Goal: Task Accomplishment & Management: Use online tool/utility

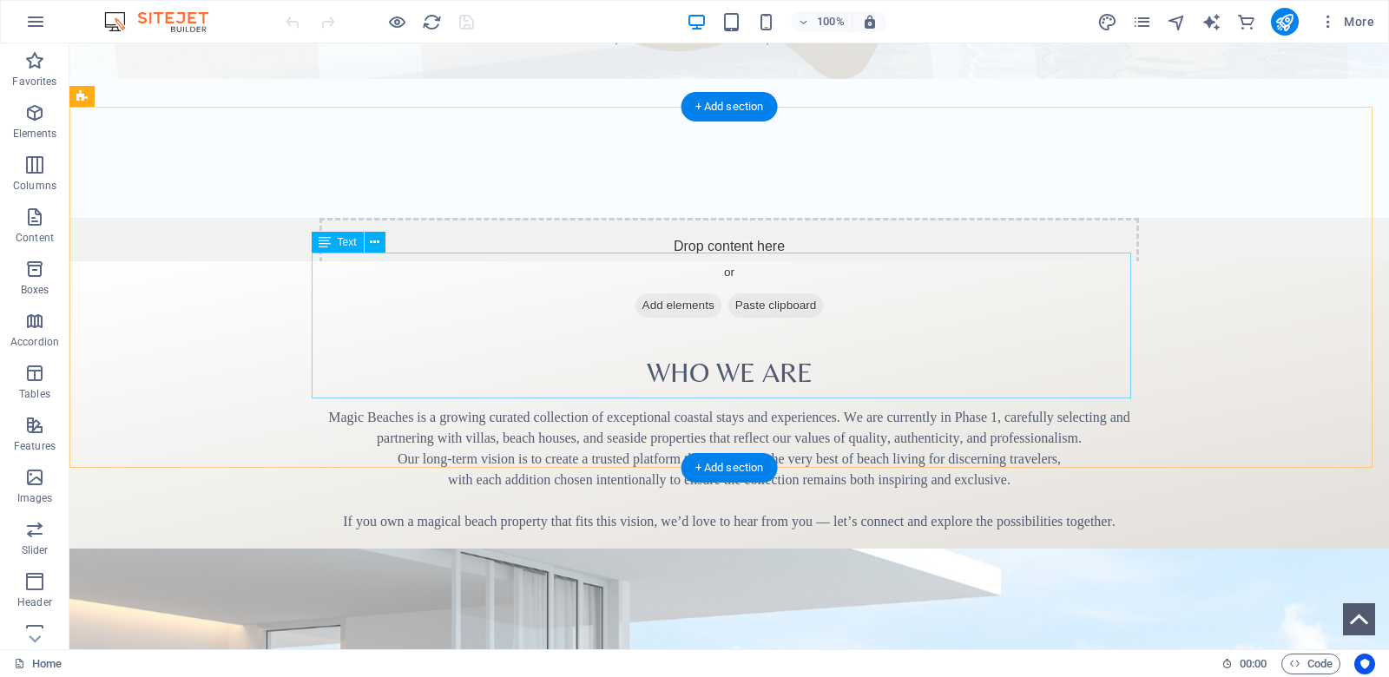
scroll to position [699, 0]
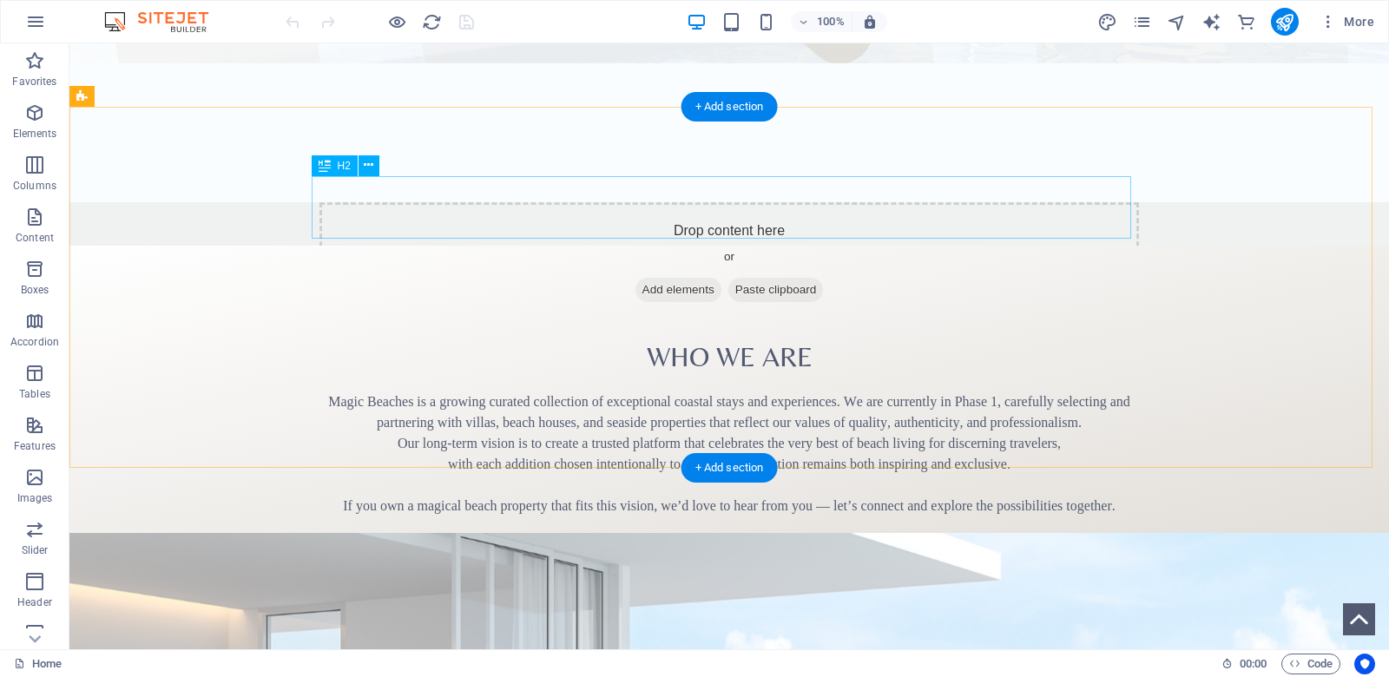
click at [702, 315] on div "​ Who We Are" at bounding box center [728, 346] width 819 height 62
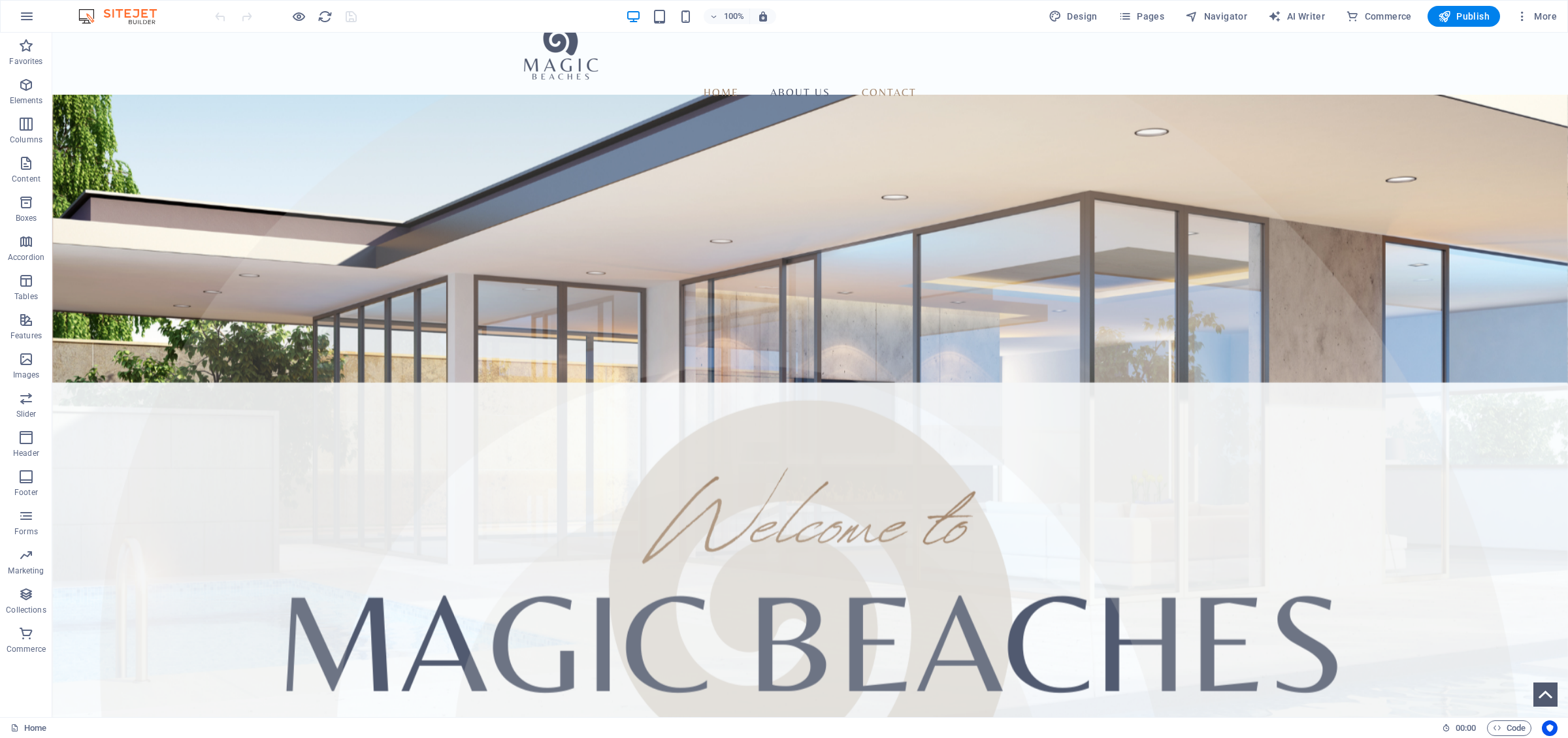
scroll to position [0, 0]
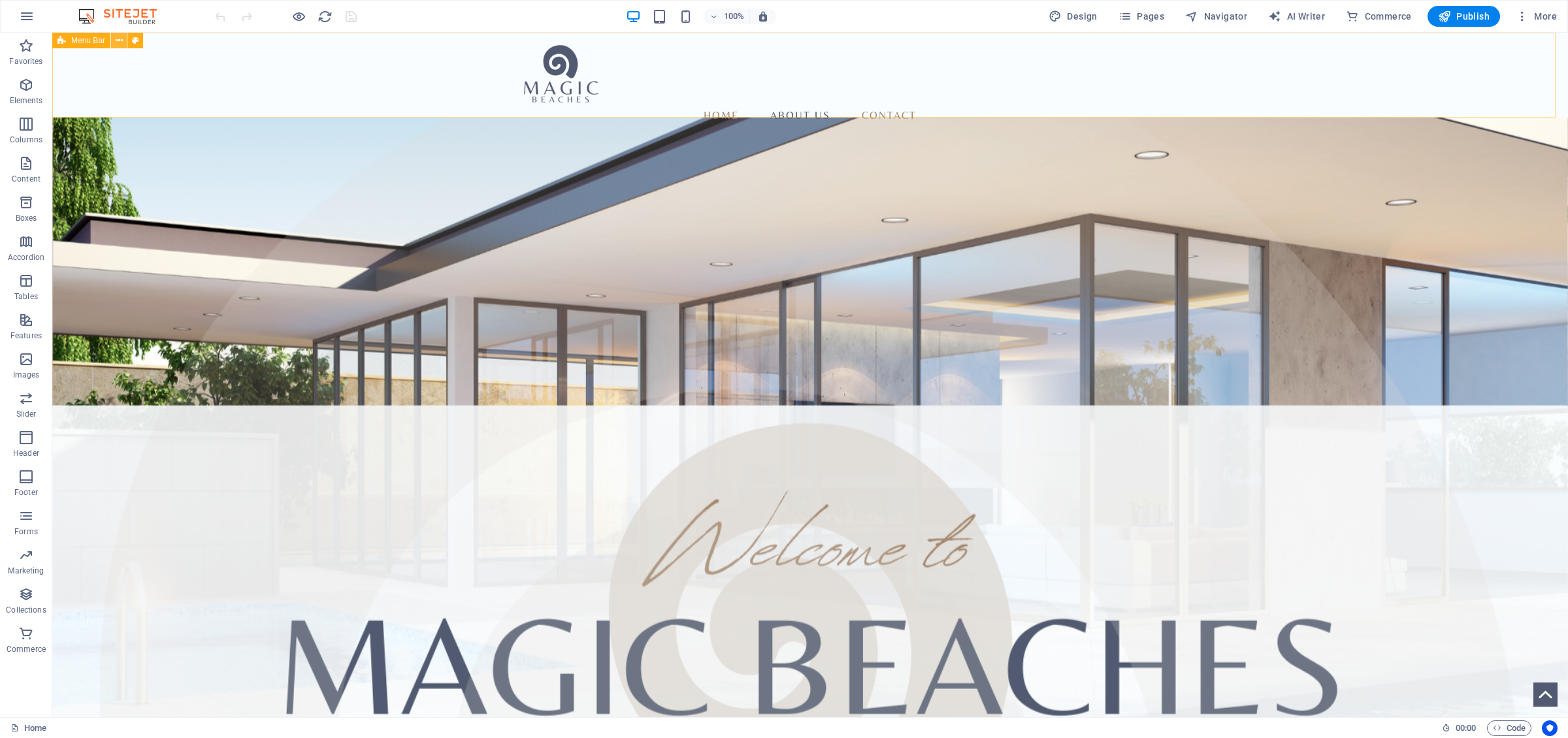
click at [120, 42] on icon at bounding box center [120, 41] width 8 height 14
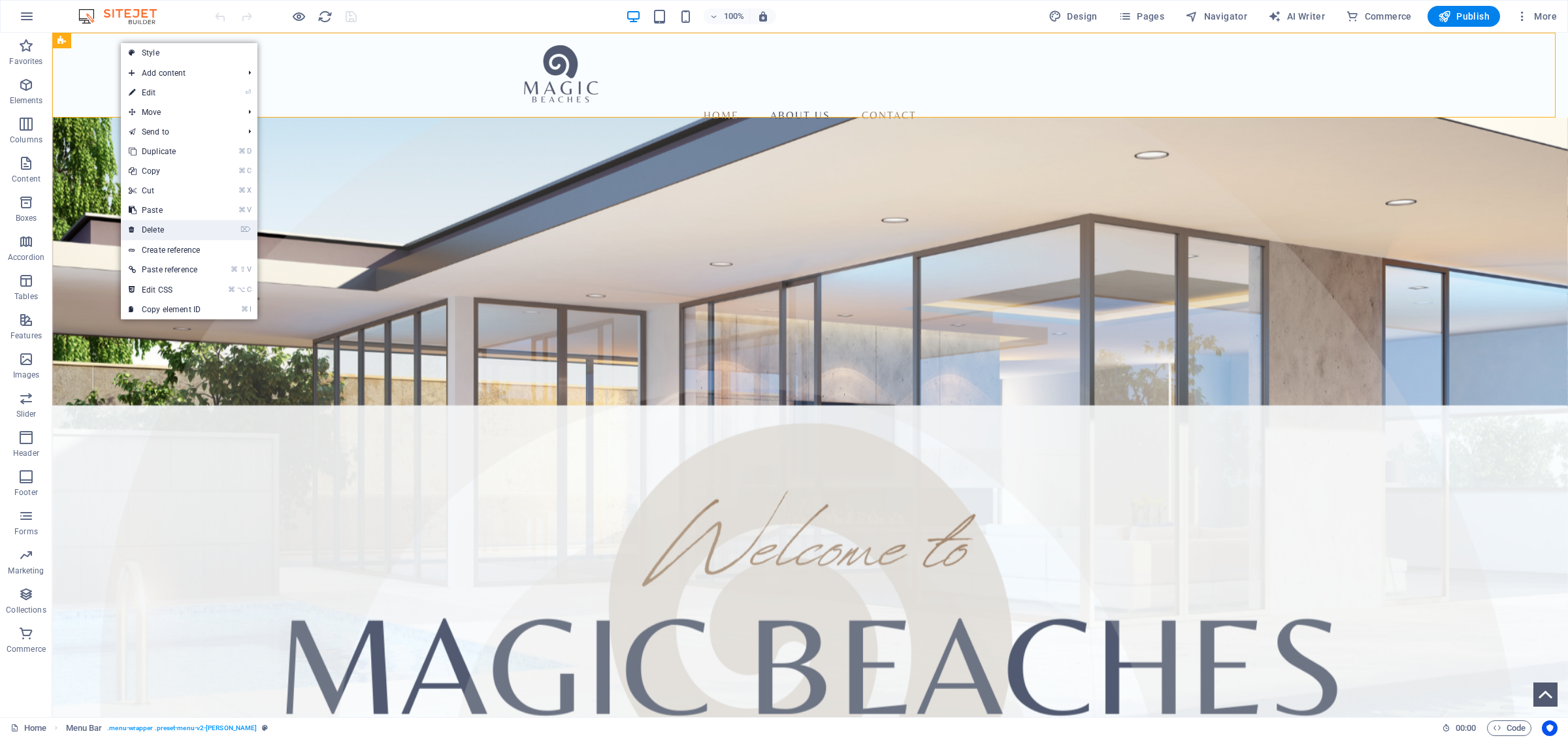
click at [160, 234] on link "⌦ Delete" at bounding box center [165, 229] width 87 height 20
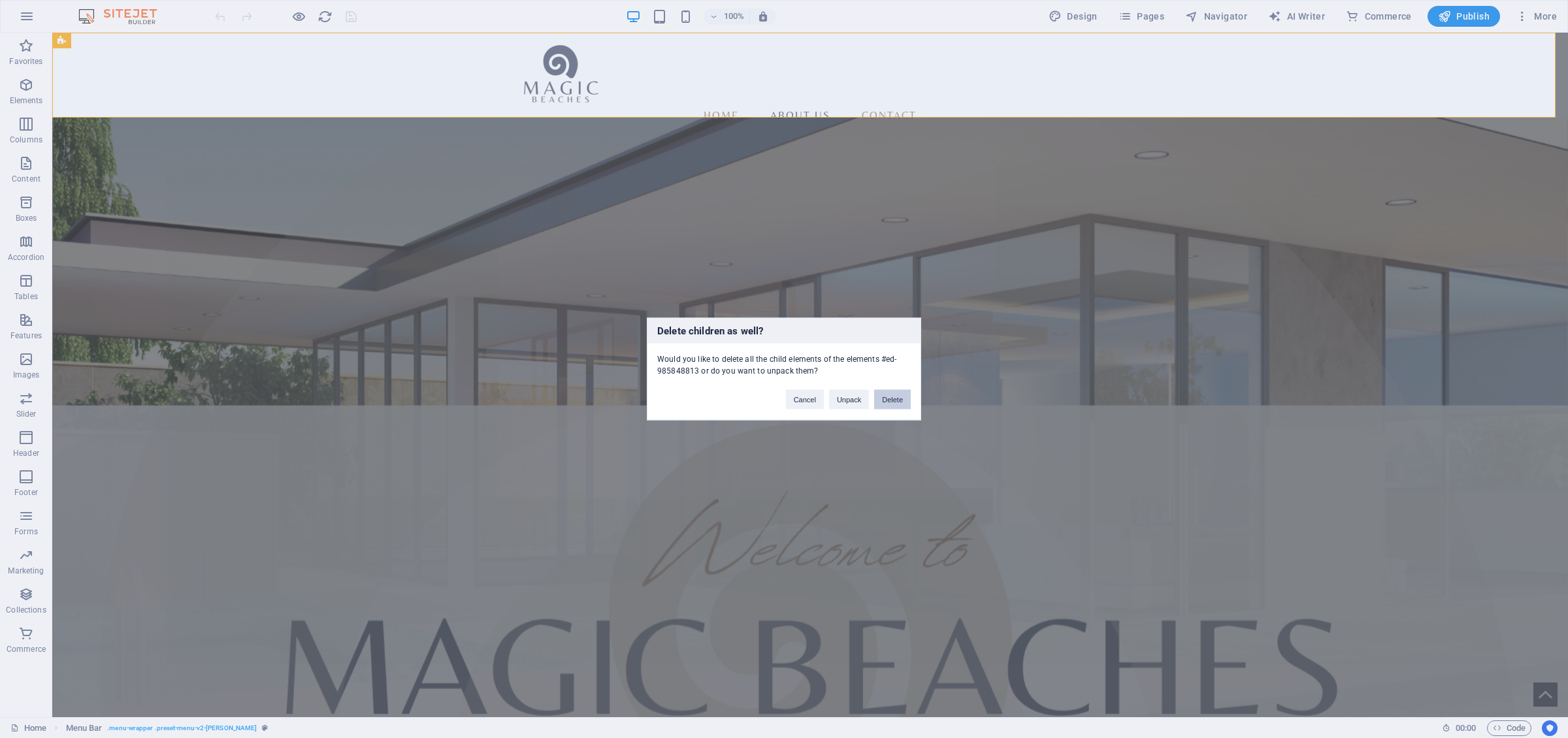
click at [898, 399] on button "Delete" at bounding box center [892, 399] width 37 height 20
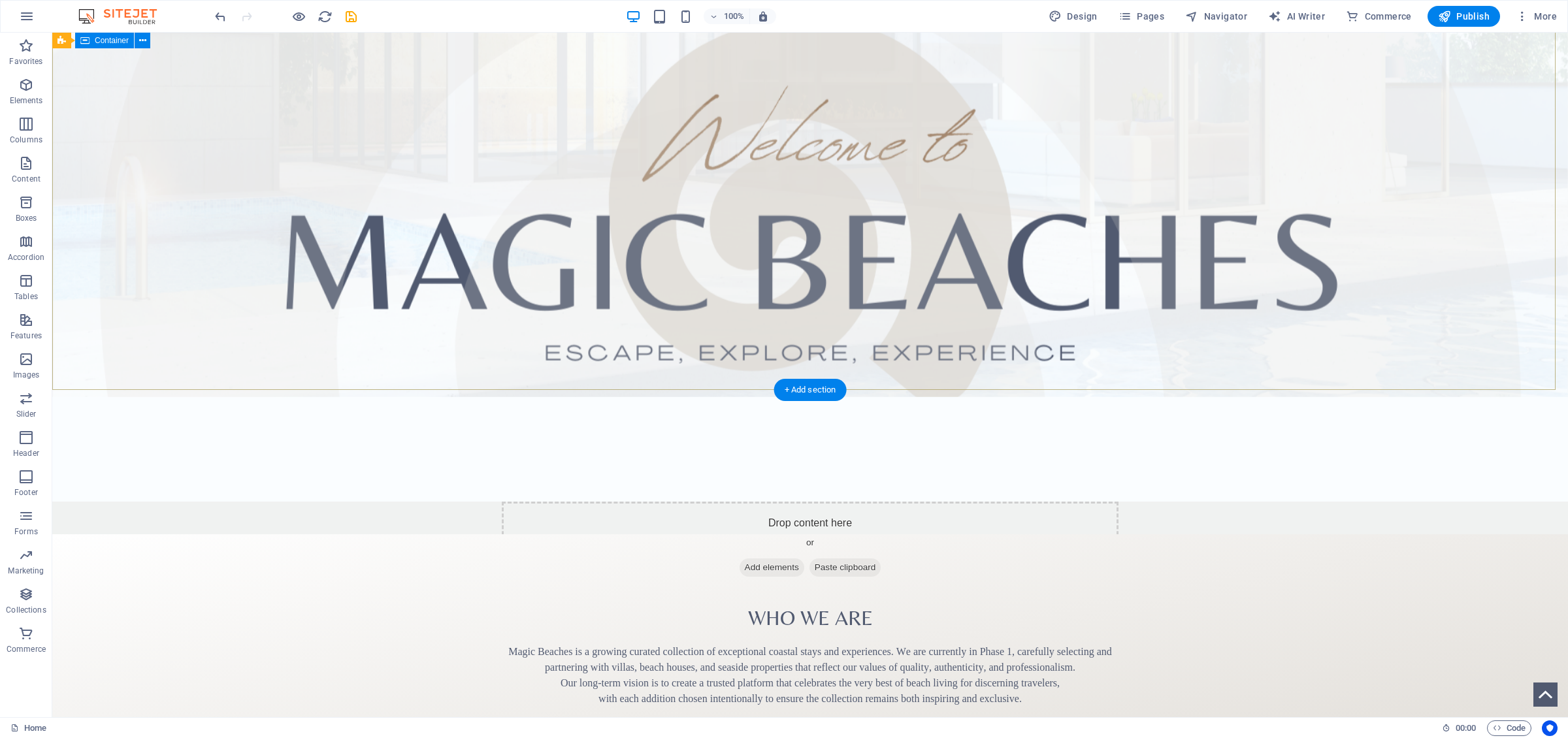
scroll to position [331, 0]
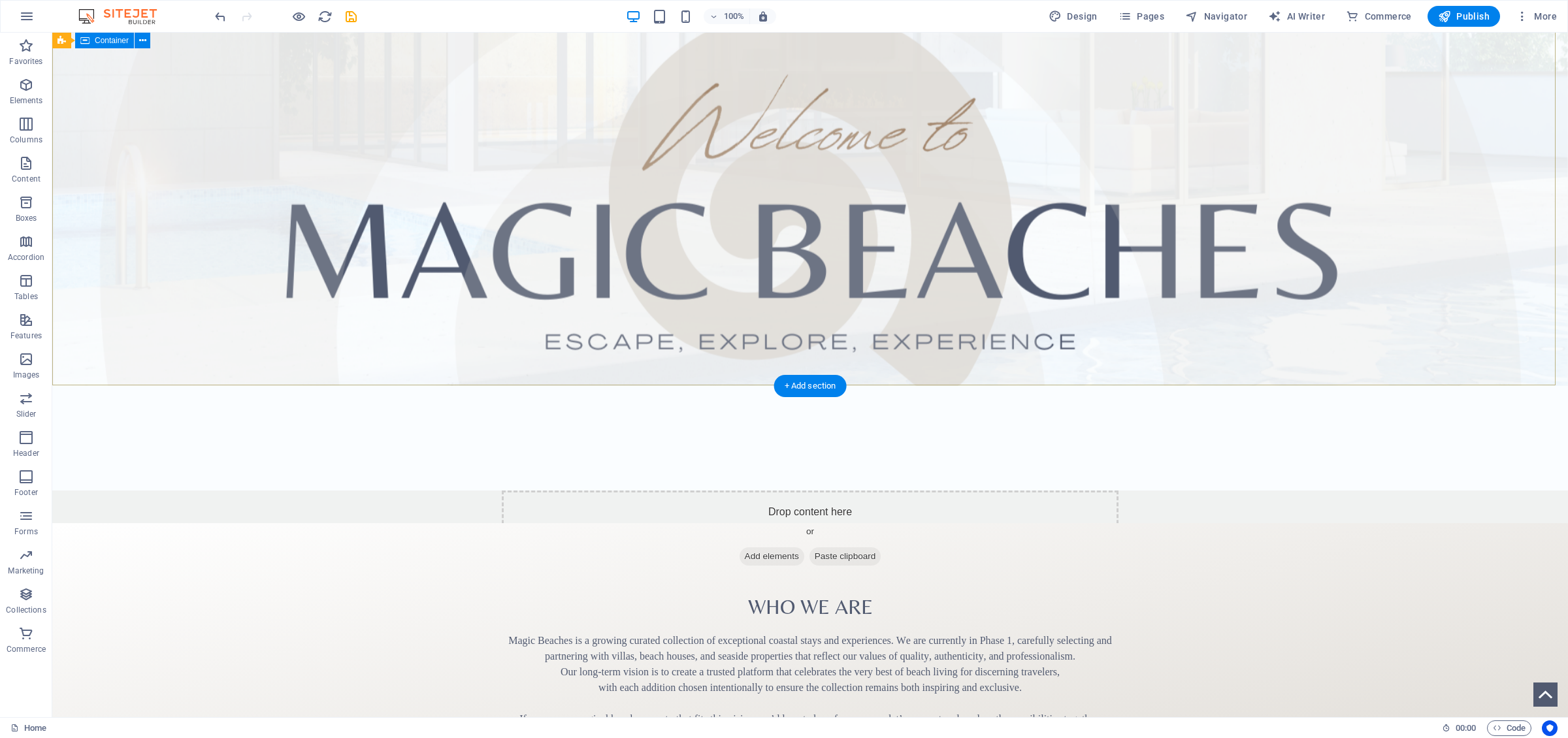
click at [1045, 386] on div at bounding box center [809, 438] width 1515 height 105
click at [99, 38] on span "Container" at bounding box center [111, 41] width 34 height 8
click at [105, 42] on span "Container" at bounding box center [111, 41] width 34 height 8
click at [141, 40] on icon at bounding box center [143, 41] width 8 height 14
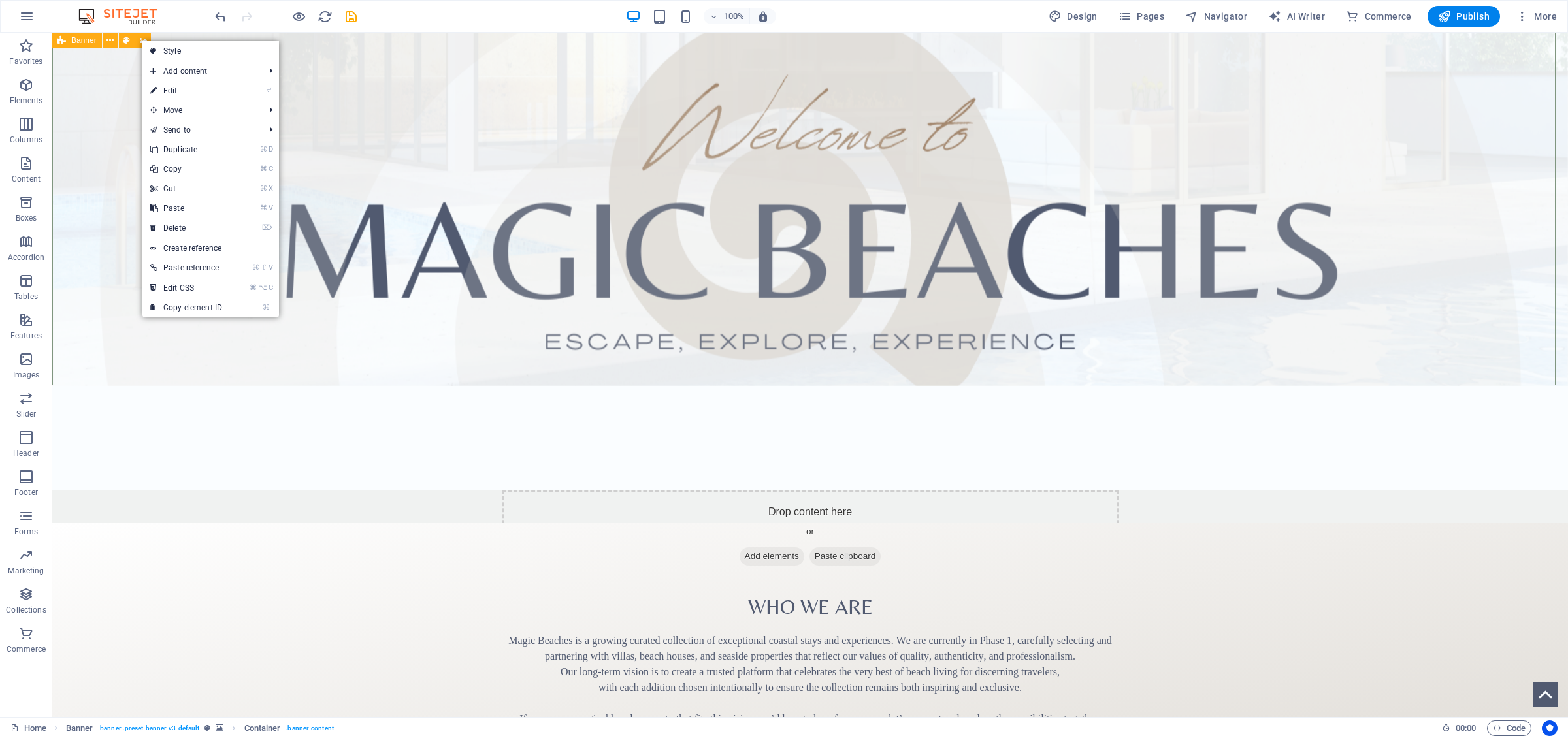
click at [67, 42] on div "Banner" at bounding box center [77, 40] width 50 height 16
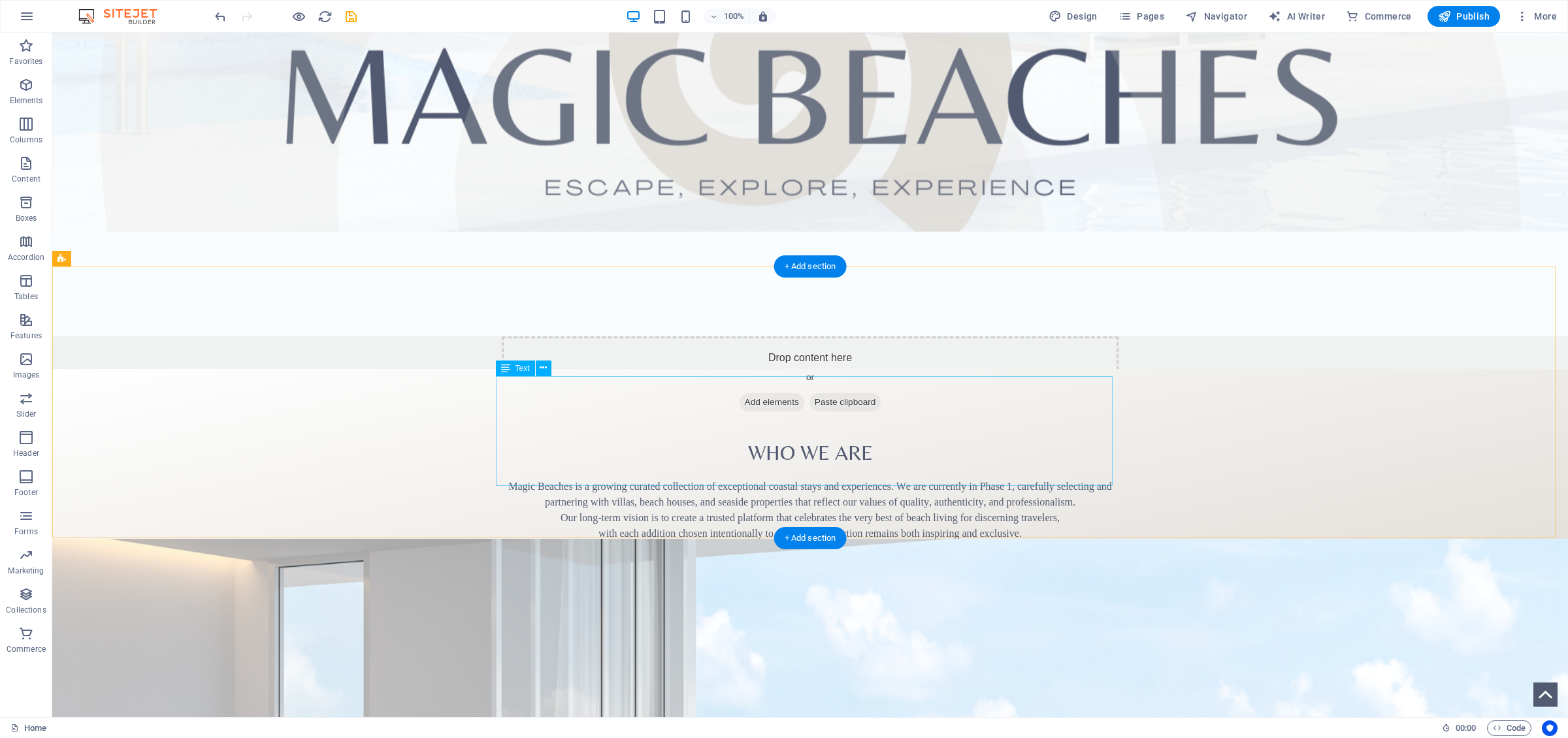
scroll to position [491, 0]
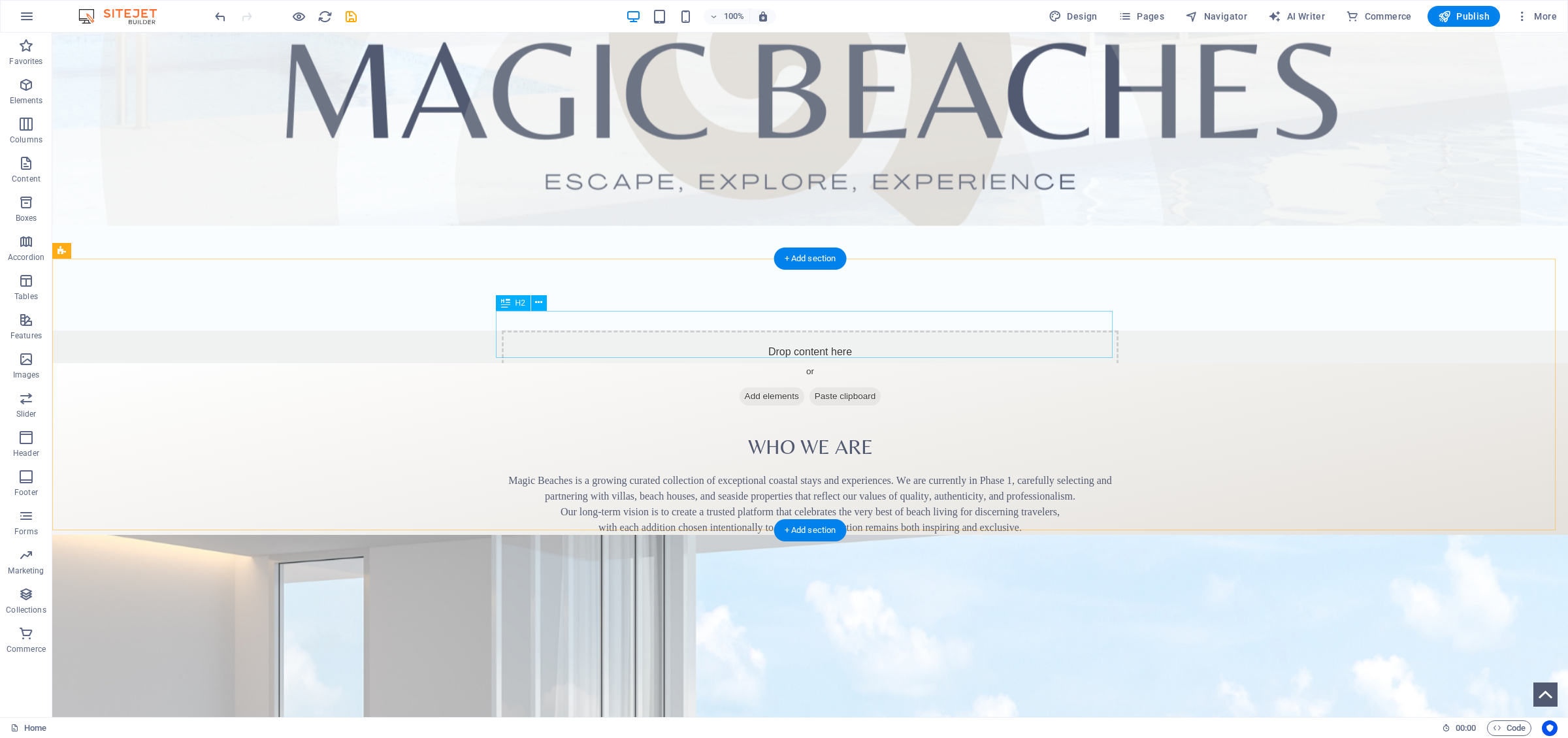
click at [783, 415] on div "​ Who We Are" at bounding box center [810, 439] width 617 height 47
click at [553, 472] on div "Magic Beaches is a growing curated collection of exceptional coastal stays and …" at bounding box center [810, 527] width 617 height 110
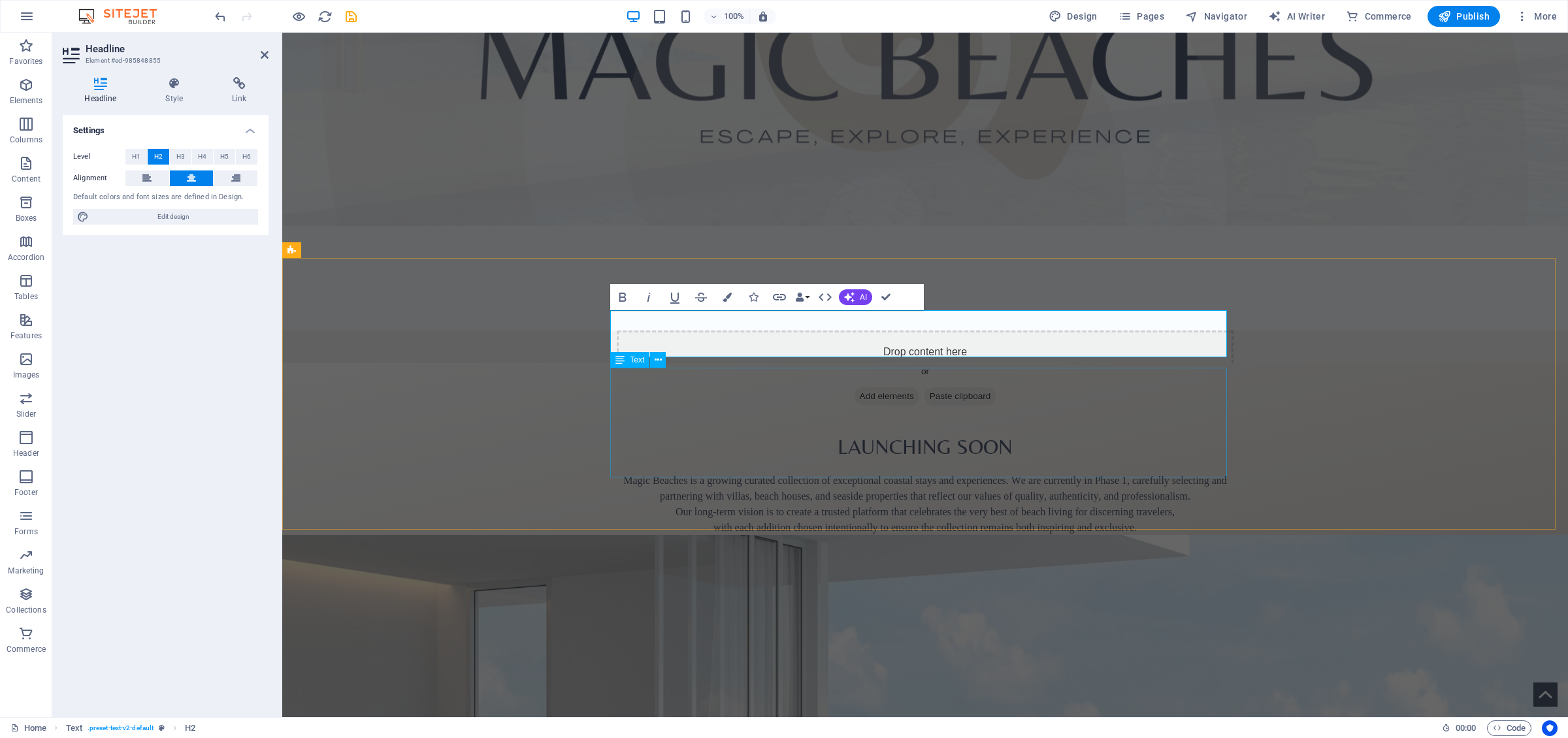
click at [839, 472] on div "Magic Beaches is a growing curated collection of exceptional coastal stays and …" at bounding box center [924, 527] width 617 height 110
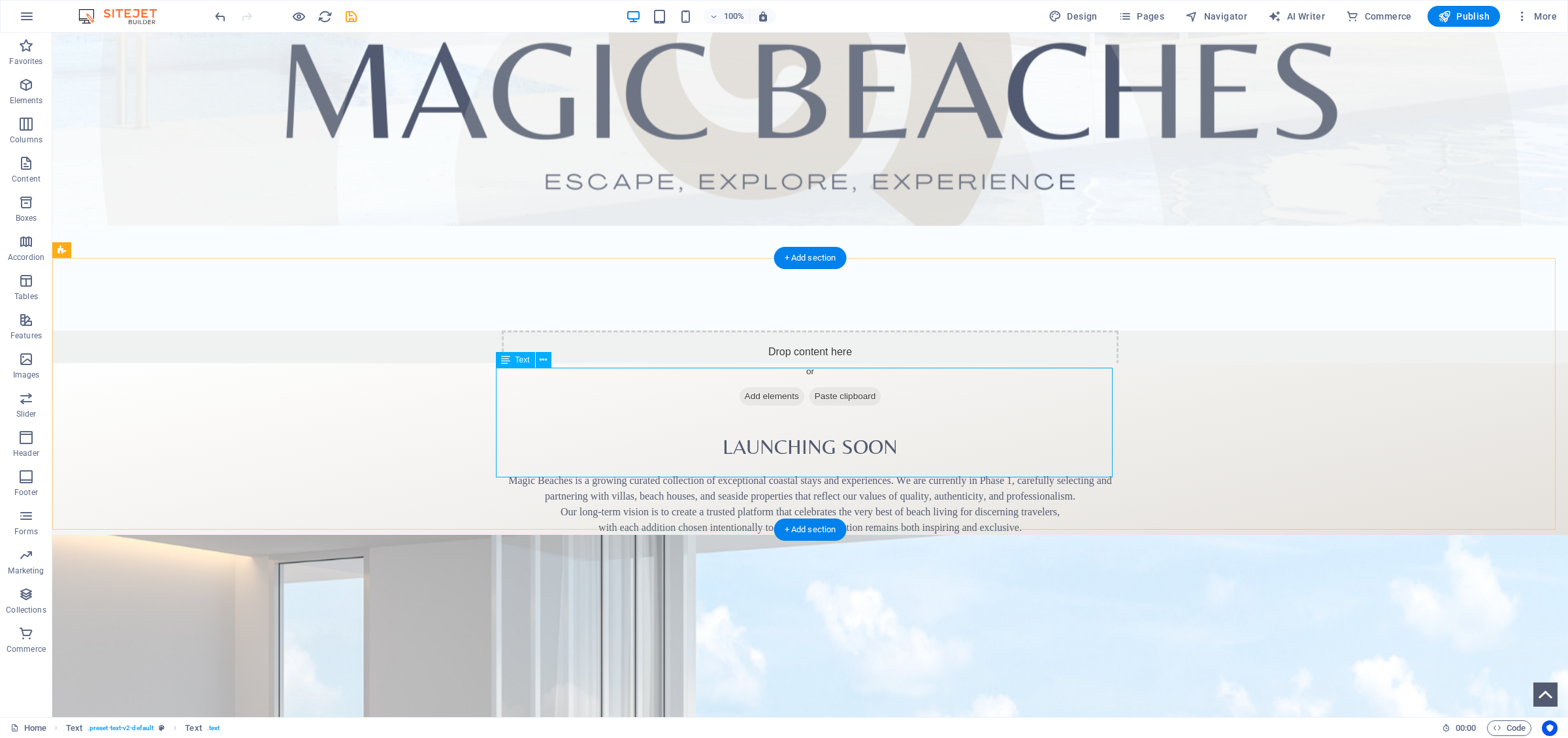
click at [718, 472] on div "Magic Beaches is a growing curated collection of exceptional coastal stays and …" at bounding box center [810, 527] width 617 height 110
click at [645, 472] on div "Magic Beaches is a growing curated collection of exceptional coastal stays and …" at bounding box center [810, 527] width 617 height 110
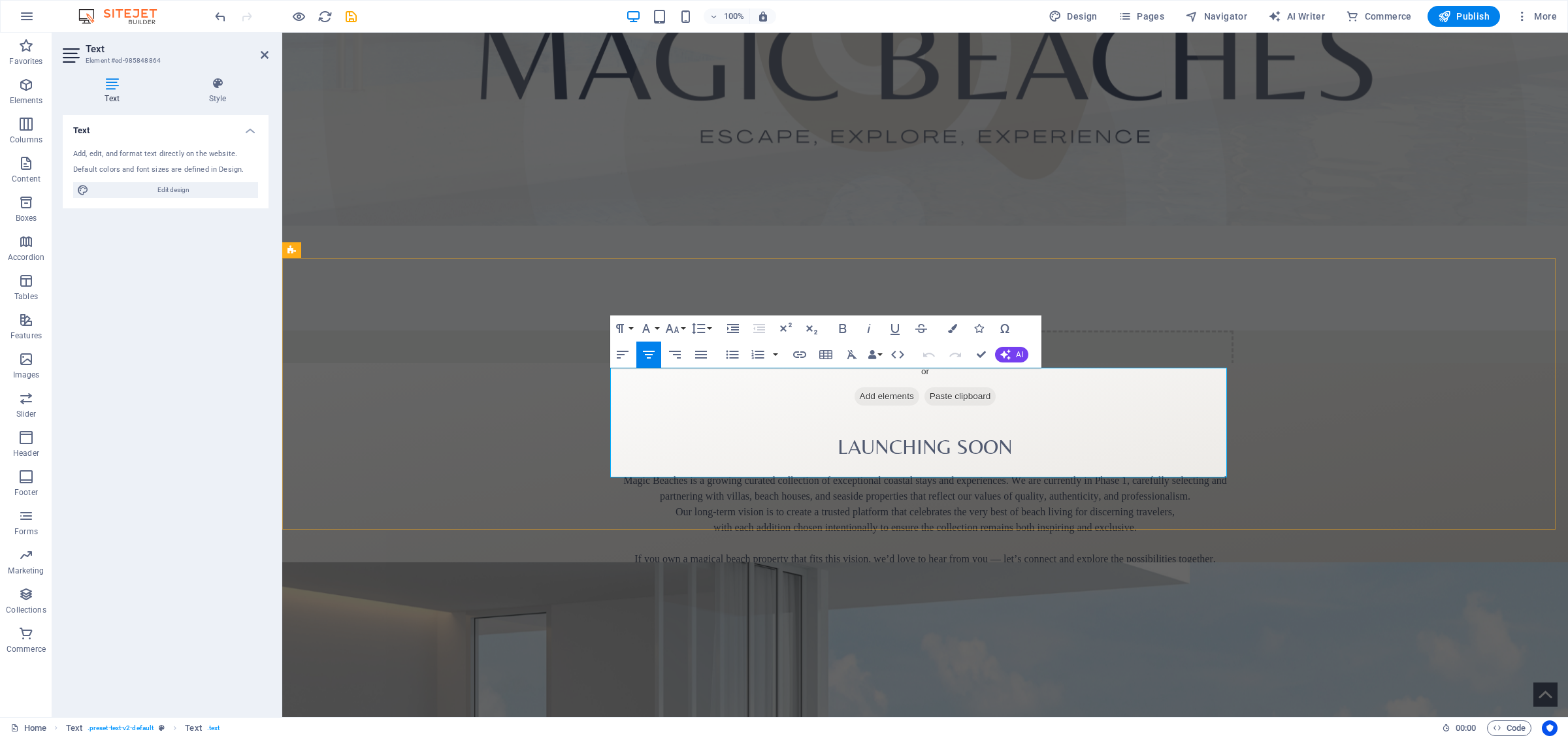
click at [784, 509] on p at bounding box center [924, 543] width 617 height 16
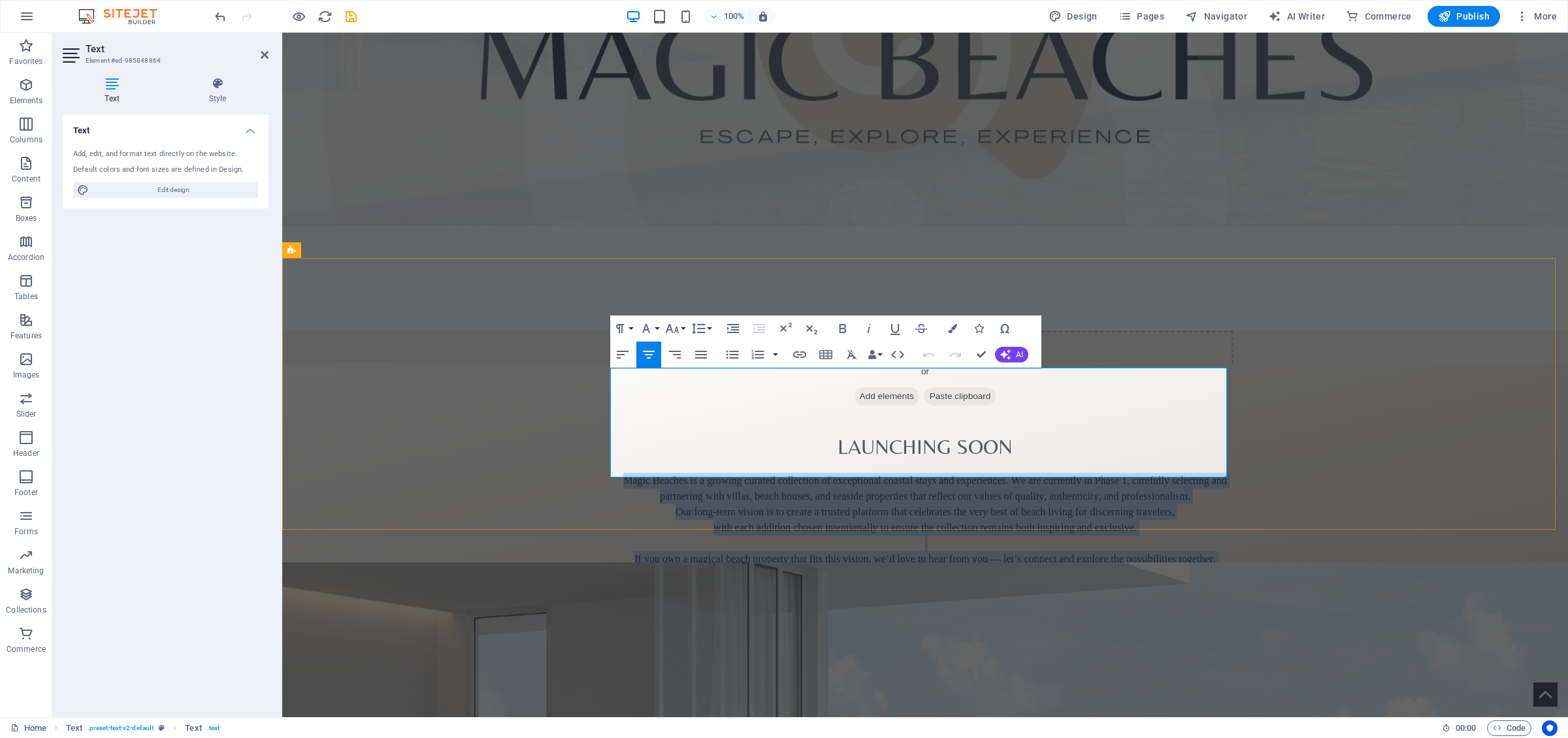
drag, startPoint x: 620, startPoint y: 374, endPoint x: 1199, endPoint y: 463, distance: 585.8
click at [1045, 472] on div "Magic Beaches is a growing curated collection of exceptional coastal stays and …" at bounding box center [924, 527] width 617 height 110
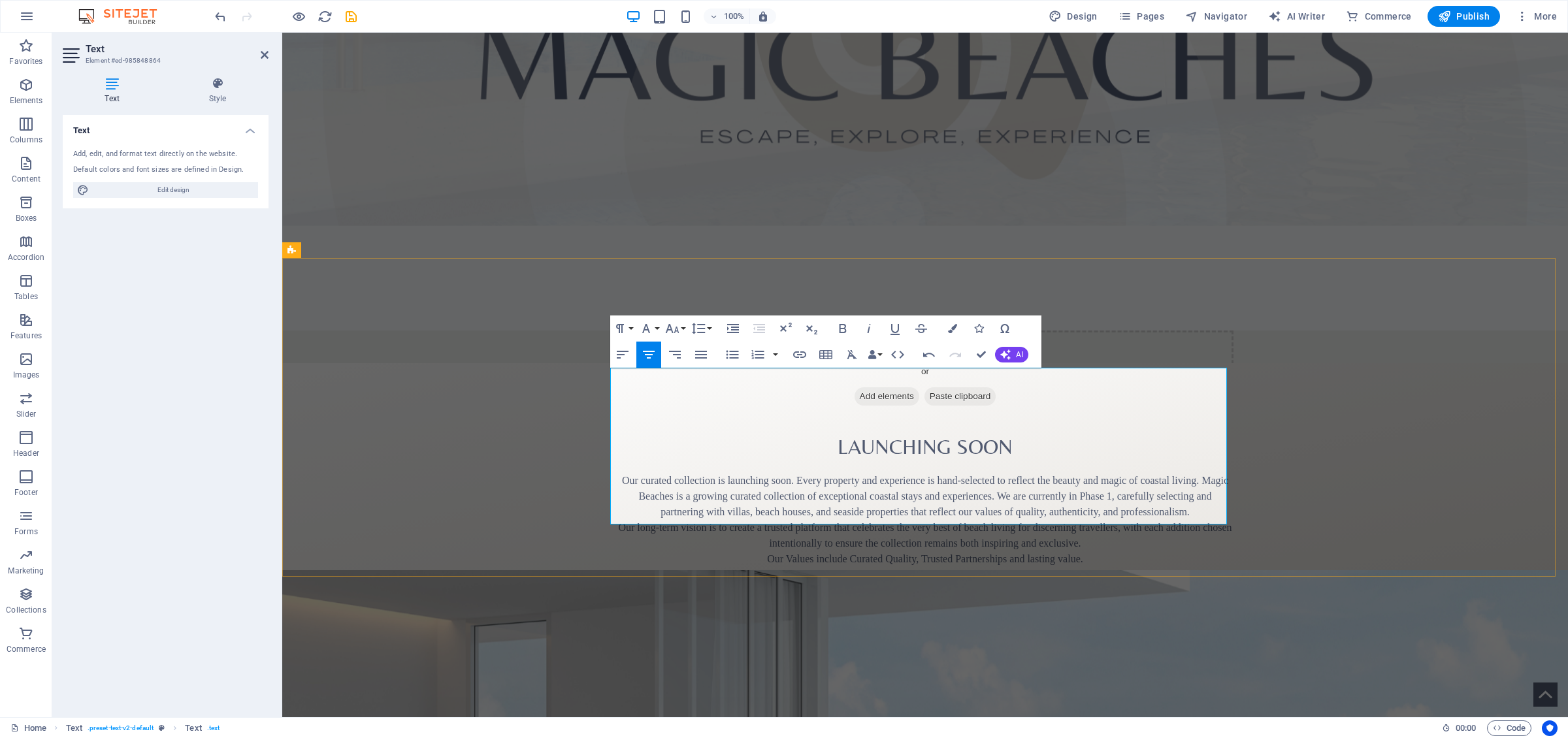
click at [1045, 472] on p "Our curated collection is launching soon. Every property and experience is hand…" at bounding box center [924, 542] width 617 height 141
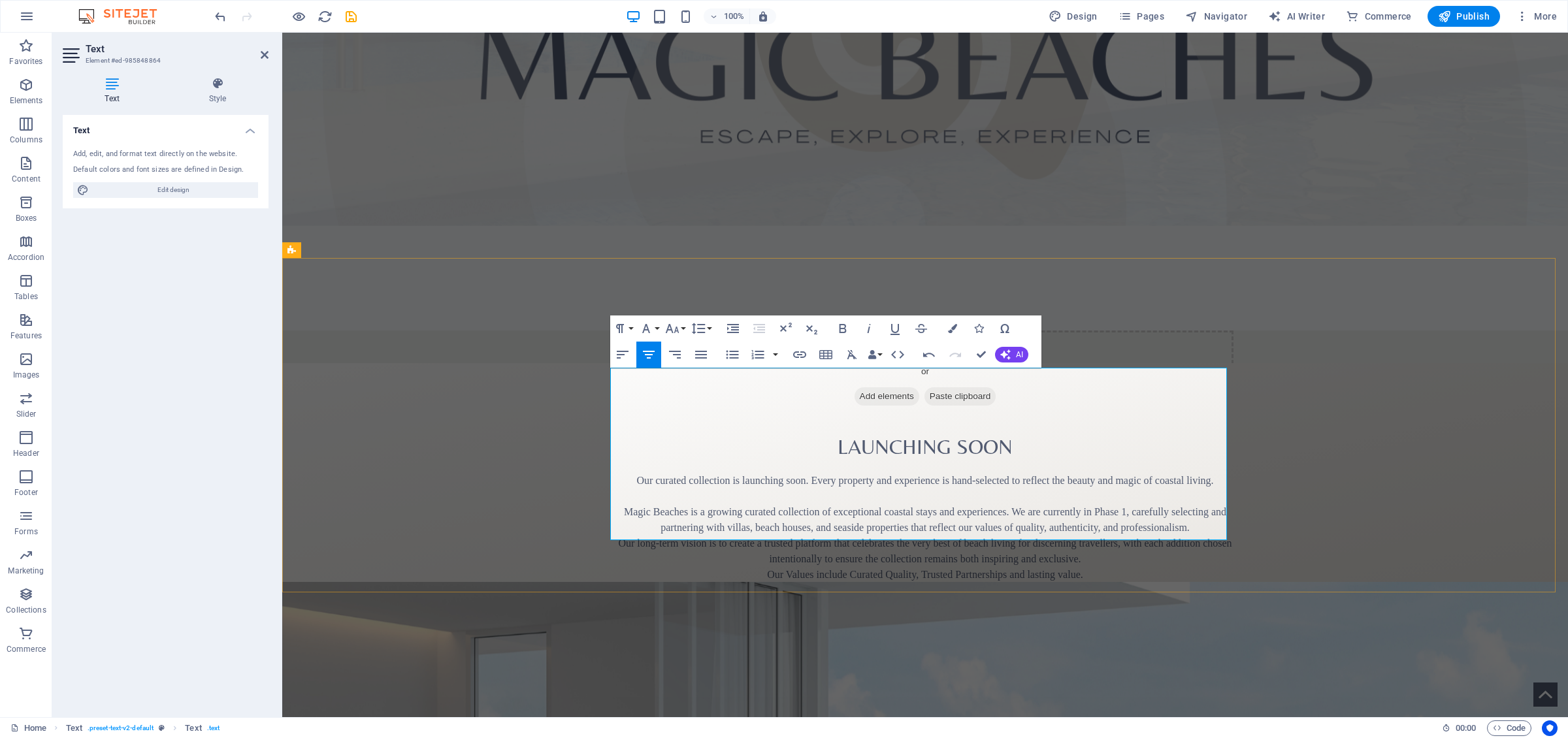
click at [617, 504] on p "Magic Beaches is a growing curated collection of exceptional coastal stays and …" at bounding box center [924, 566] width 617 height 126
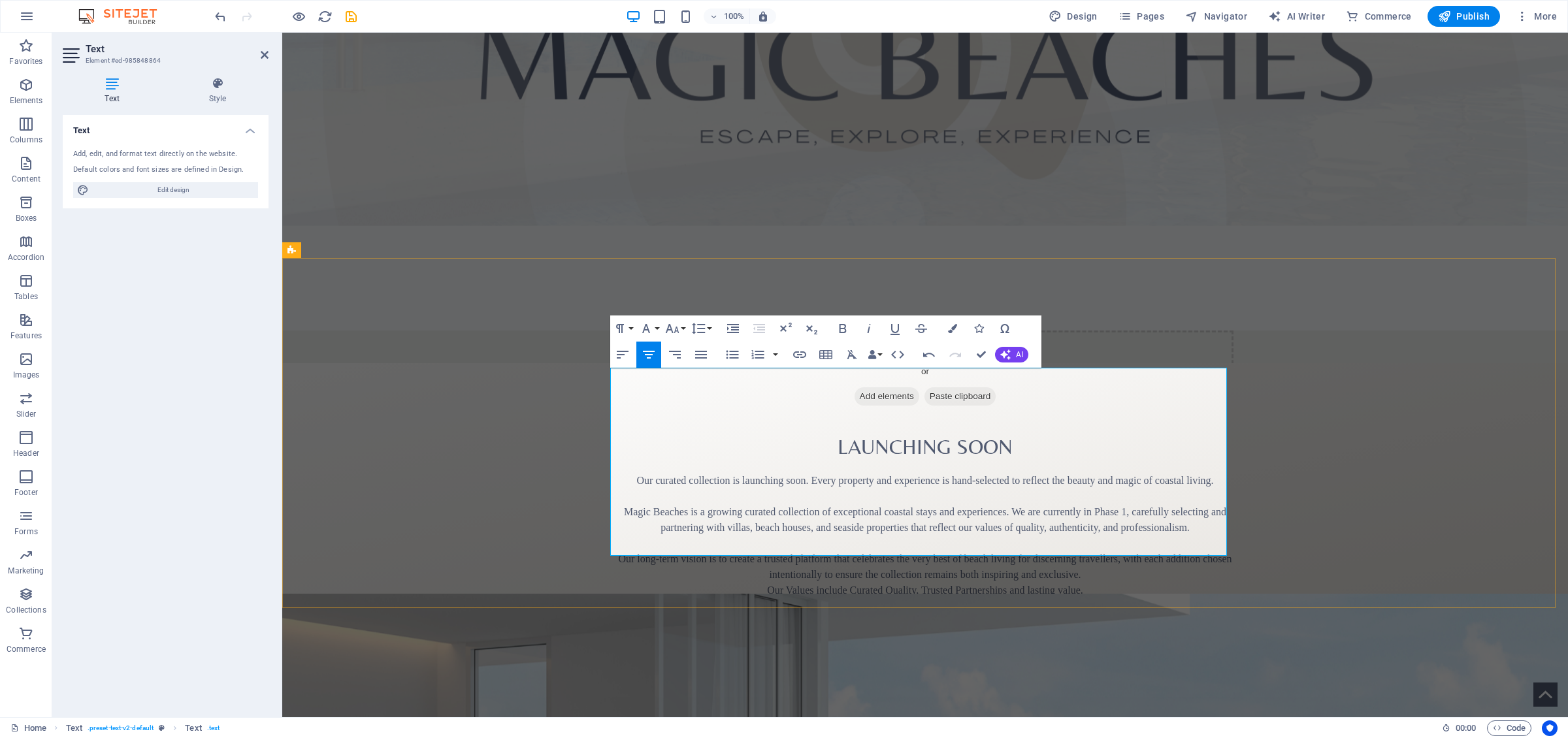
click at [1045, 509] on p "Our long-term vision is to create a trusted platform that celebrates the very b…" at bounding box center [924, 597] width 617 height 94
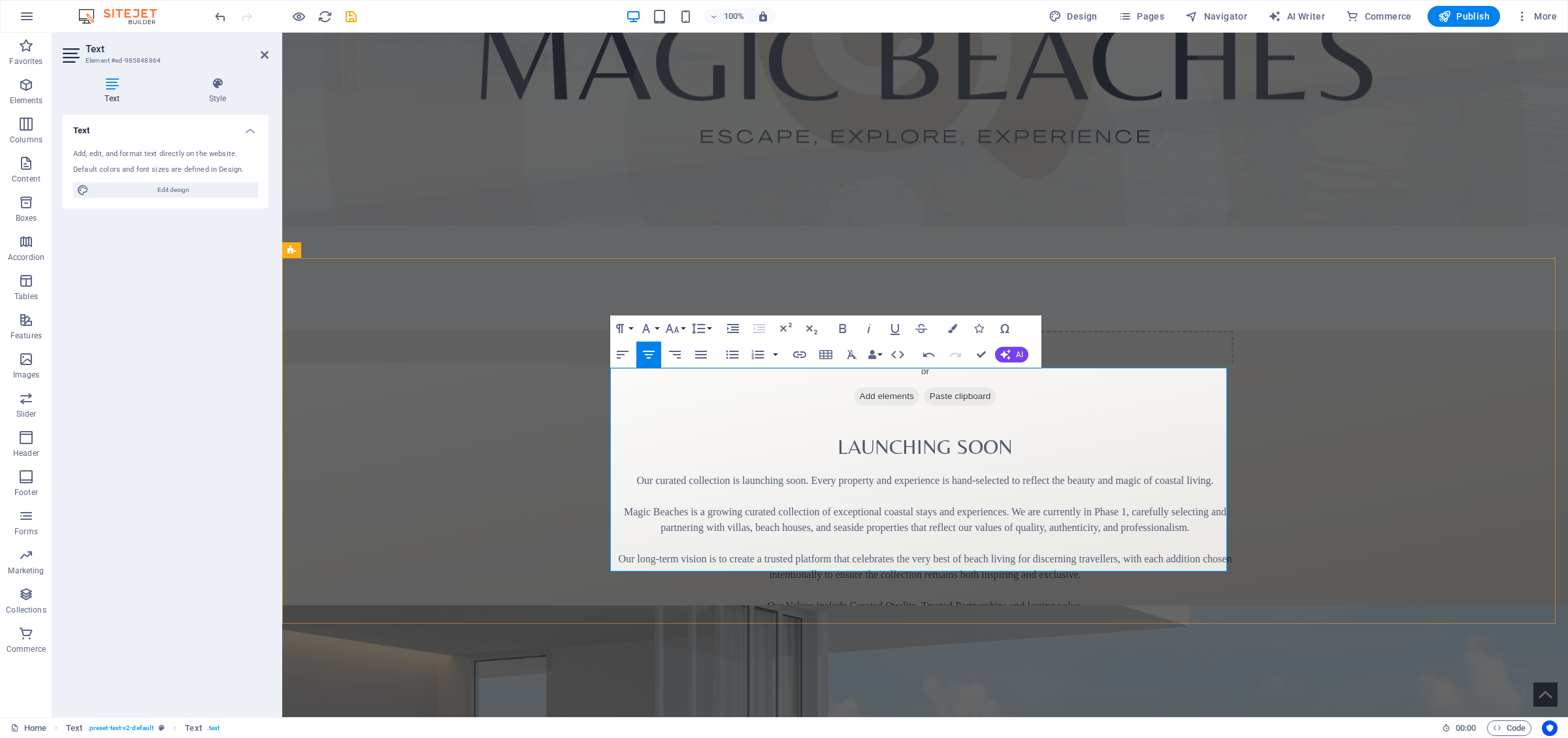
click at [1045, 509] on p "Our Values include Curated Quality, Trusted Partnerships and lasting value. If …" at bounding box center [924, 621] width 617 height 78
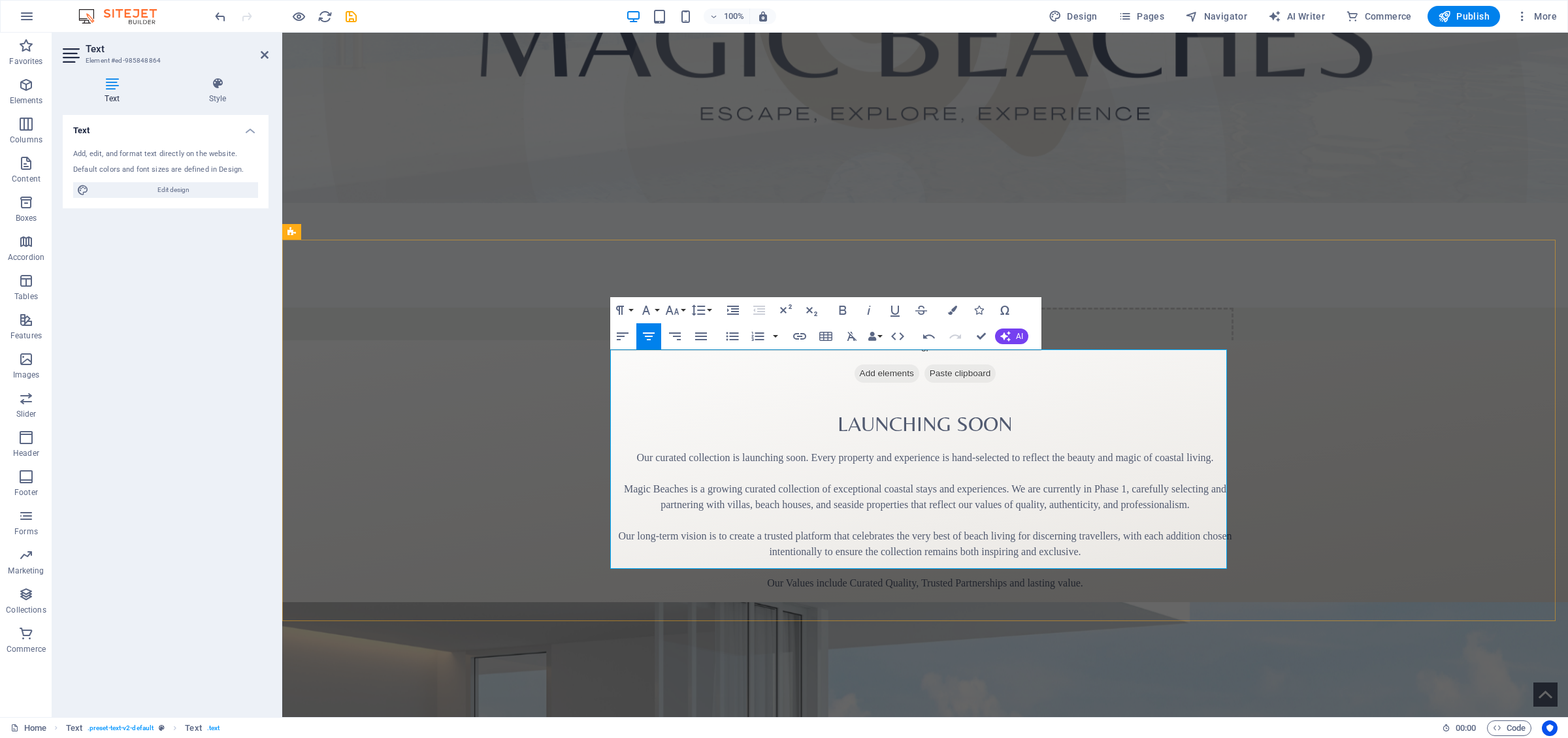
scroll to position [526, 0]
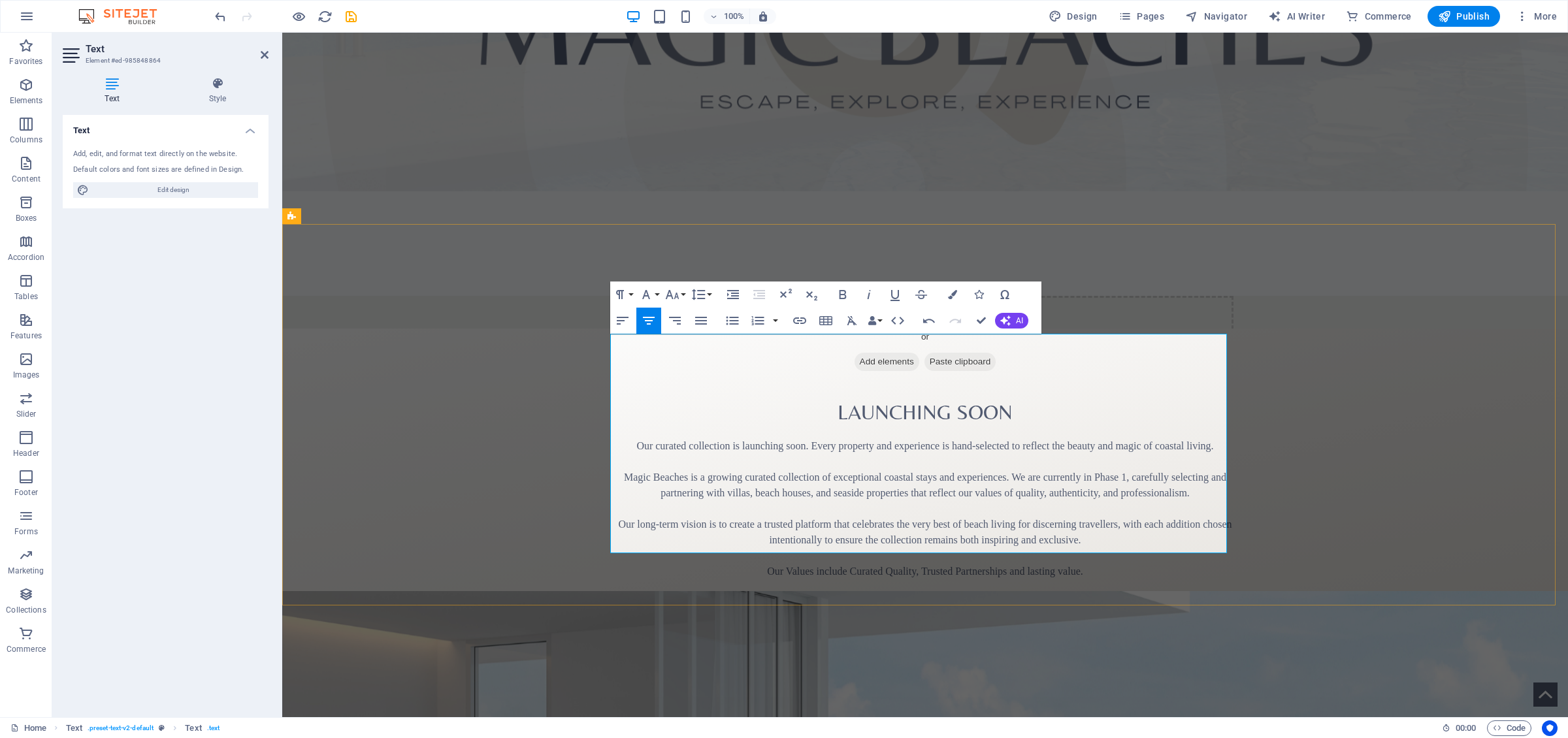
click at [1045, 509] on p "If you own a magical beach property that fits this vision, we’d love to hear fr…" at bounding box center [924, 610] width 617 height 62
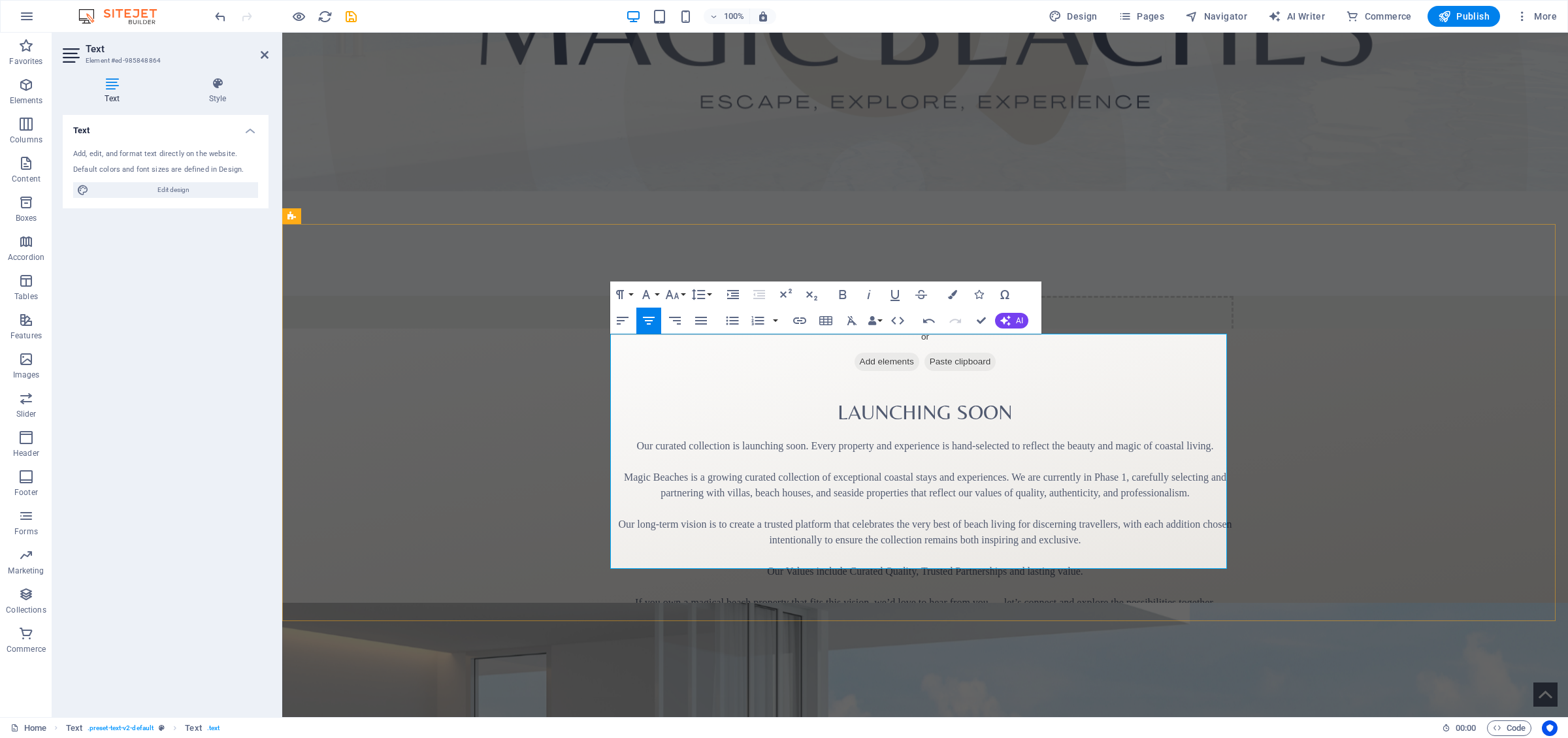
drag, startPoint x: 632, startPoint y: 342, endPoint x: 1209, endPoint y: 348, distance: 577.0
click at [1045, 438] on p "Our curated collection is launching soon. Every property and experience is hand…" at bounding box center [924, 445] width 617 height 16
click at [983, 509] on p at bounding box center [924, 618] width 617 height 16
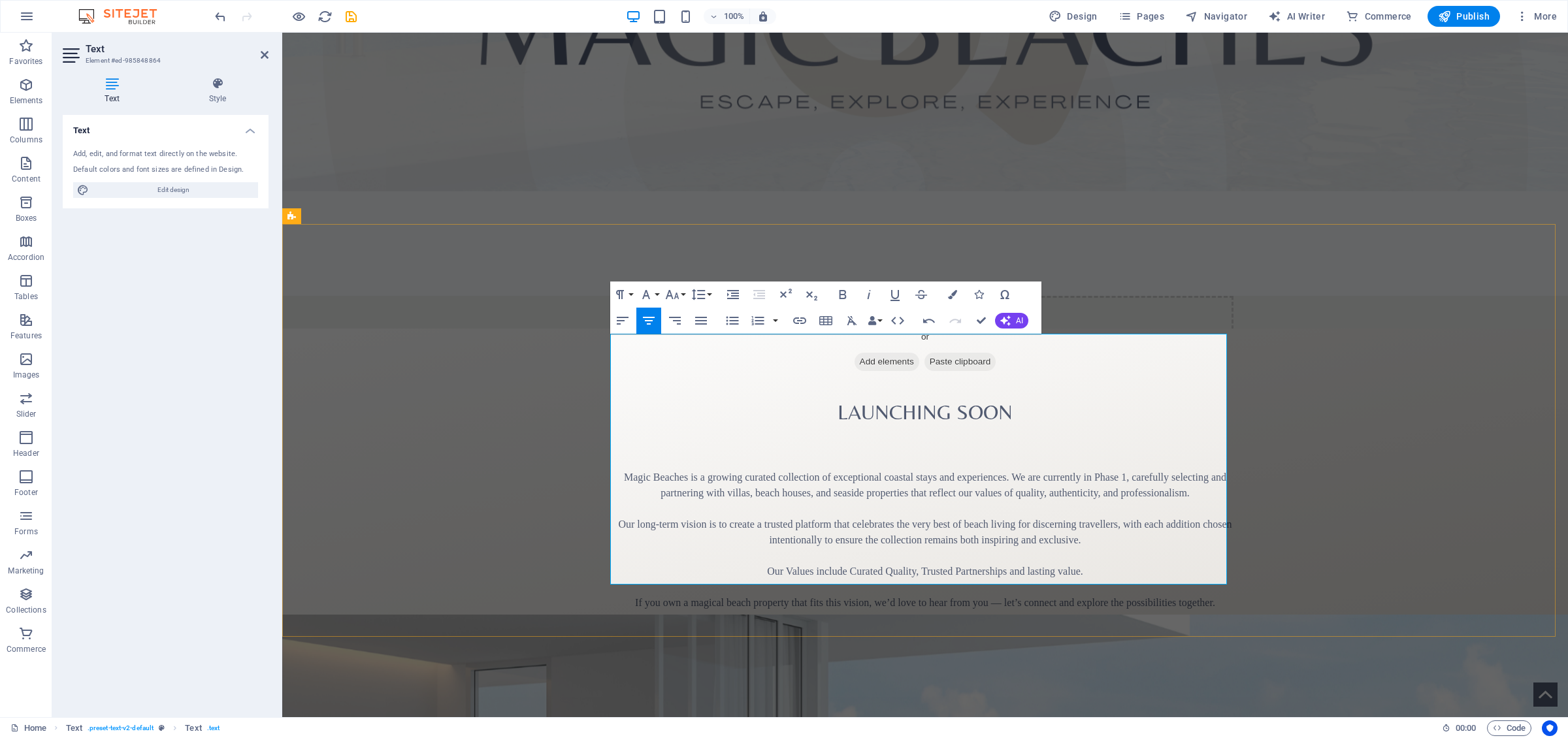
scroll to position [457, 0]
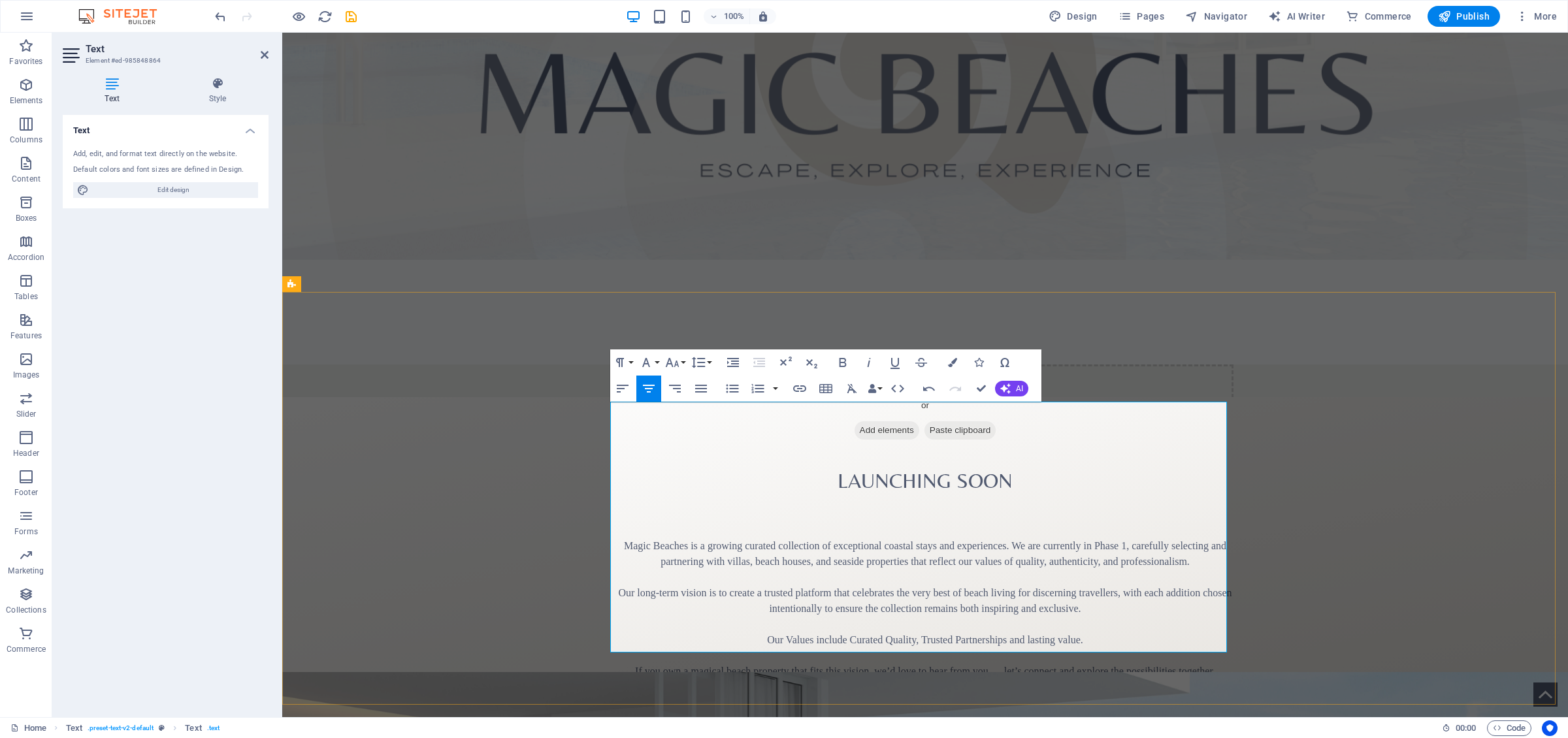
click at [620, 509] on p "Magic Beaches is a growing curated collection of exceptional coastal stays and …" at bounding box center [924, 554] width 617 height 32
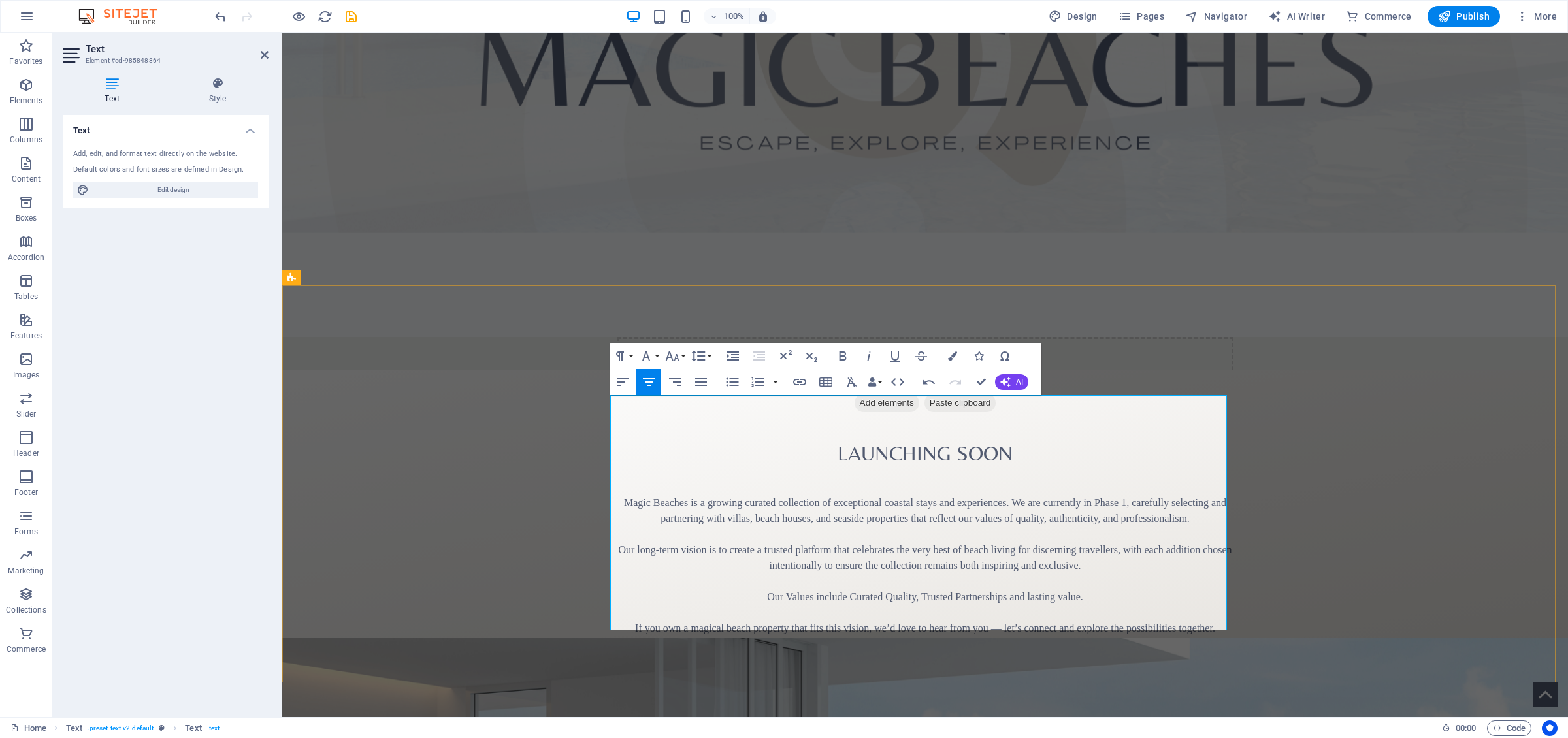
scroll to position [503, 0]
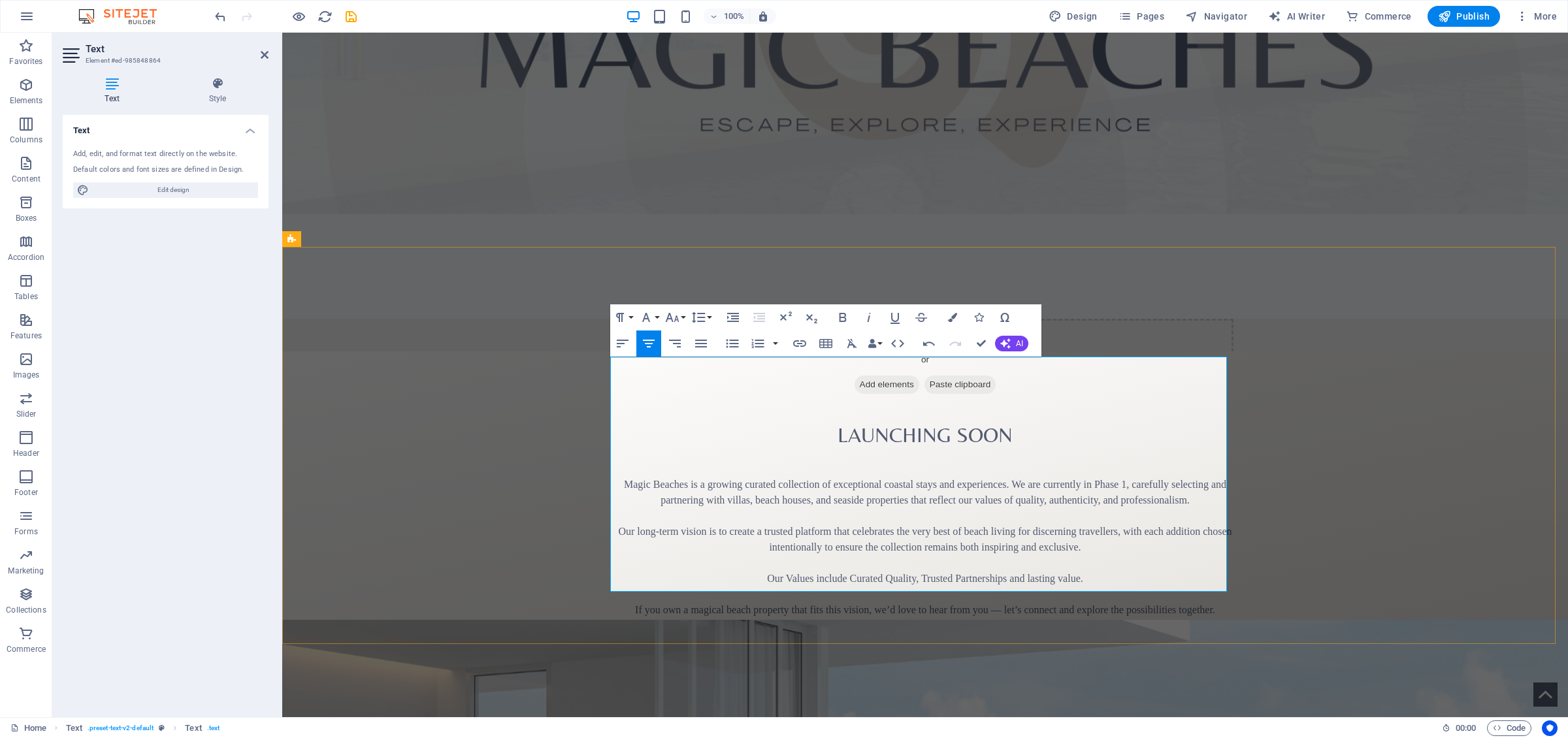
click at [731, 509] on p "Until then, follow along for beach inspiration, sneak peaks, and updates on mag…" at bounding box center [924, 665] width 617 height 32
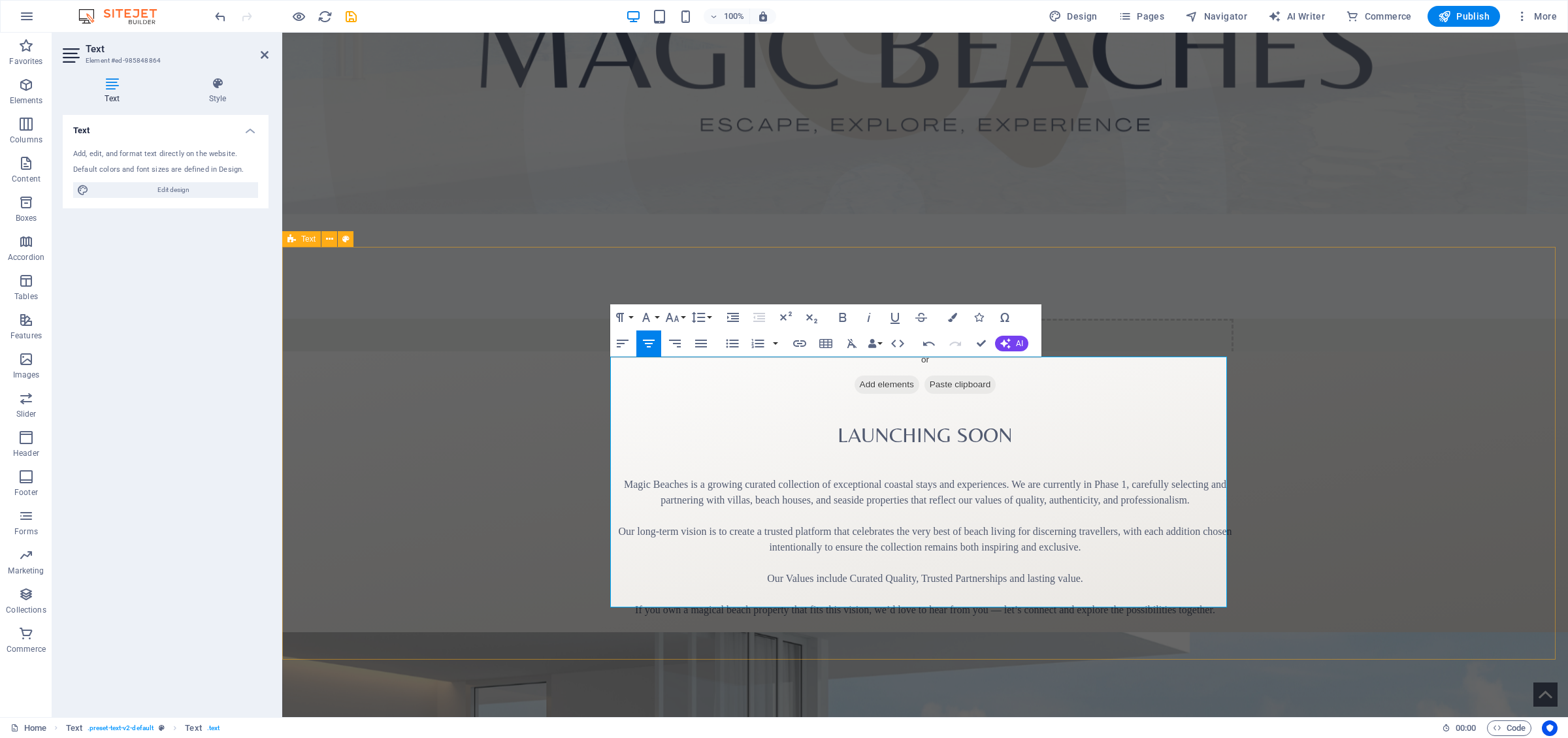
click at [1045, 509] on div "​ Launching Soon Magic Beaches is a growing curated collection of exceptional c…" at bounding box center [925, 557] width 1286 height 412
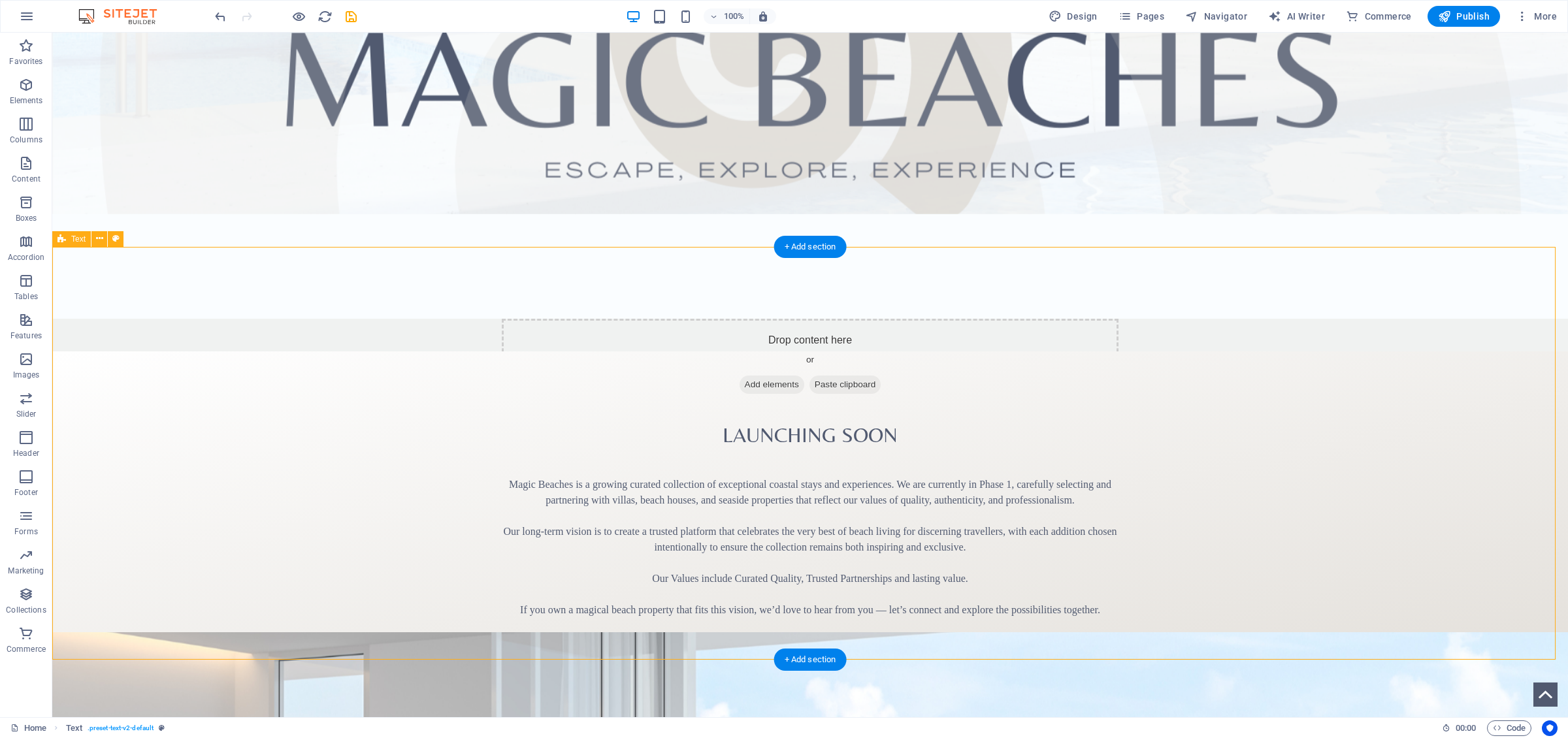
click at [881, 351] on div "​ Launching Soon Magic Beaches is a growing curated collection of exceptional c…" at bounding box center [809, 557] width 1515 height 412
click at [118, 241] on icon at bounding box center [116, 238] width 8 height 14
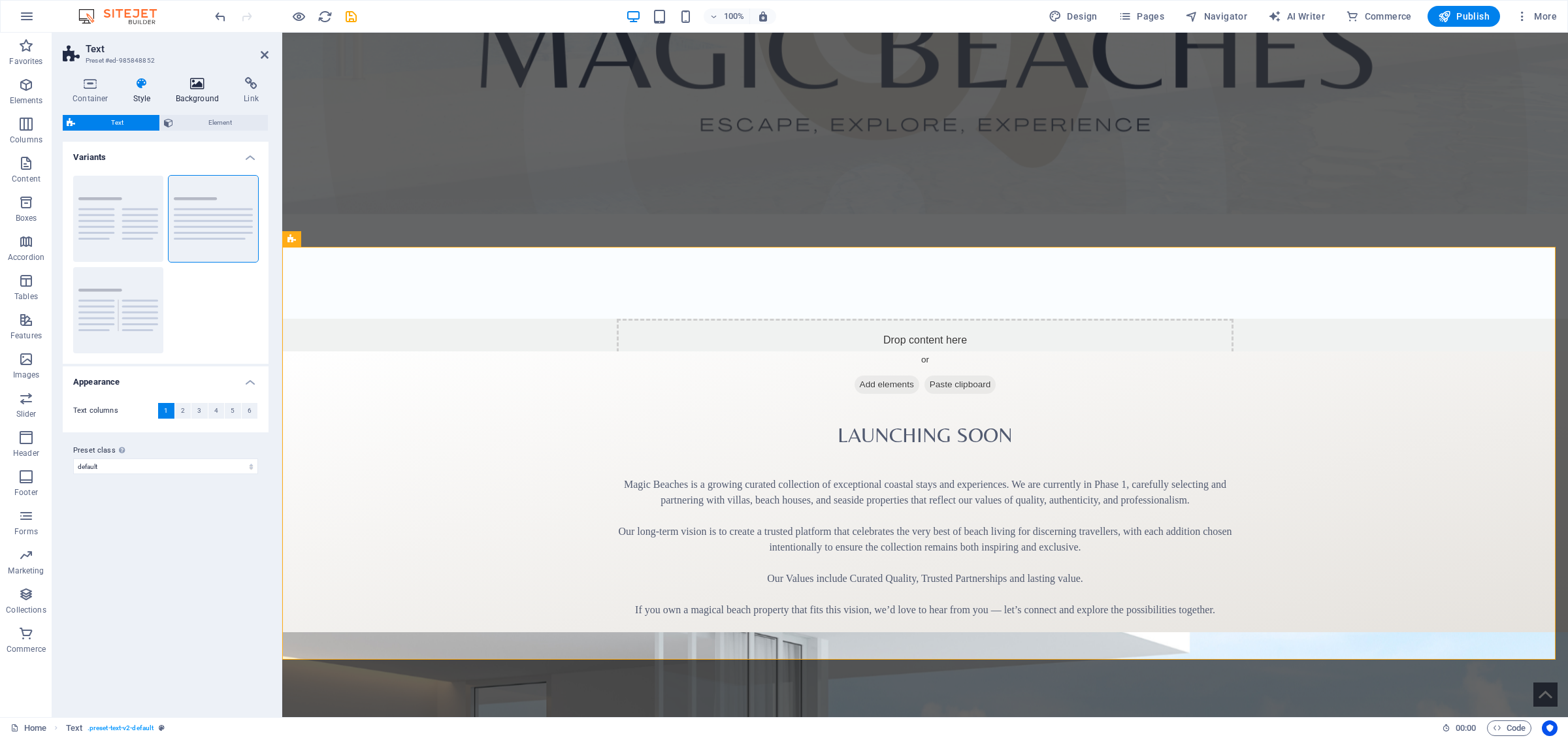
click at [200, 78] on icon at bounding box center [197, 83] width 63 height 13
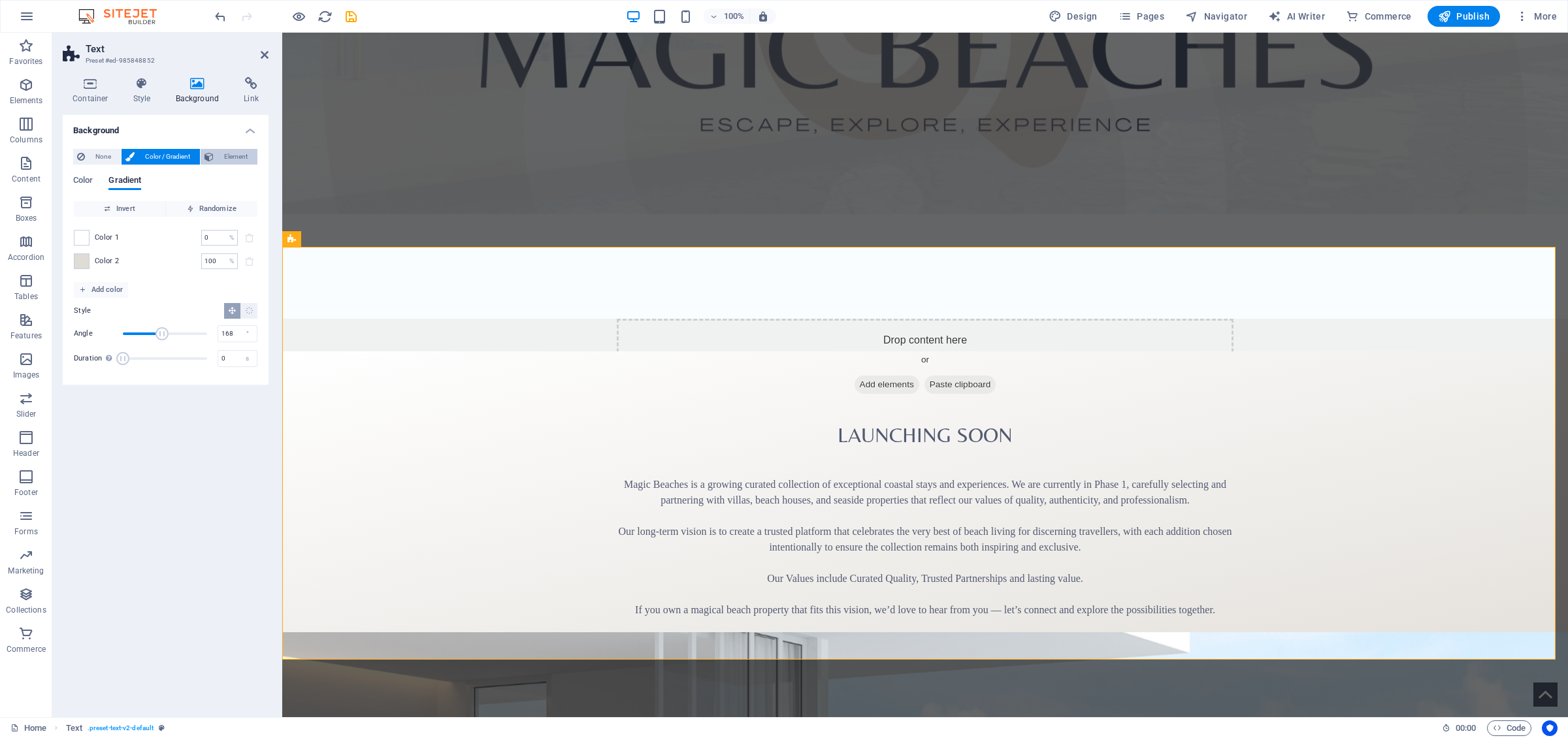
click at [224, 153] on span "Element" at bounding box center [236, 156] width 36 height 16
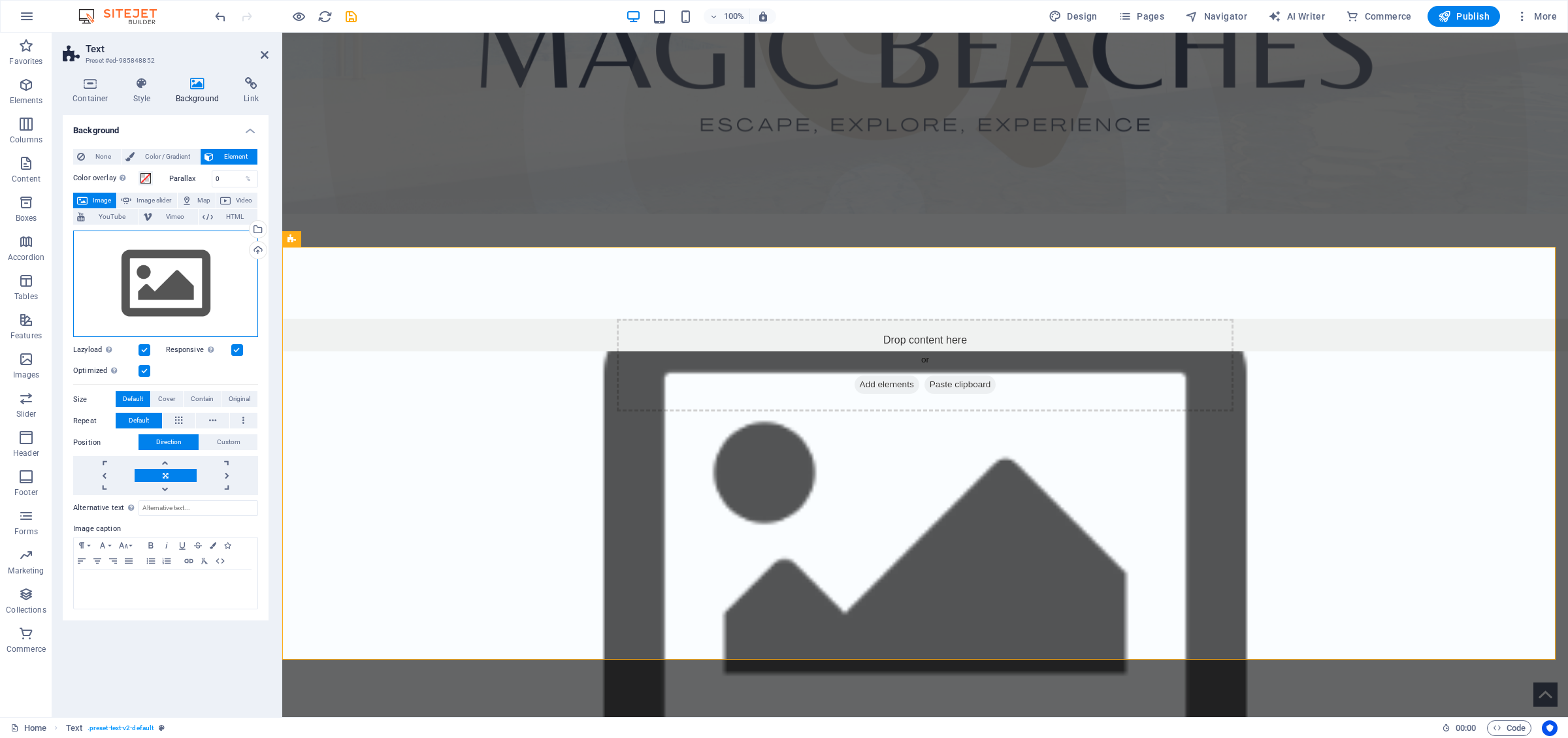
click at [188, 269] on div "Drag files here, click to choose files or select files from Files or our free s…" at bounding box center [166, 284] width 185 height 107
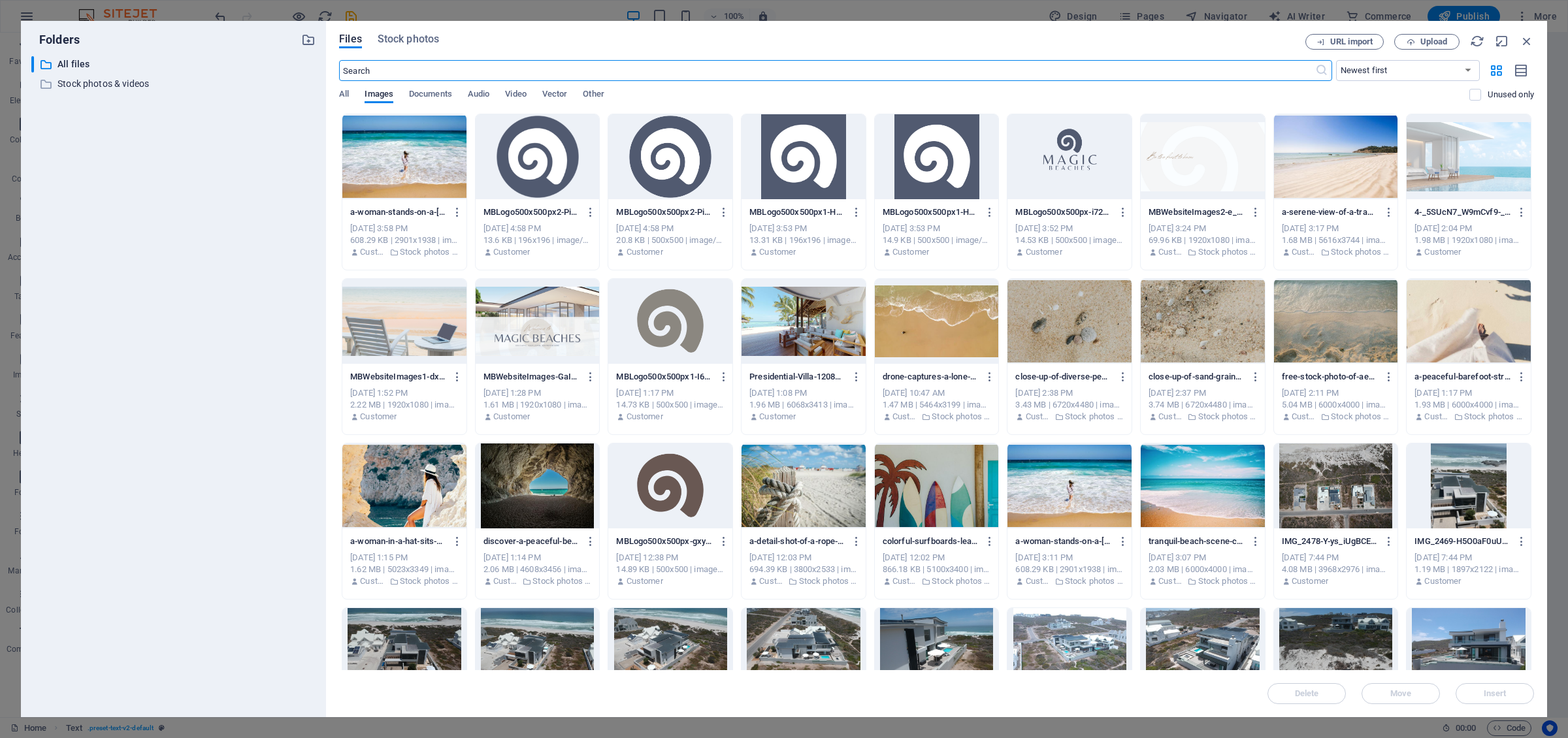
click at [1045, 144] on div at bounding box center [1468, 156] width 124 height 85
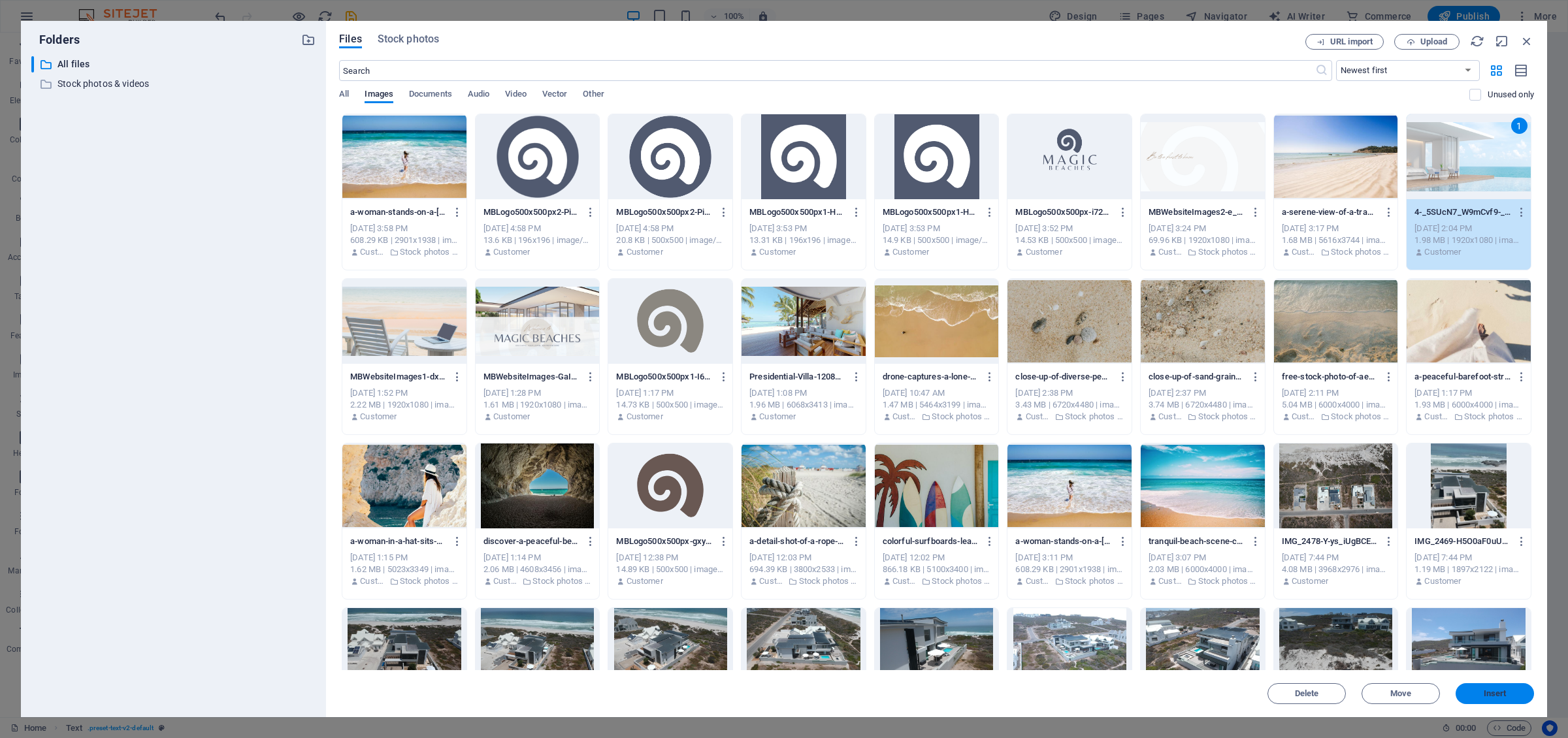
click at [1045, 509] on span "Insert" at bounding box center [1495, 693] width 23 height 8
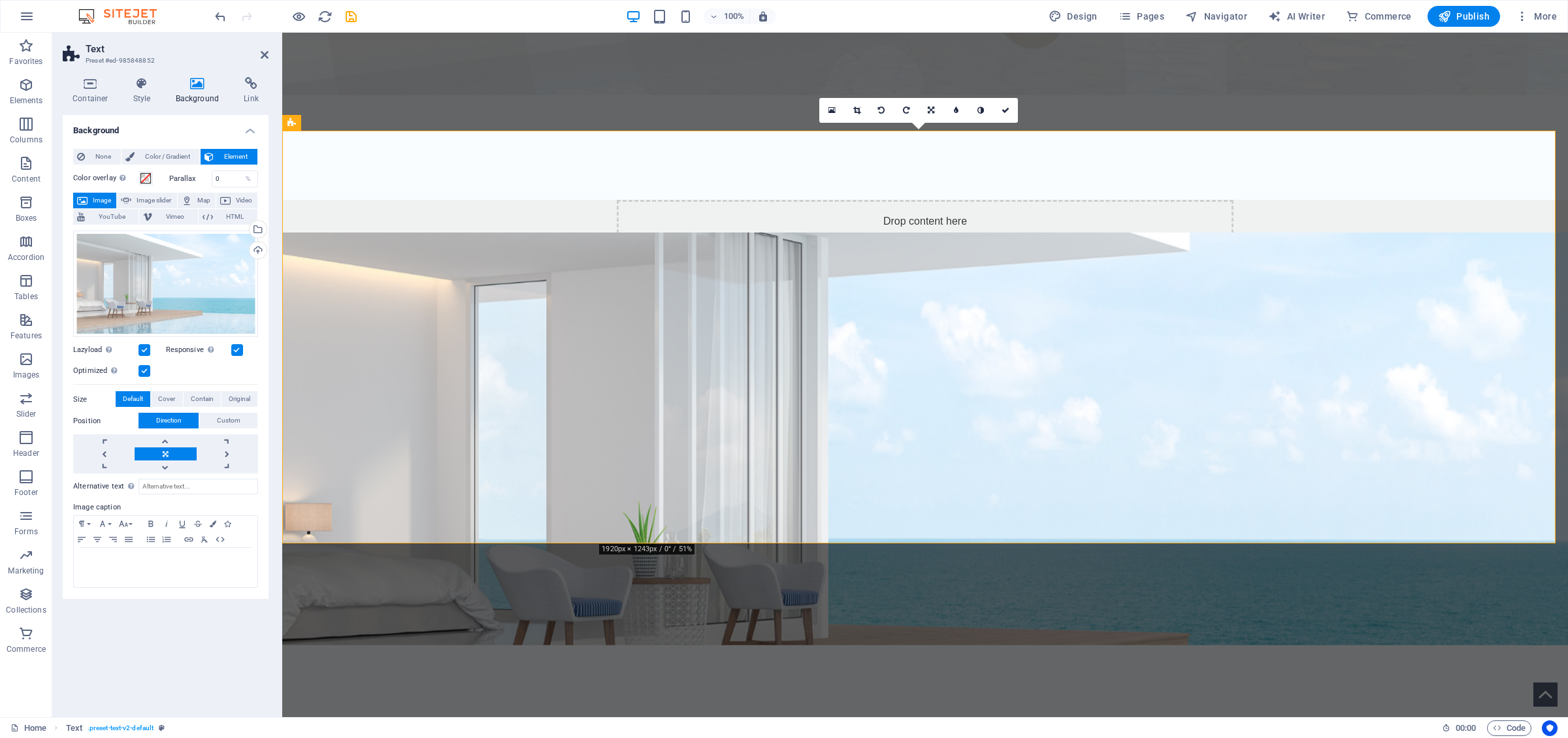
scroll to position [617, 0]
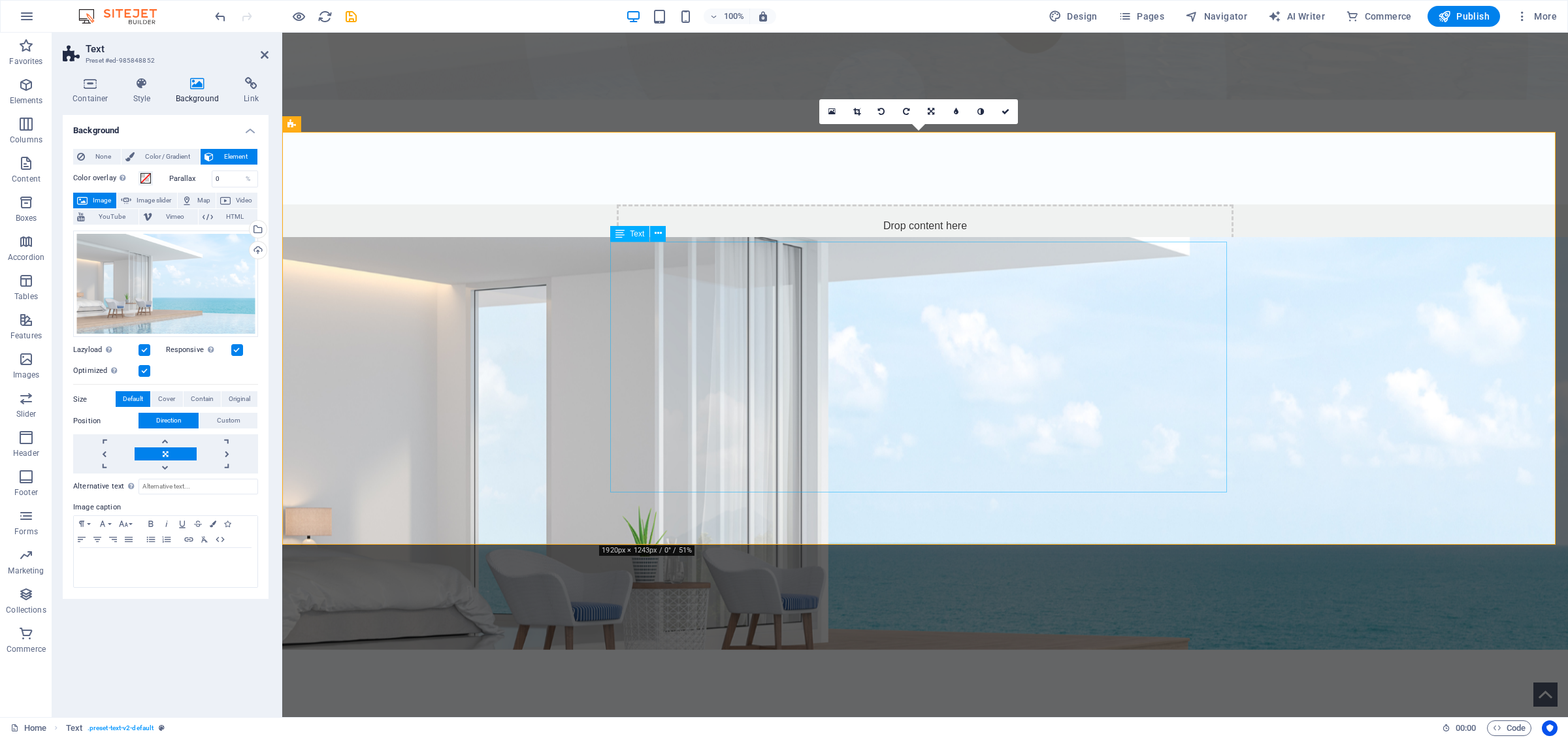
click at [660, 235] on icon at bounding box center [659, 233] width 8 height 14
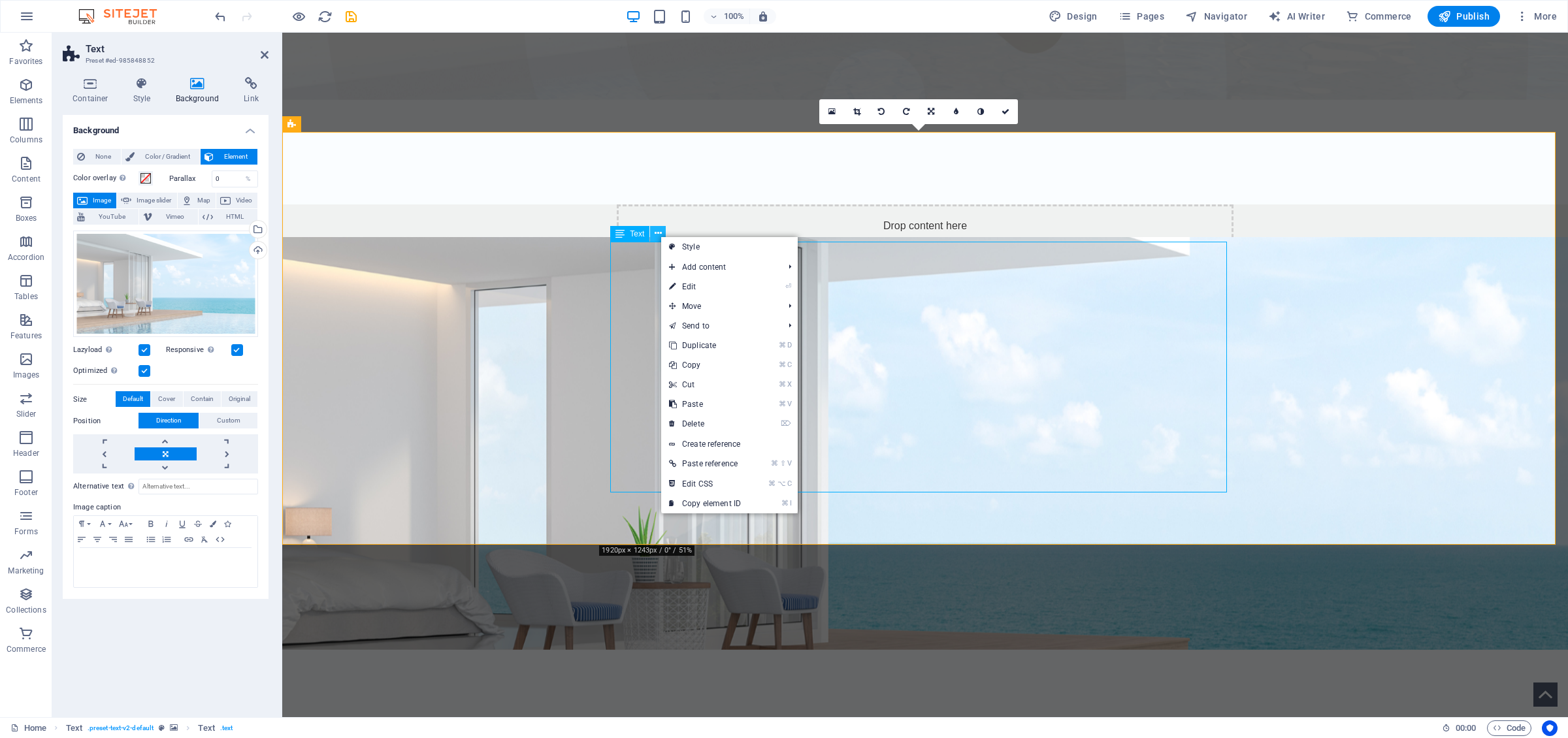
click at [660, 235] on icon at bounding box center [659, 233] width 8 height 14
click at [676, 244] on link "Style" at bounding box center [729, 247] width 136 height 20
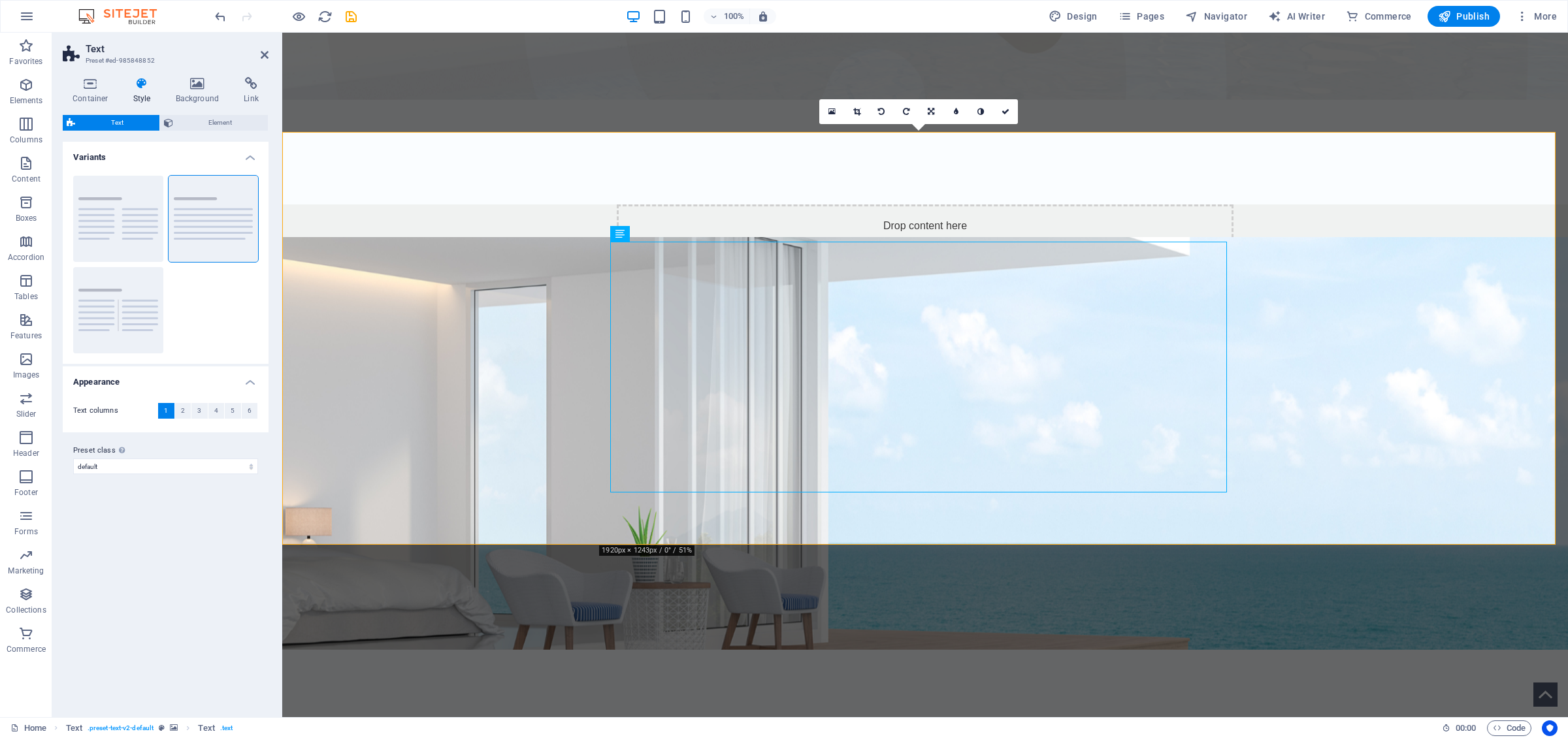
click at [126, 120] on span "Text" at bounding box center [117, 123] width 77 height 16
click at [141, 86] on icon at bounding box center [142, 83] width 37 height 13
click at [211, 124] on span "Element" at bounding box center [221, 123] width 87 height 16
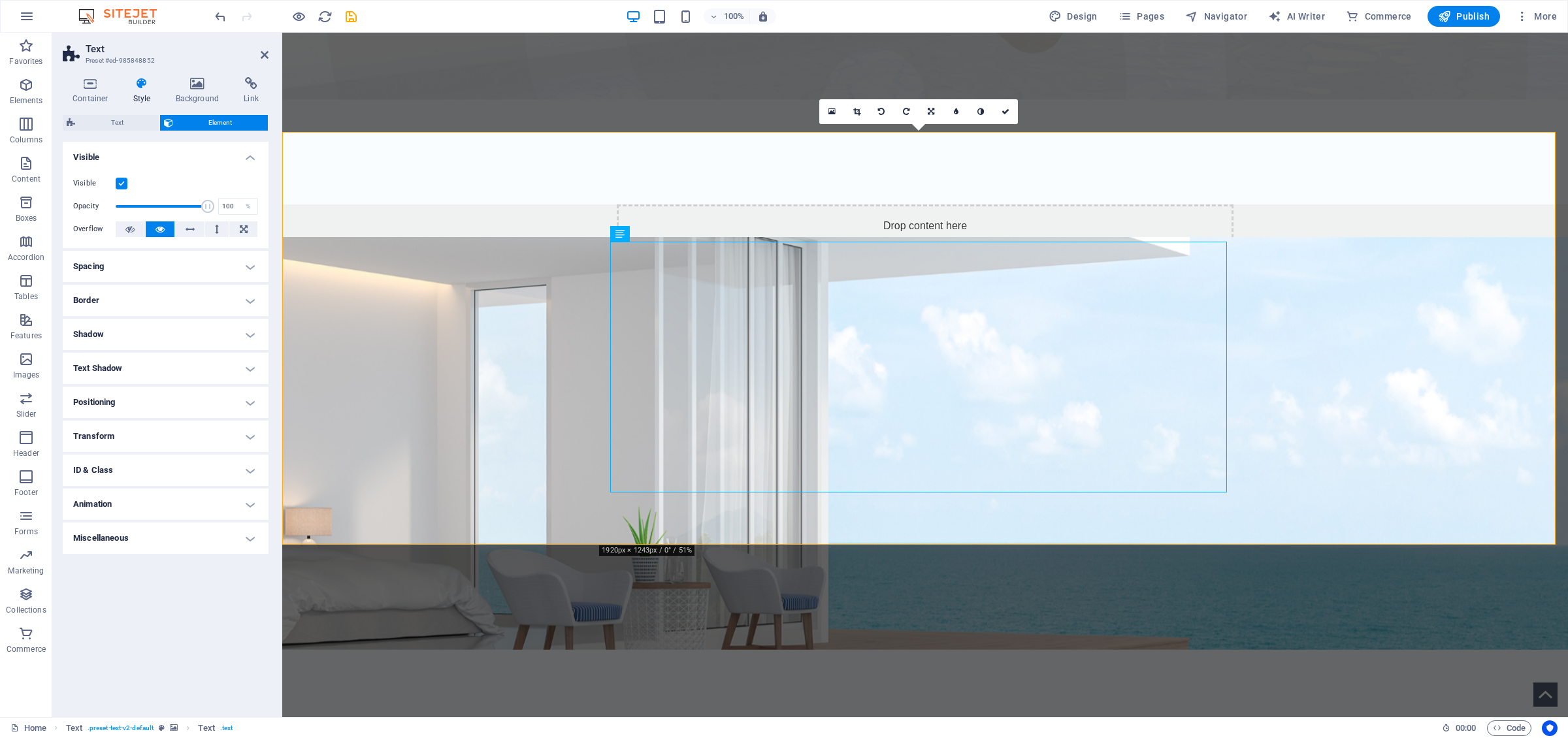
click at [130, 401] on h4 "Positioning" at bounding box center [165, 402] width 206 height 32
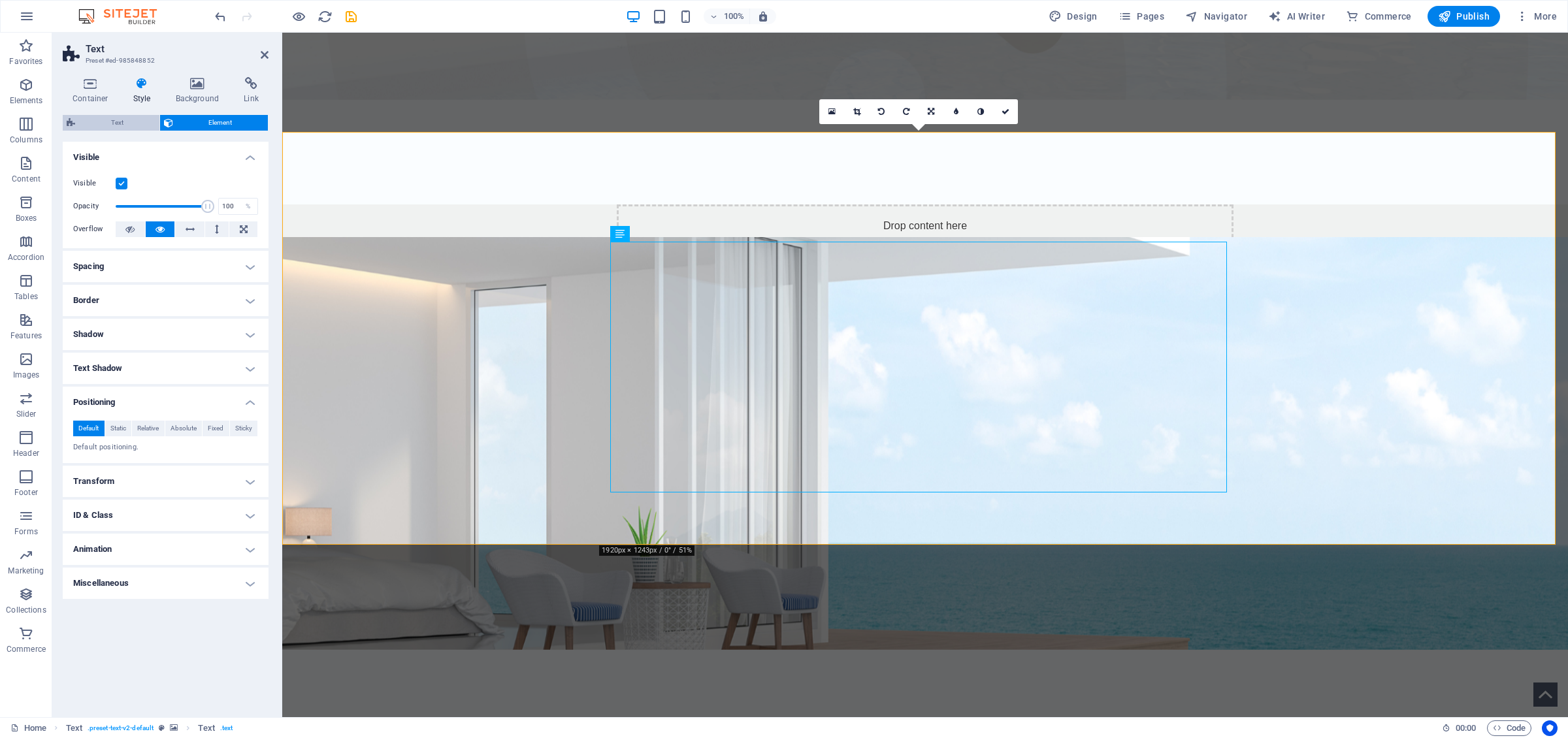
click at [111, 127] on span "Text" at bounding box center [117, 123] width 77 height 16
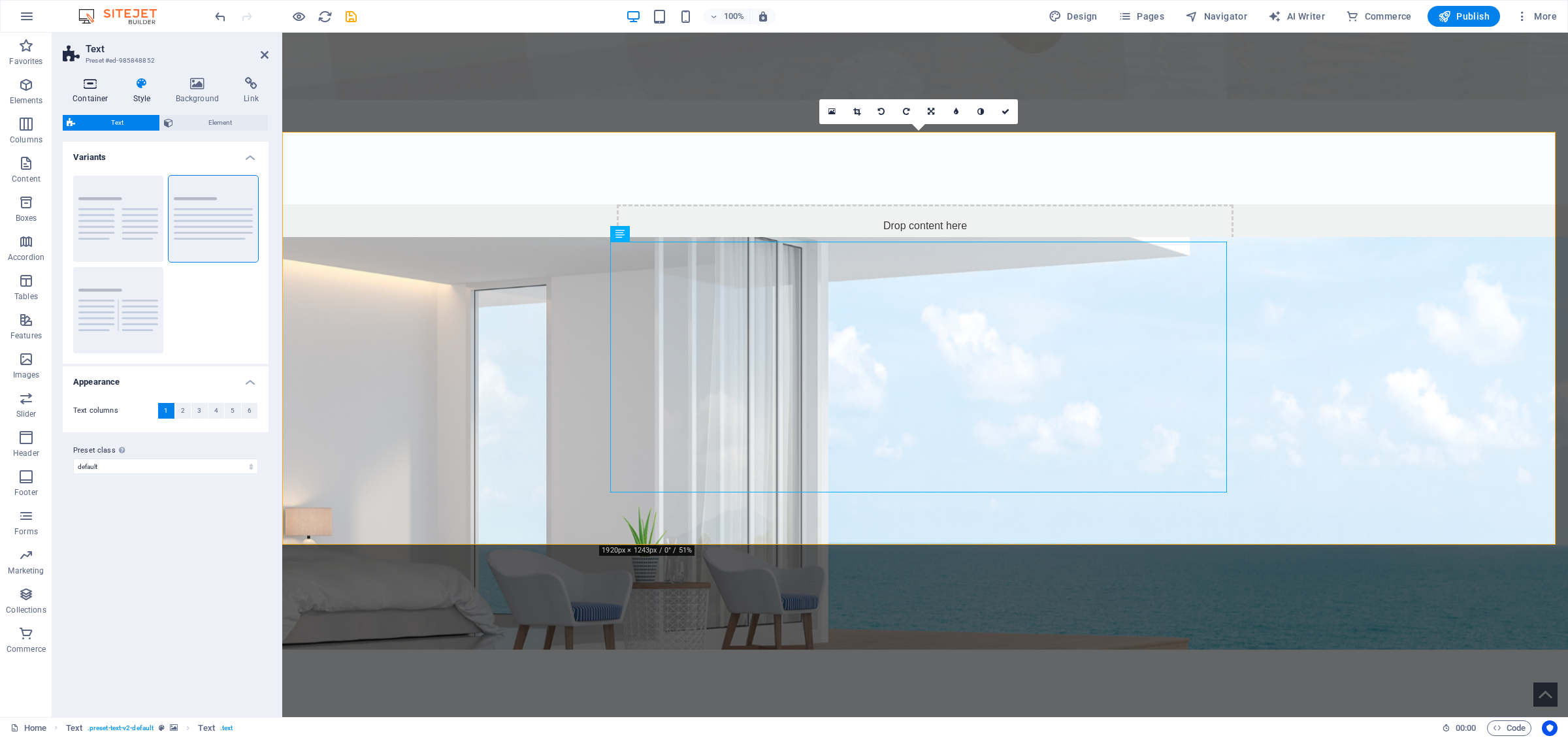
click at [92, 93] on h4 "Container" at bounding box center [93, 90] width 61 height 27
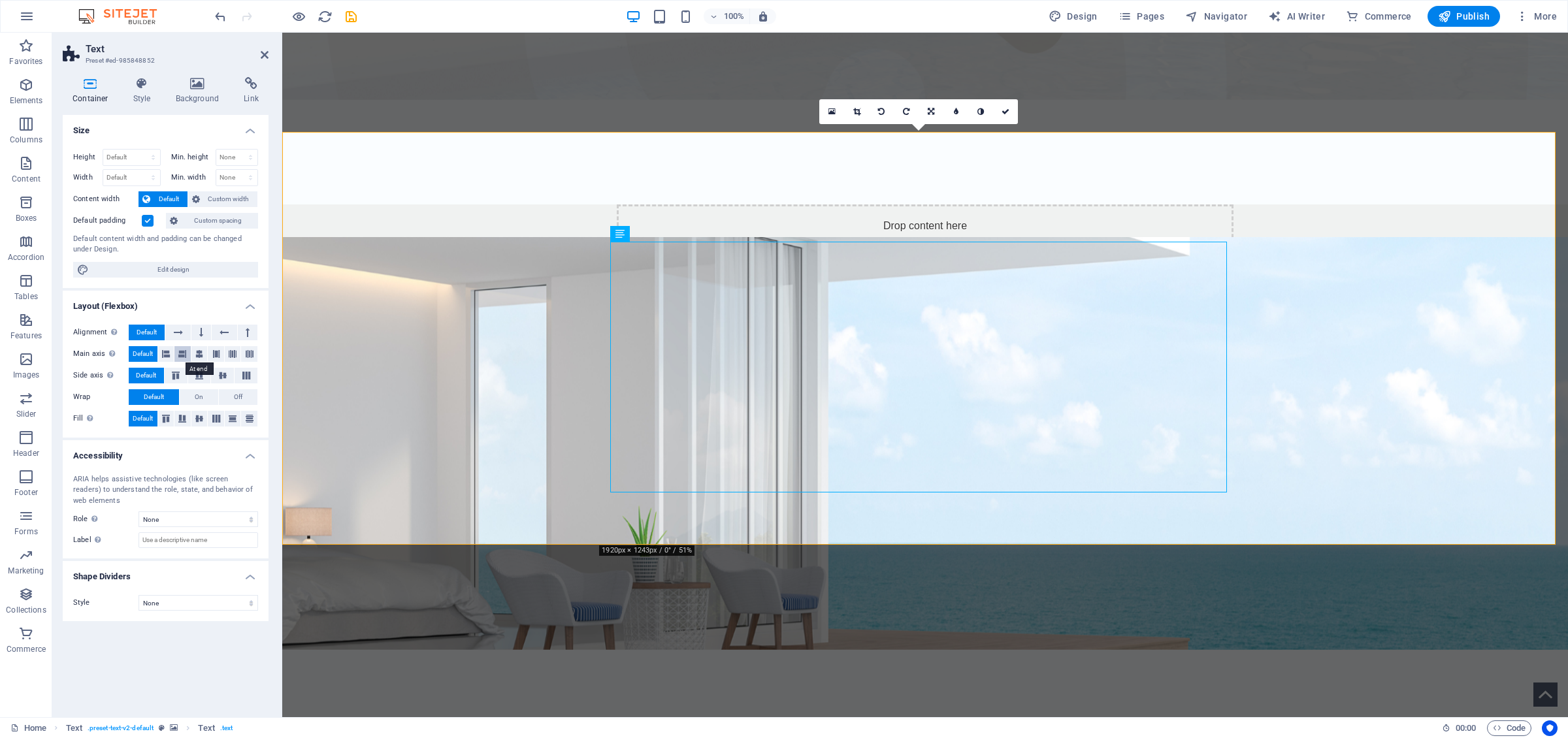
click at [188, 356] on button at bounding box center [183, 354] width 17 height 16
click at [141, 354] on span "Default" at bounding box center [142, 354] width 20 height 16
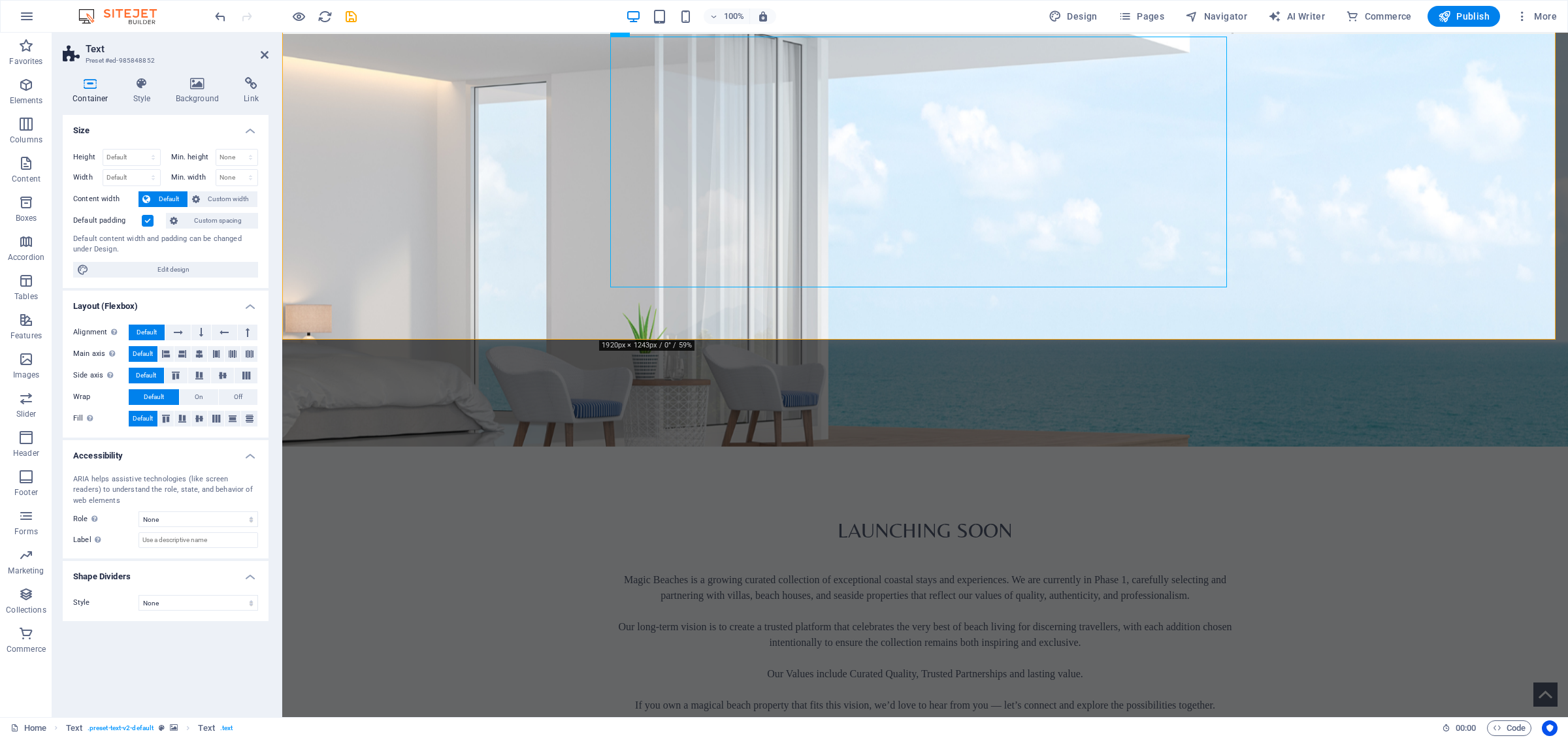
scroll to position [822, 0]
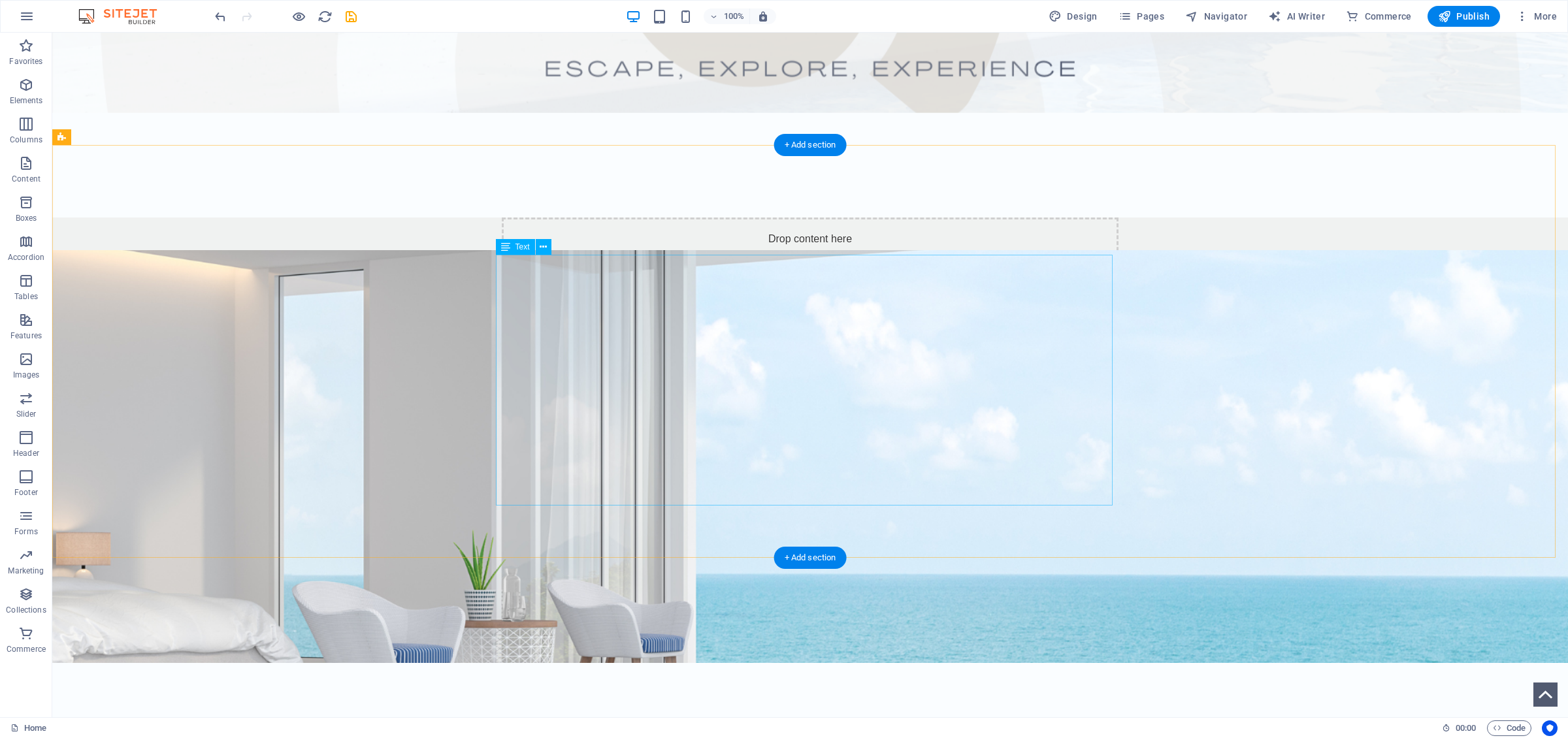
scroll to position [605, 0]
click at [343, 330] on figure at bounding box center [809, 455] width 1515 height 412
click at [806, 509] on div "​ Launching Soon" at bounding box center [810, 737] width 617 height 47
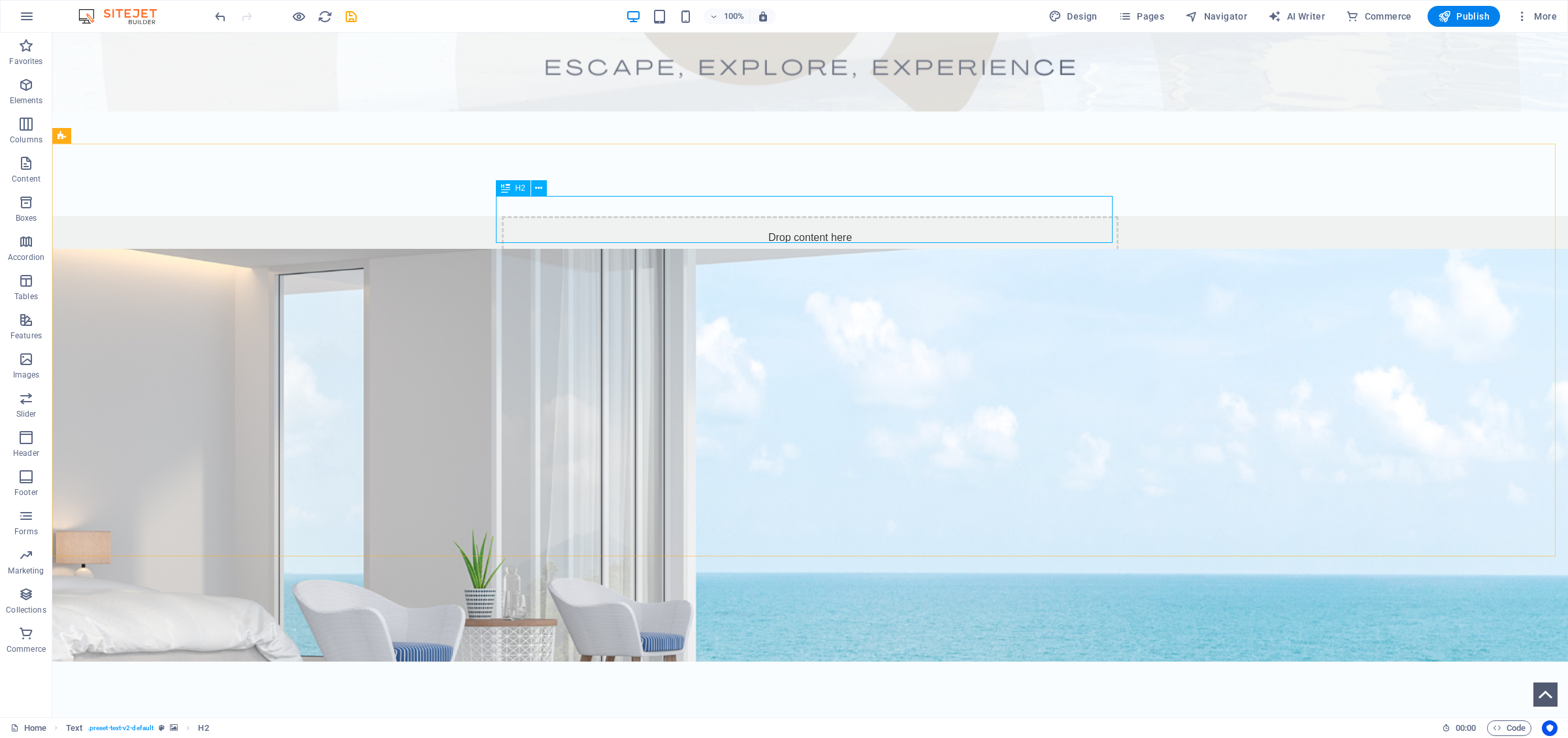
click at [520, 187] on span "H2" at bounding box center [520, 188] width 10 height 8
click at [539, 190] on icon at bounding box center [539, 188] width 8 height 14
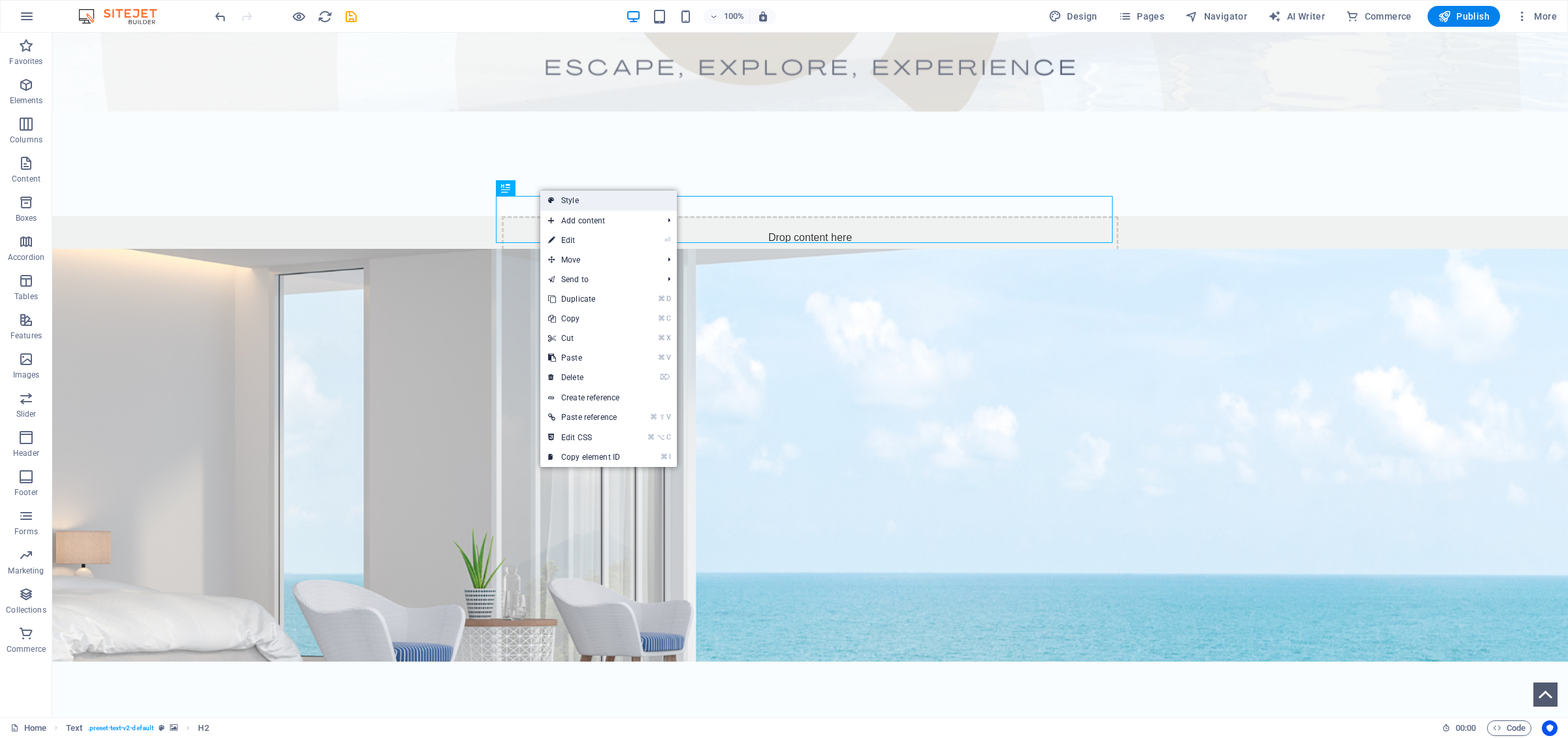
click at [565, 202] on link "Style" at bounding box center [608, 200] width 136 height 20
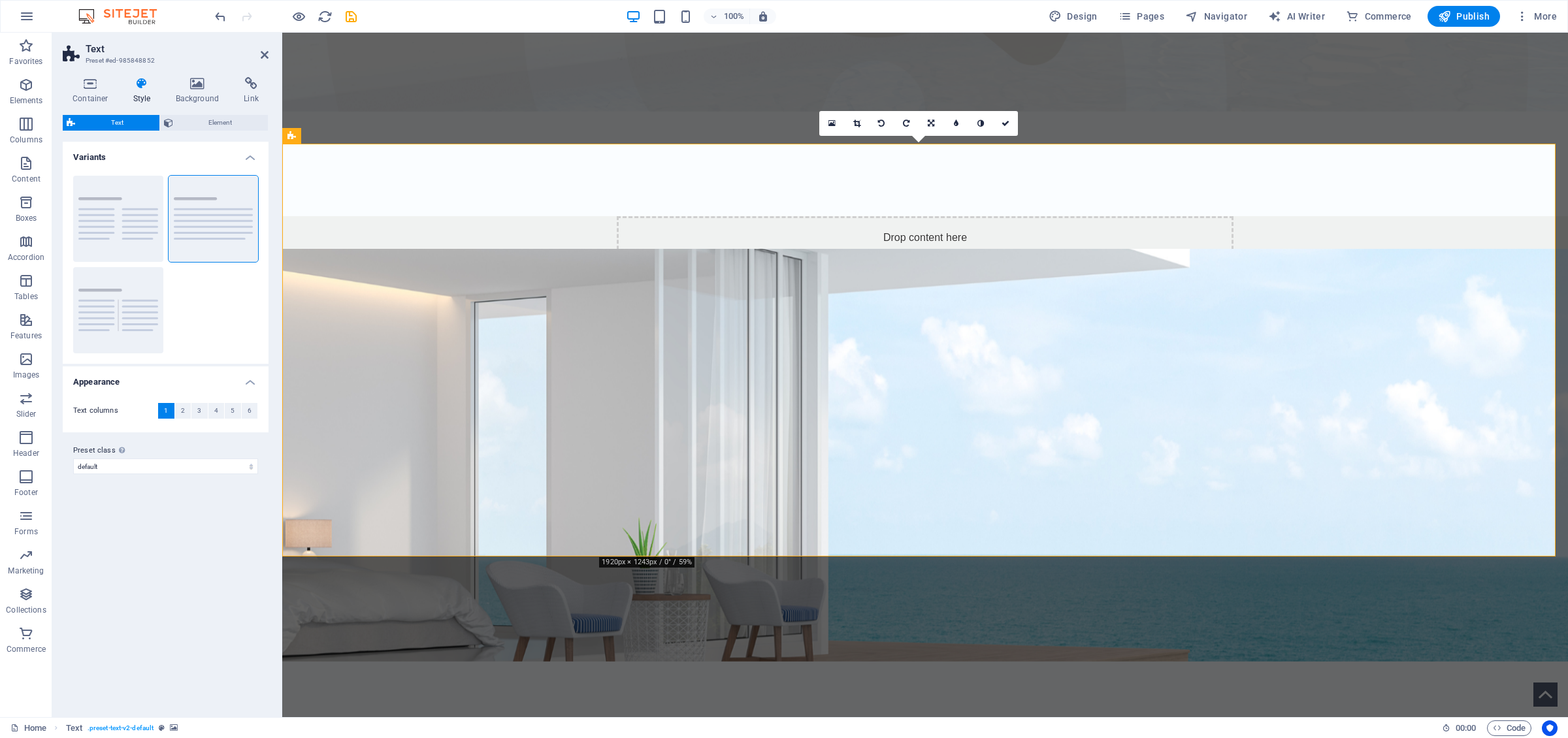
click at [144, 87] on icon at bounding box center [142, 83] width 37 height 13
click at [96, 96] on h4 "Container" at bounding box center [93, 90] width 61 height 27
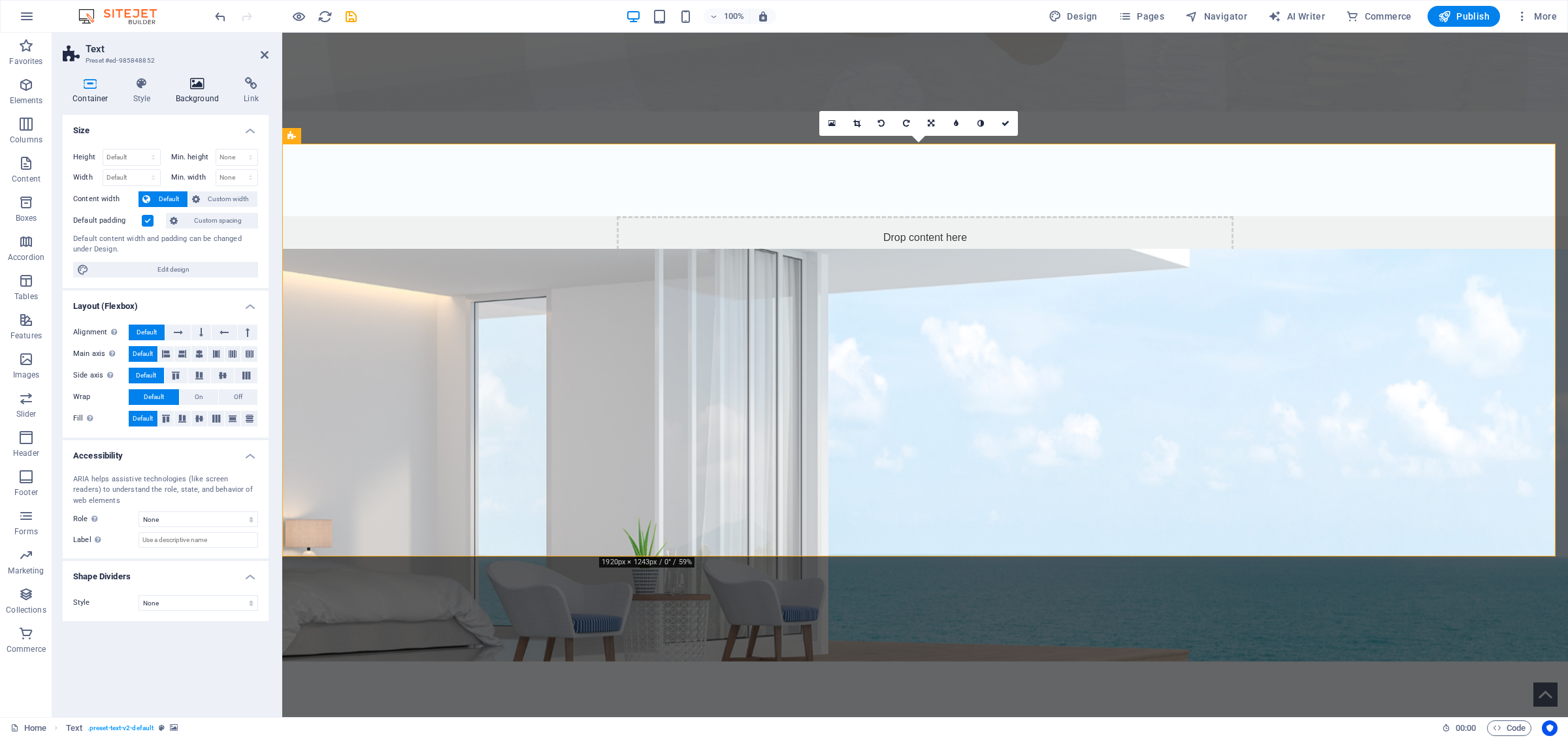
click at [196, 96] on h4 "Background" at bounding box center [199, 90] width 69 height 27
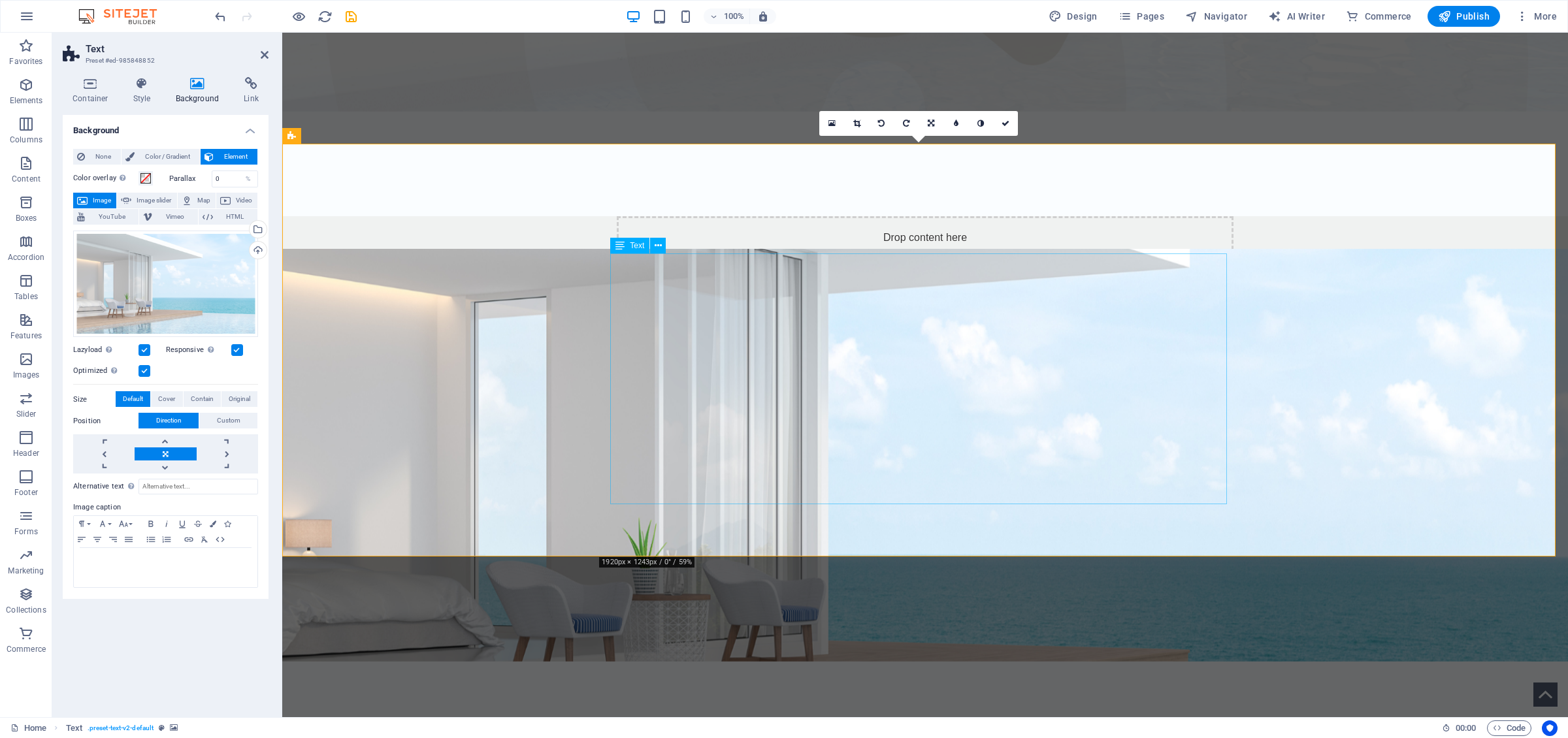
click at [541, 249] on figure at bounding box center [925, 455] width 1286 height 412
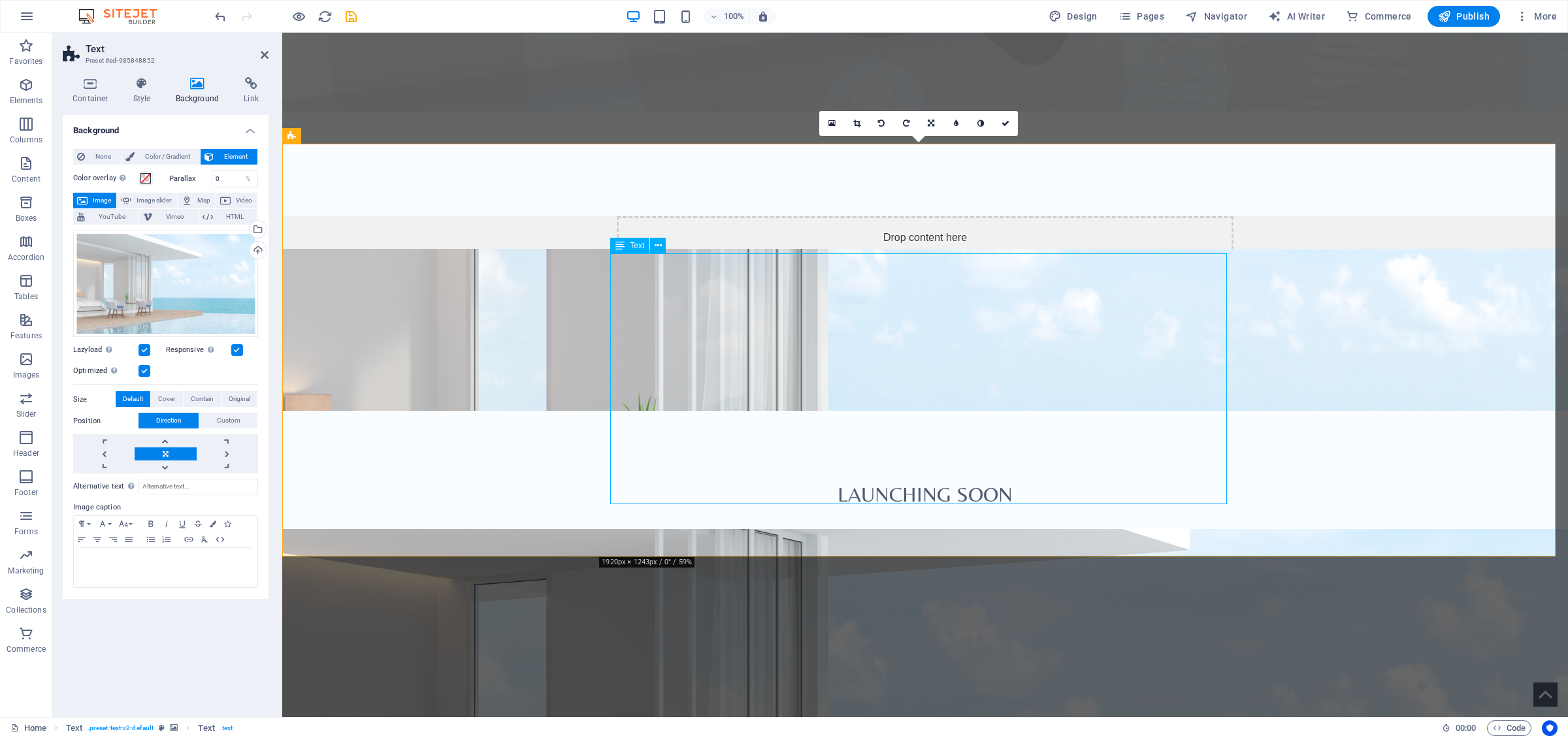
click at [793, 296] on figure at bounding box center [925, 330] width 1286 height 162
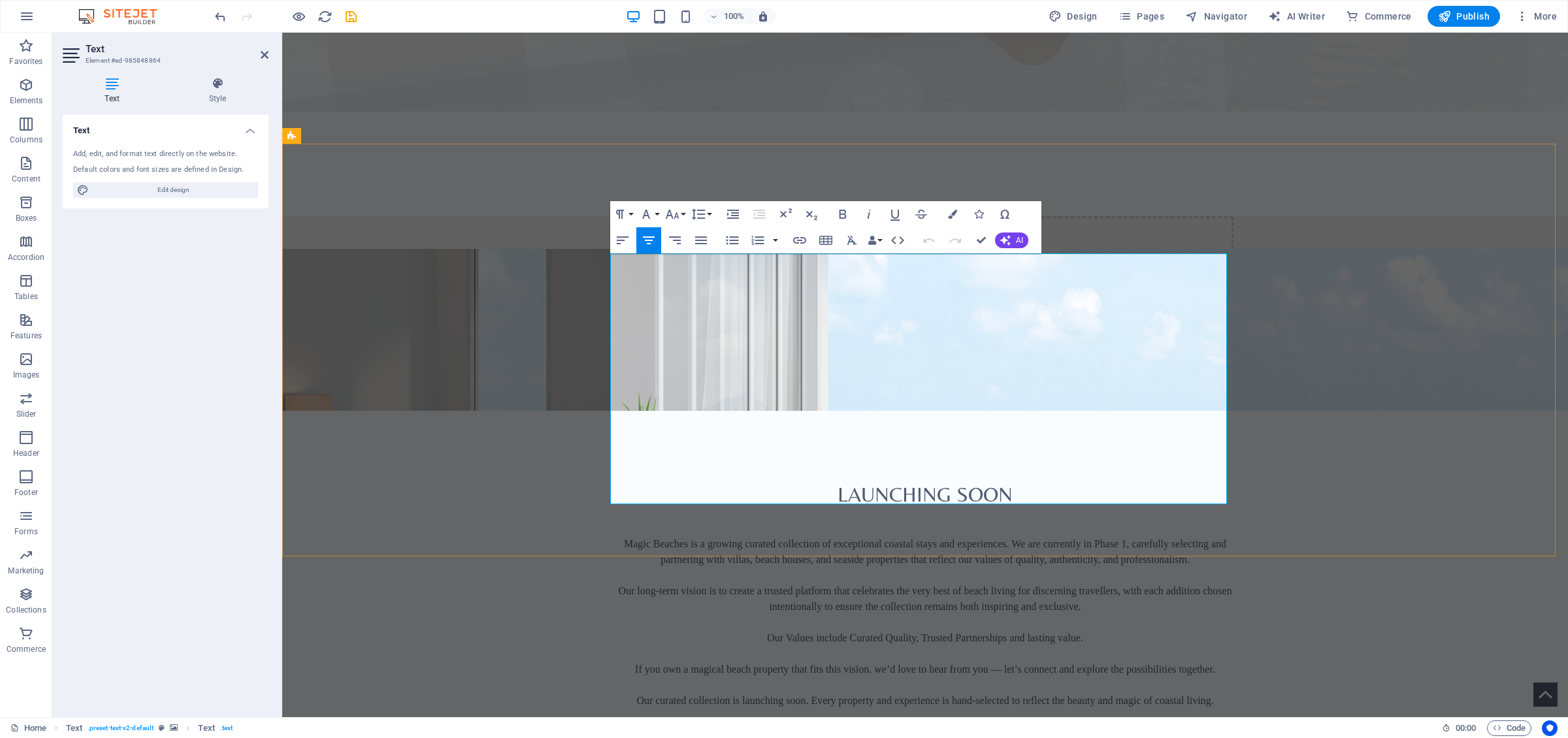
click at [630, 509] on p "Magic Beaches is a growing curated collection of exceptional coastal stays and …" at bounding box center [924, 552] width 617 height 32
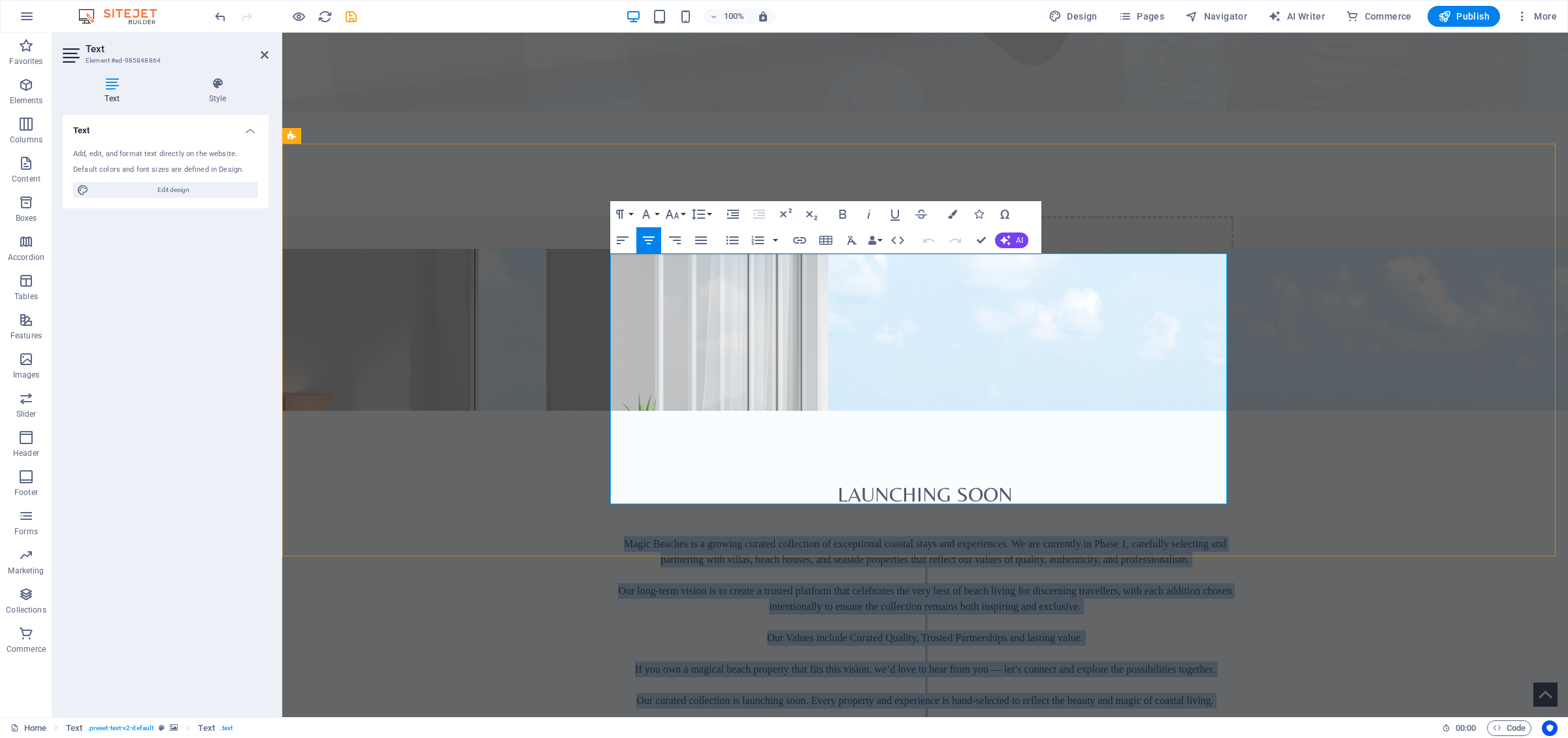
drag, startPoint x: 620, startPoint y: 273, endPoint x: 1143, endPoint y: 467, distance: 557.8
click at [1045, 509] on div "Magic Beaches is a growing curated collection of exceptional coastal stays and …" at bounding box center [924, 645] width 617 height 251
click at [683, 244] on icon "button" at bounding box center [674, 240] width 16 height 16
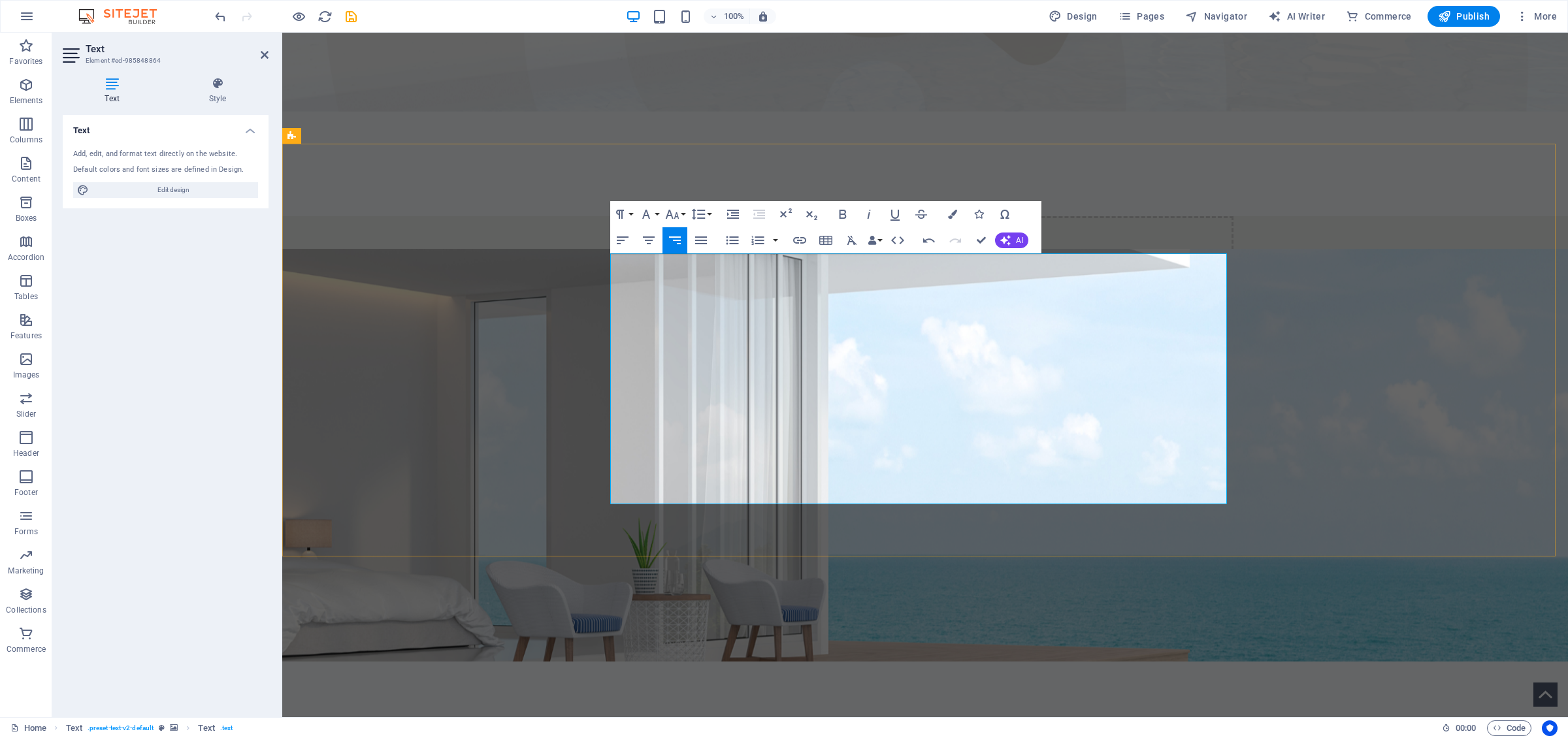
click at [1045, 425] on figure at bounding box center [925, 455] width 1286 height 412
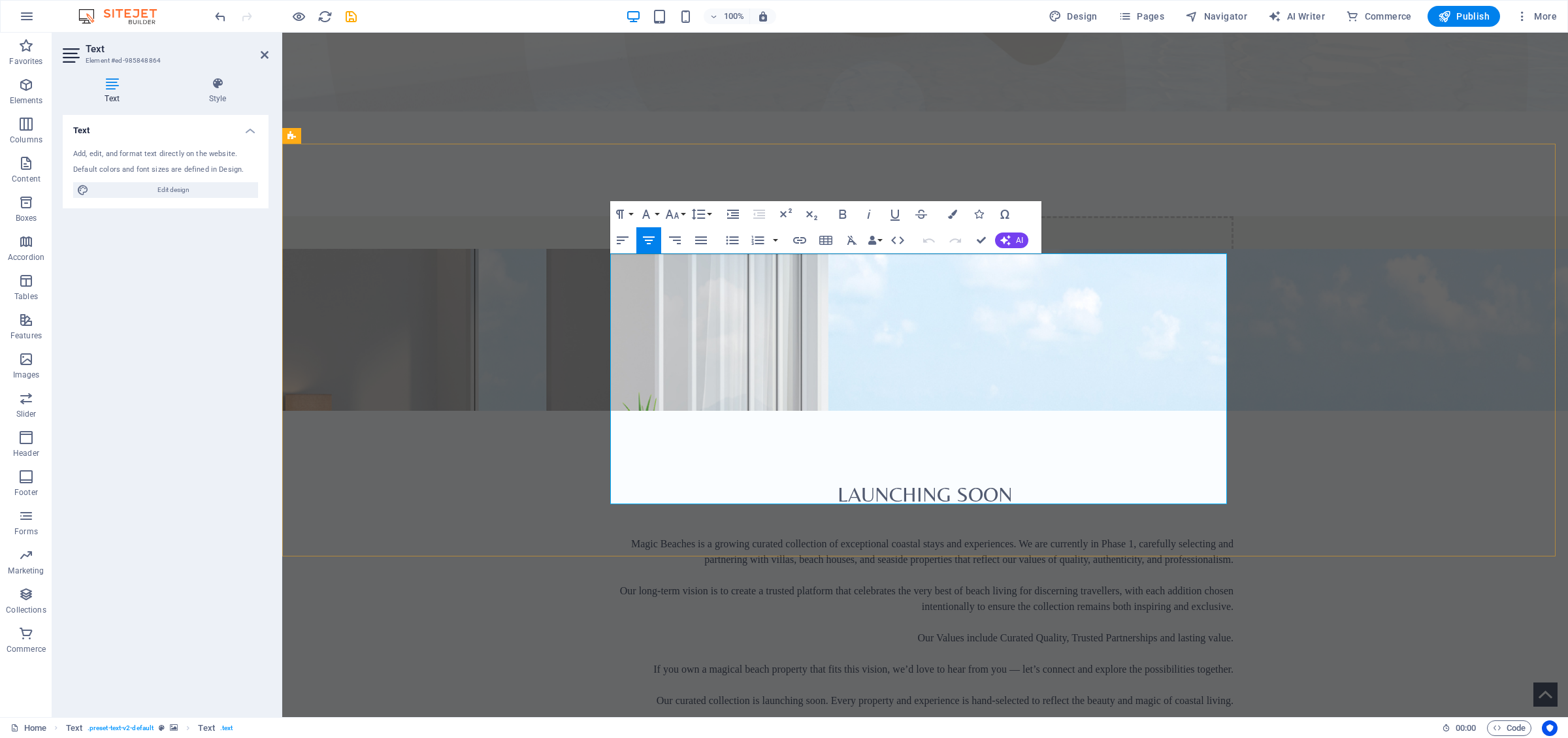
drag, startPoint x: 1015, startPoint y: 274, endPoint x: 1026, endPoint y: 287, distance: 17.0
click at [1015, 509] on p "Magic Beaches is a growing curated collection of exceptional coastal stays and …" at bounding box center [924, 552] width 617 height 32
click at [559, 478] on div "​ Launching Soon Magic Beaches is a growing curated collection of exceptional c…" at bounding box center [925, 536] width 1286 height 575
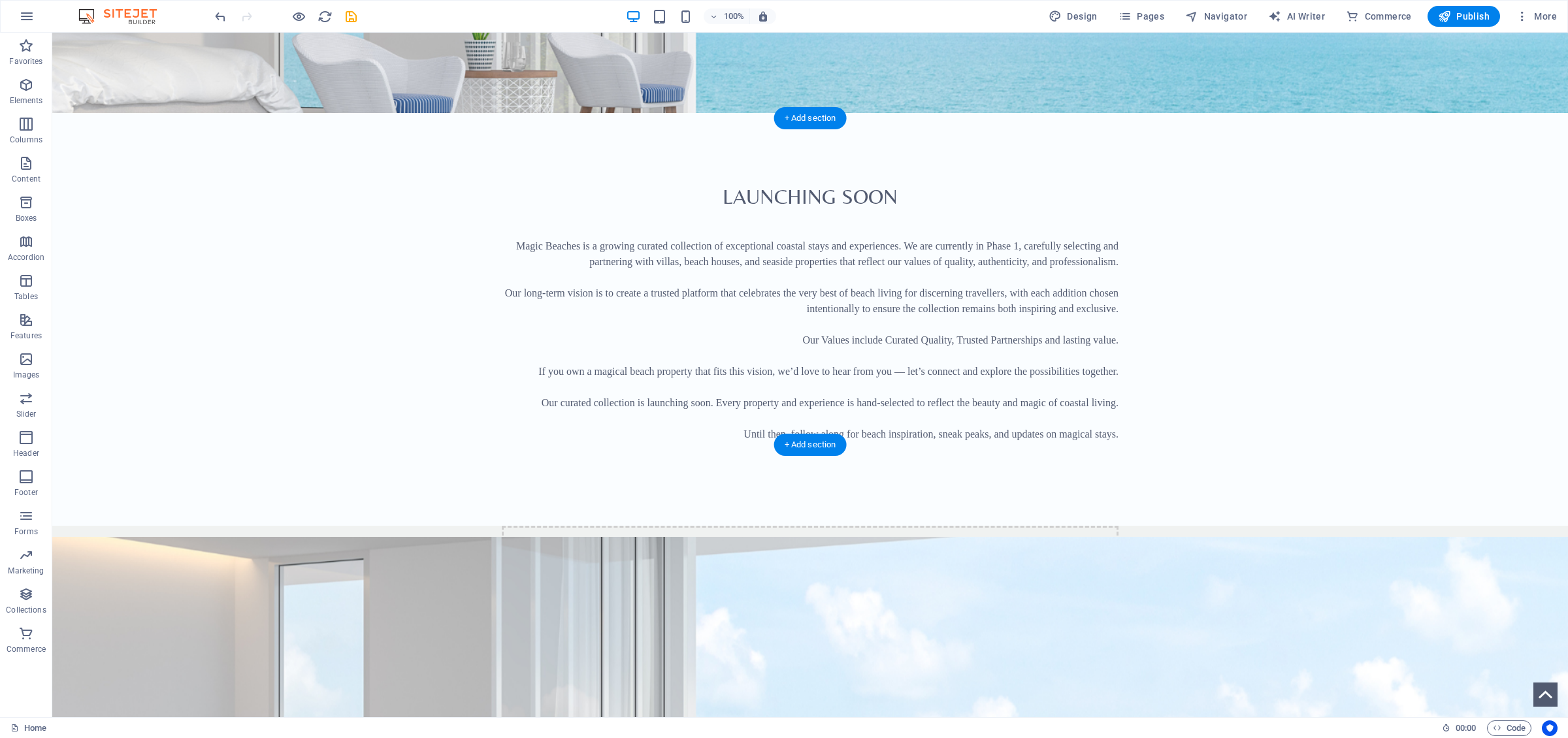
scroll to position [1028, 0]
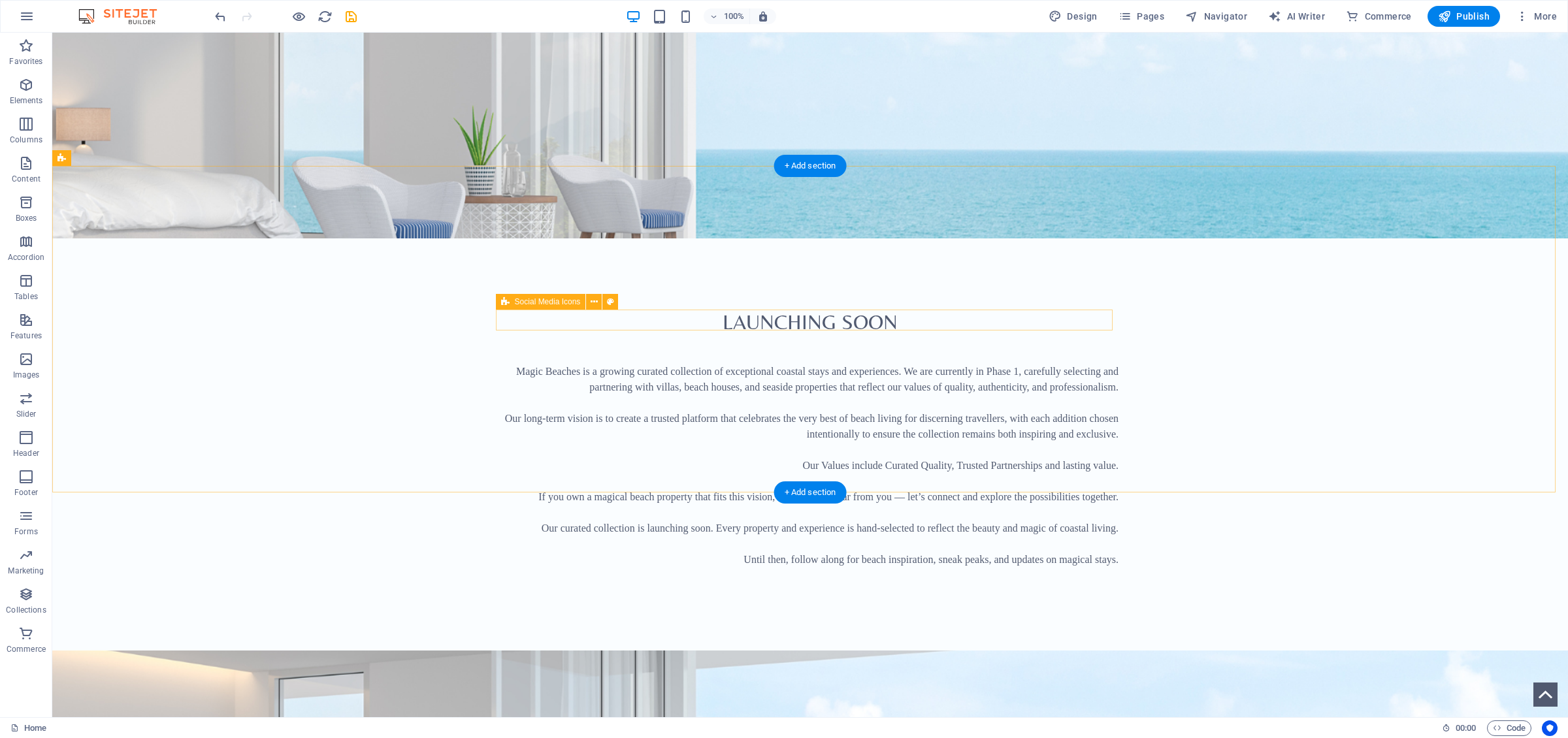
click at [597, 302] on icon at bounding box center [595, 302] width 8 height 14
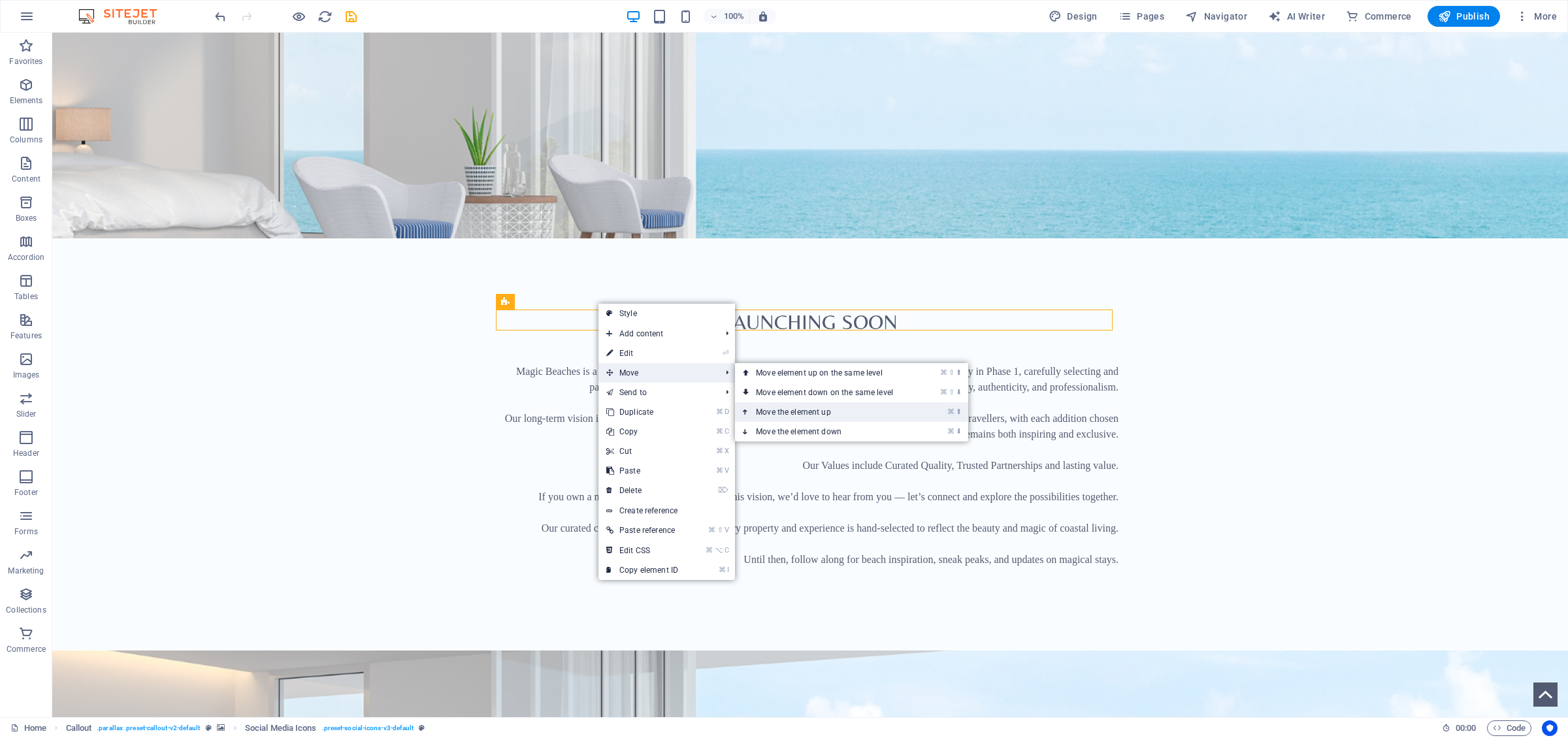
click at [790, 414] on link "⌘ ⬆ Move the element up" at bounding box center [827, 412] width 184 height 20
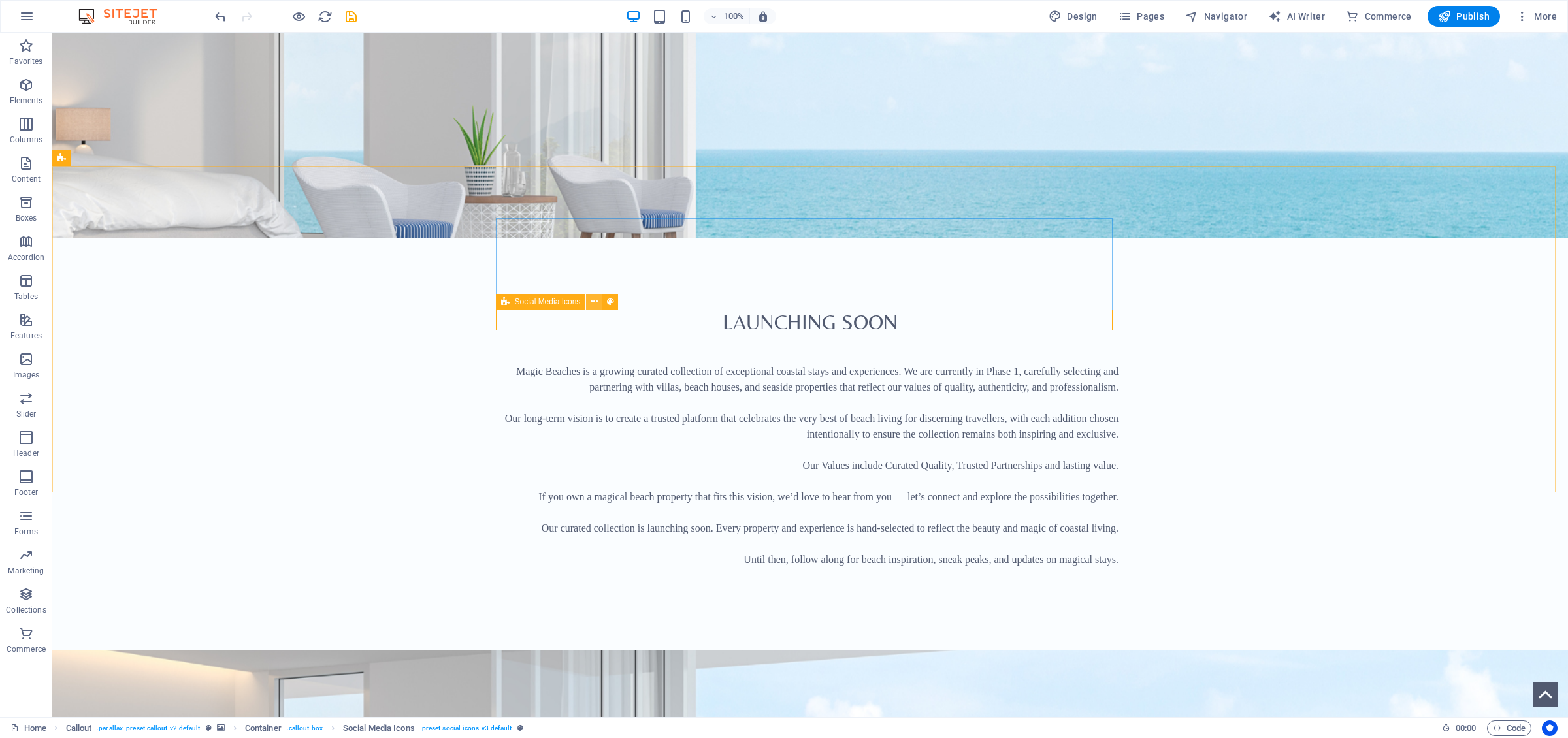
click at [598, 302] on button at bounding box center [593, 302] width 16 height 16
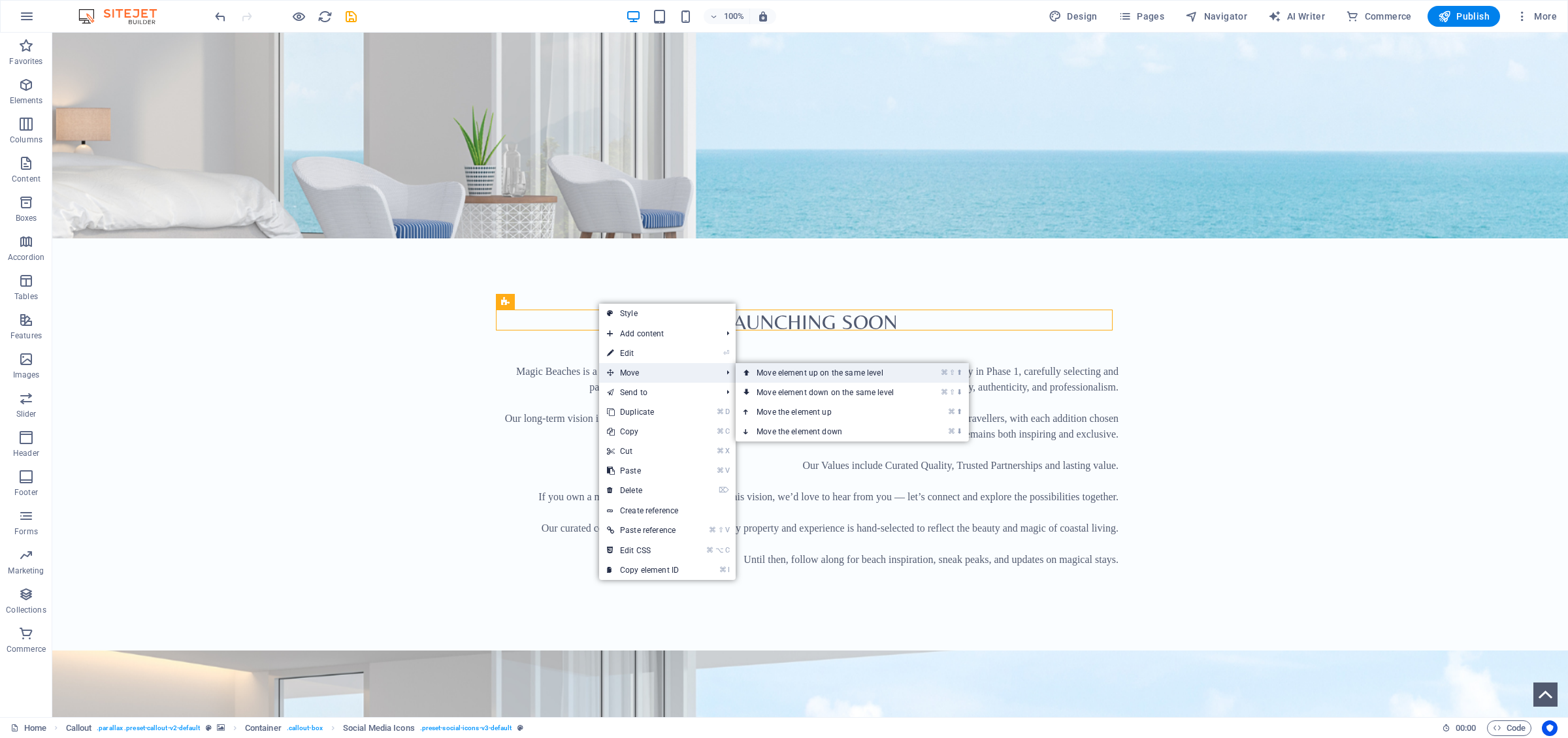
click at [768, 374] on link "⌘ ⇧ ⬆ Move element up on the same level" at bounding box center [827, 373] width 184 height 20
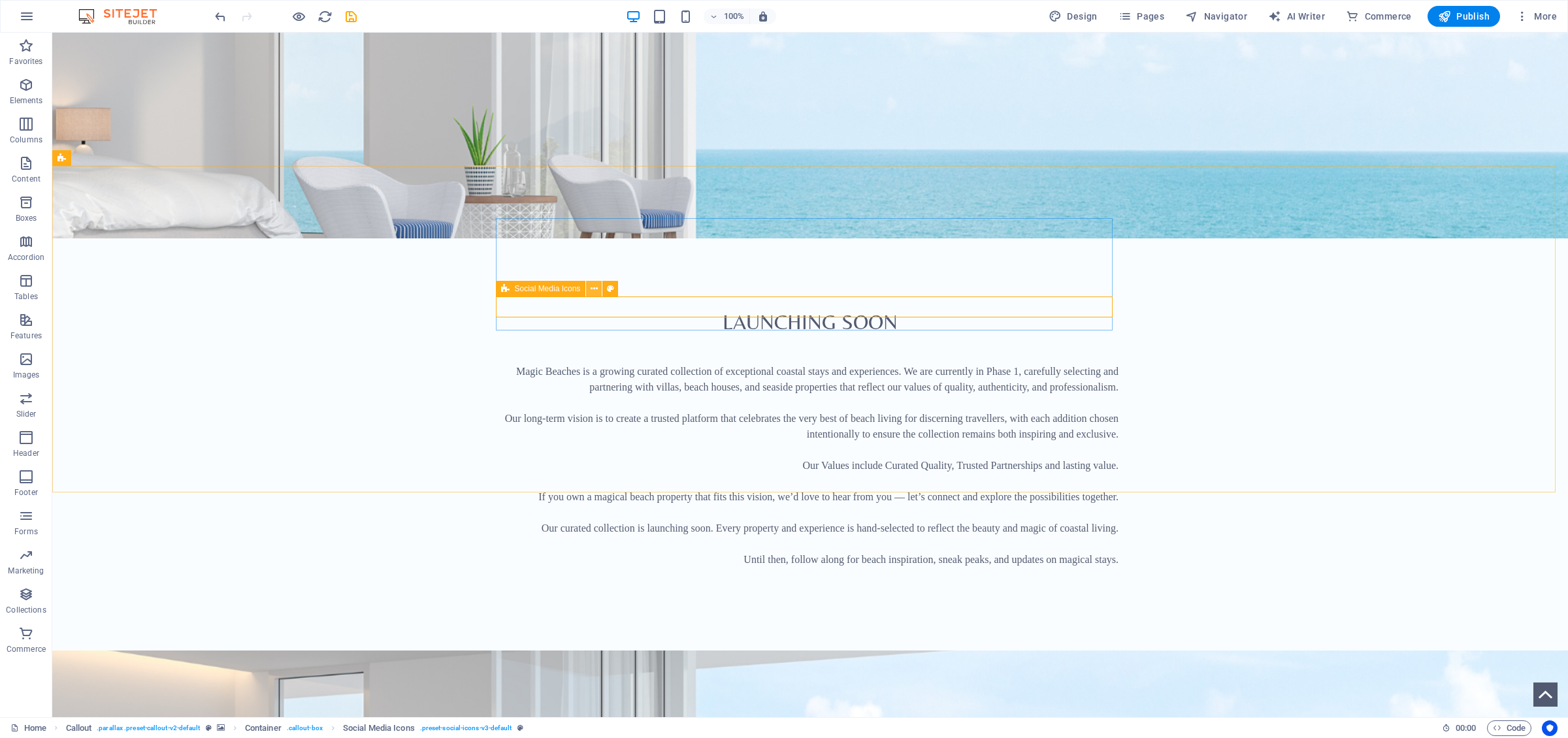
click at [598, 289] on button at bounding box center [593, 288] width 16 height 16
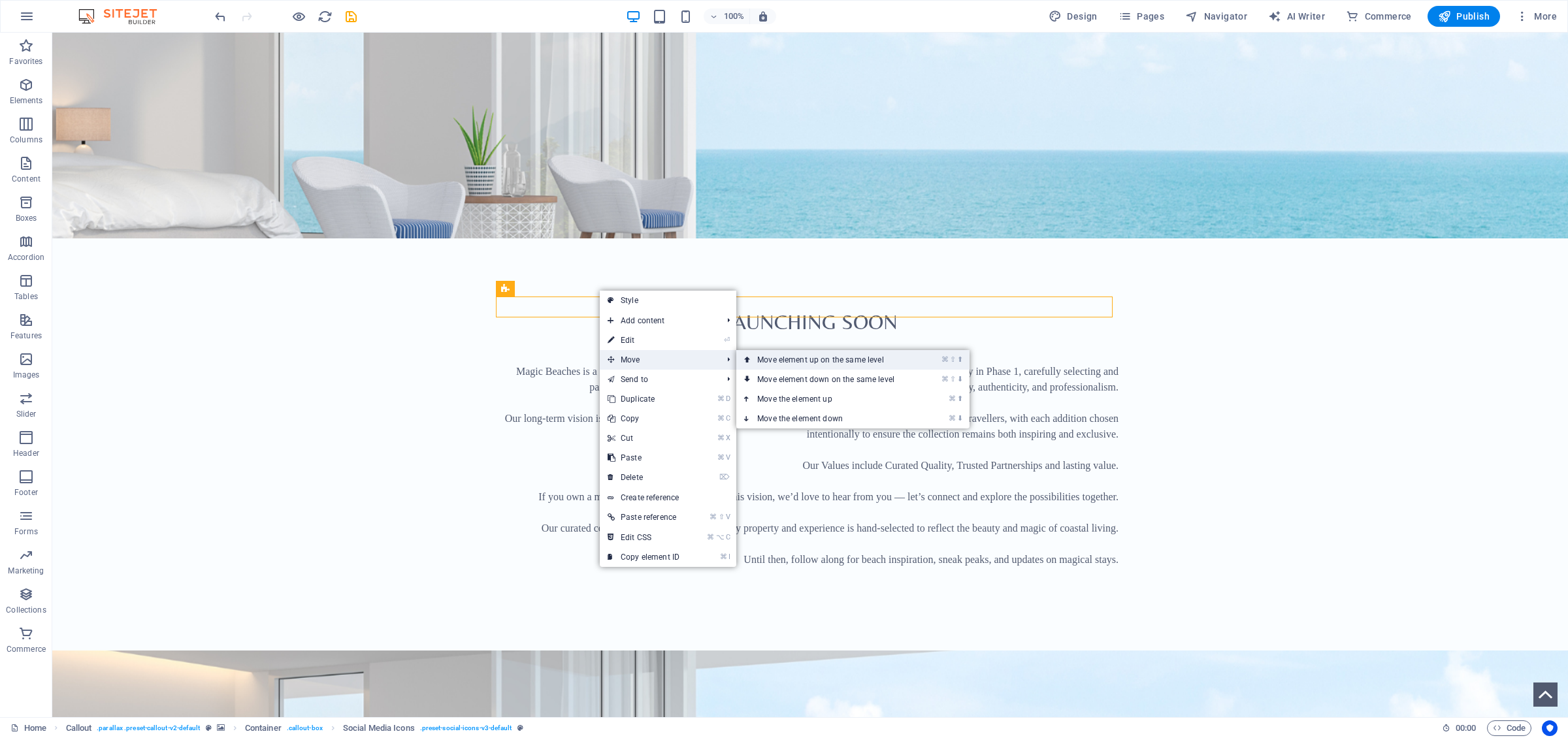
click at [767, 358] on link "⌘ ⇧ ⬆ Move element up on the same level" at bounding box center [828, 360] width 184 height 20
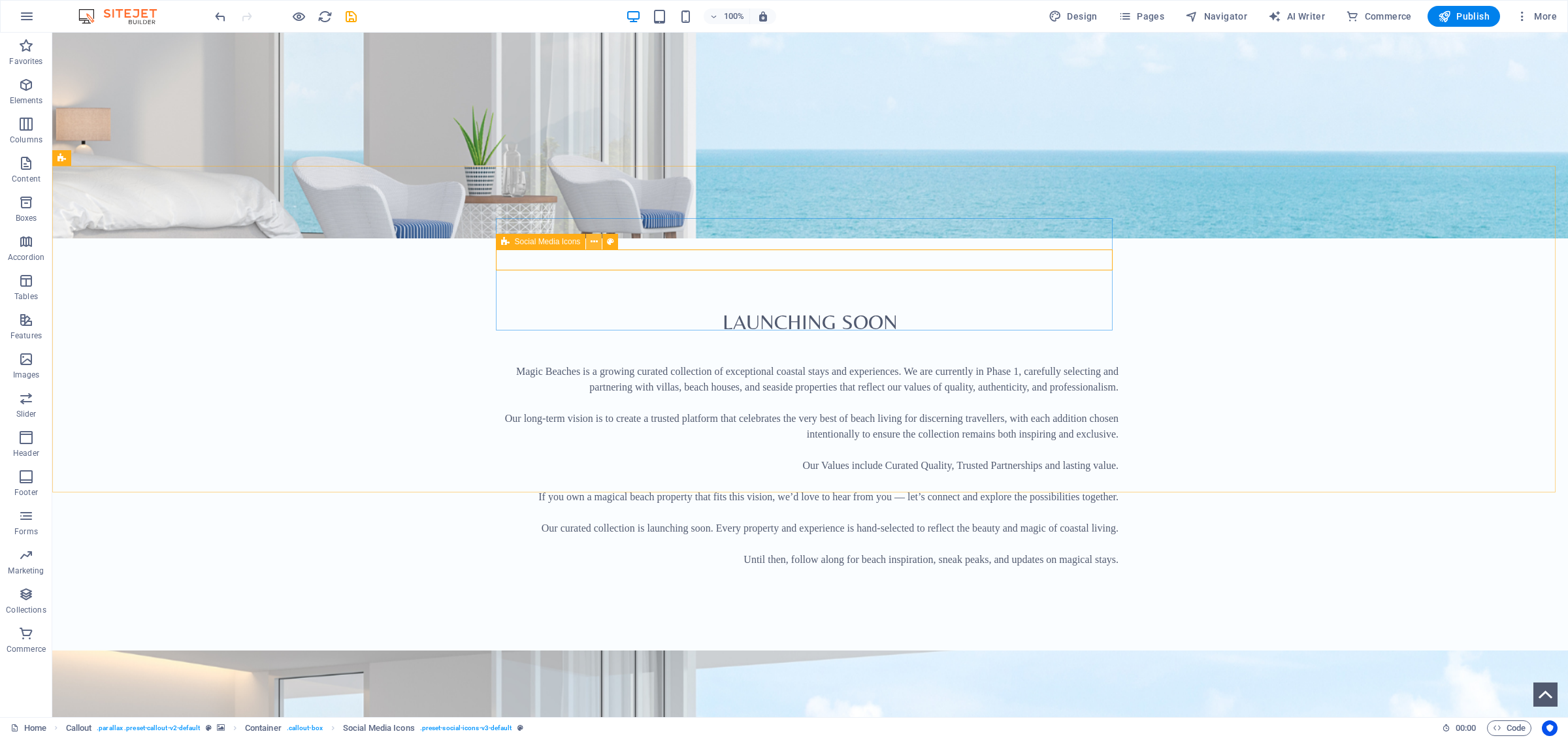
click at [595, 245] on icon at bounding box center [595, 241] width 8 height 14
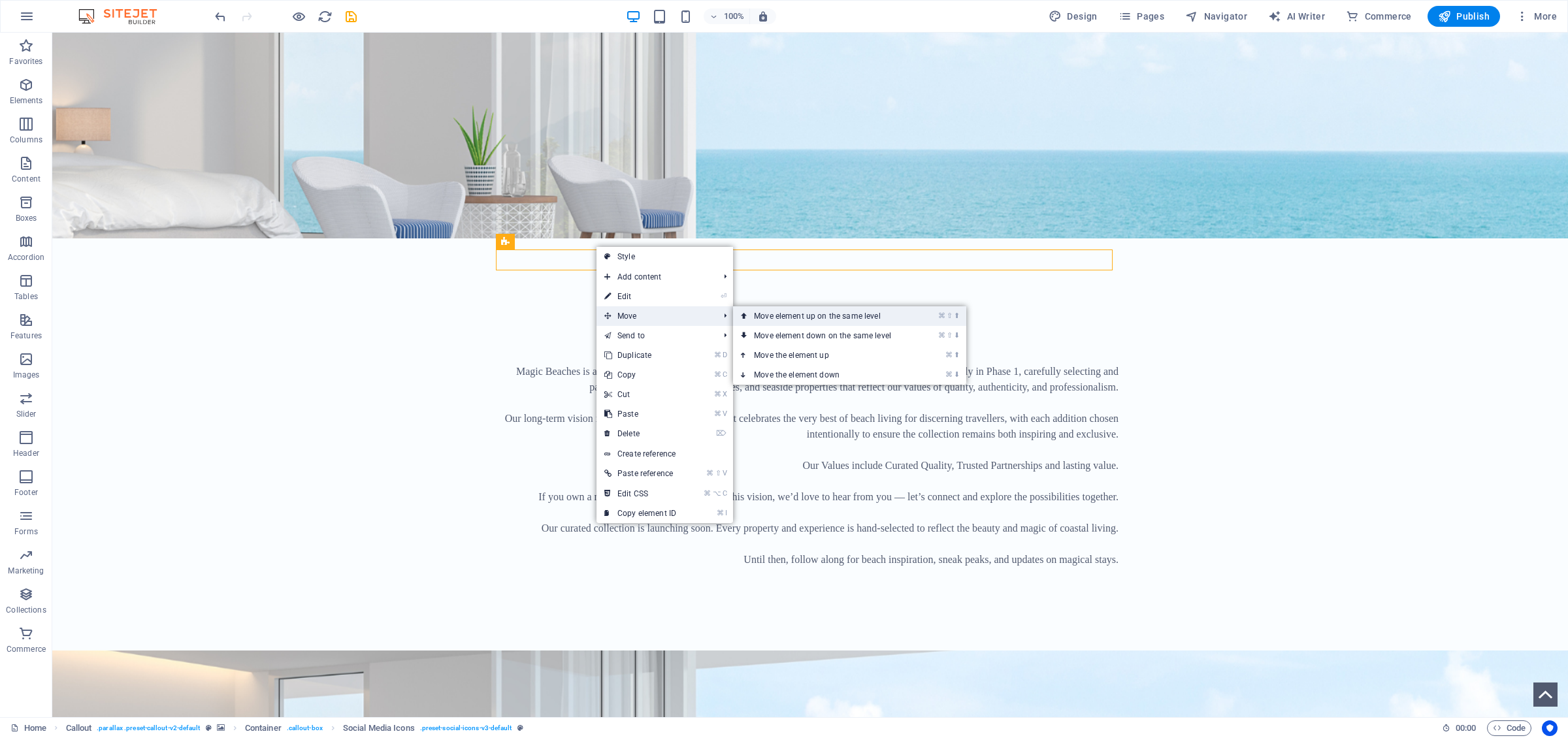
click at [763, 316] on link "⌘ ⇧ ⬆ Move element up on the same level" at bounding box center [825, 316] width 184 height 20
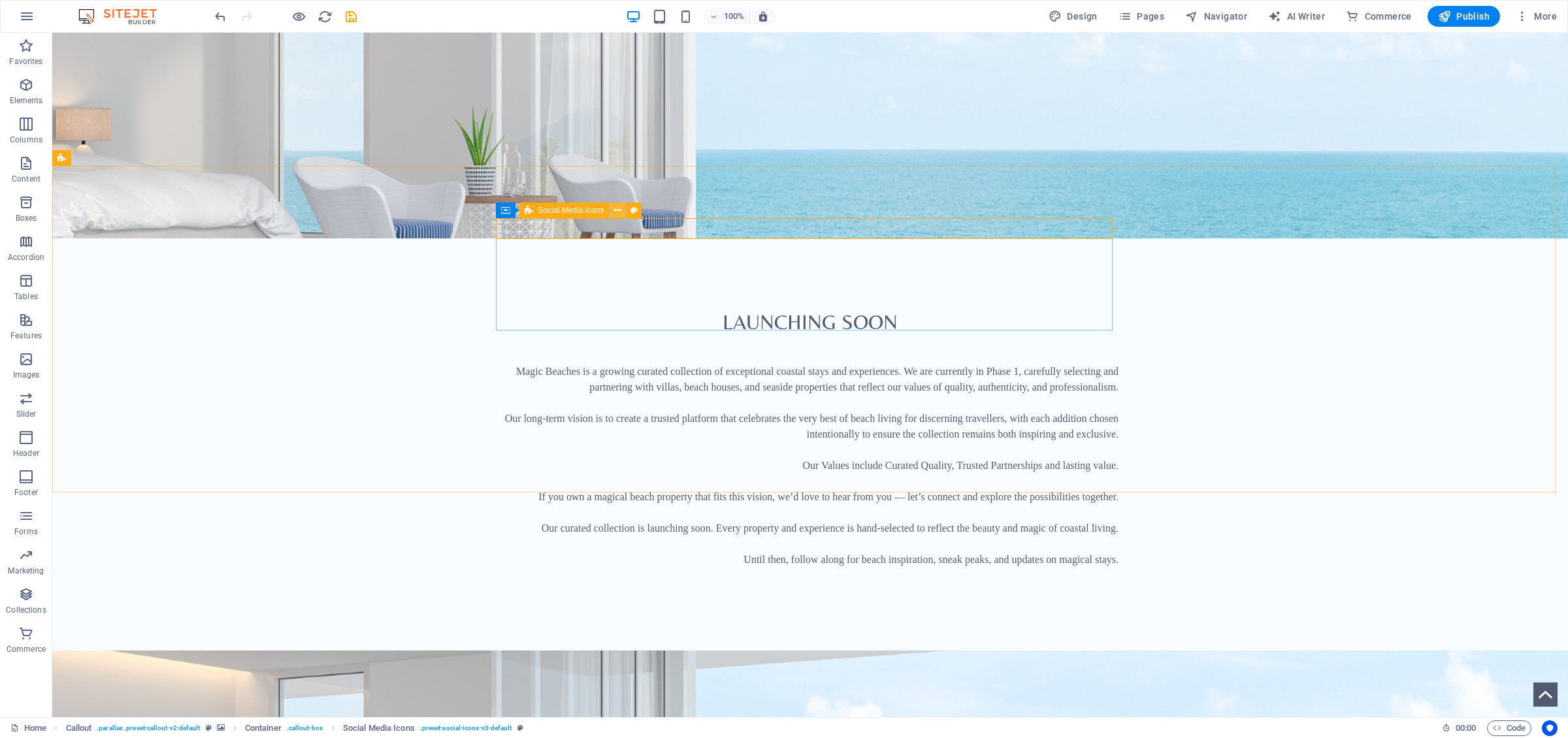
click at [617, 211] on icon at bounding box center [618, 211] width 8 height 14
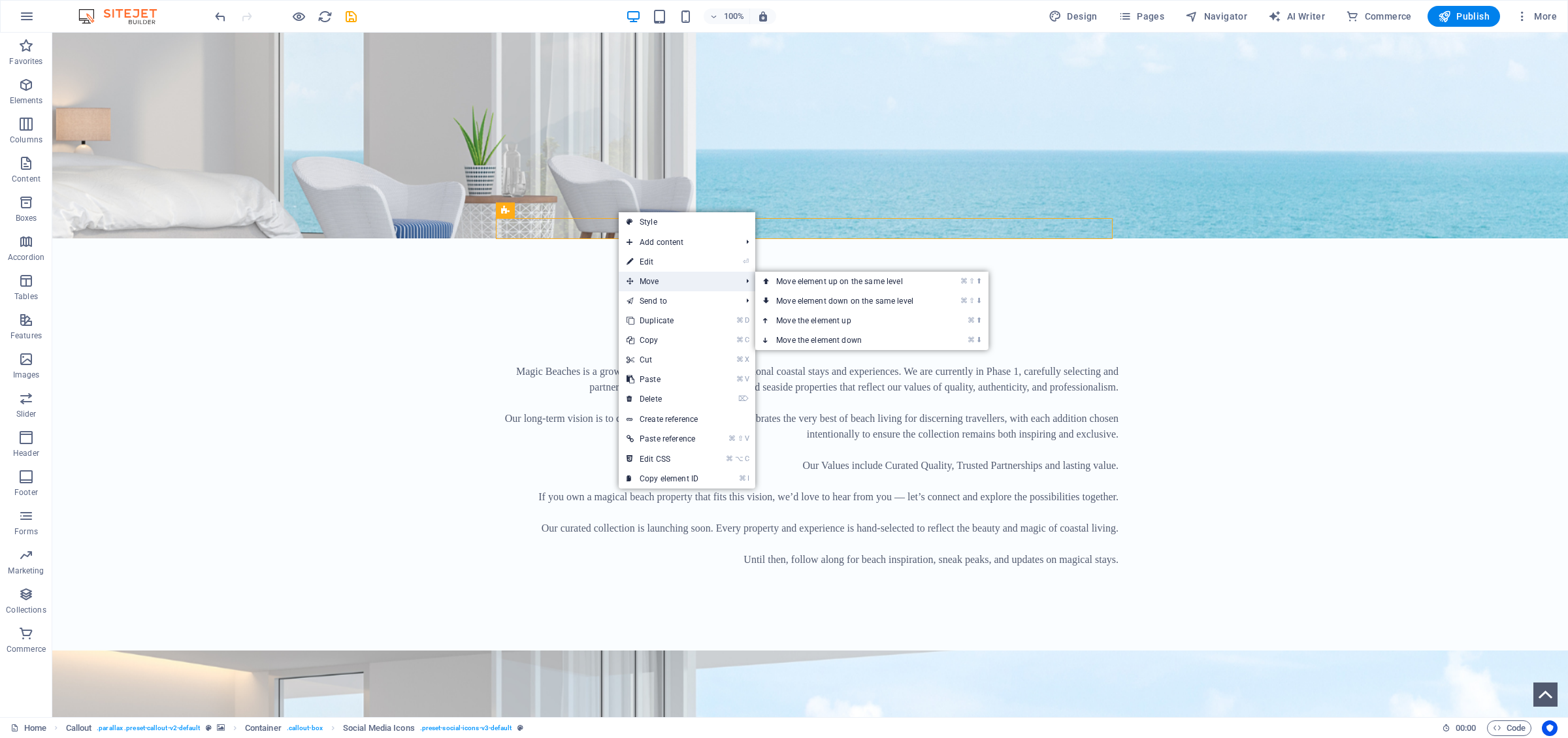
click at [666, 284] on span "Move" at bounding box center [677, 281] width 117 height 20
click at [767, 284] on icon at bounding box center [766, 281] width 7 height 20
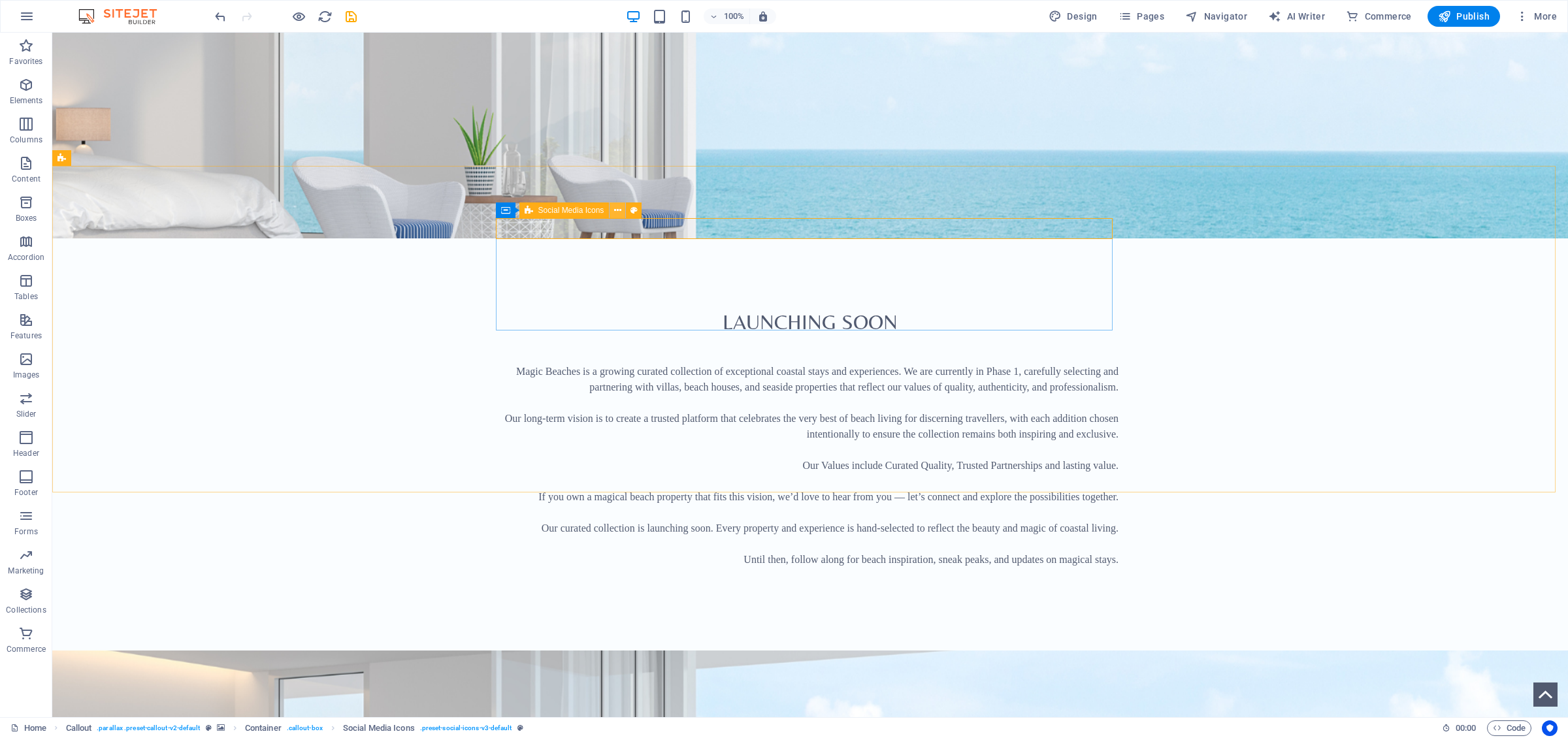
click at [617, 213] on icon at bounding box center [618, 211] width 8 height 14
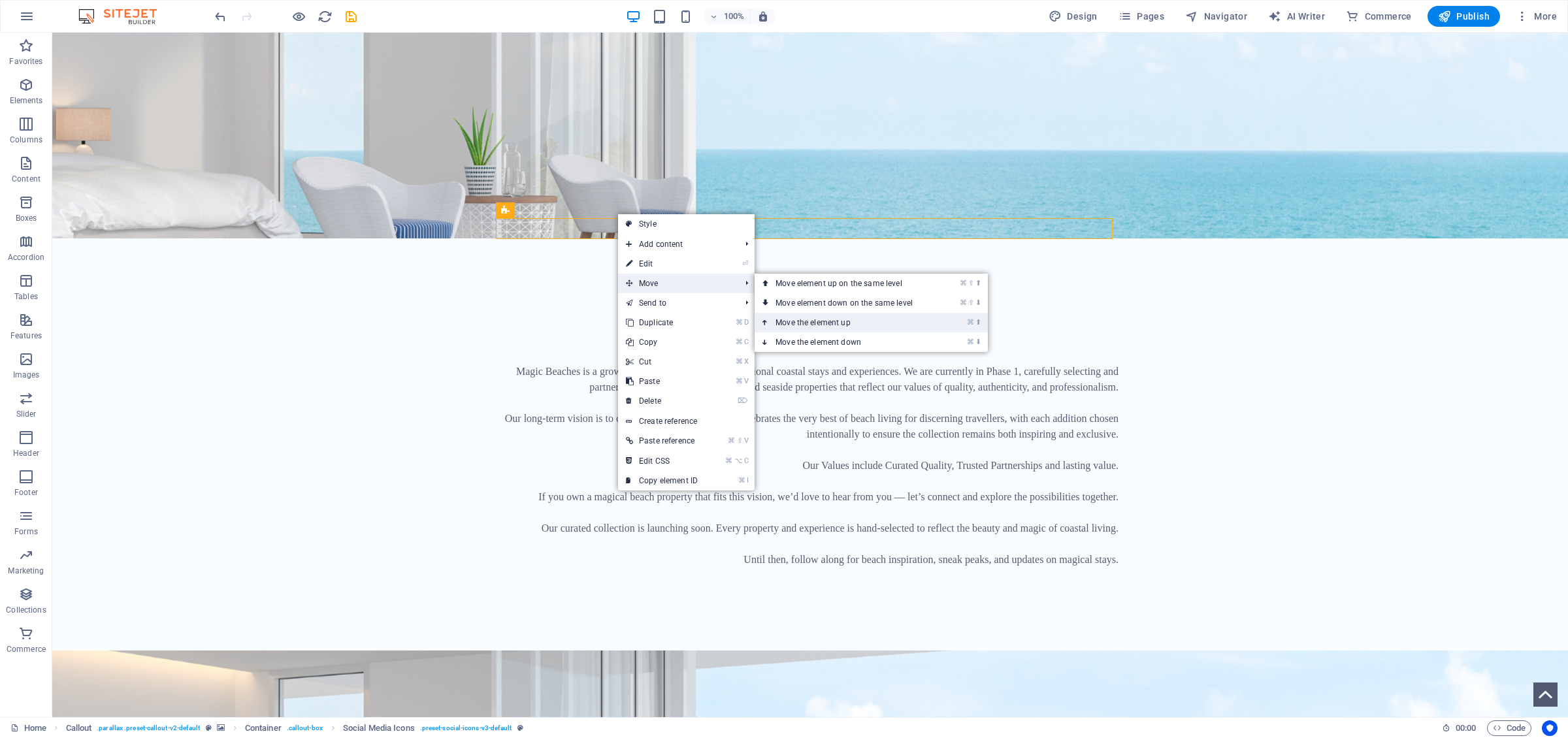
click at [804, 323] on link "⌘ ⬆ Move the element up" at bounding box center [846, 323] width 184 height 20
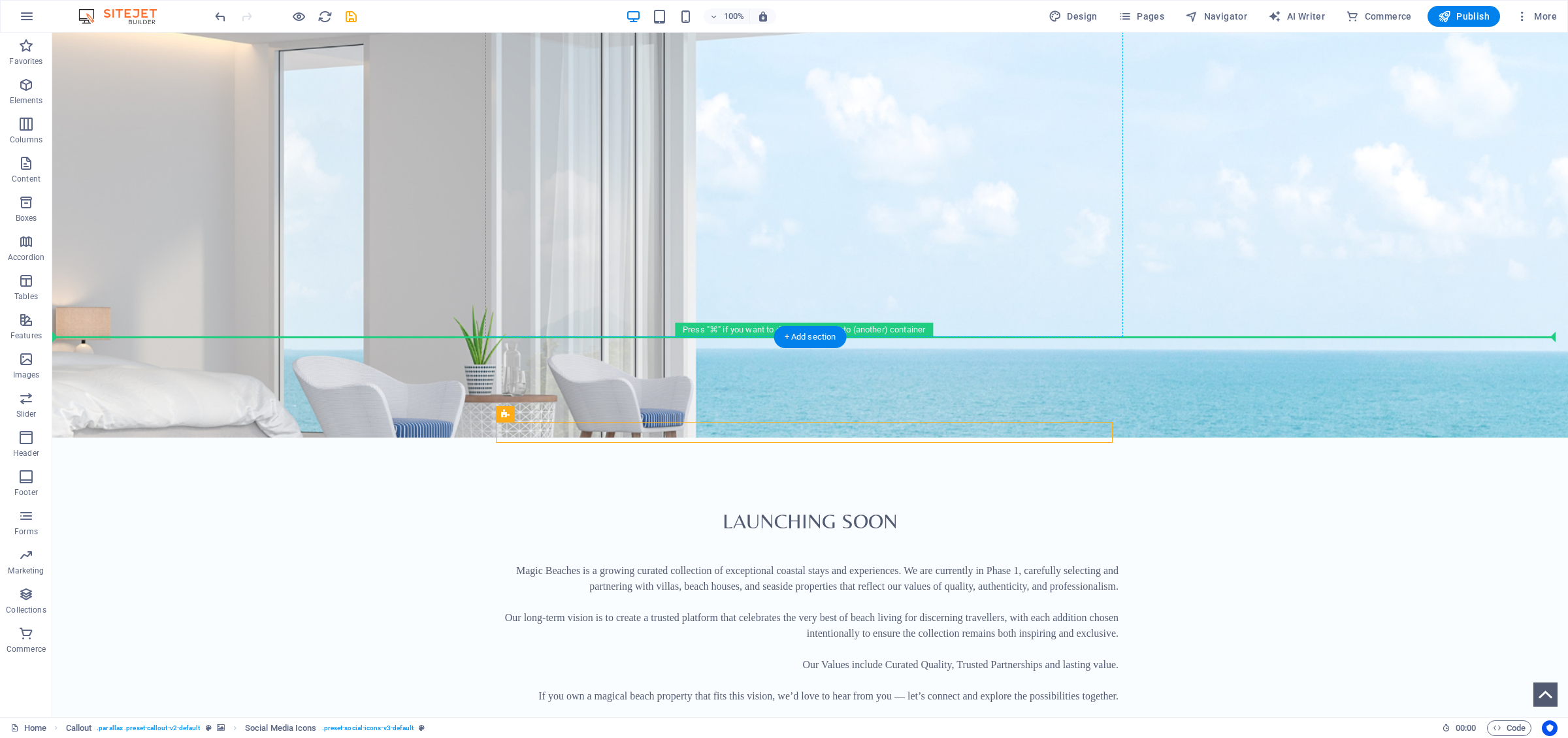
scroll to position [818, 0]
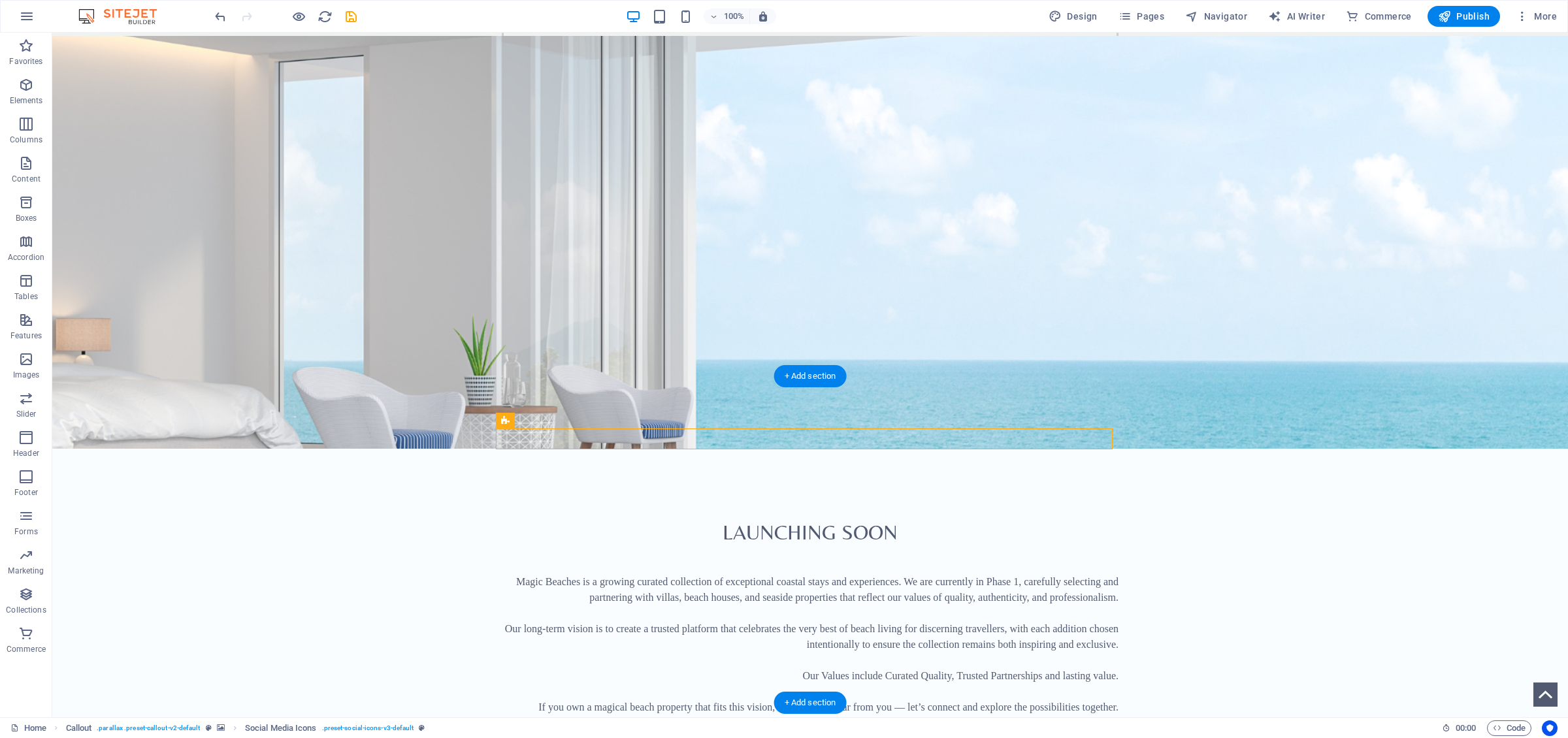
drag, startPoint x: 757, startPoint y: 230, endPoint x: 781, endPoint y: 446, distance: 217.3
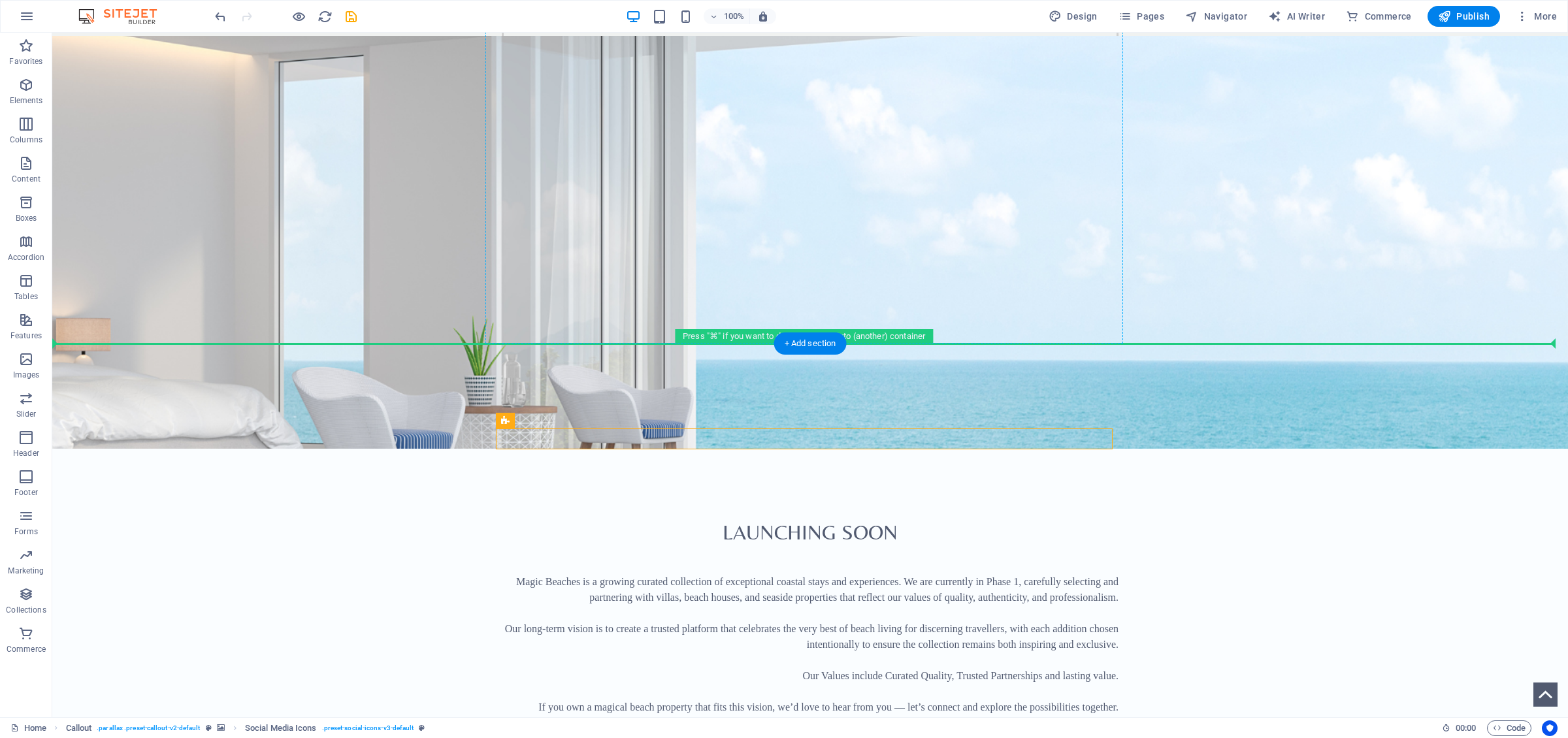
drag, startPoint x: 858, startPoint y: 439, endPoint x: 960, endPoint y: 248, distance: 216.5
drag, startPoint x: 957, startPoint y: 353, endPoint x: 898, endPoint y: 166, distance: 196.1
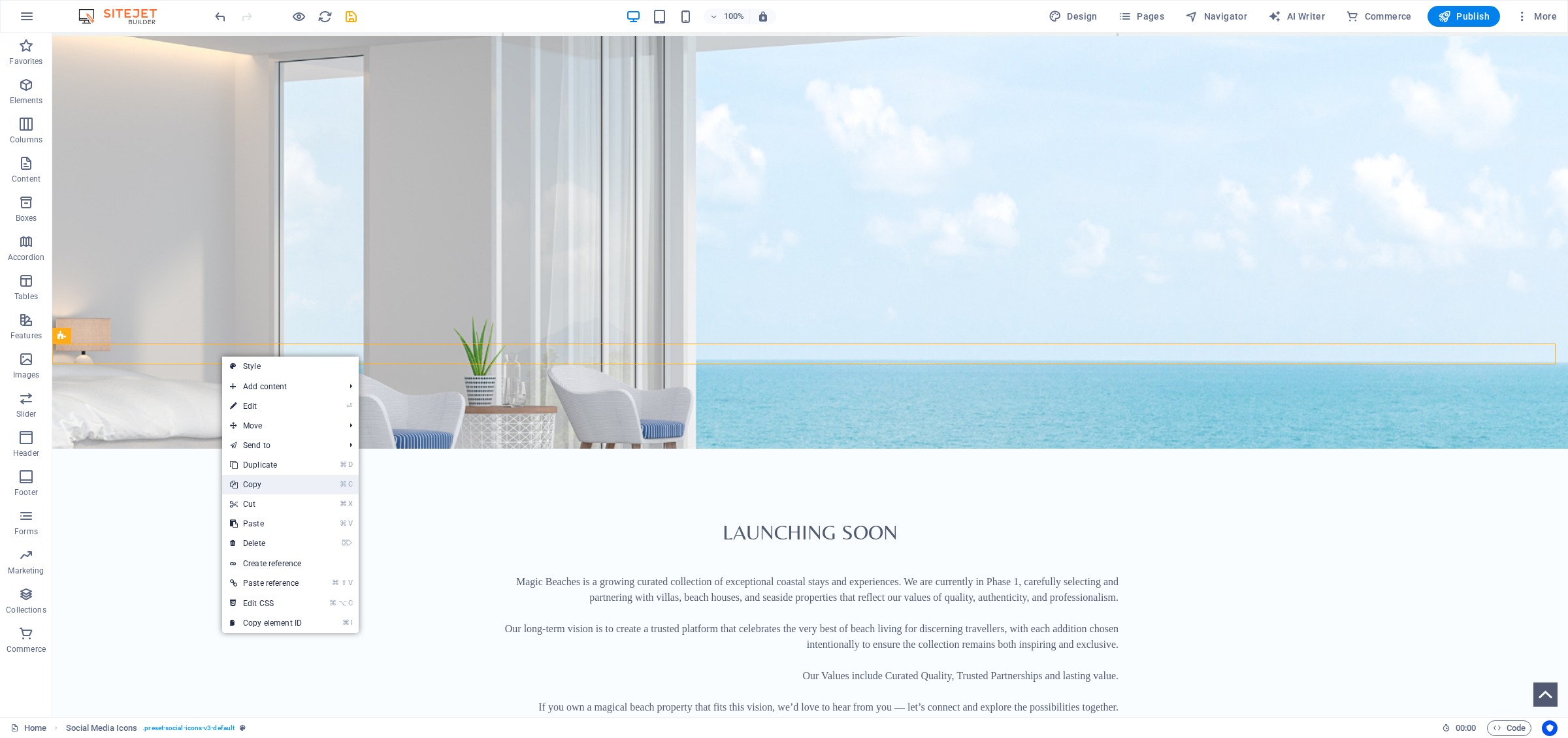
click at [261, 482] on link "⌘ C Copy" at bounding box center [266, 484] width 87 height 20
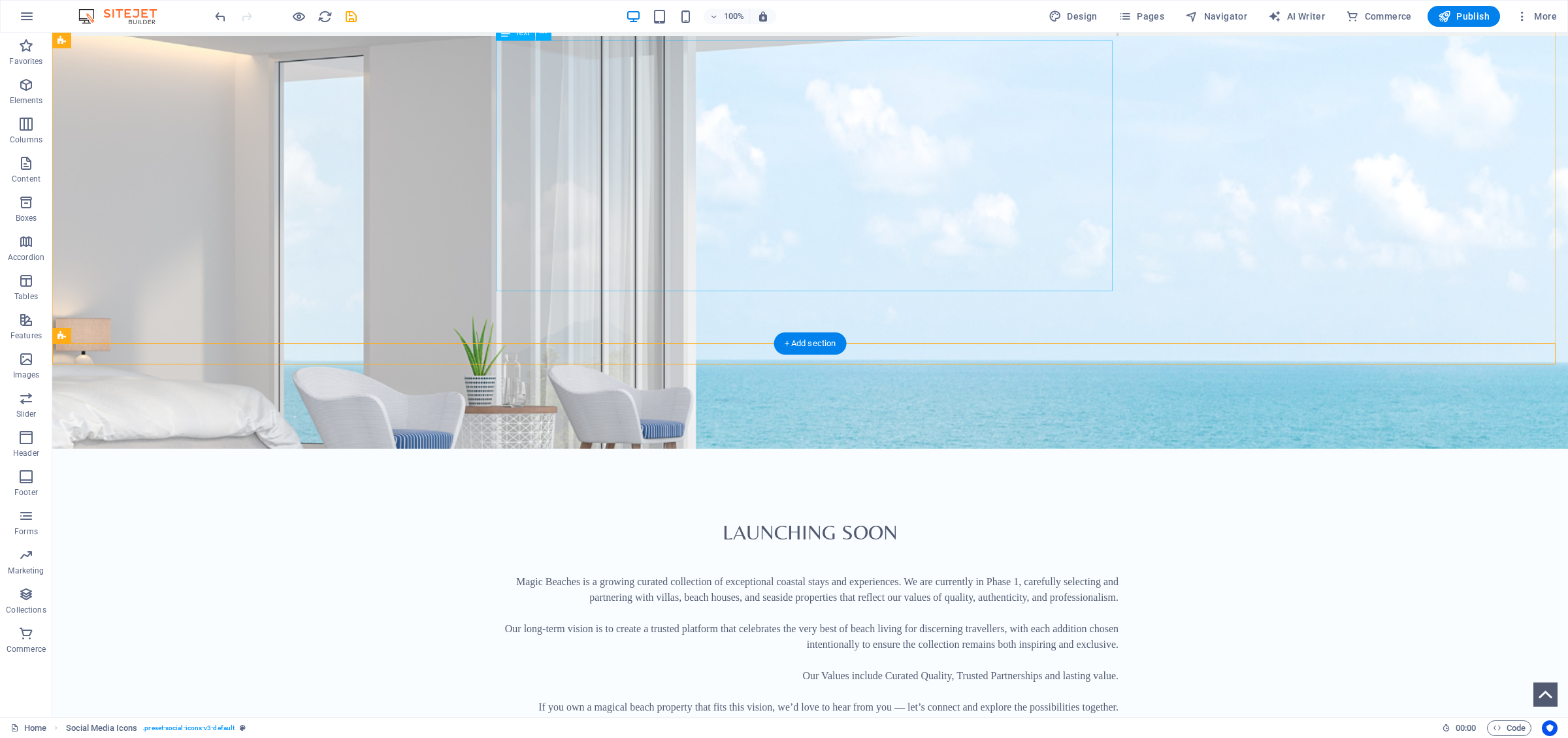
click at [867, 509] on div "Magic Beaches is a growing curated collection of exceptional coastal stays and …" at bounding box center [810, 683] width 617 height 251
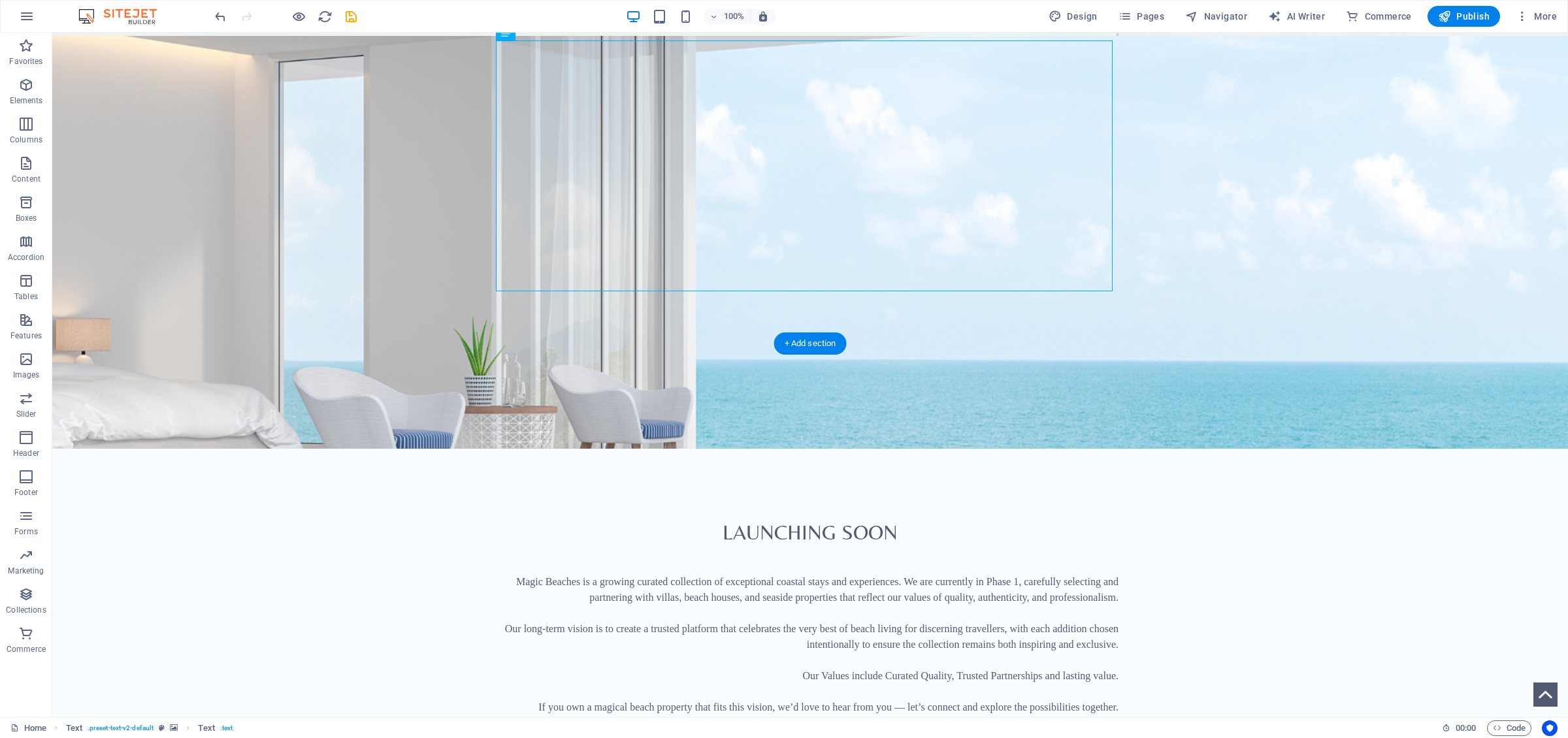
click at [778, 302] on figure at bounding box center [809, 242] width 1515 height 412
click at [783, 509] on div "Magic Beaches is a growing curated collection of exceptional coastal stays and …" at bounding box center [810, 683] width 617 height 251
click at [784, 298] on figure at bounding box center [809, 242] width 1515 height 412
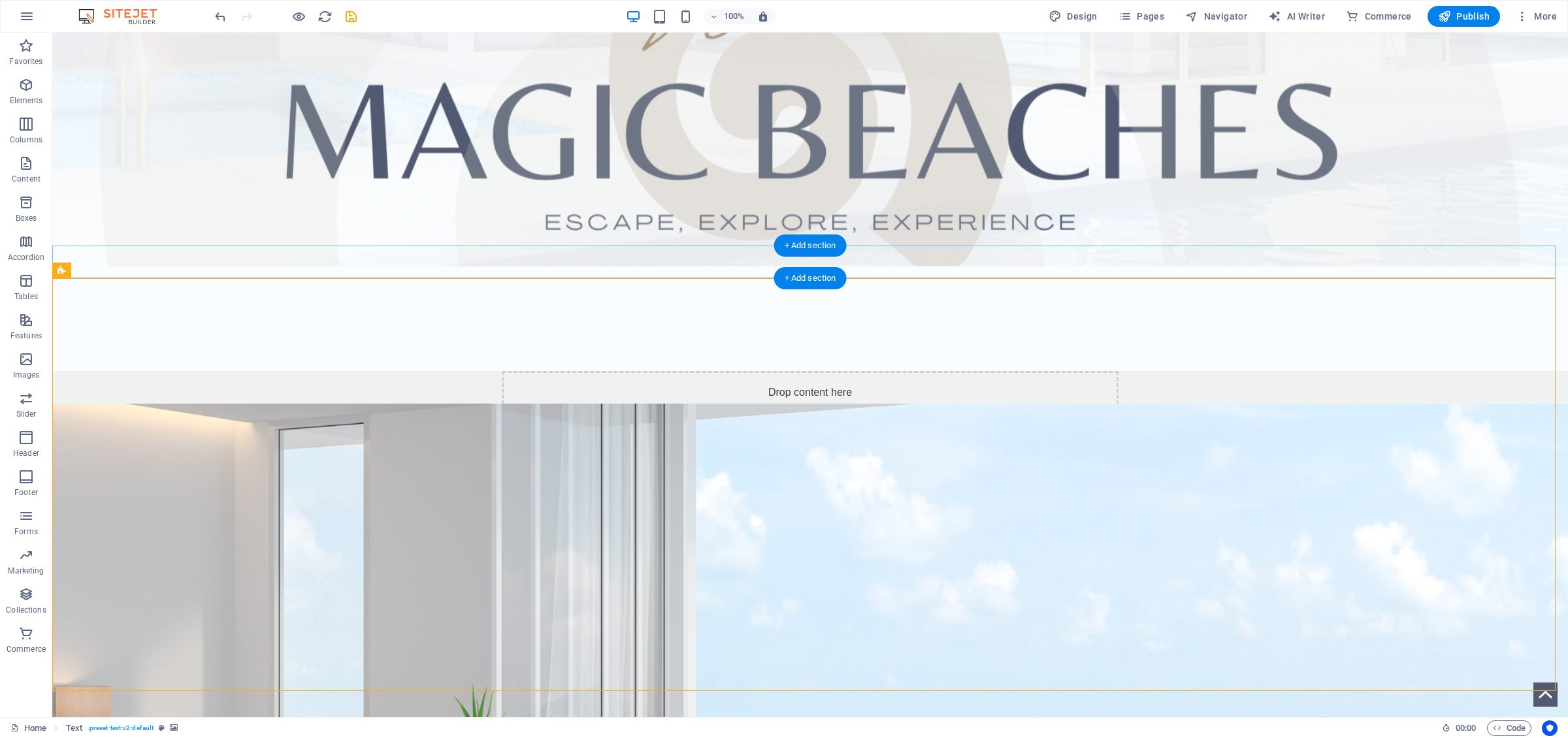
scroll to position [487, 0]
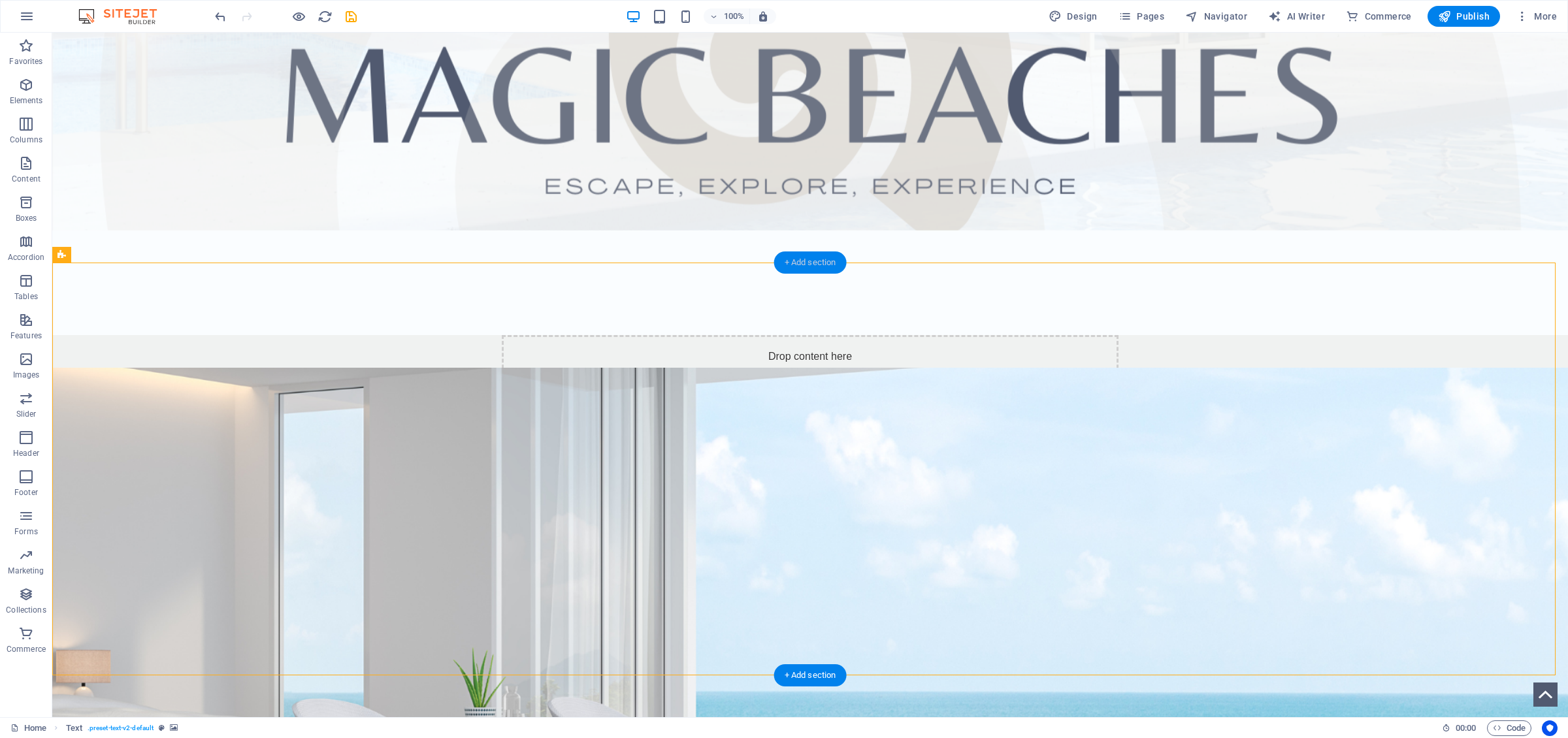
click at [804, 261] on div "+ Add section" at bounding box center [810, 263] width 72 height 23
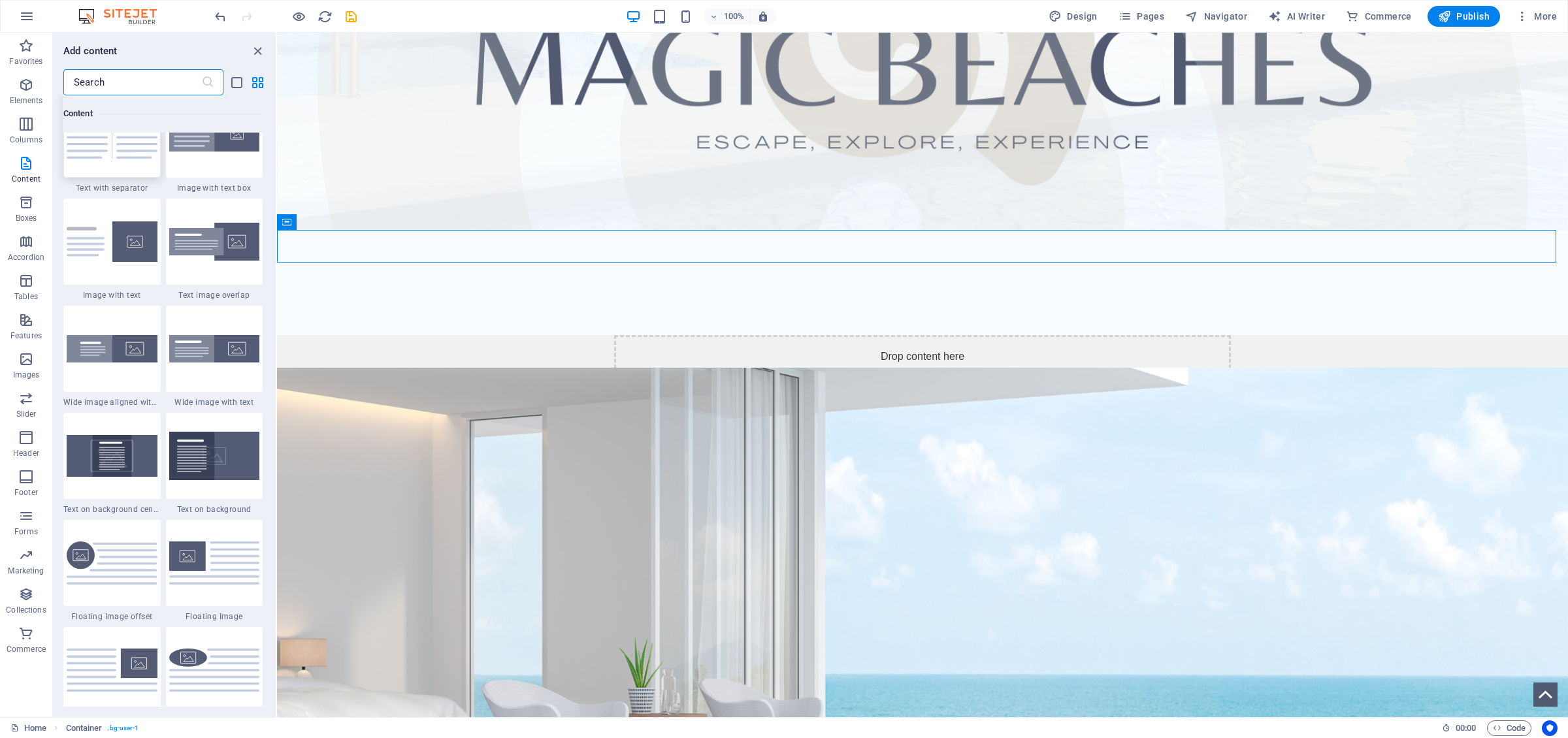
scroll to position [2454, 0]
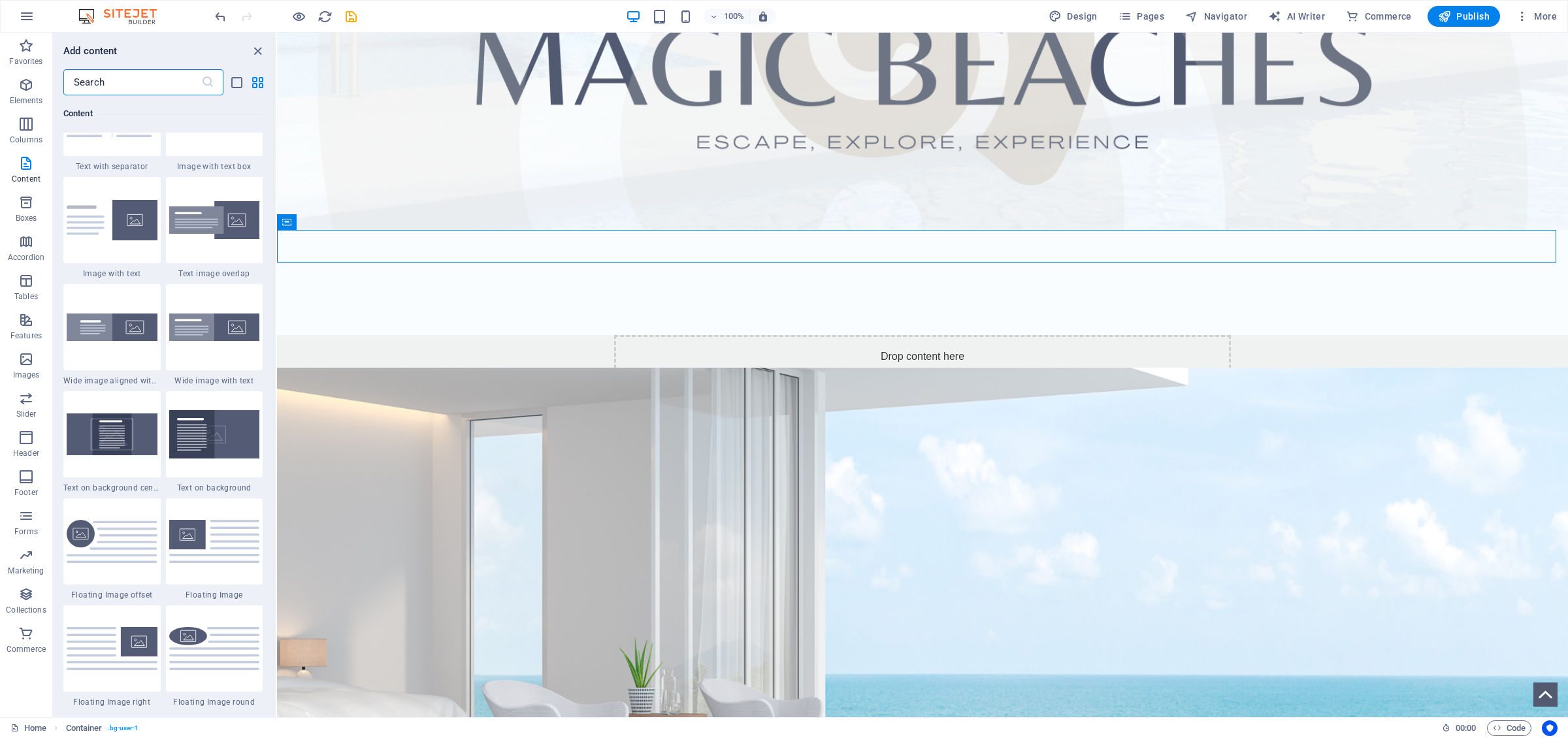
click at [105, 440] on img at bounding box center [112, 433] width 91 height 41
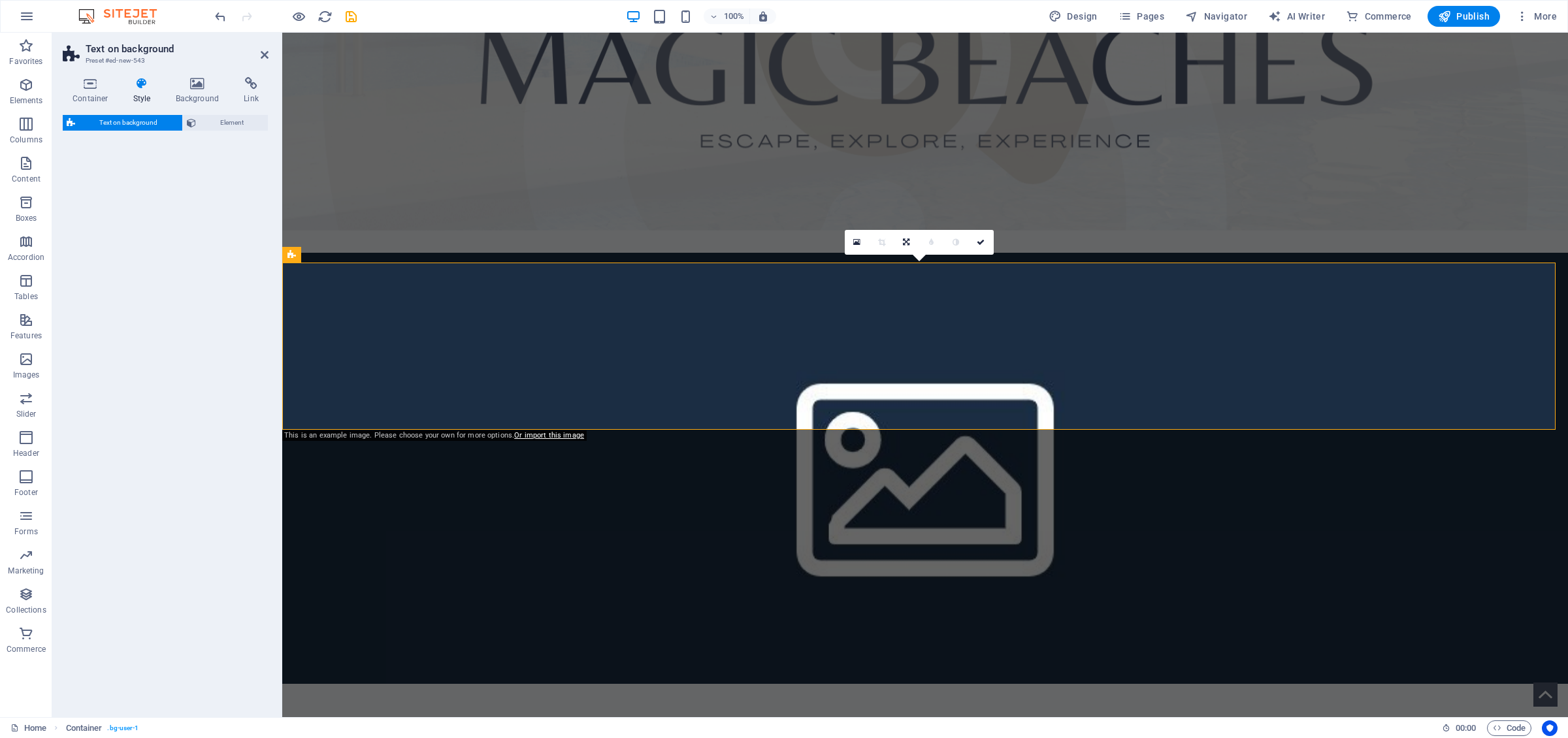
select select "%"
select select "rem"
select select "px"
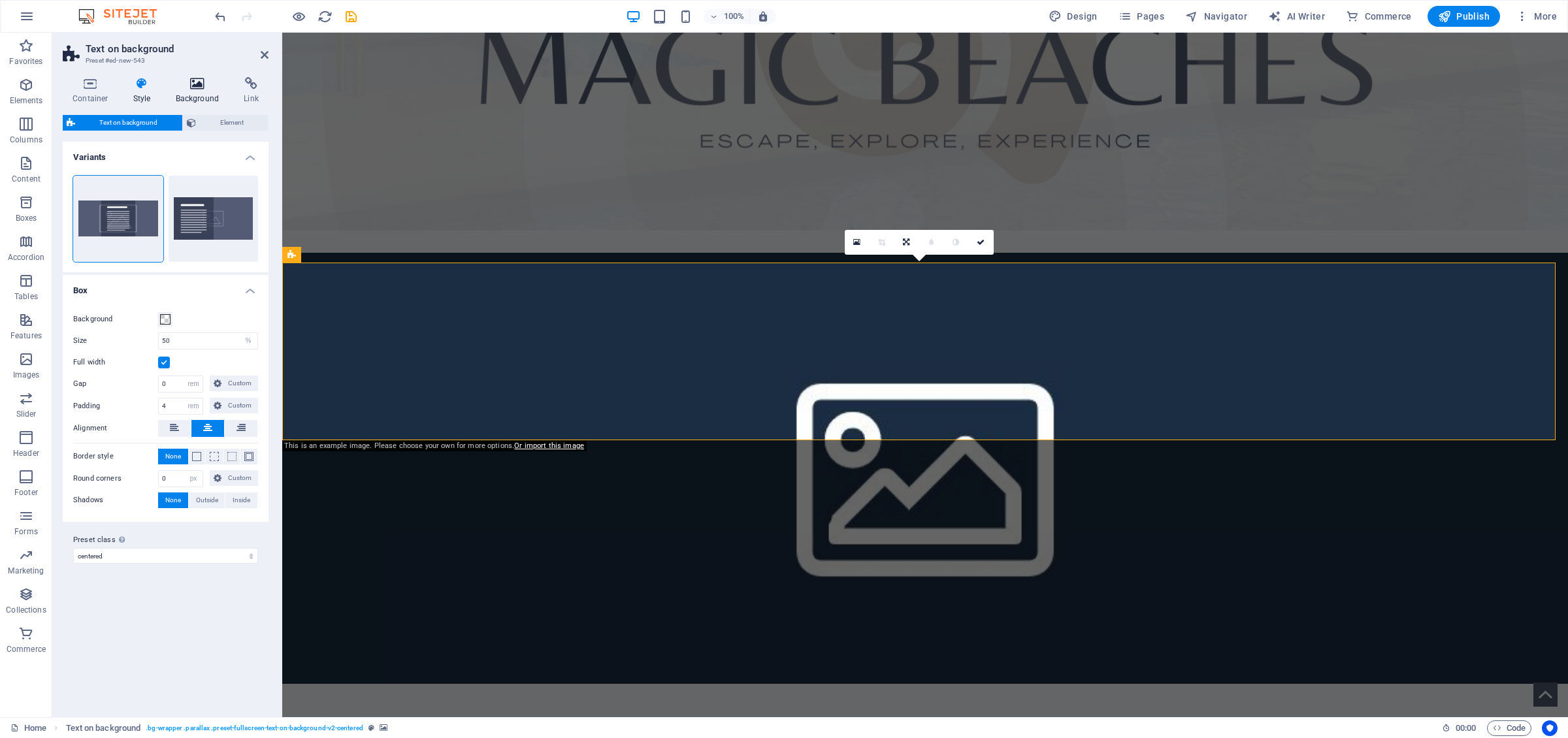
click at [193, 91] on h4 "Background" at bounding box center [199, 90] width 69 height 27
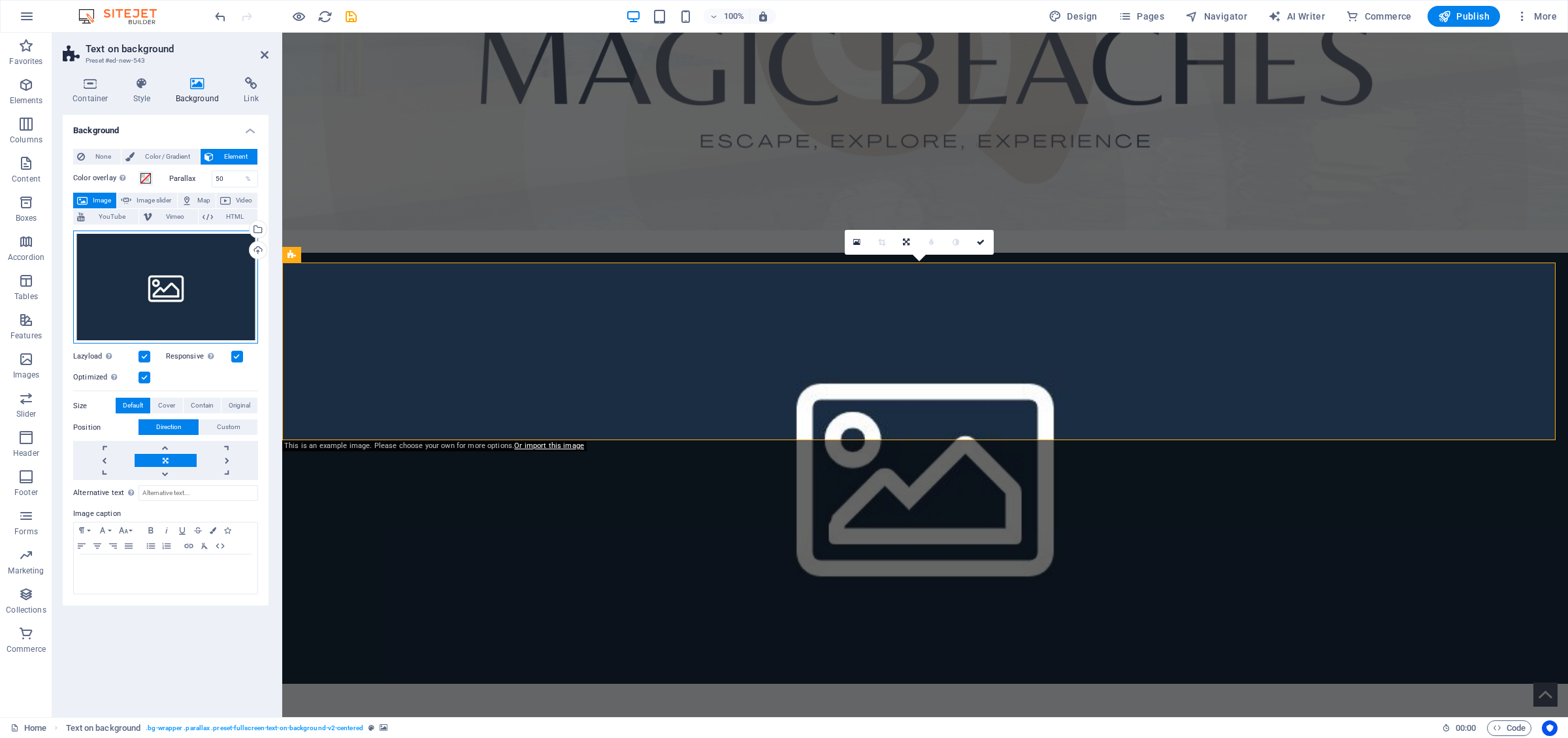
click at [175, 281] on div "Drag files here, click to choose files or select files from Files or our free s…" at bounding box center [166, 287] width 185 height 114
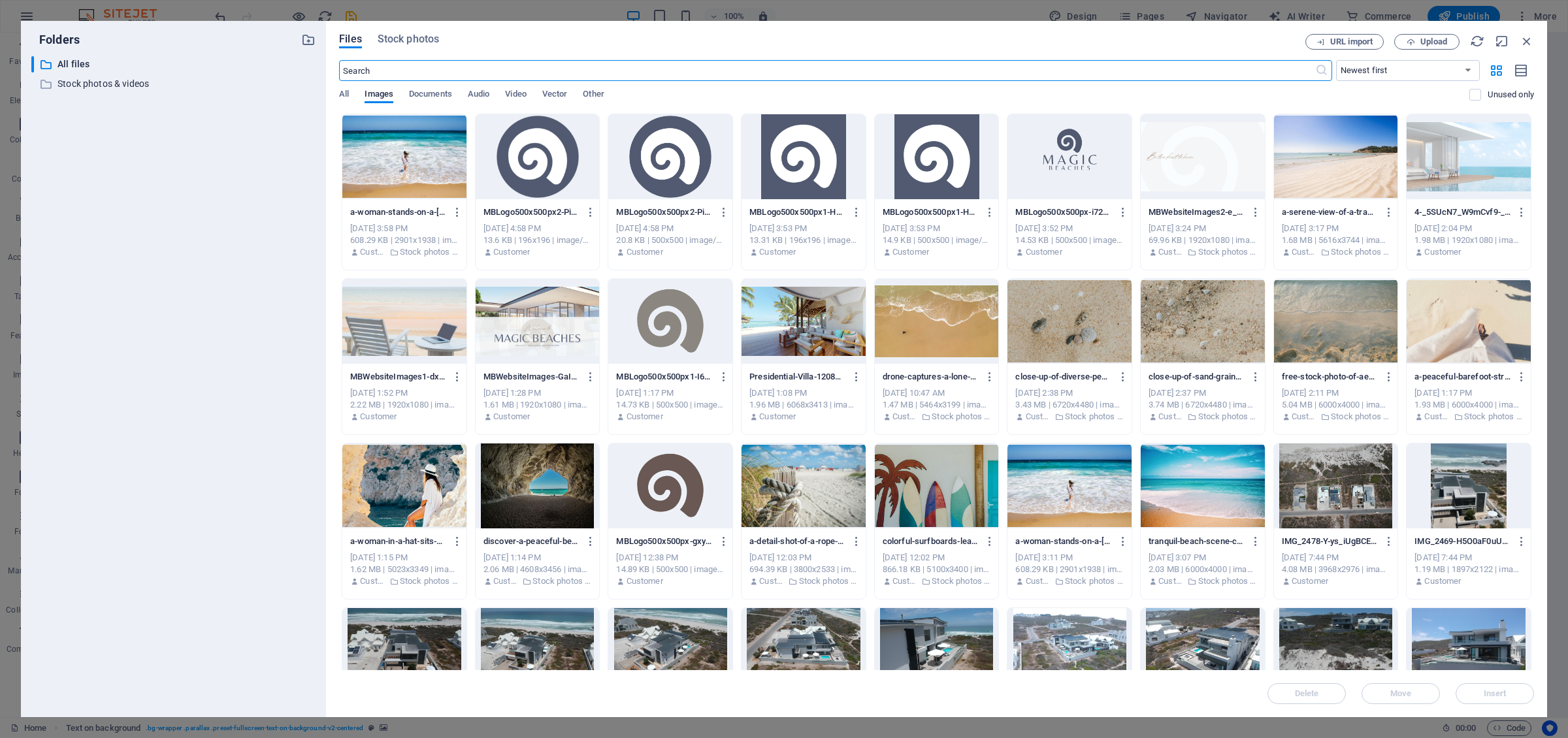
click at [1045, 162] on div at bounding box center [1468, 156] width 124 height 85
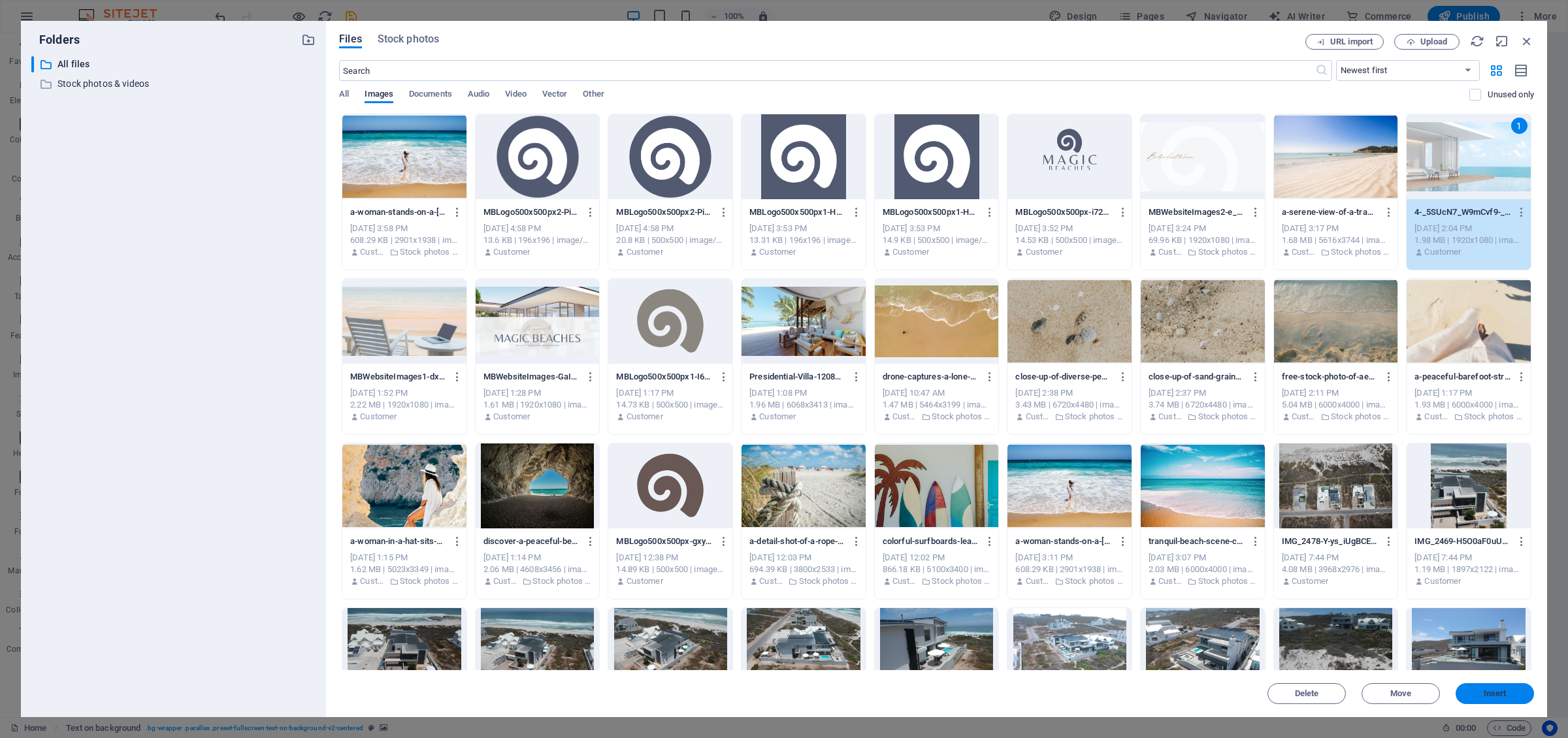
click at [1045, 509] on span "Insert" at bounding box center [1495, 693] width 68 height 8
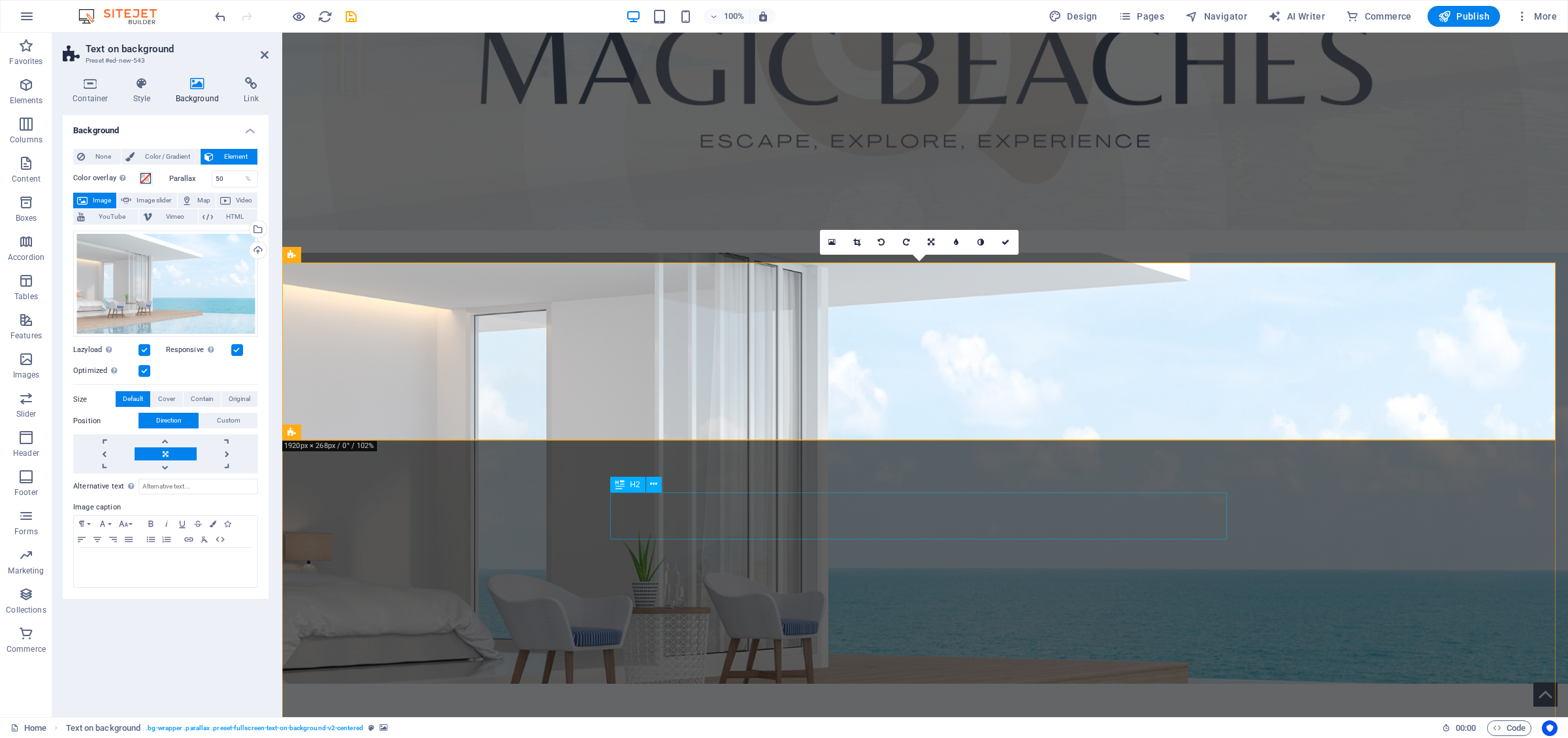
drag, startPoint x: 899, startPoint y: 523, endPoint x: 1130, endPoint y: 523, distance: 231.0
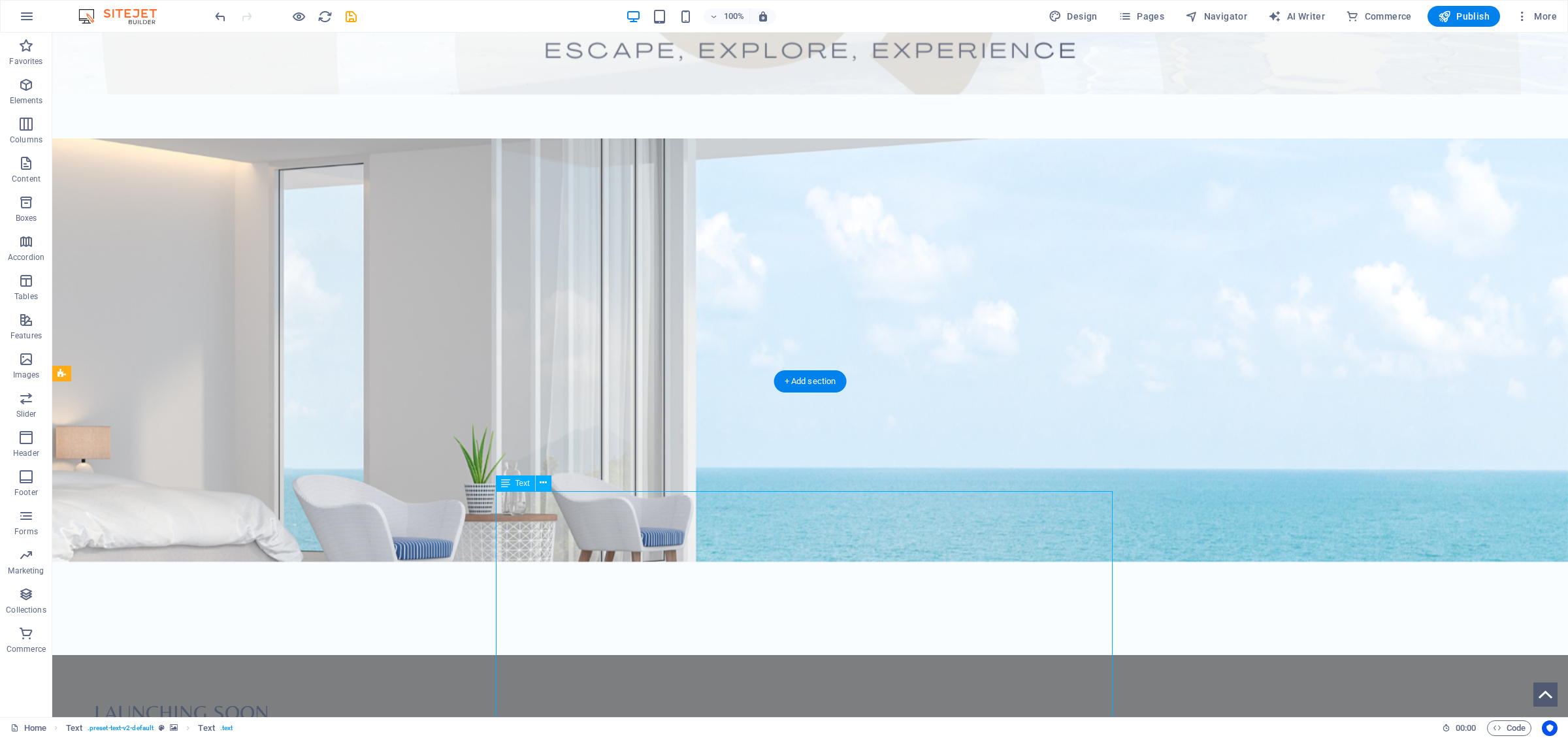
scroll to position [658, 0]
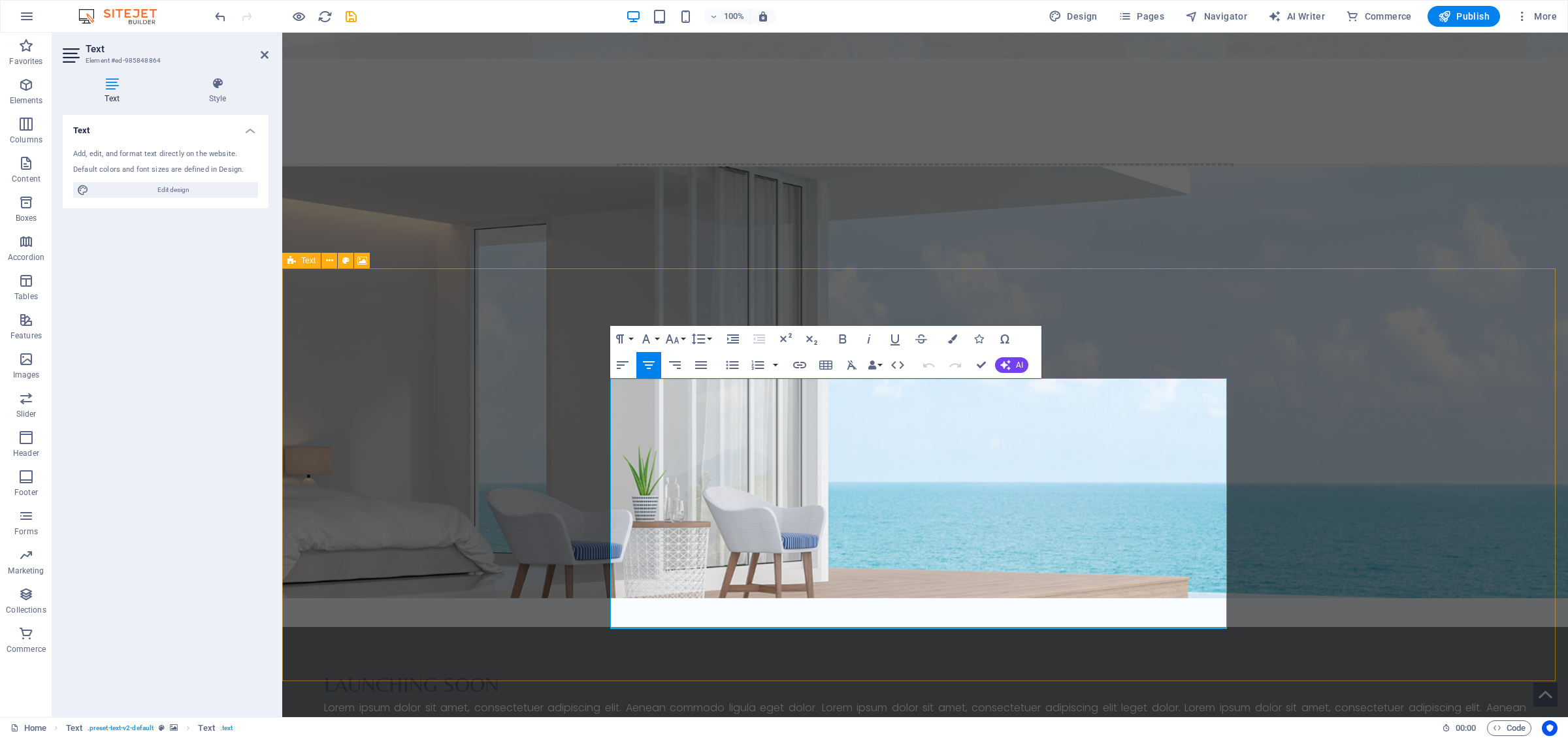
drag, startPoint x: 626, startPoint y: 401, endPoint x: 1229, endPoint y: 598, distance: 634.4
copy div "Magic Beaches is a growing curated collection of exceptional coastal stays and …"
click at [773, 509] on div "Lorem ipsum dolor sit amet, consectetuer adipiscing elit. Aenean commodo ligula…" at bounding box center [924, 715] width 1202 height 32
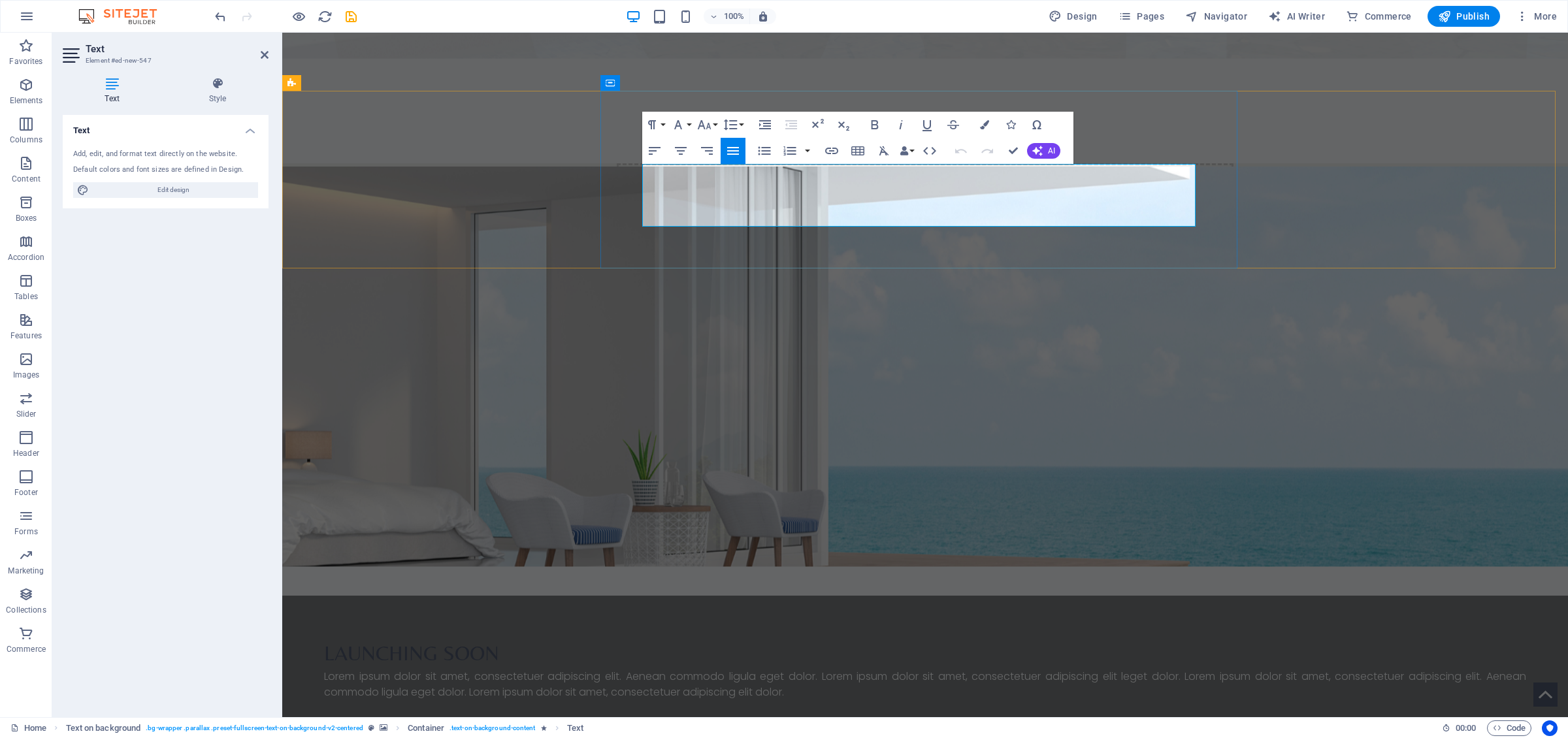
click at [702, 509] on p "Lorem ipsum dolor sit amet, consectetuer adipiscing elit. Aenean commodo ligula…" at bounding box center [924, 685] width 1202 height 32
drag, startPoint x: 702, startPoint y: 220, endPoint x: 642, endPoint y: 180, distance: 72.1
click at [642, 509] on div "Launching Soon Lorem ipsum dolor sit amet, consectetuer adipiscing elit. Aenean…" at bounding box center [925, 668] width 1286 height 146
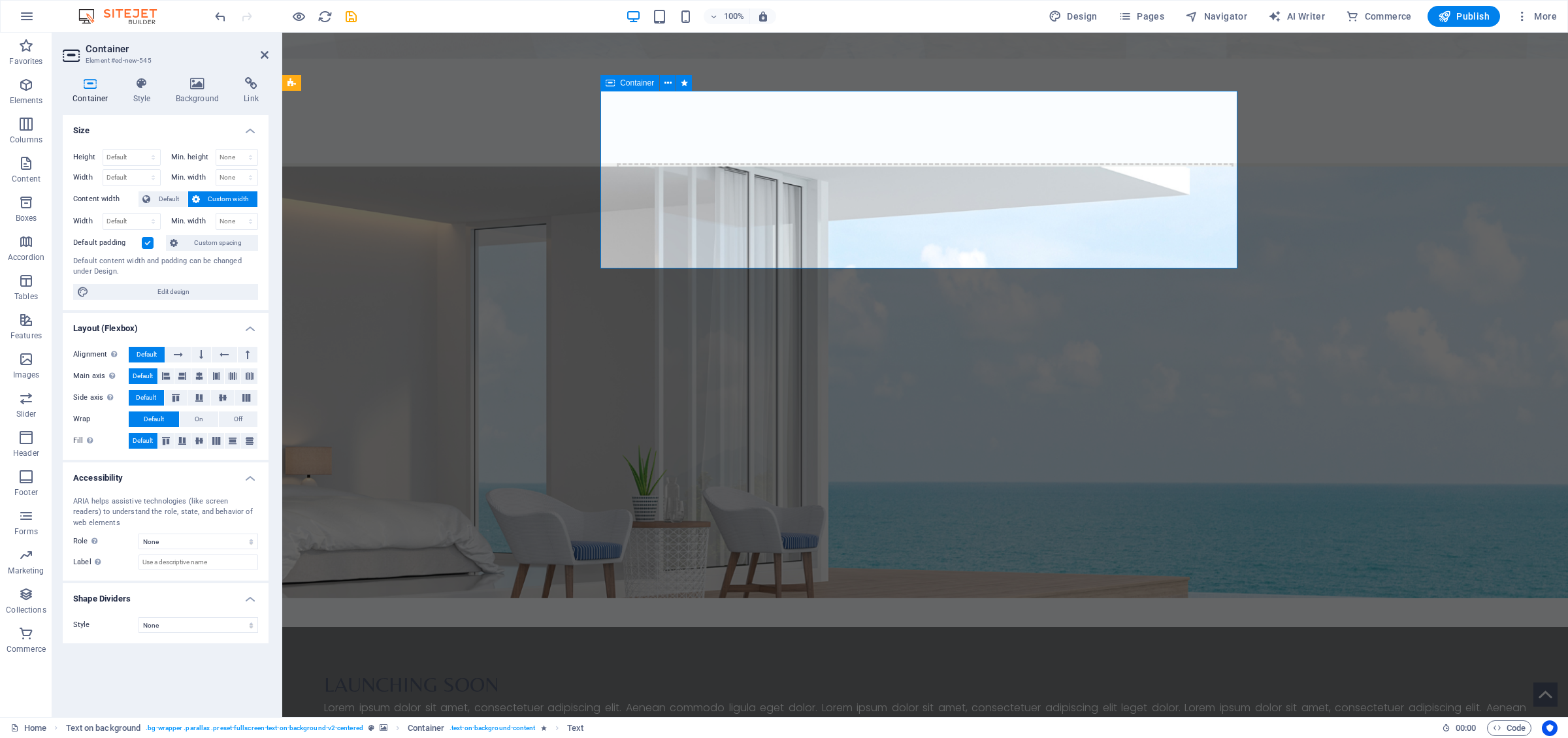
click at [668, 509] on div "Lorem ipsum dolor sit amet, consectetuer adipiscing elit. Aenean commodo ligula…" at bounding box center [924, 715] width 1202 height 32
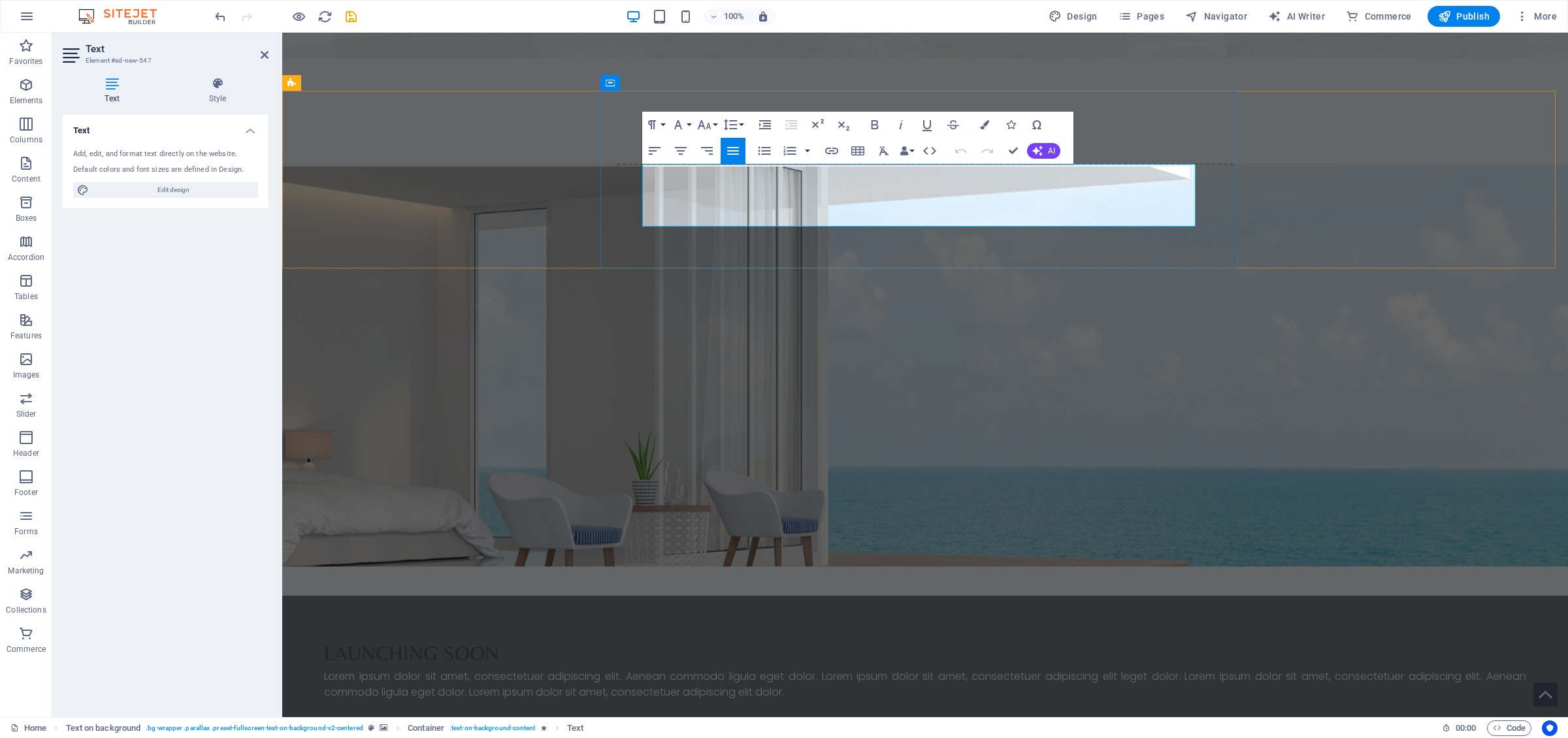
click at [650, 509] on p "Lorem ipsum dolor sit amet, consectetuer adipiscing elit. Aenean commodo ligula…" at bounding box center [924, 685] width 1202 height 32
drag, startPoint x: 646, startPoint y: 172, endPoint x: 708, endPoint y: 220, distance: 78.4
click at [708, 509] on p "Lorem ipsum dolor sit amet, consectetuer adipiscing elit. Aenean commodo ligula…" at bounding box center [924, 685] width 1202 height 32
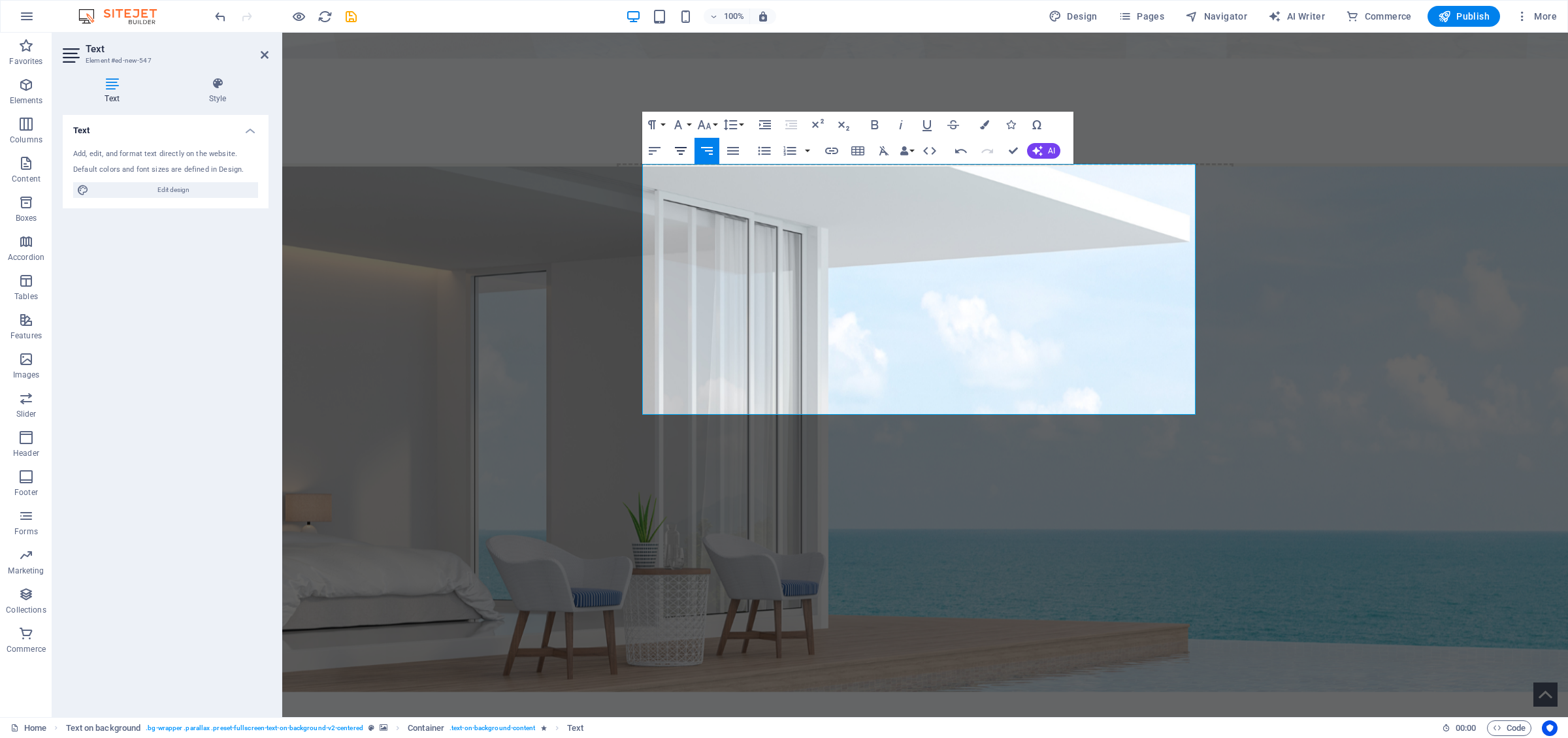
click at [681, 152] on icon "button" at bounding box center [680, 150] width 16 height 16
click at [683, 150] on icon "button" at bounding box center [680, 150] width 12 height 8
click at [1045, 418] on figure at bounding box center [925, 429] width 1286 height 525
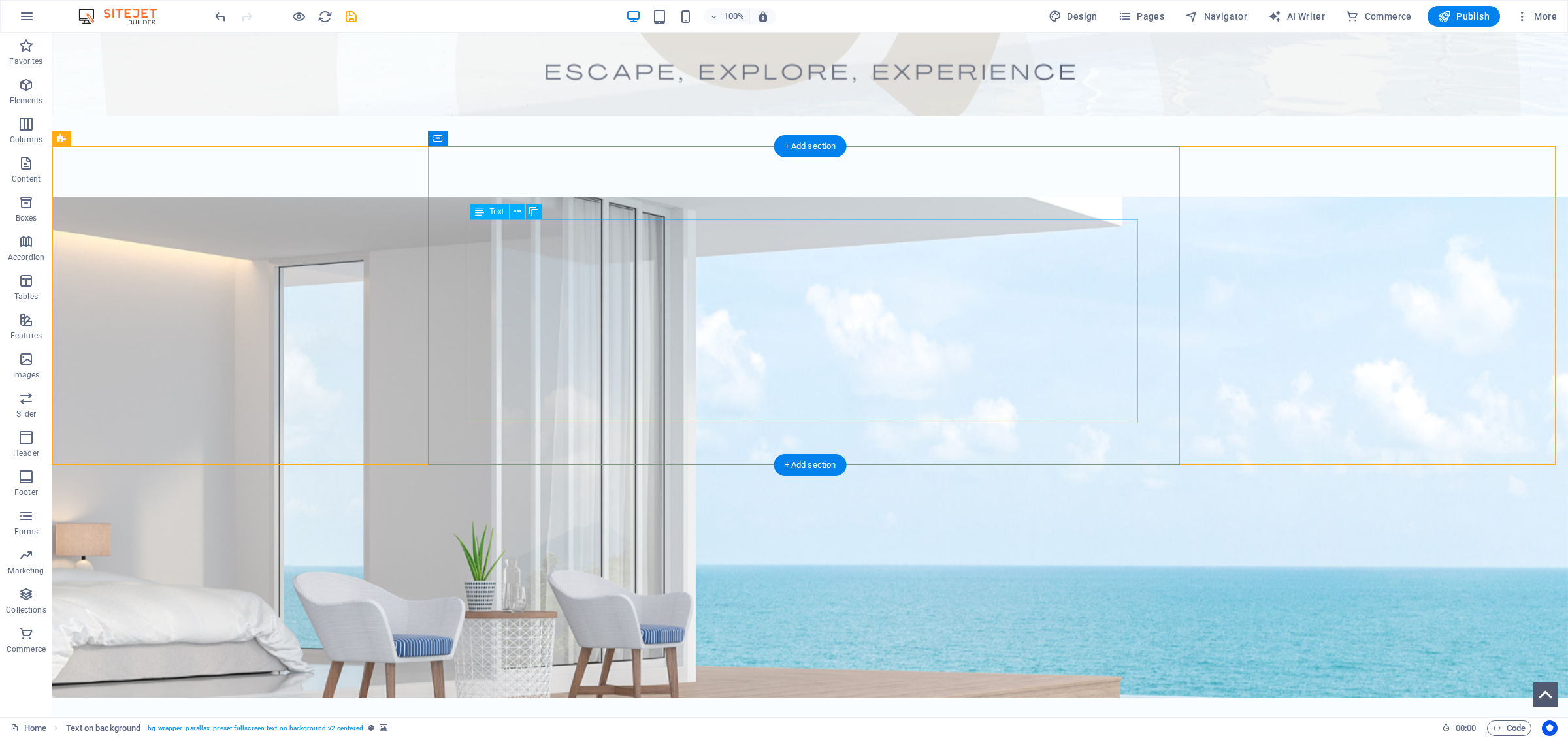
scroll to position [612, 0]
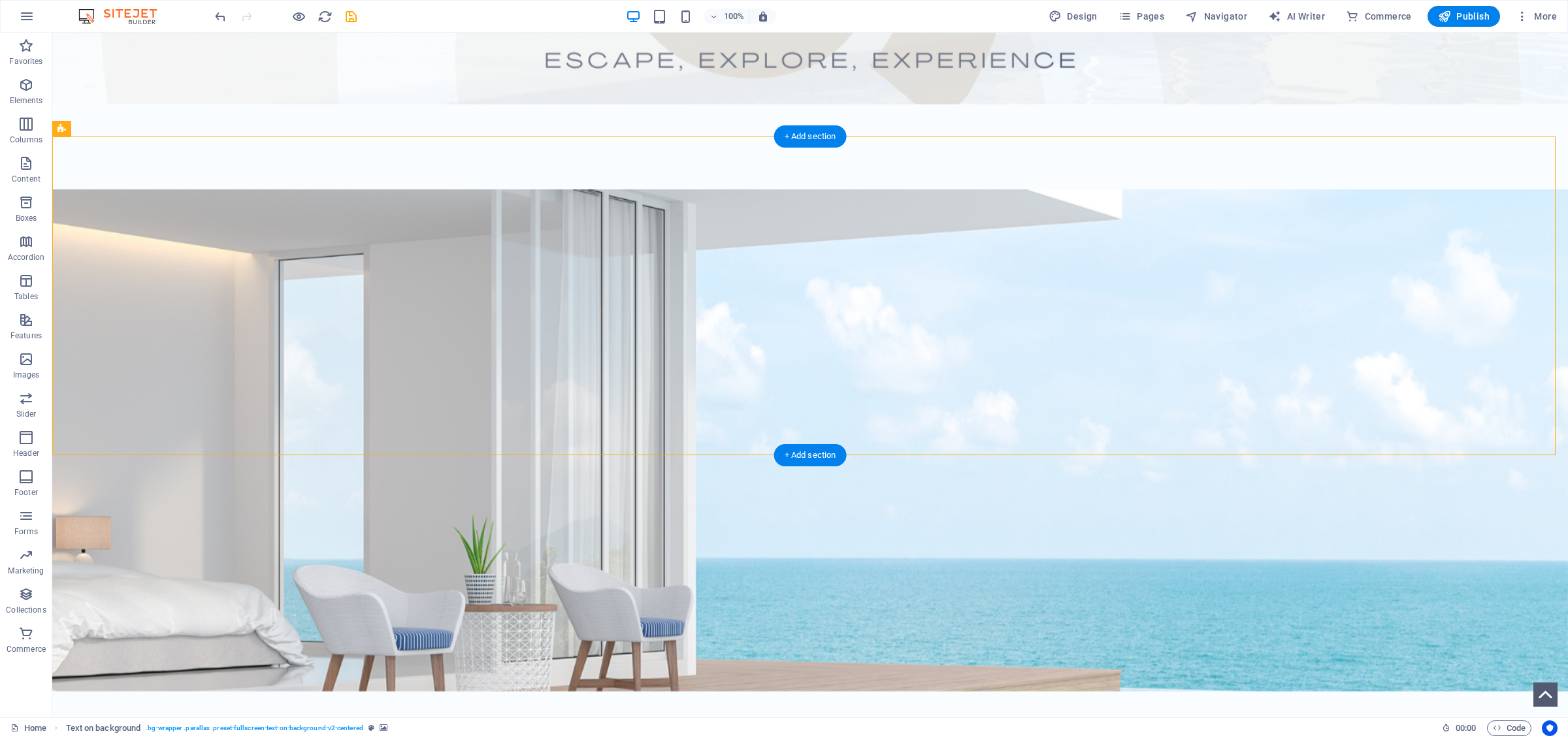
click at [391, 372] on figure at bounding box center [809, 440] width 1515 height 502
click at [152, 130] on icon at bounding box center [154, 129] width 8 height 14
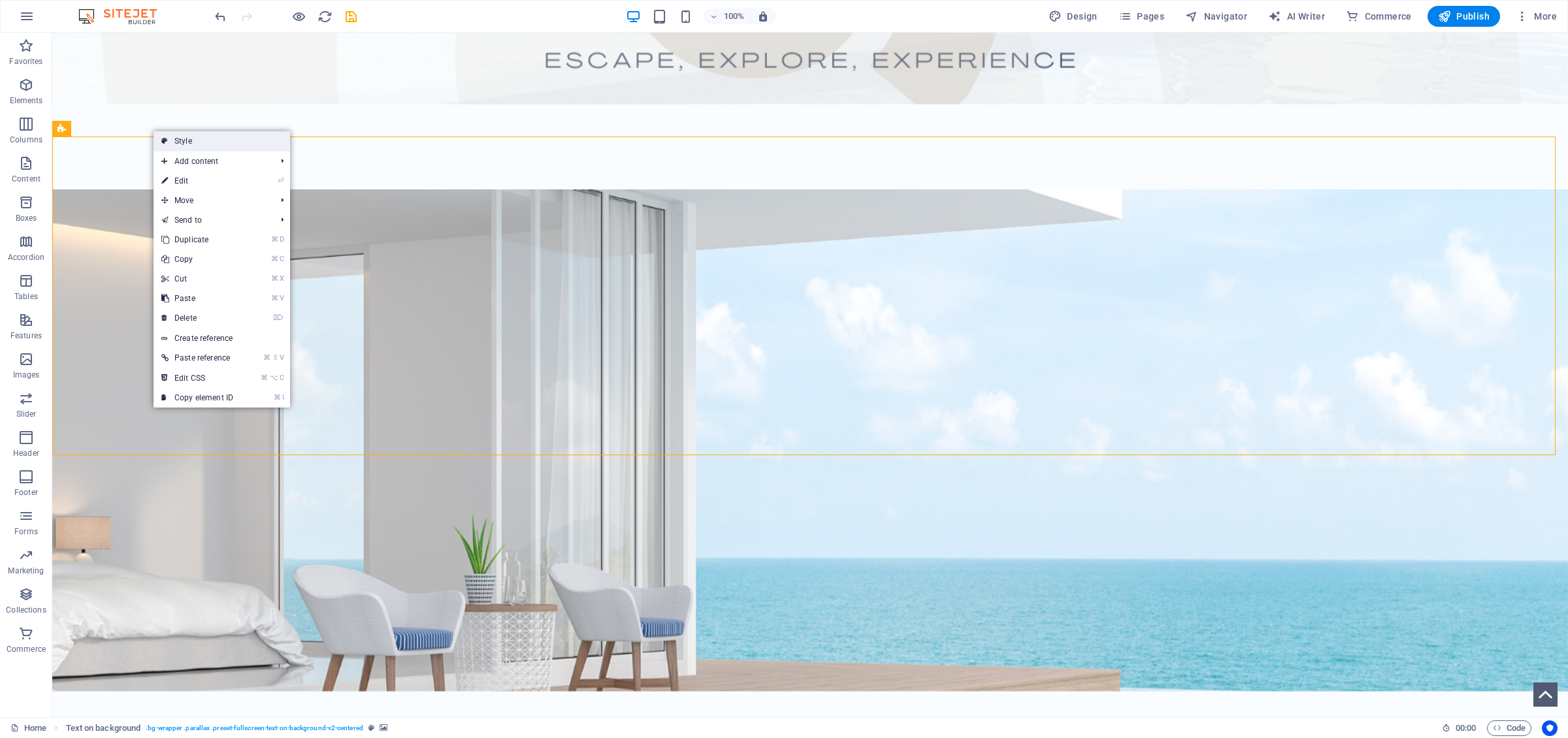
click at [175, 142] on link "Style" at bounding box center [221, 141] width 136 height 20
select select "%"
select select "rem"
select select "px"
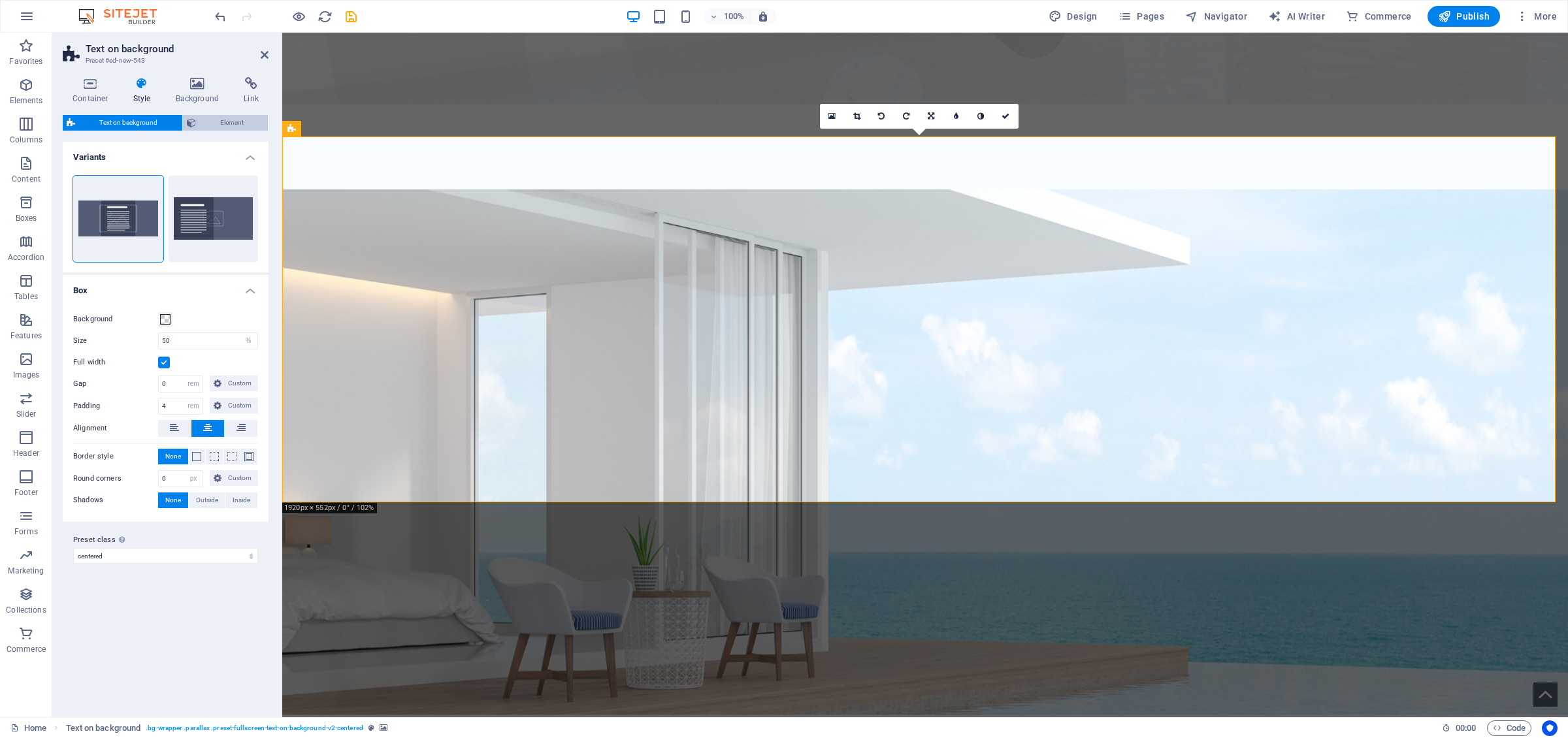
click at [216, 123] on span "Element" at bounding box center [233, 123] width 65 height 16
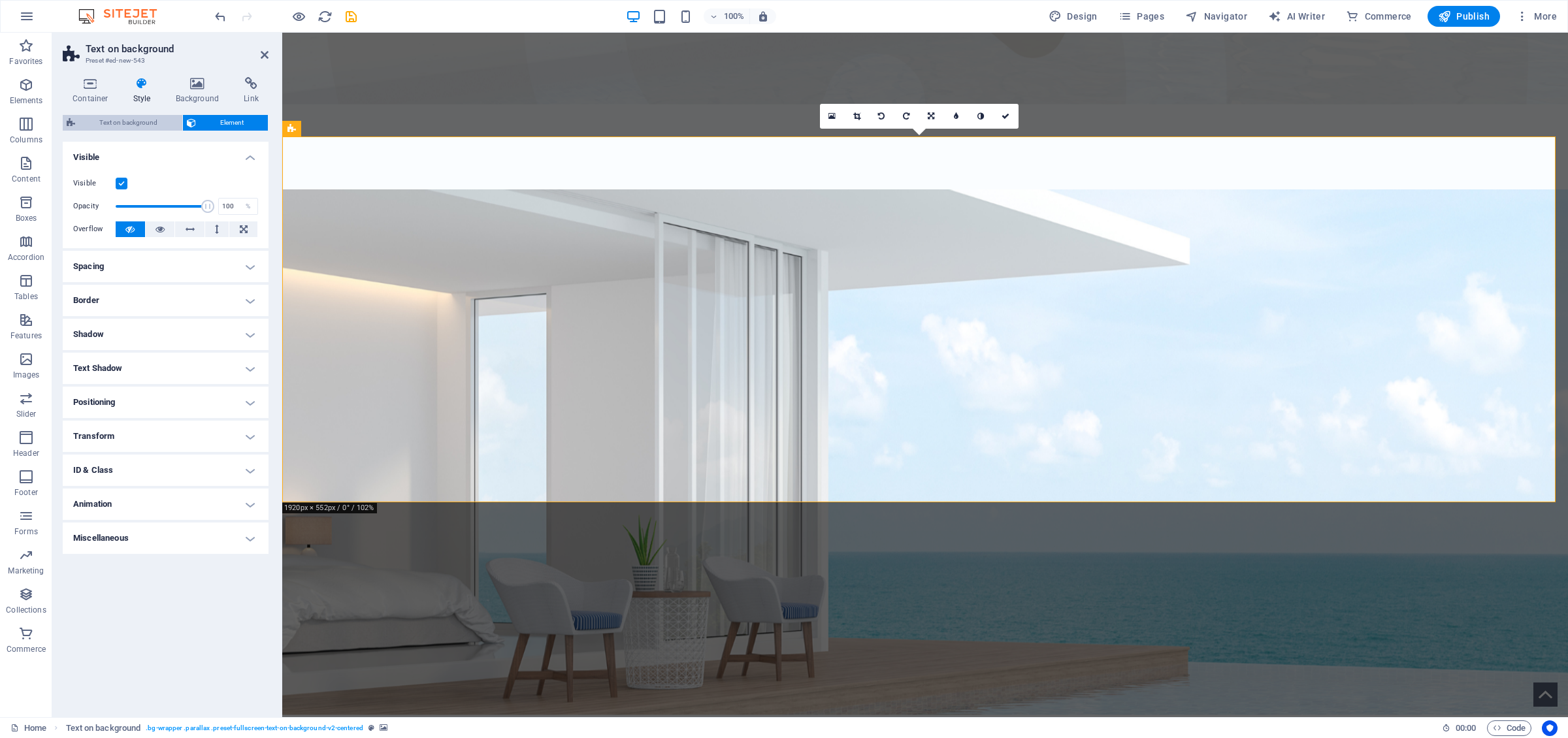
click at [130, 124] on span "Text on background" at bounding box center [129, 123] width 99 height 16
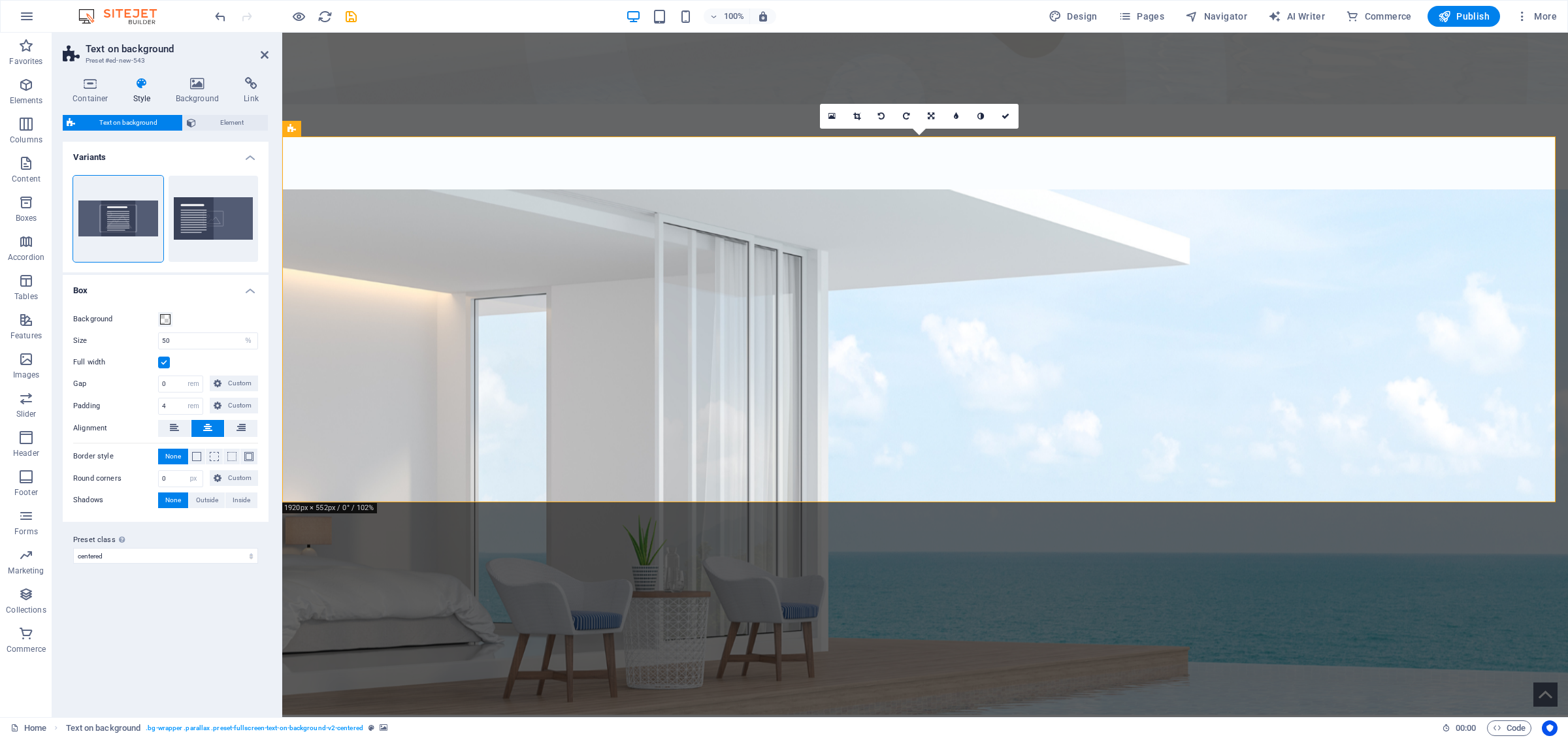
click at [1045, 190] on figure at bounding box center [925, 452] width 1286 height 525
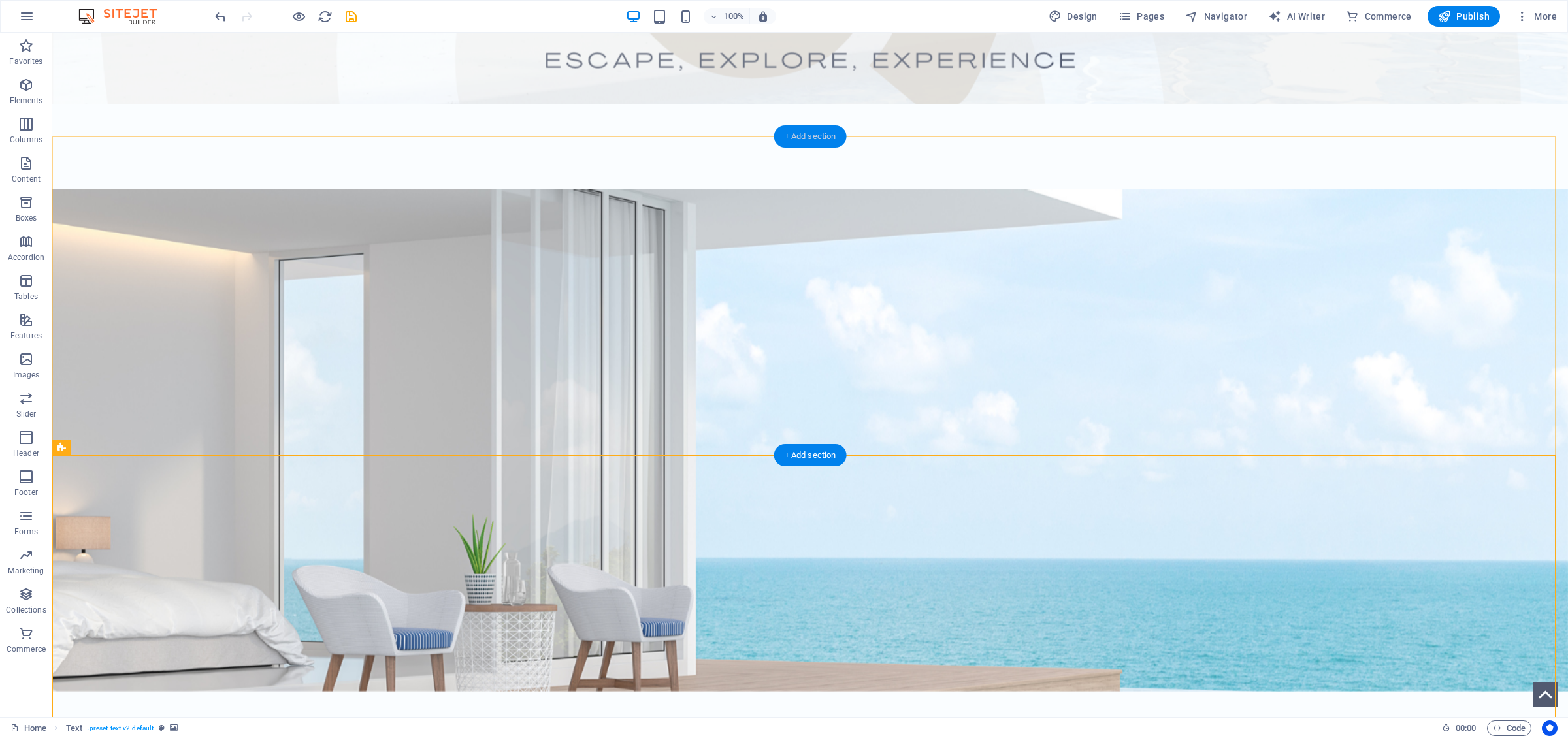
click at [814, 136] on div "+ Add section" at bounding box center [810, 137] width 72 height 23
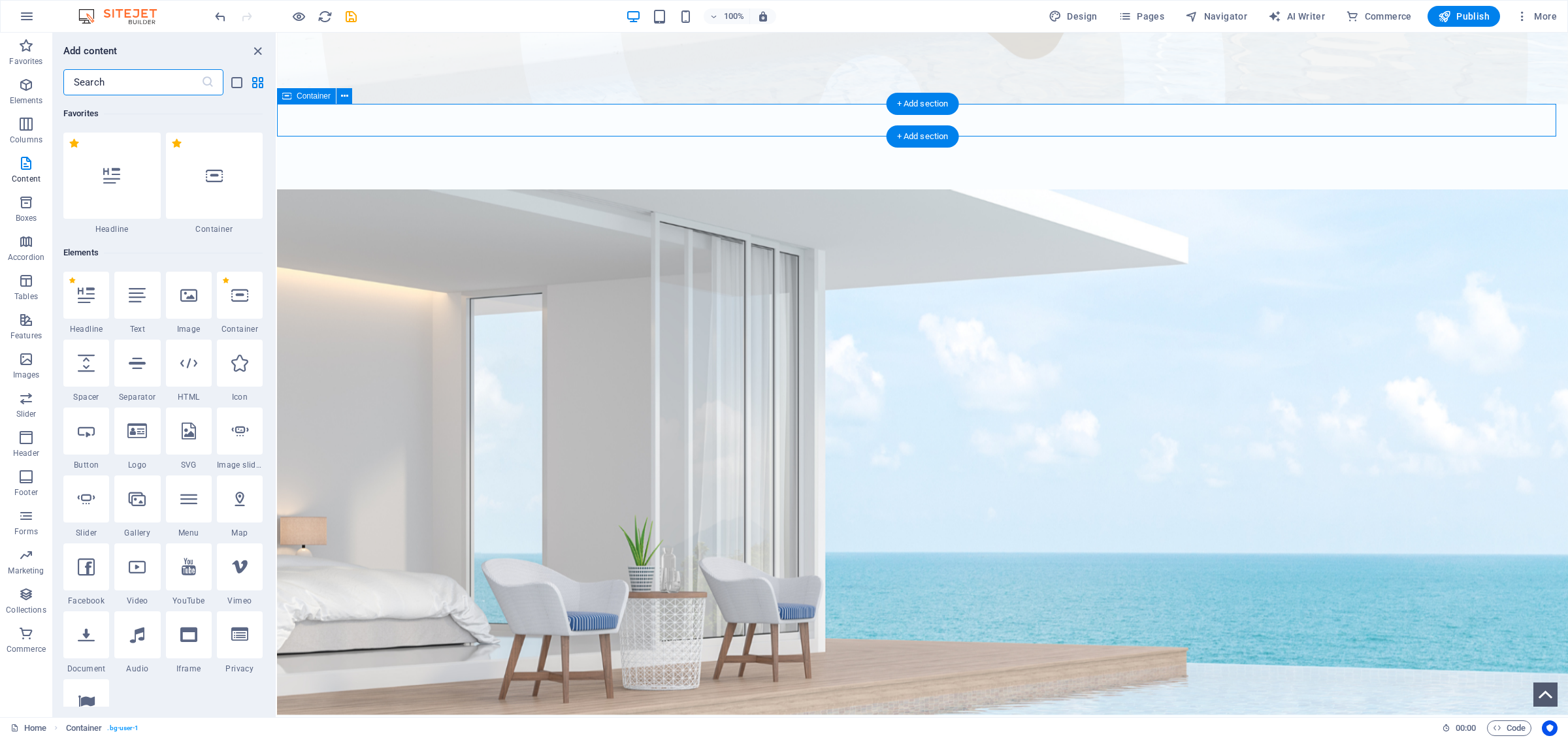
scroll to position [2284, 0]
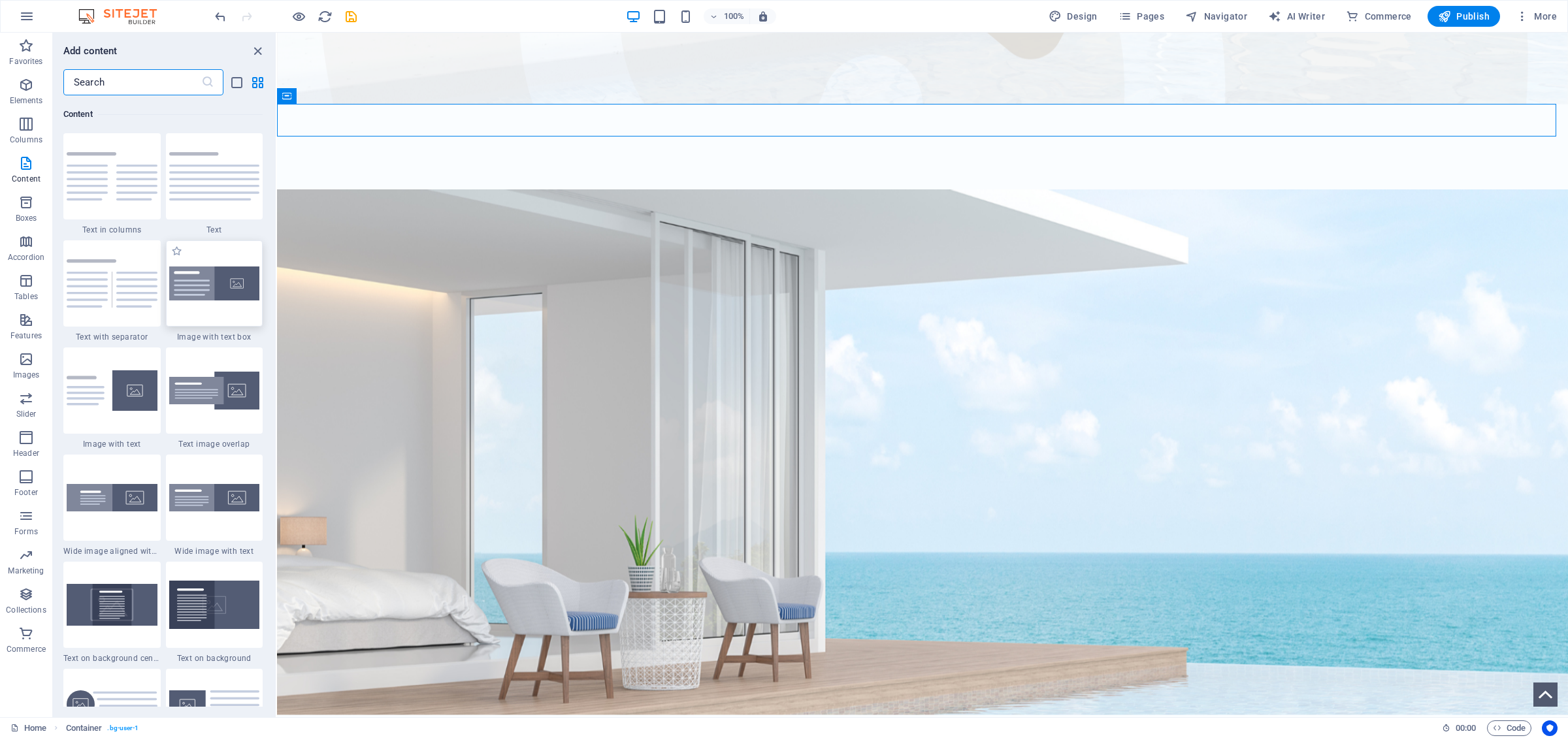
click at [223, 296] on img at bounding box center [215, 284] width 91 height 35
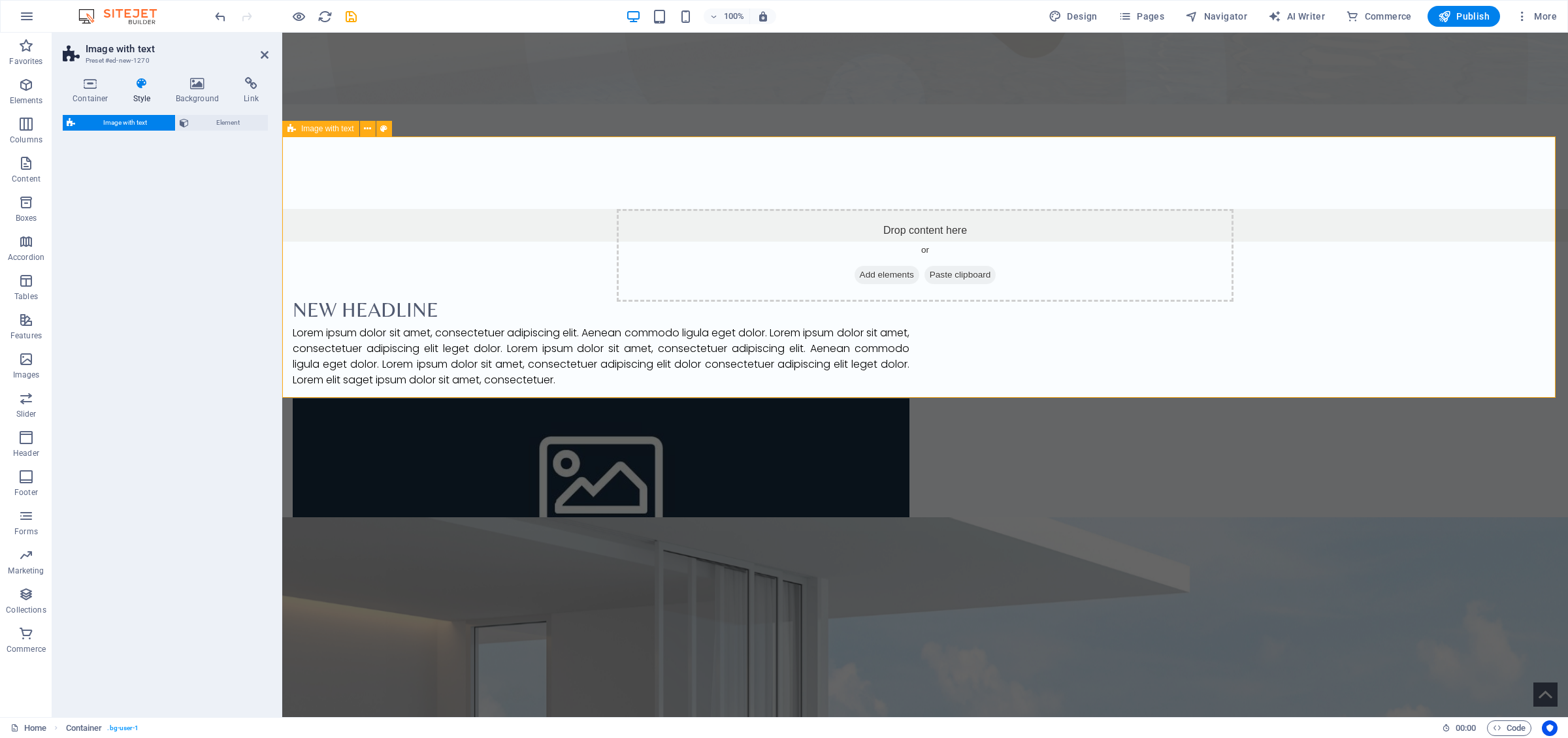
select select "rem"
select select "px"
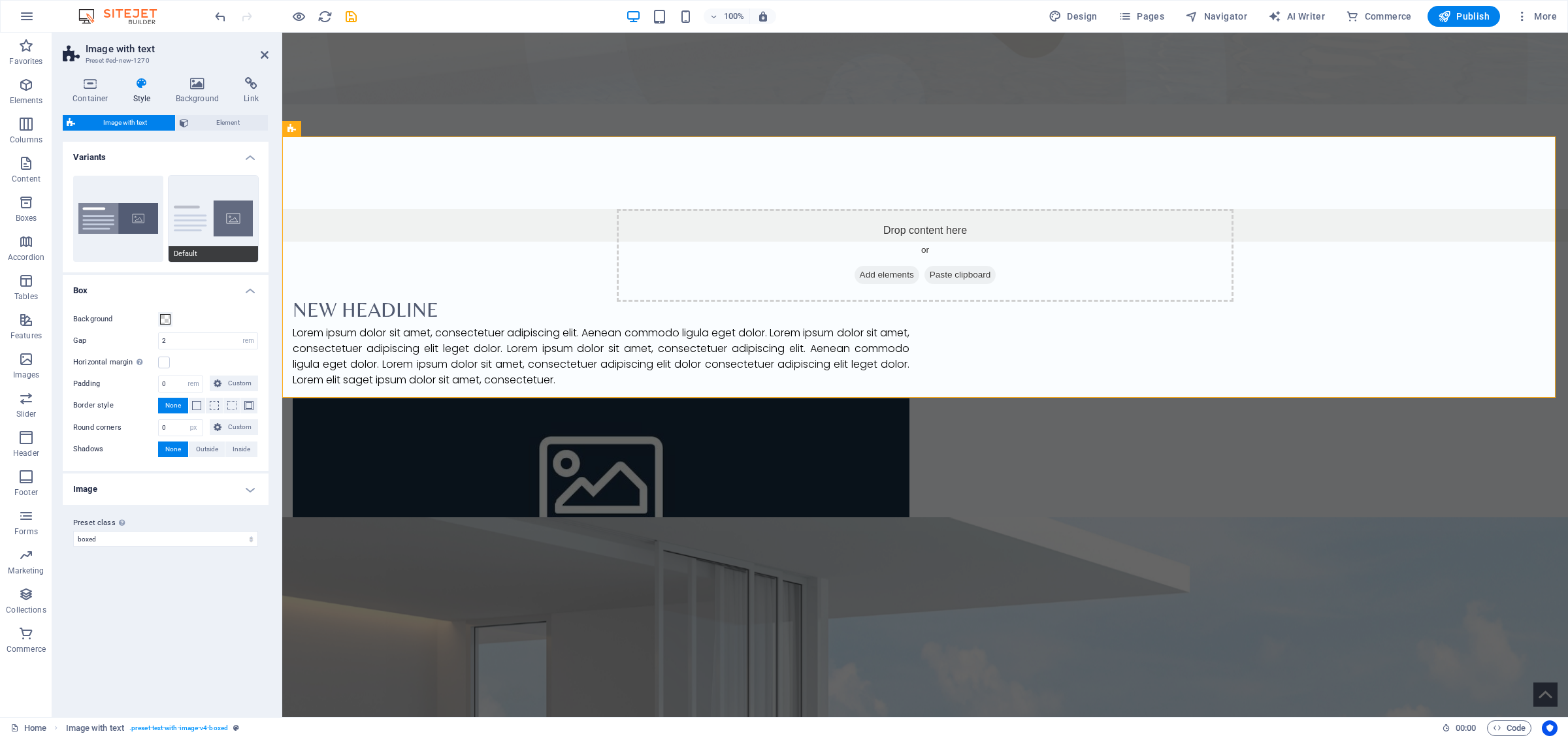
click at [205, 232] on button "Default" at bounding box center [214, 218] width 90 height 87
click at [117, 229] on button "Boxed" at bounding box center [118, 218] width 90 height 87
type input "0"
type input "2.5"
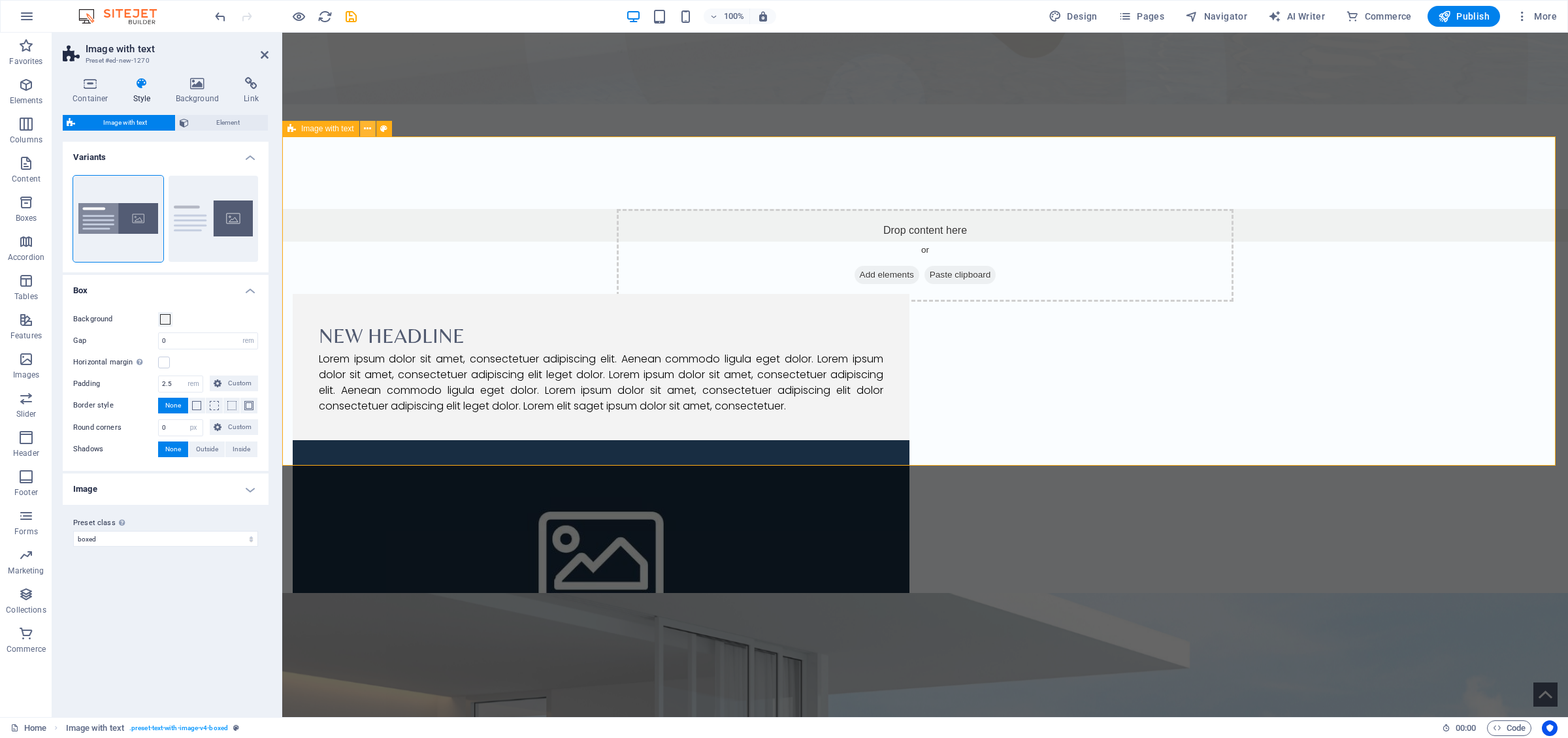
click at [373, 127] on button at bounding box center [367, 129] width 16 height 16
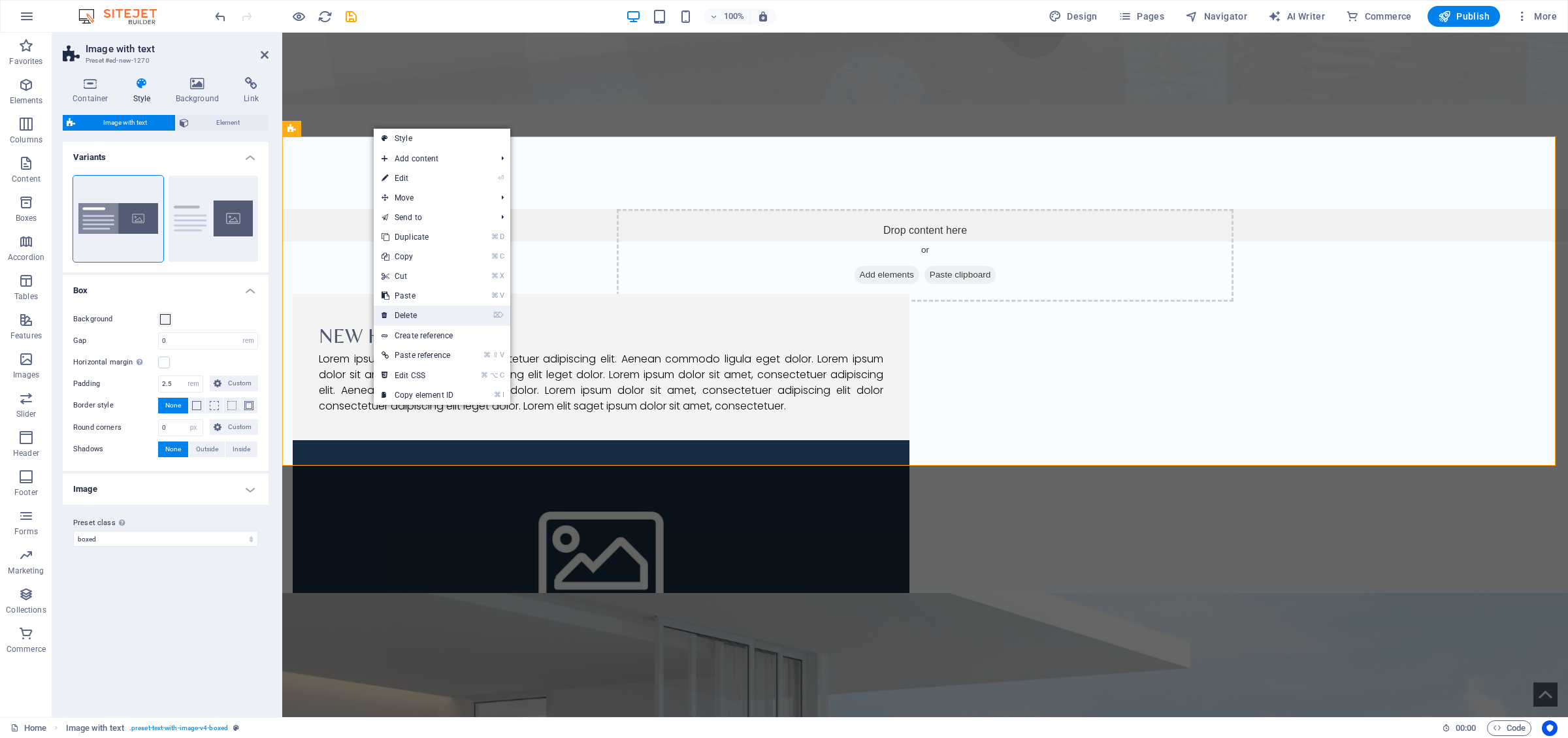
click at [418, 317] on link "⌦ Delete" at bounding box center [417, 315] width 87 height 20
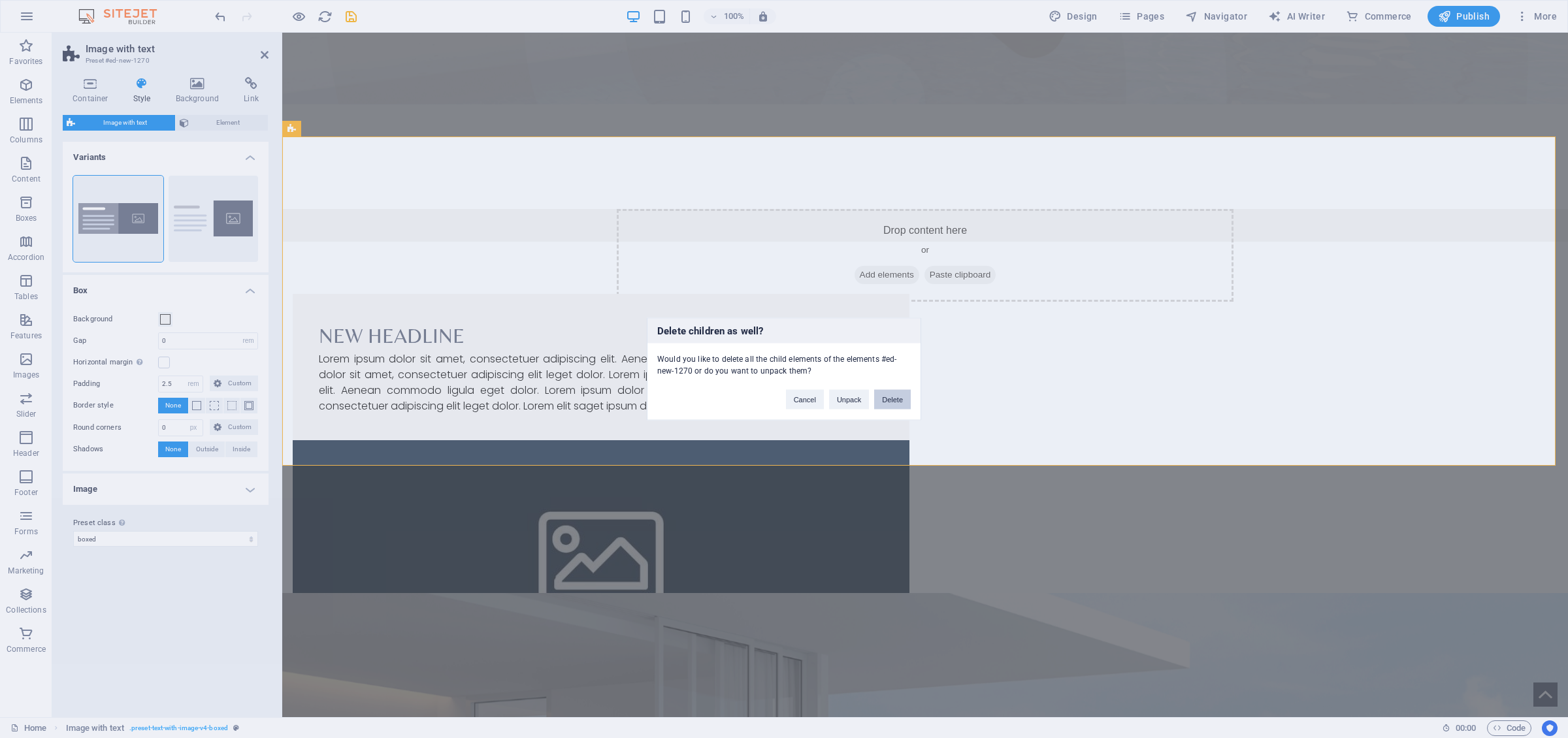
click at [882, 396] on button "Delete" at bounding box center [892, 399] width 37 height 20
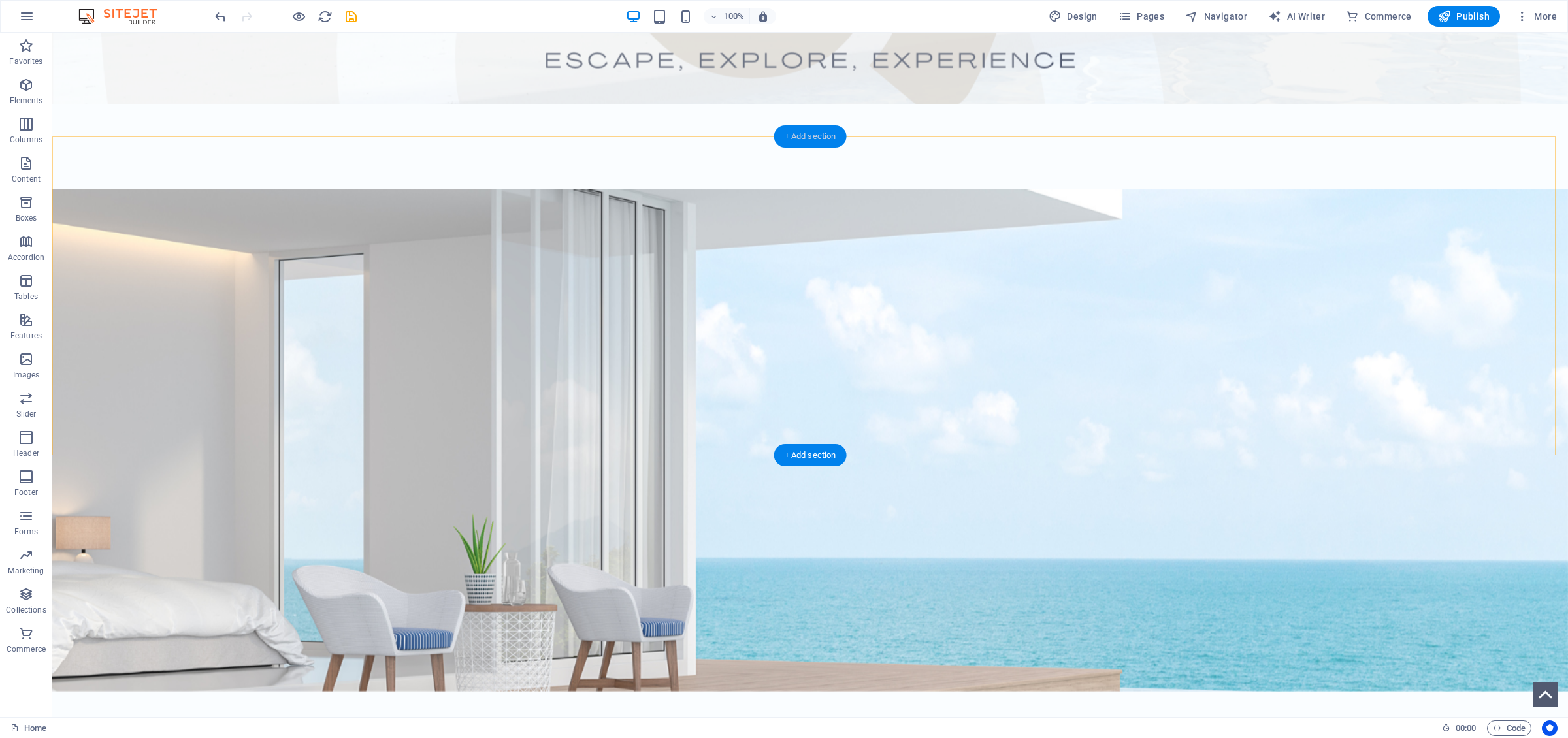
click at [796, 136] on div "+ Add section" at bounding box center [810, 137] width 72 height 23
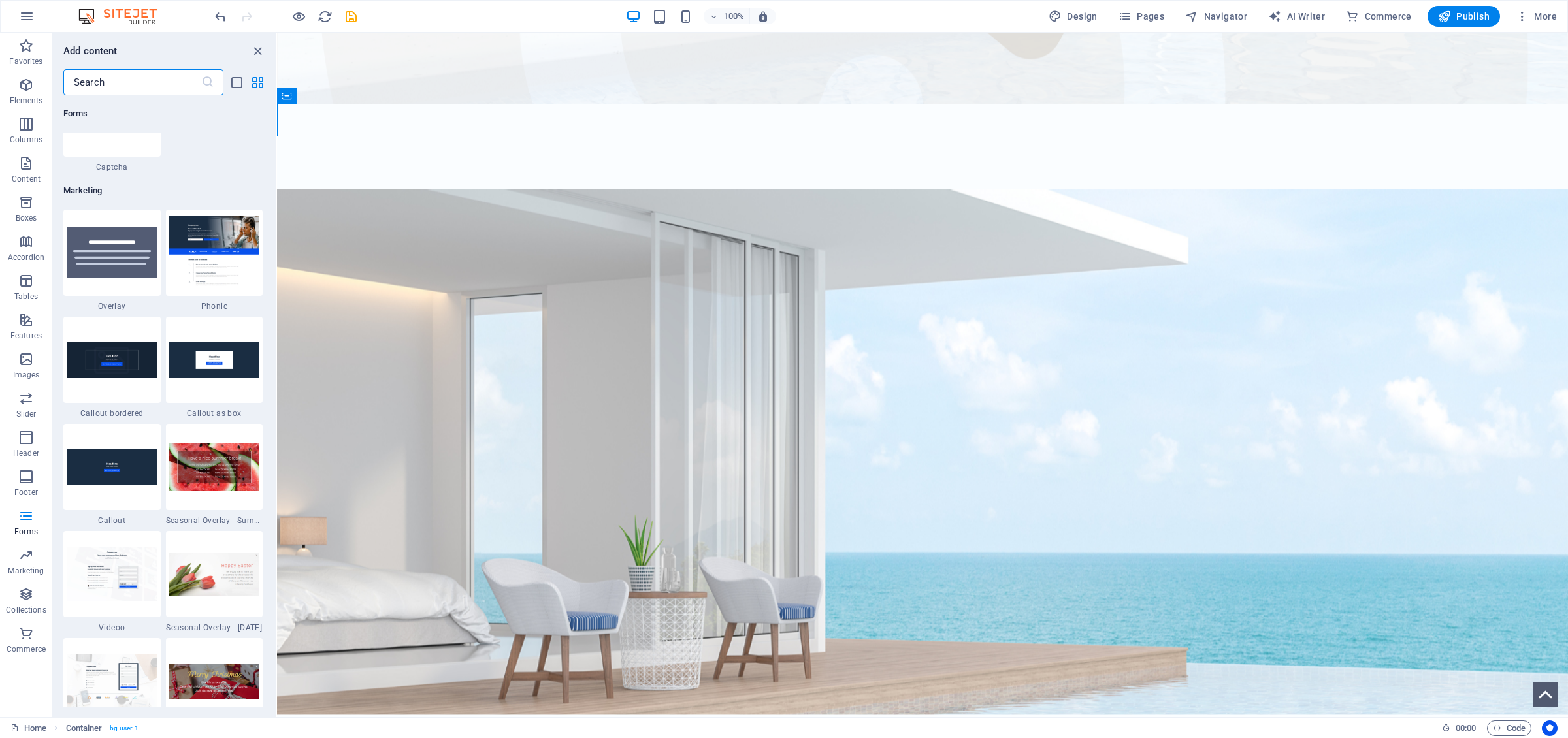
scroll to position [10580, 0]
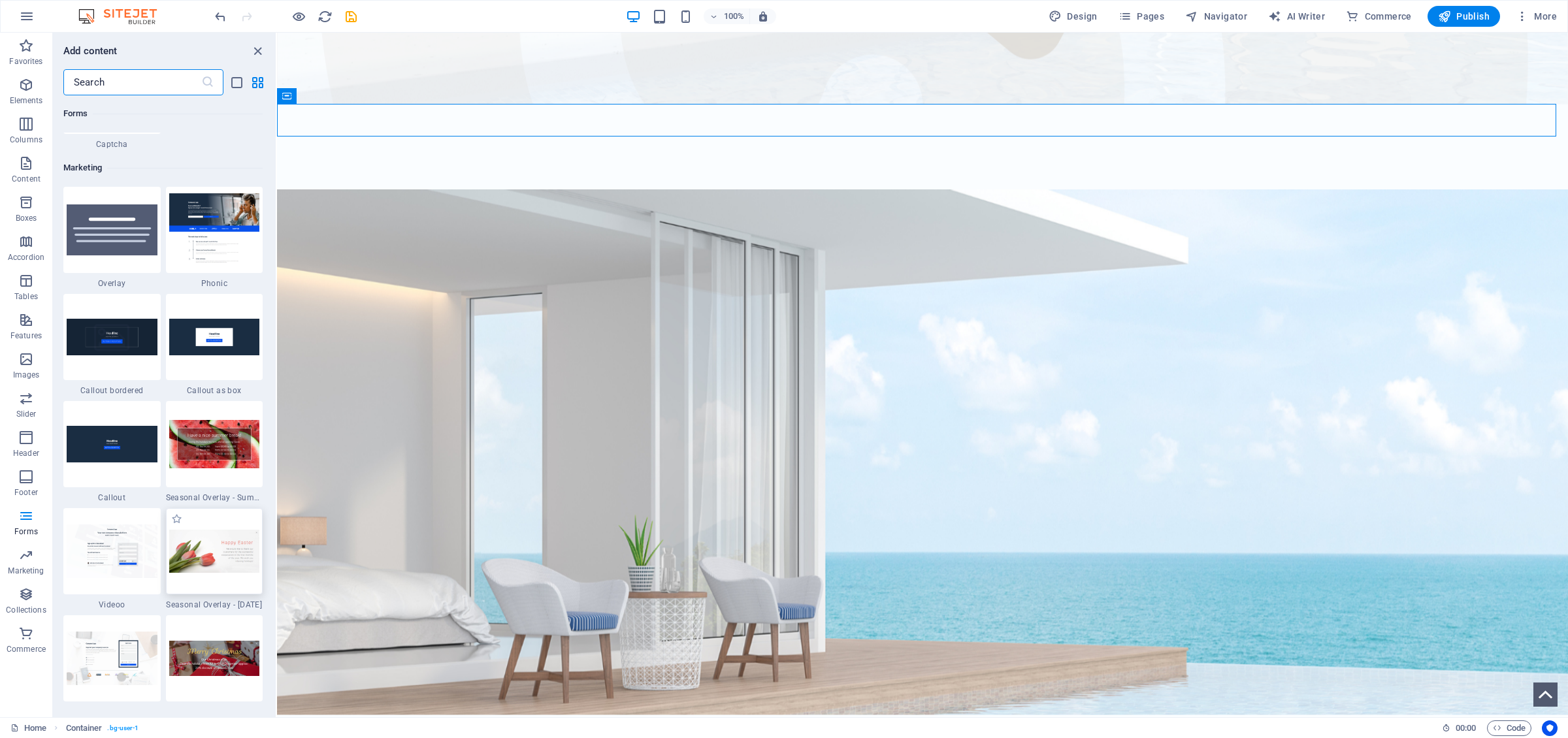
click at [218, 509] on img at bounding box center [215, 551] width 91 height 44
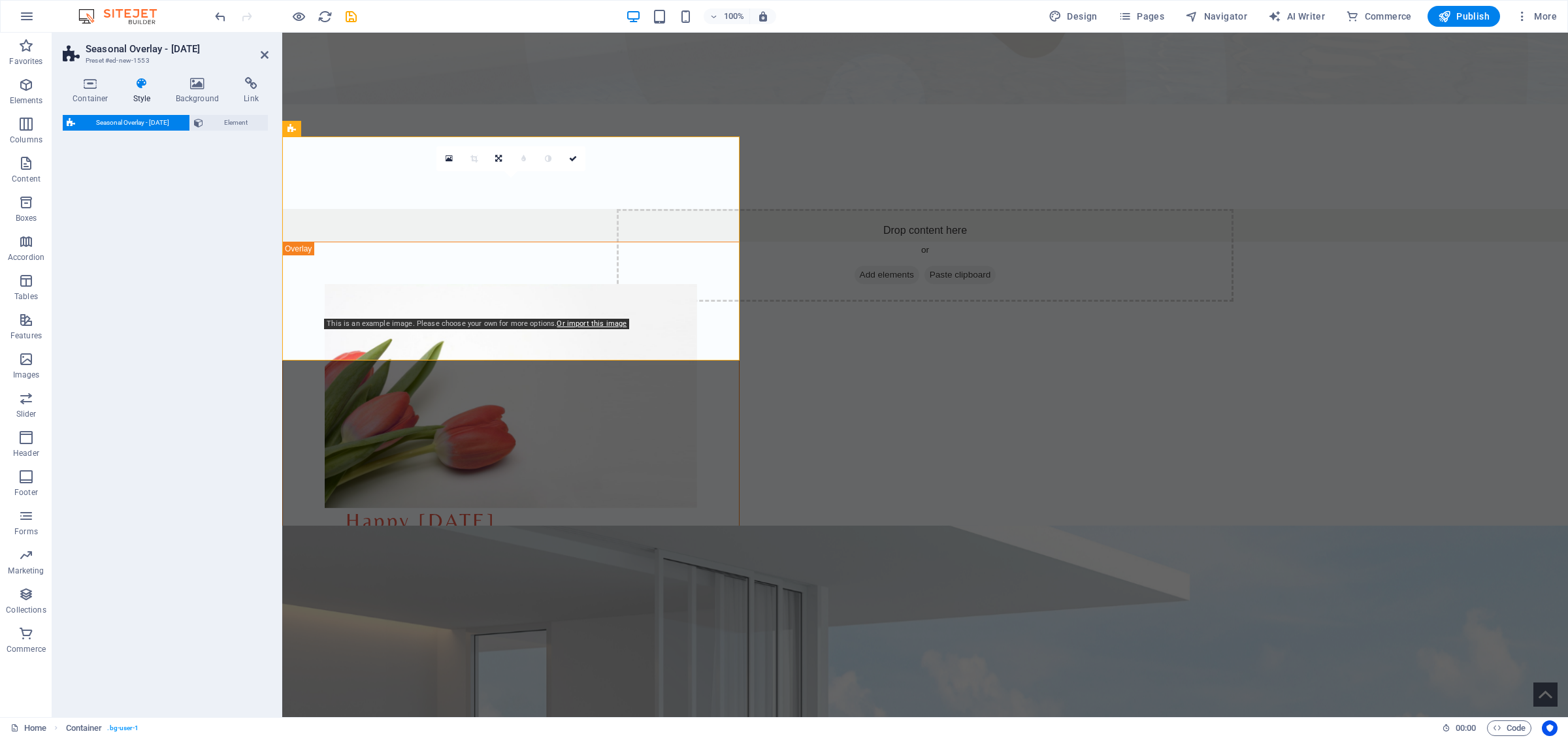
select select "px"
select select "rem"
select select "%"
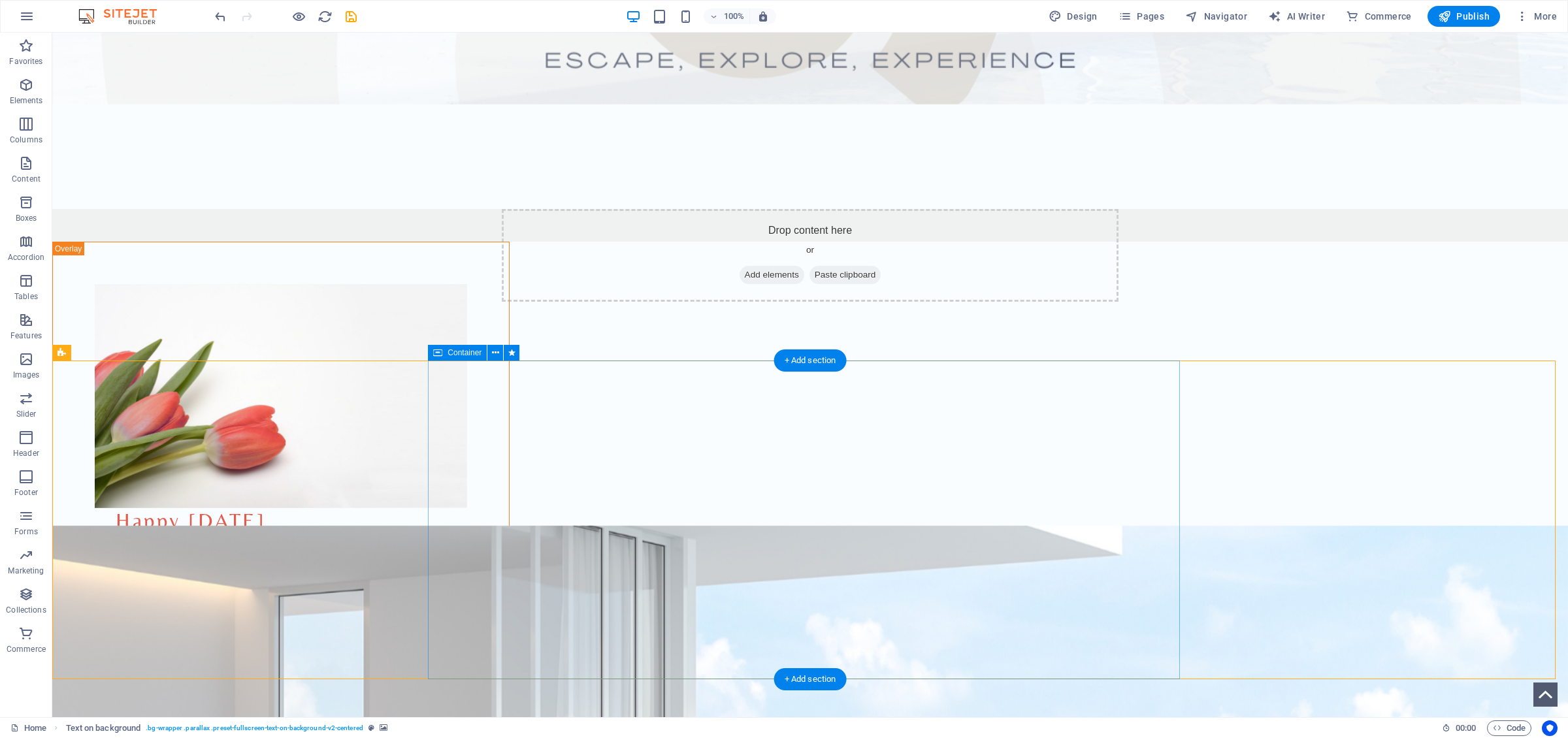
click at [462, 355] on span "Container" at bounding box center [464, 352] width 34 height 8
click at [498, 354] on icon at bounding box center [495, 353] width 8 height 14
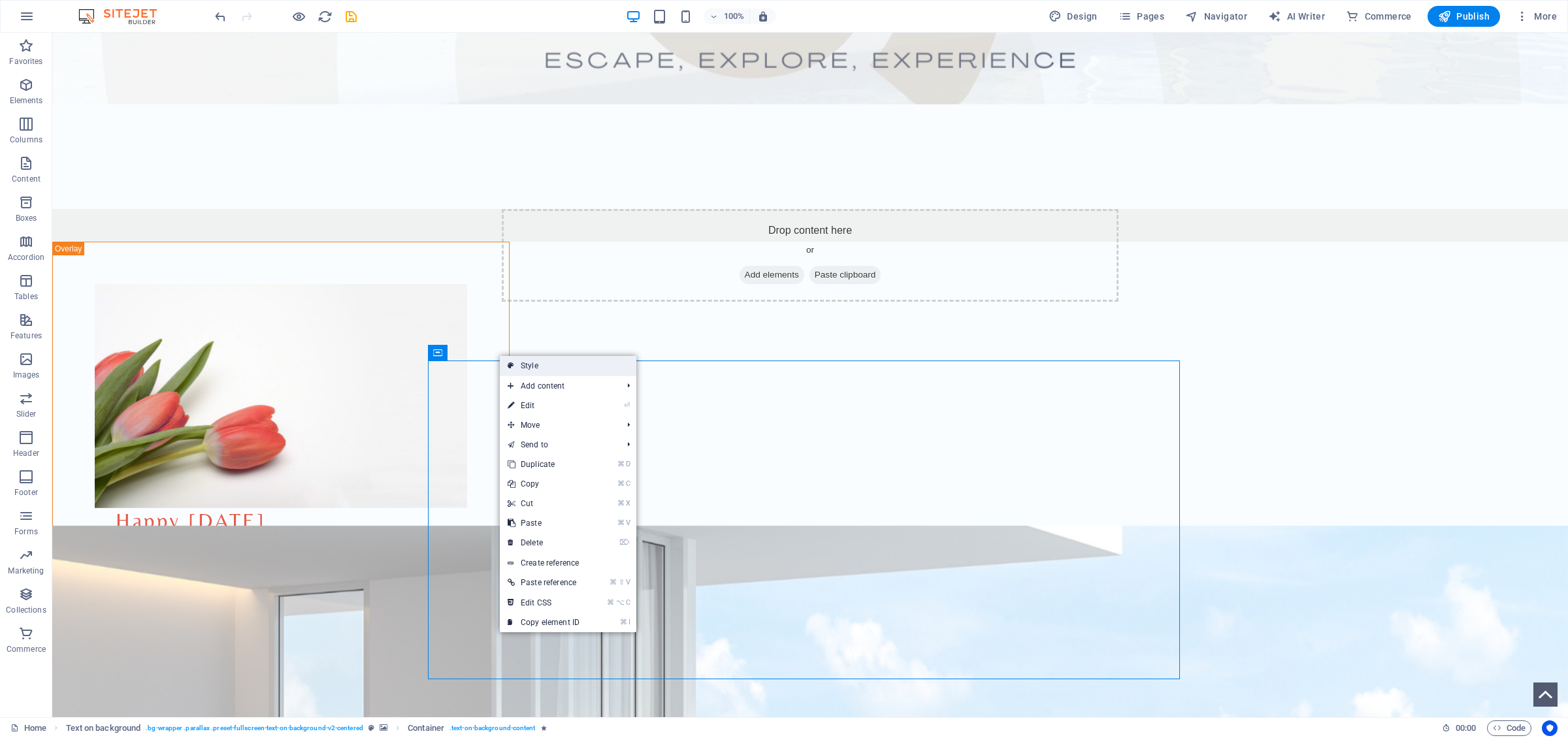
click at [522, 364] on link "Style" at bounding box center [568, 366] width 136 height 20
select select "%"
select select "rem"
select select "px"
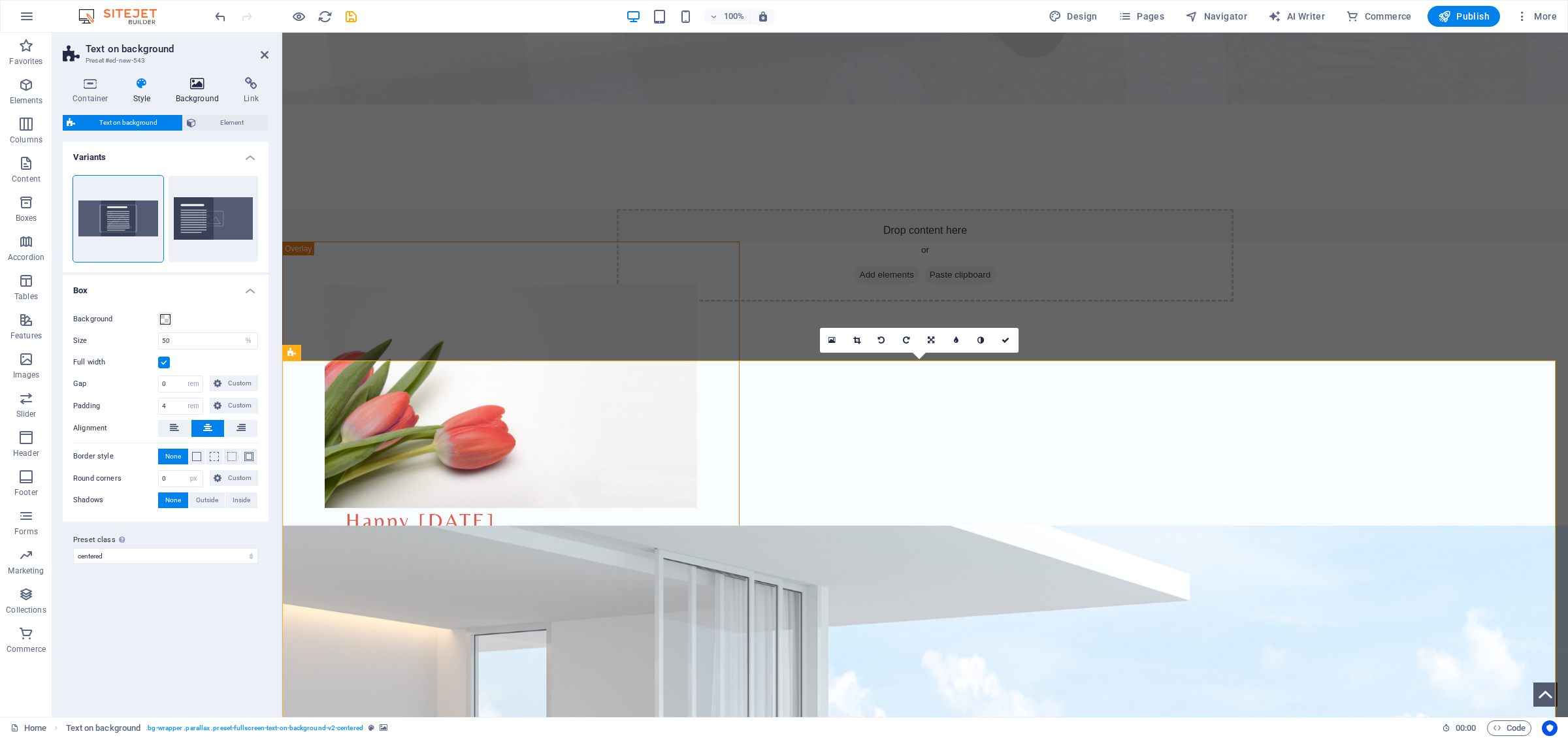
click at [196, 95] on h4 "Background" at bounding box center [199, 90] width 69 height 27
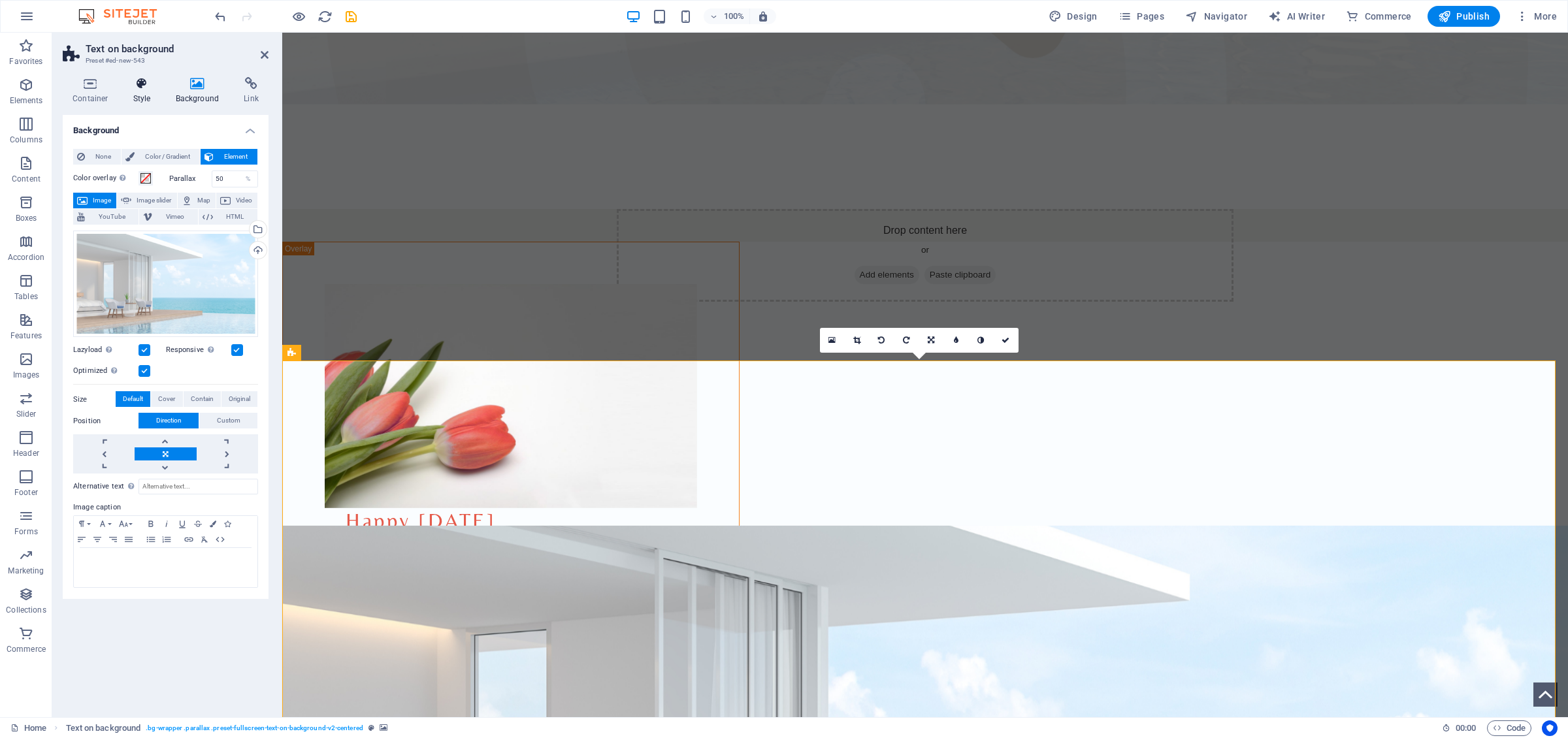
click at [141, 89] on icon at bounding box center [142, 83] width 37 height 13
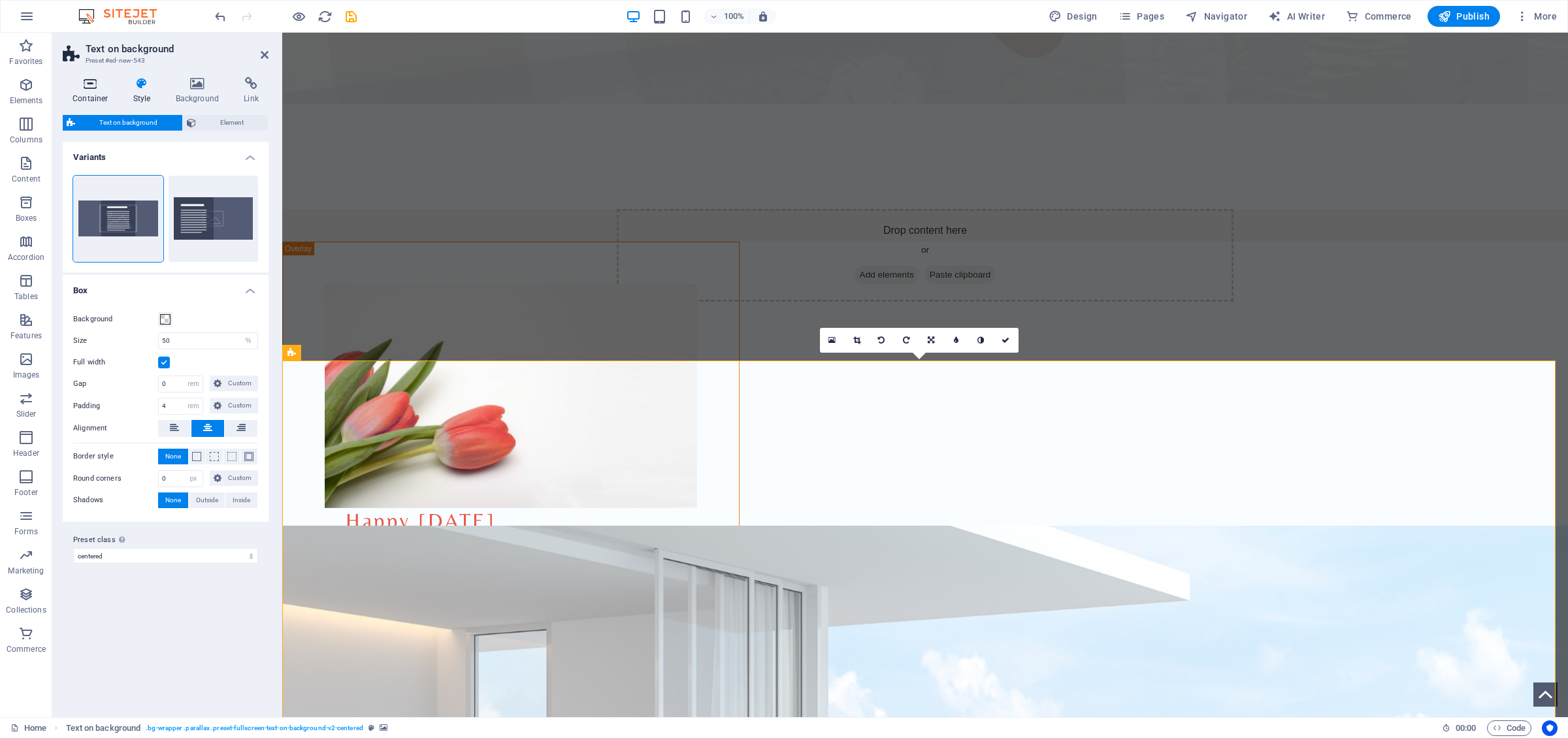
click at [98, 94] on h4 "Container" at bounding box center [93, 90] width 61 height 27
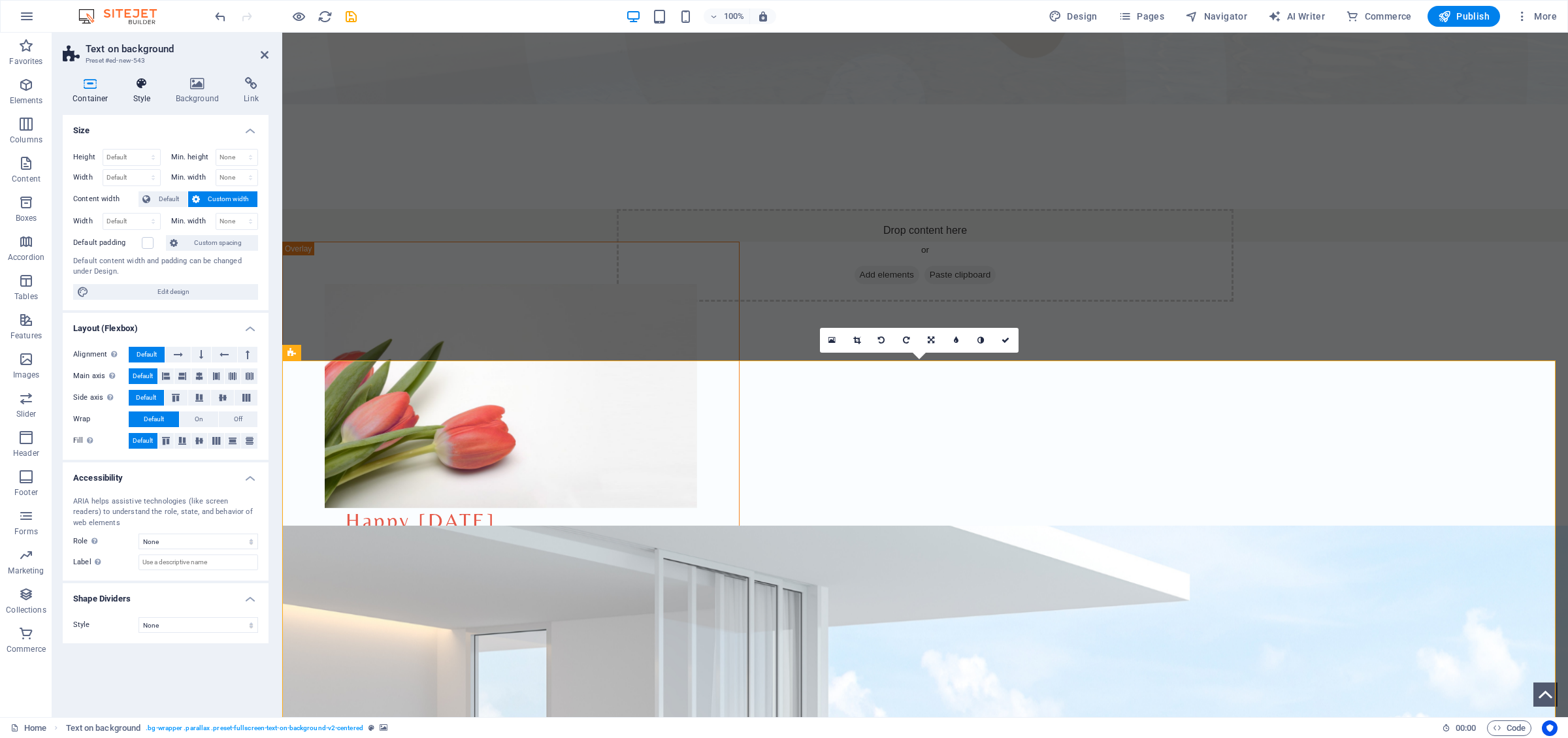
click at [153, 90] on icon at bounding box center [142, 83] width 37 height 13
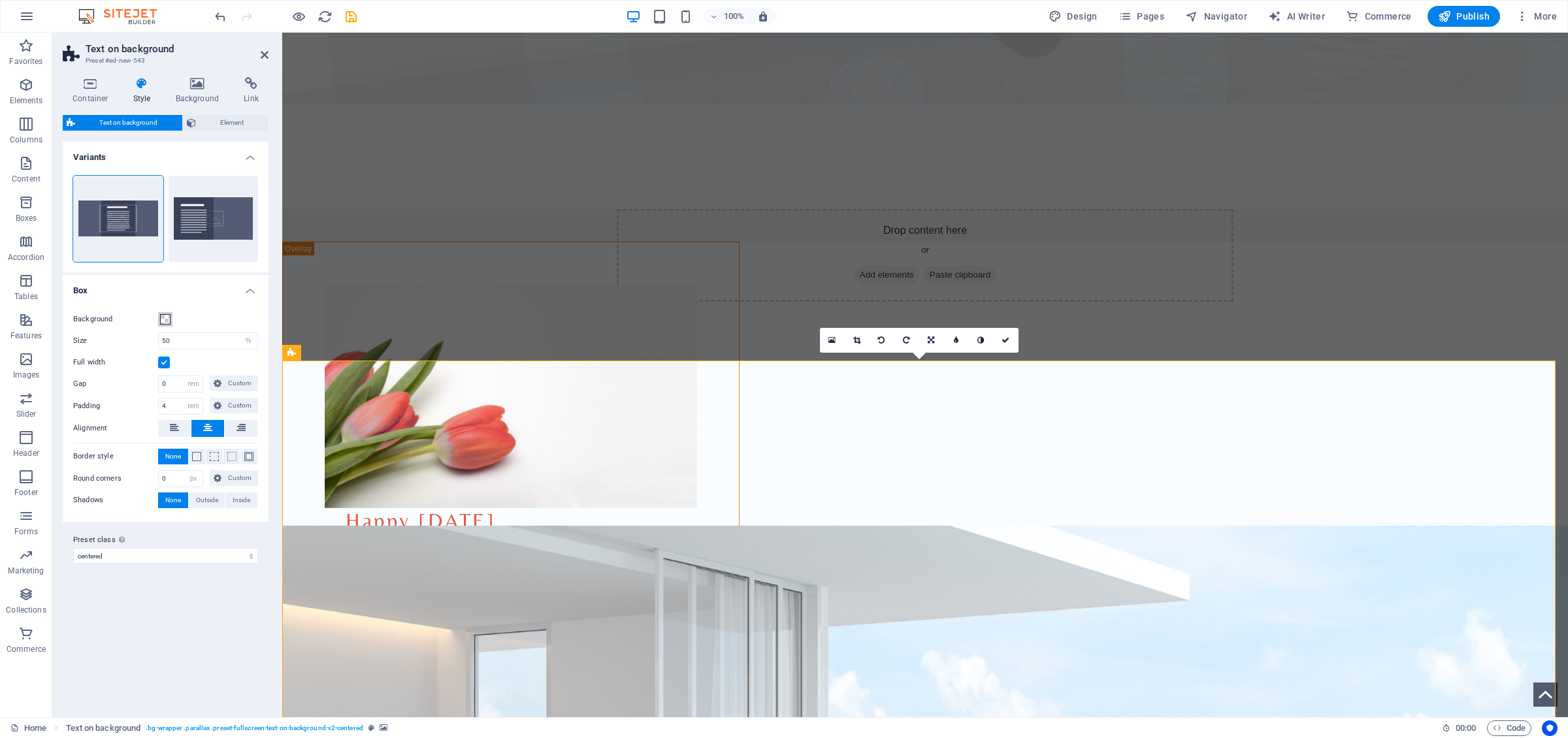
click at [169, 323] on span at bounding box center [166, 319] width 11 height 11
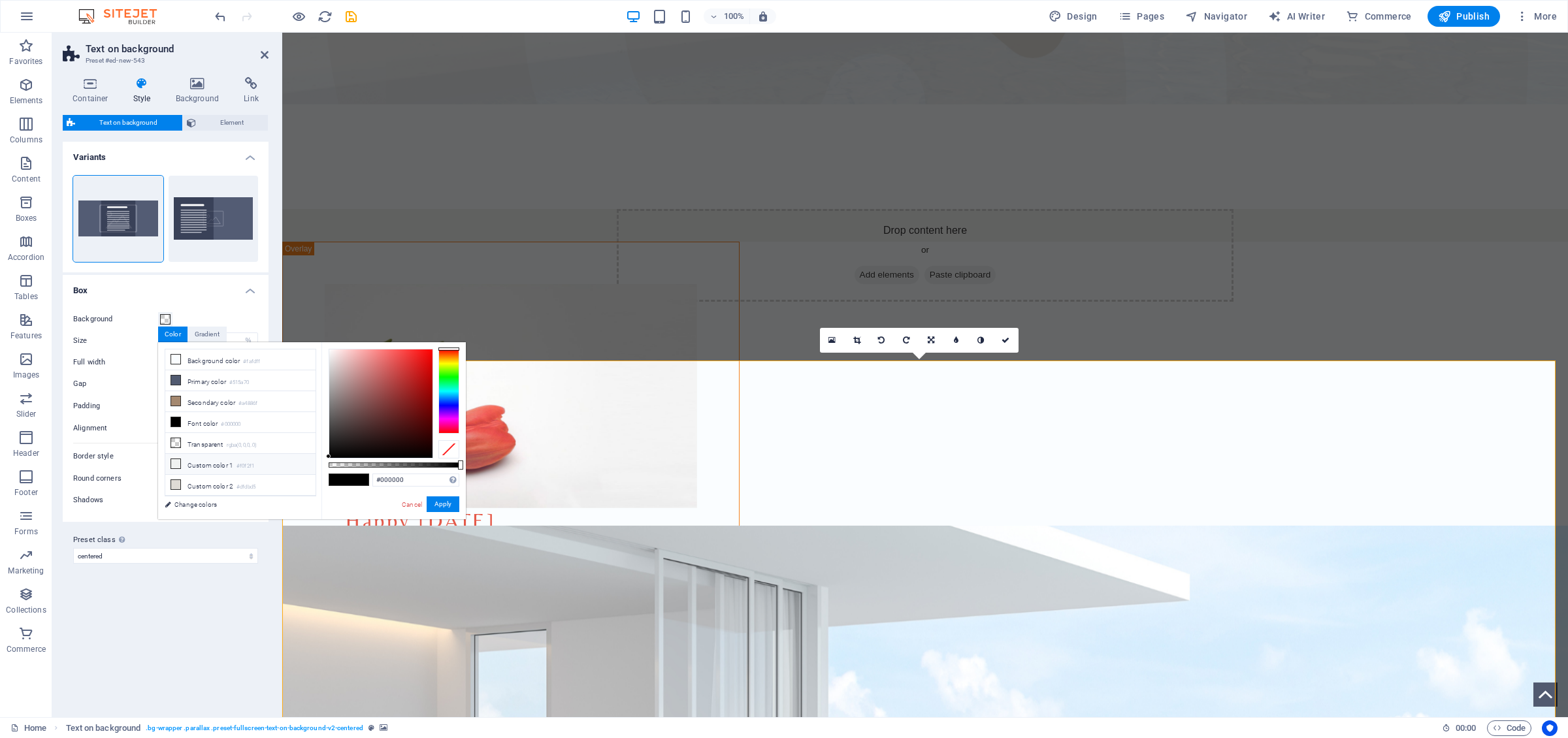
click at [183, 463] on li "Custom color 1 #f0f2f1" at bounding box center [241, 464] width 151 height 21
type input "rgba(240, 242, 241, 0.5)"
click at [451, 503] on button "Apply" at bounding box center [443, 504] width 32 height 16
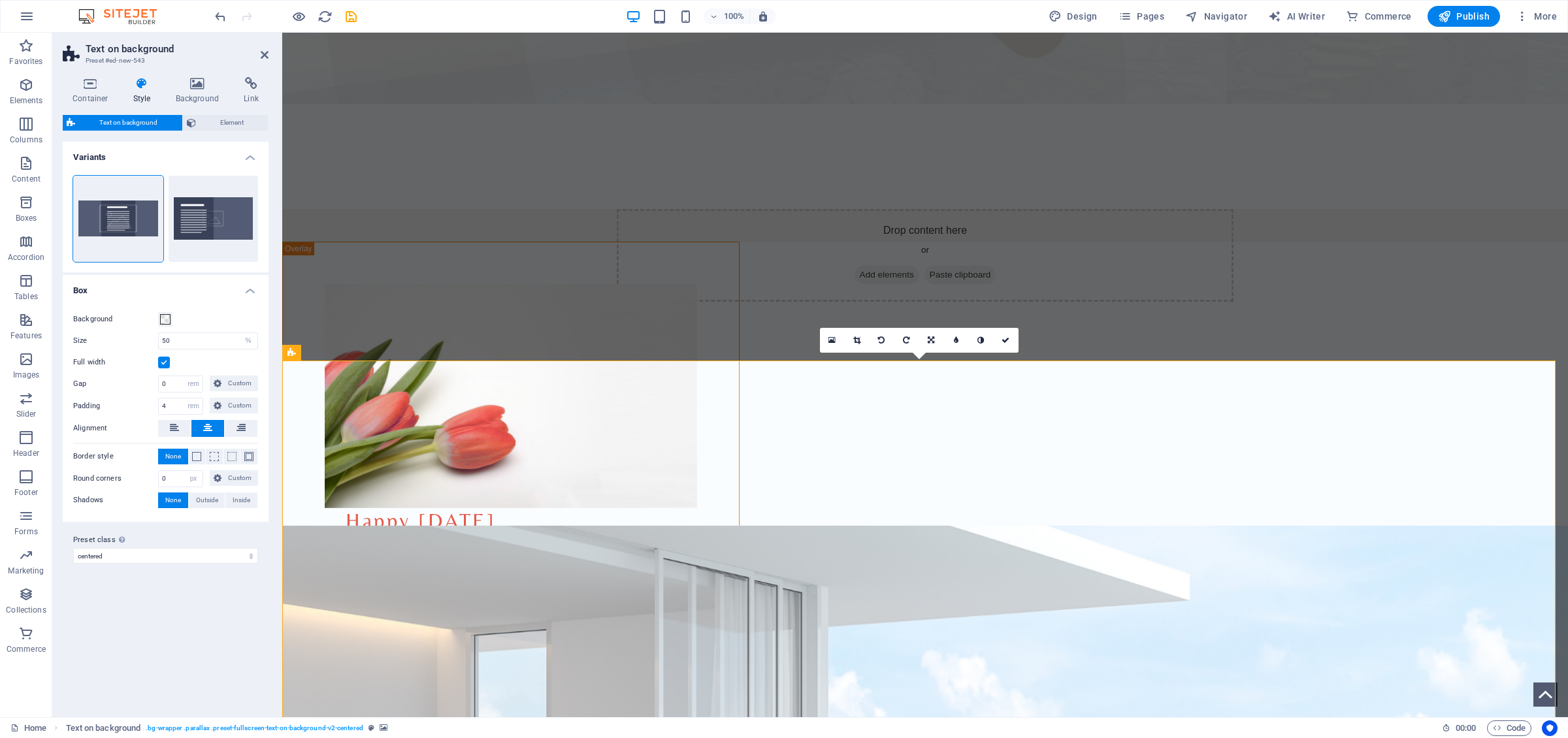
click at [409, 131] on icon at bounding box center [409, 129] width 8 height 14
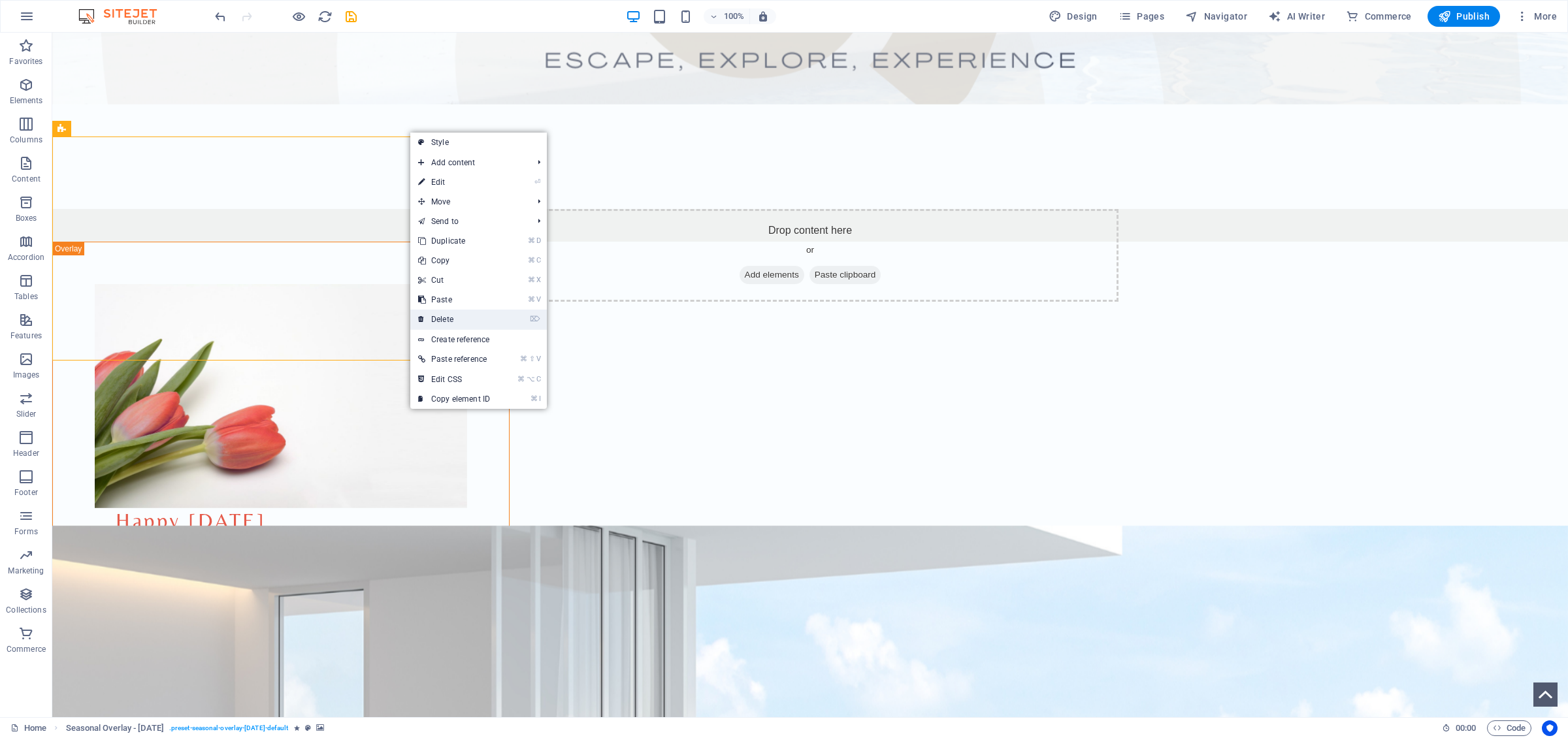
click at [450, 314] on link "⌦ Delete" at bounding box center [454, 319] width 87 height 20
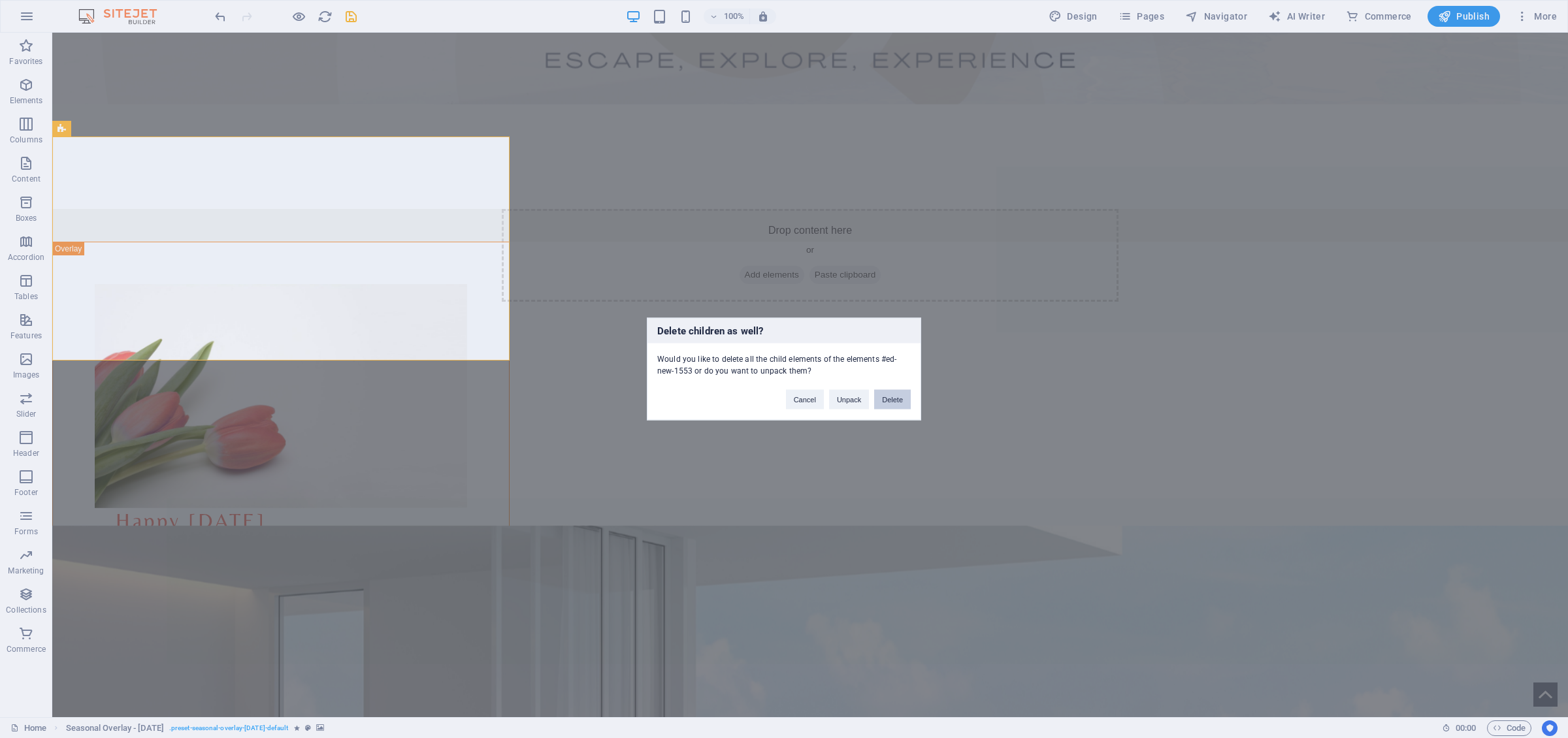
click at [888, 402] on button "Delete" at bounding box center [892, 399] width 37 height 20
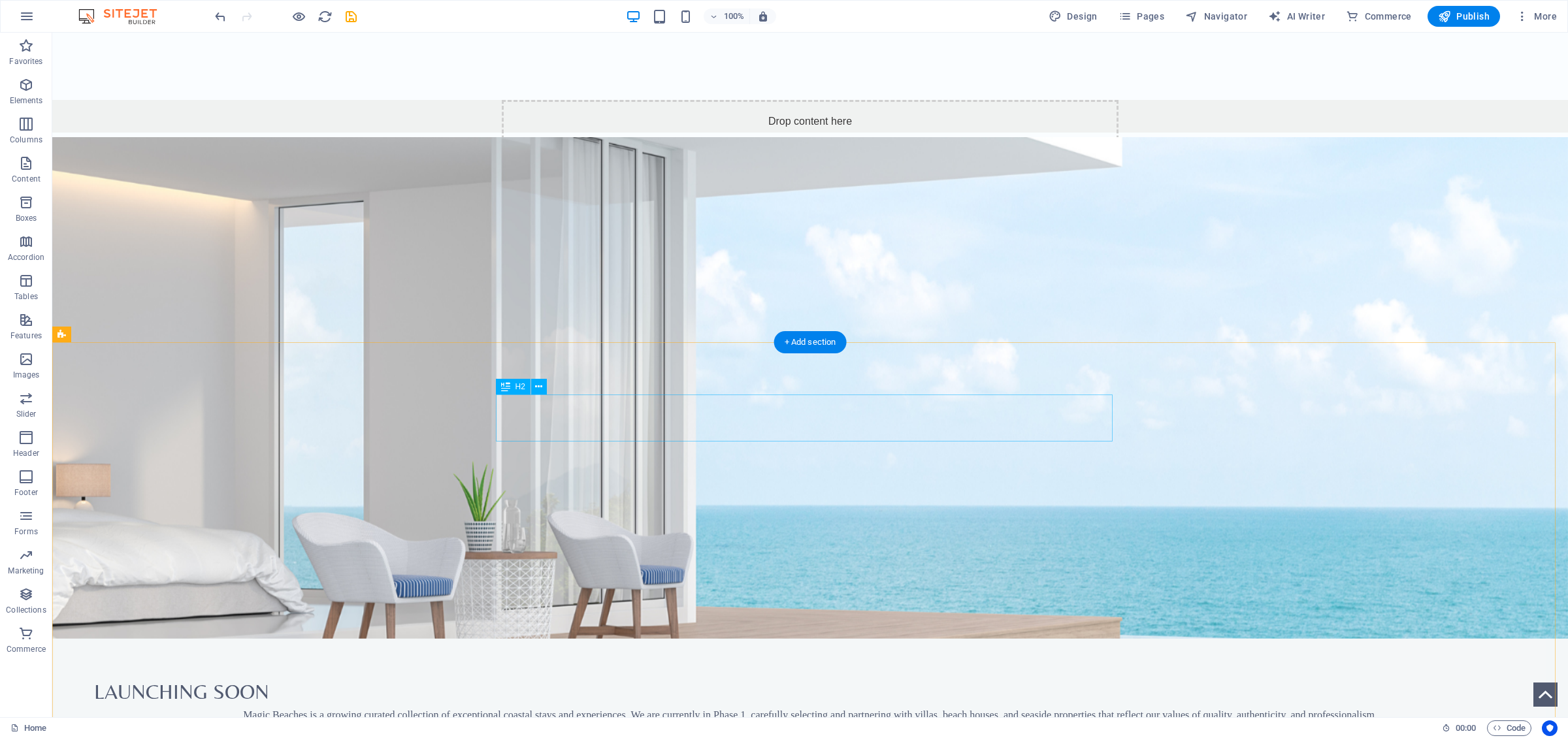
scroll to position [727, 0]
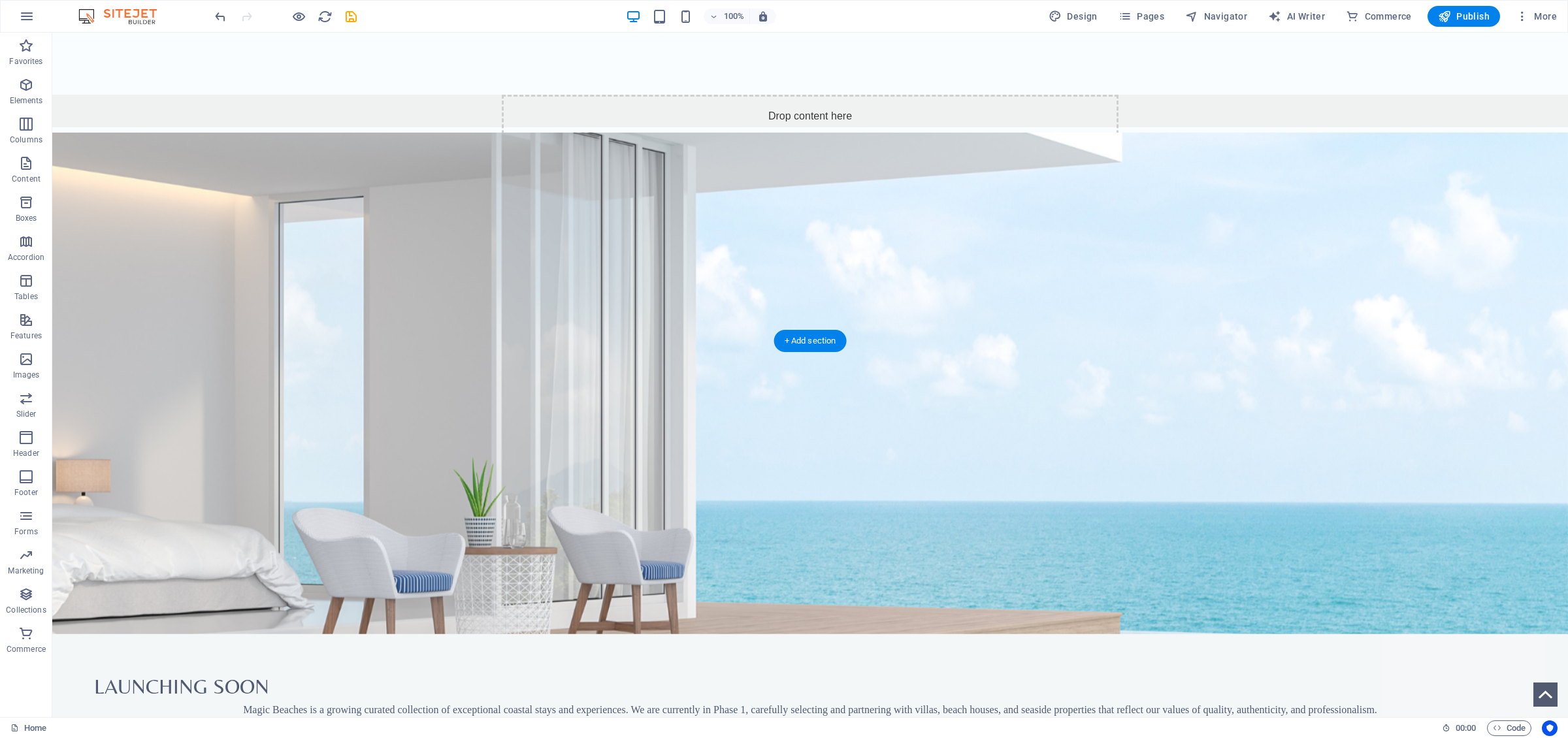
click at [103, 333] on button at bounding box center [99, 333] width 16 height 16
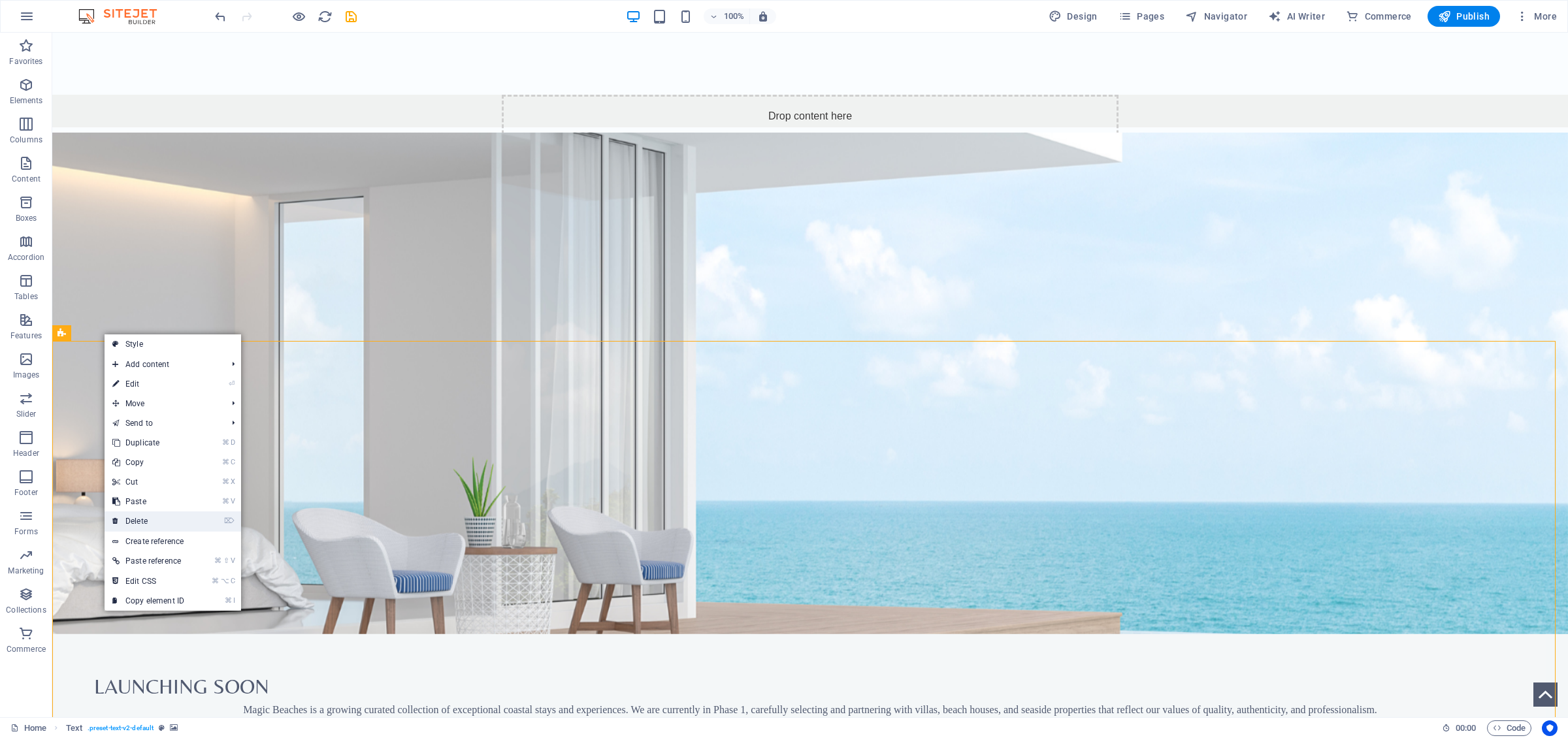
click at [152, 509] on link "⌦ Delete" at bounding box center [148, 521] width 87 height 20
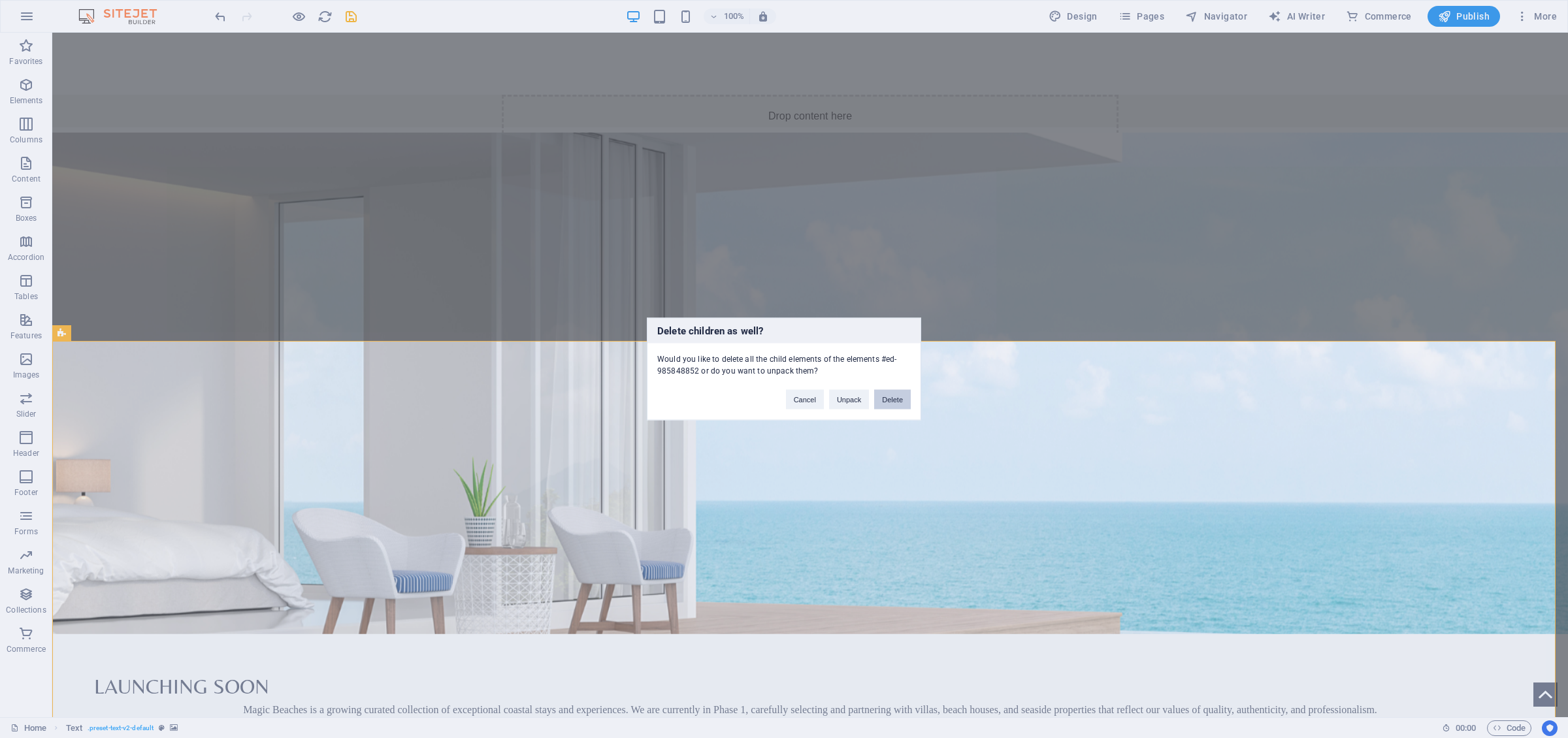
click at [900, 399] on button "Delete" at bounding box center [892, 399] width 37 height 20
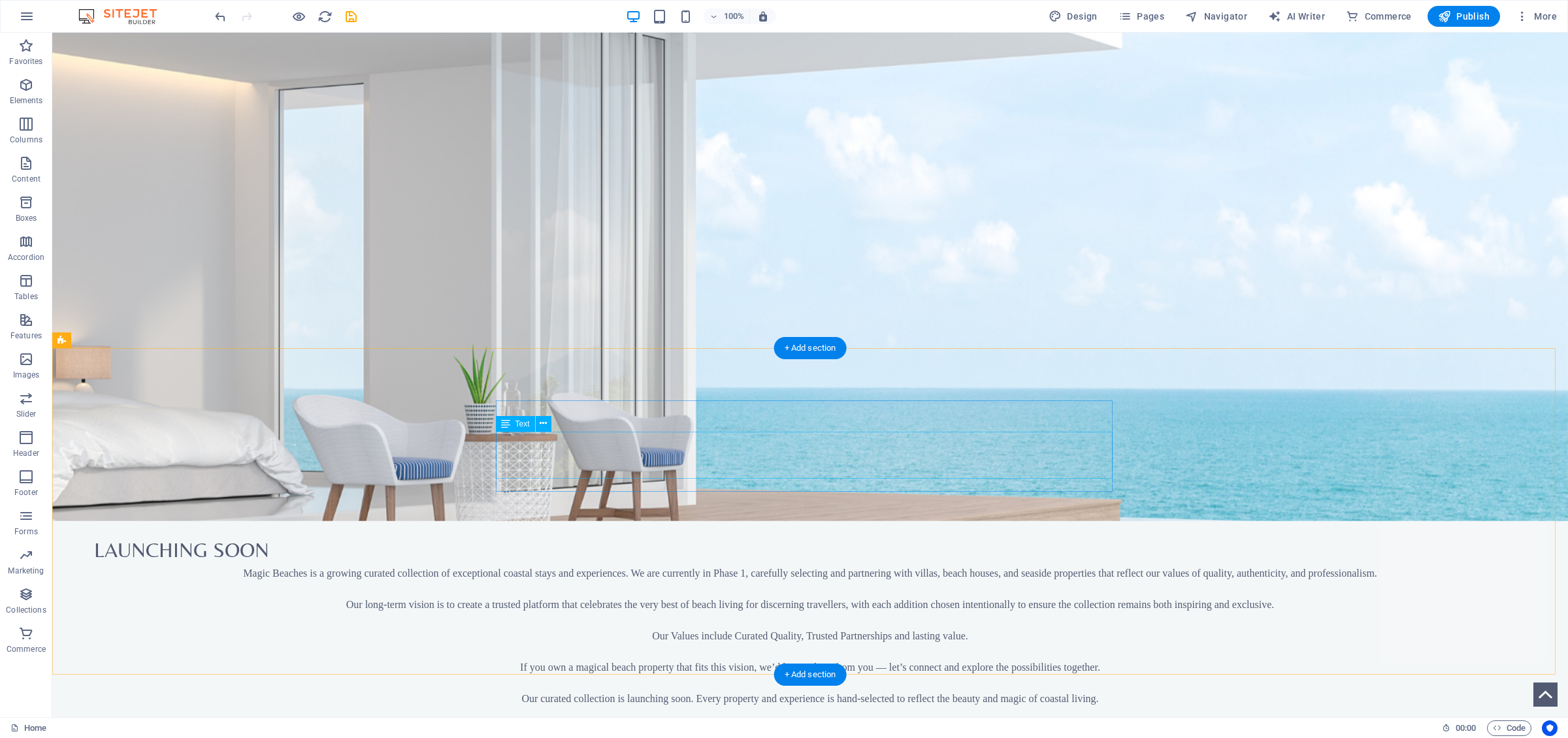
scroll to position [773, 0]
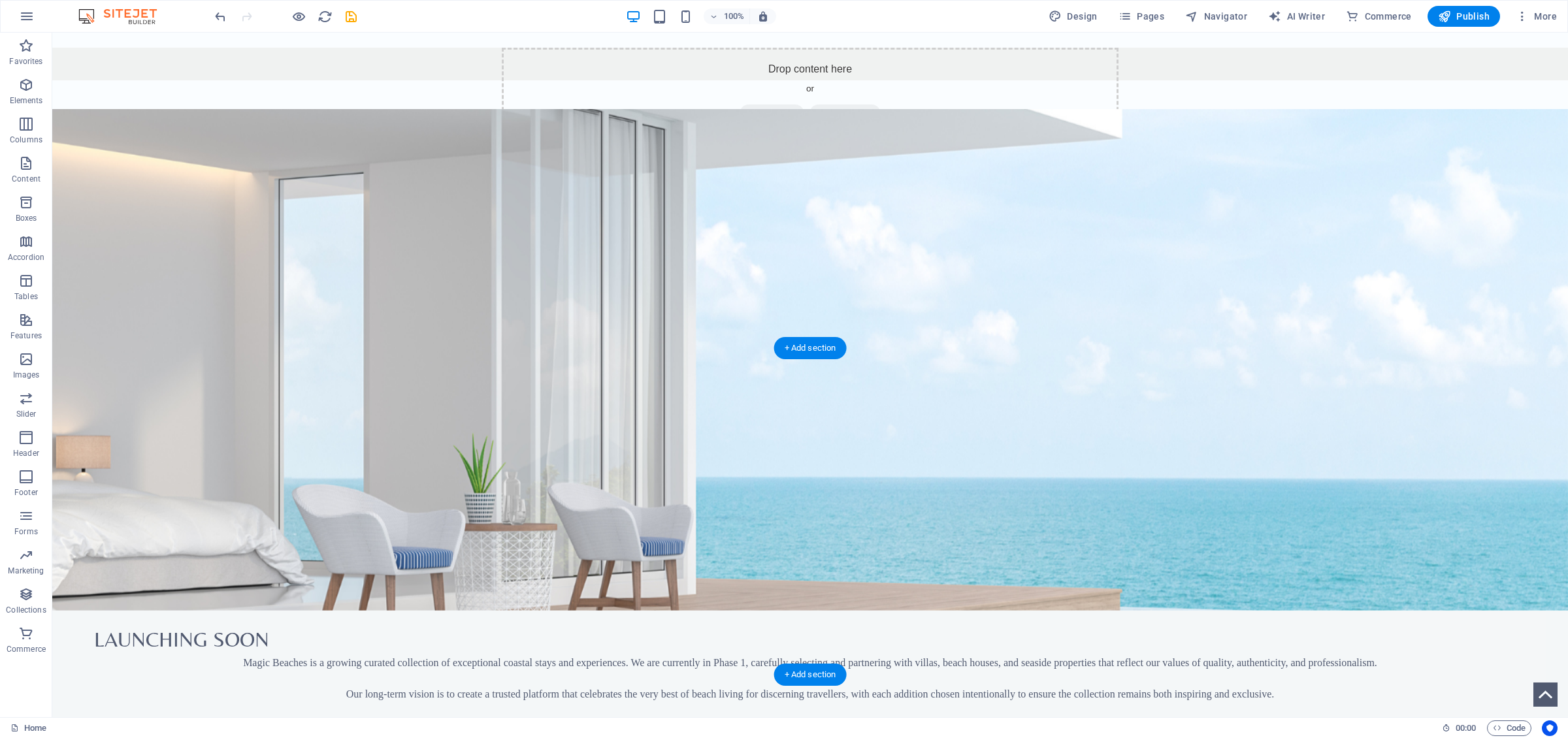
click at [116, 308] on icon at bounding box center [120, 307] width 8 height 14
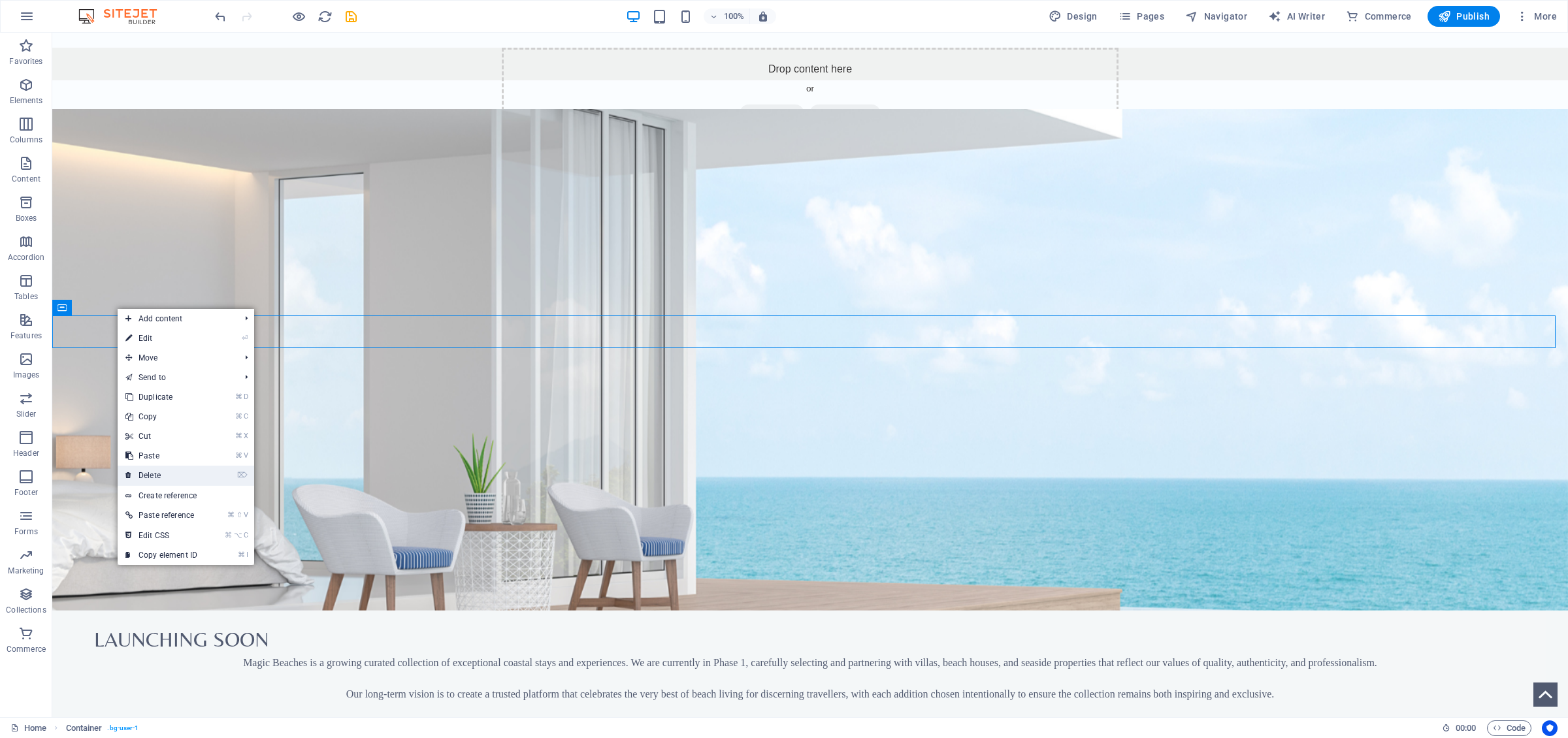
click at [160, 476] on link "⌦ Delete" at bounding box center [161, 475] width 87 height 20
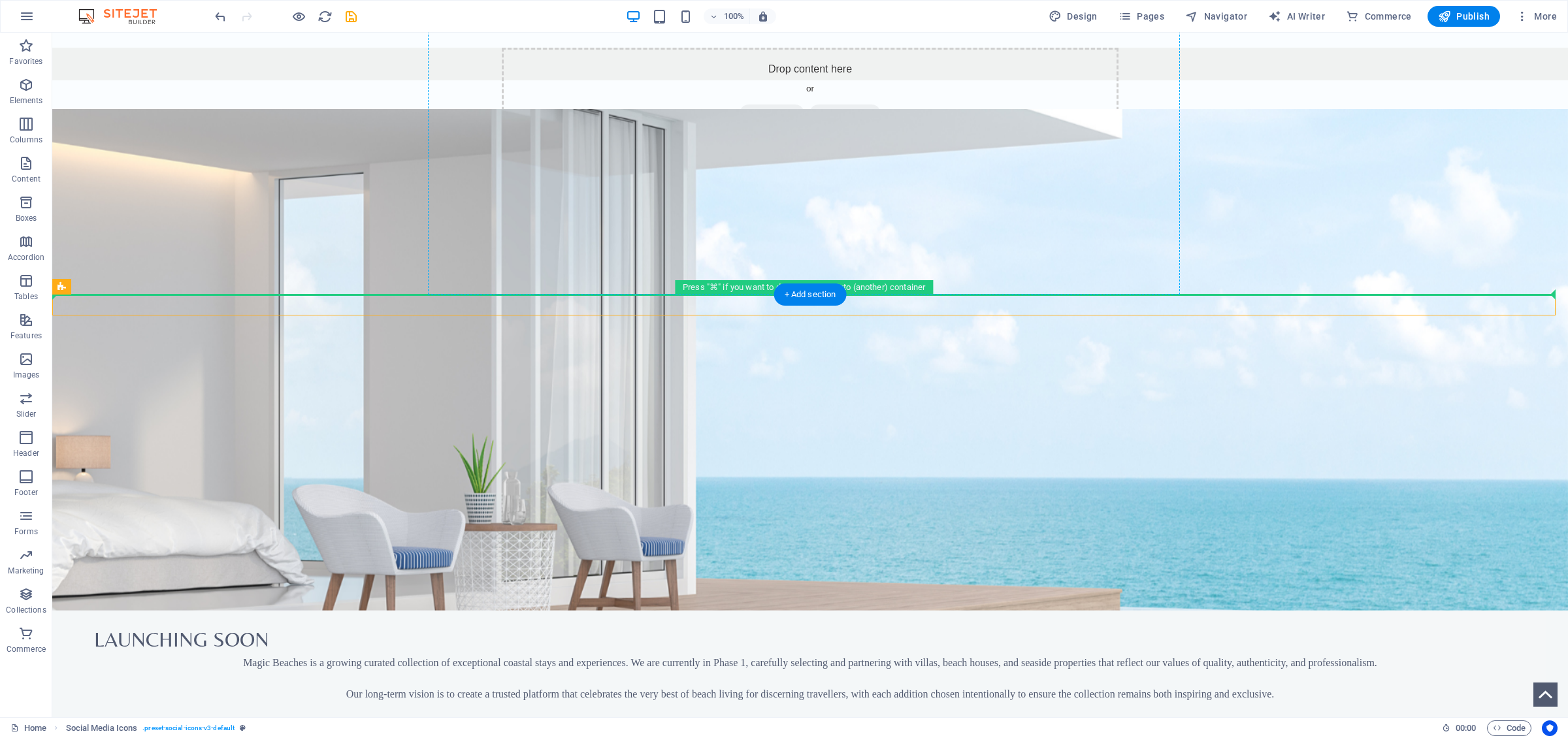
drag, startPoint x: 1442, startPoint y: 306, endPoint x: 833, endPoint y: 235, distance: 613.1
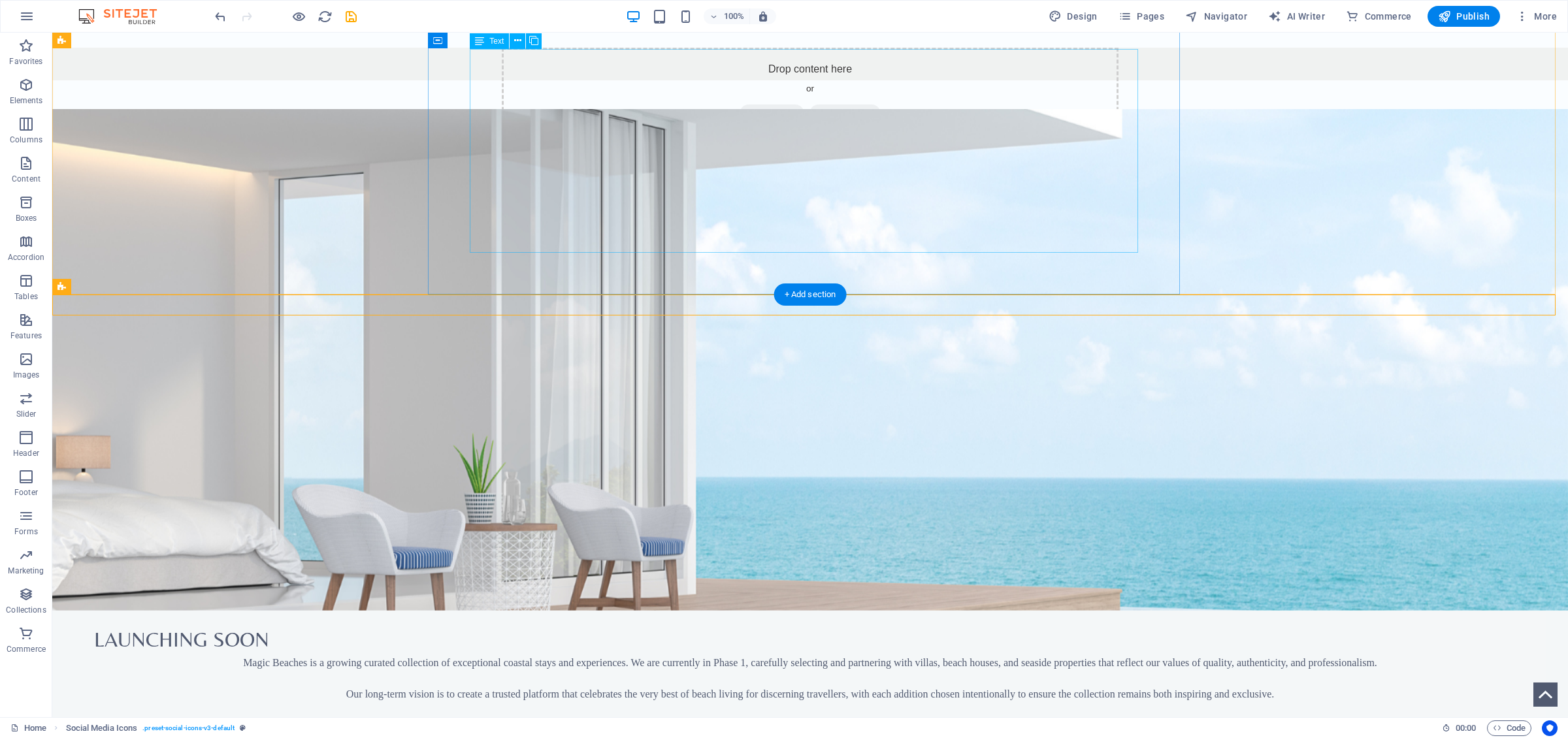
click at [982, 509] on div "Magic Beaches is a growing curated collection of exceptional coastal stays and …" at bounding box center [810, 740] width 1432 height 172
click at [988, 509] on div "Launching Soon Magic Beaches is a growing curated collection of exceptional coa…" at bounding box center [809, 725] width 1515 height 287
click at [843, 509] on div "Launching Soon Magic Beaches is a growing curated collection of exceptional coa…" at bounding box center [809, 725] width 1515 height 287
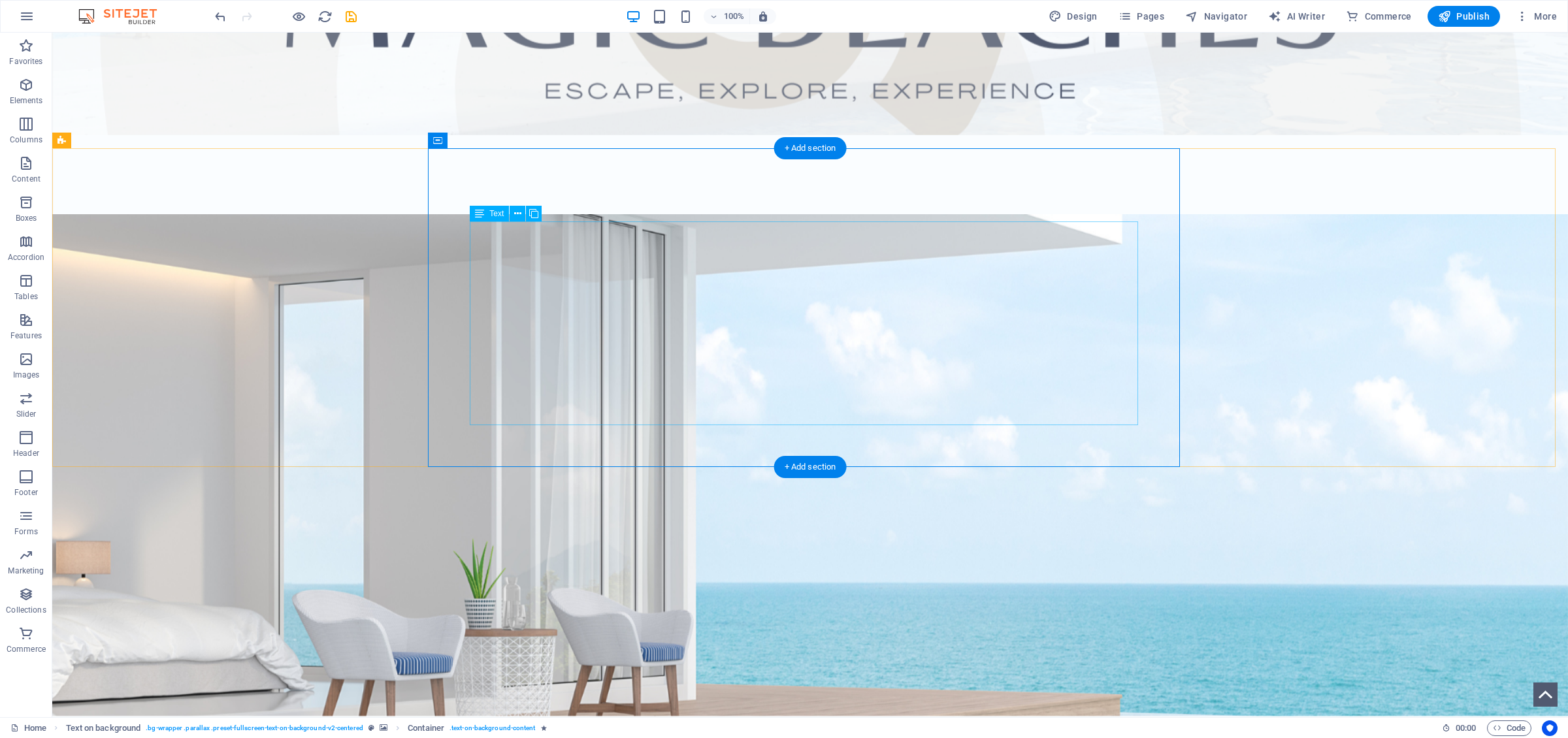
scroll to position [625, 0]
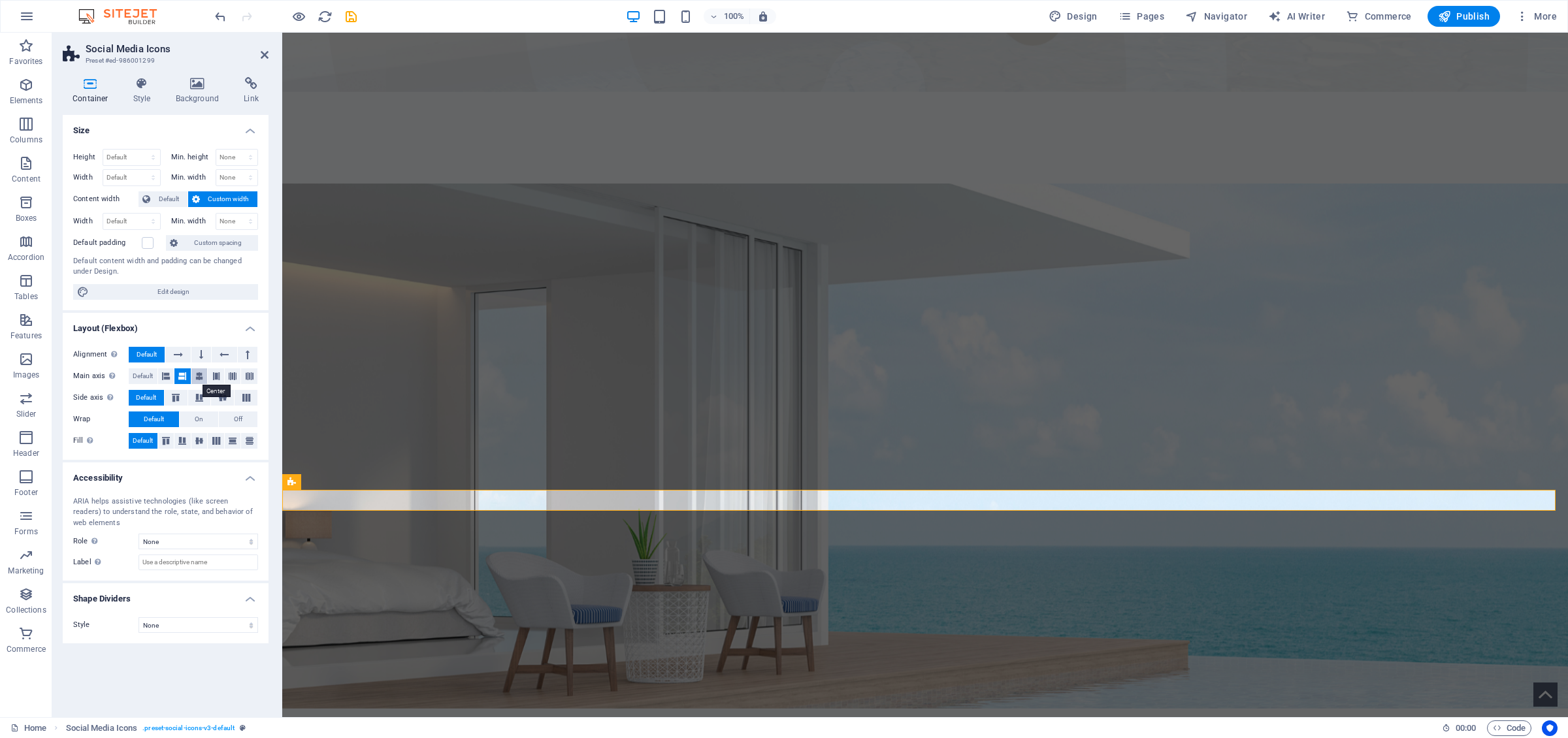
click at [202, 378] on icon at bounding box center [199, 375] width 8 height 16
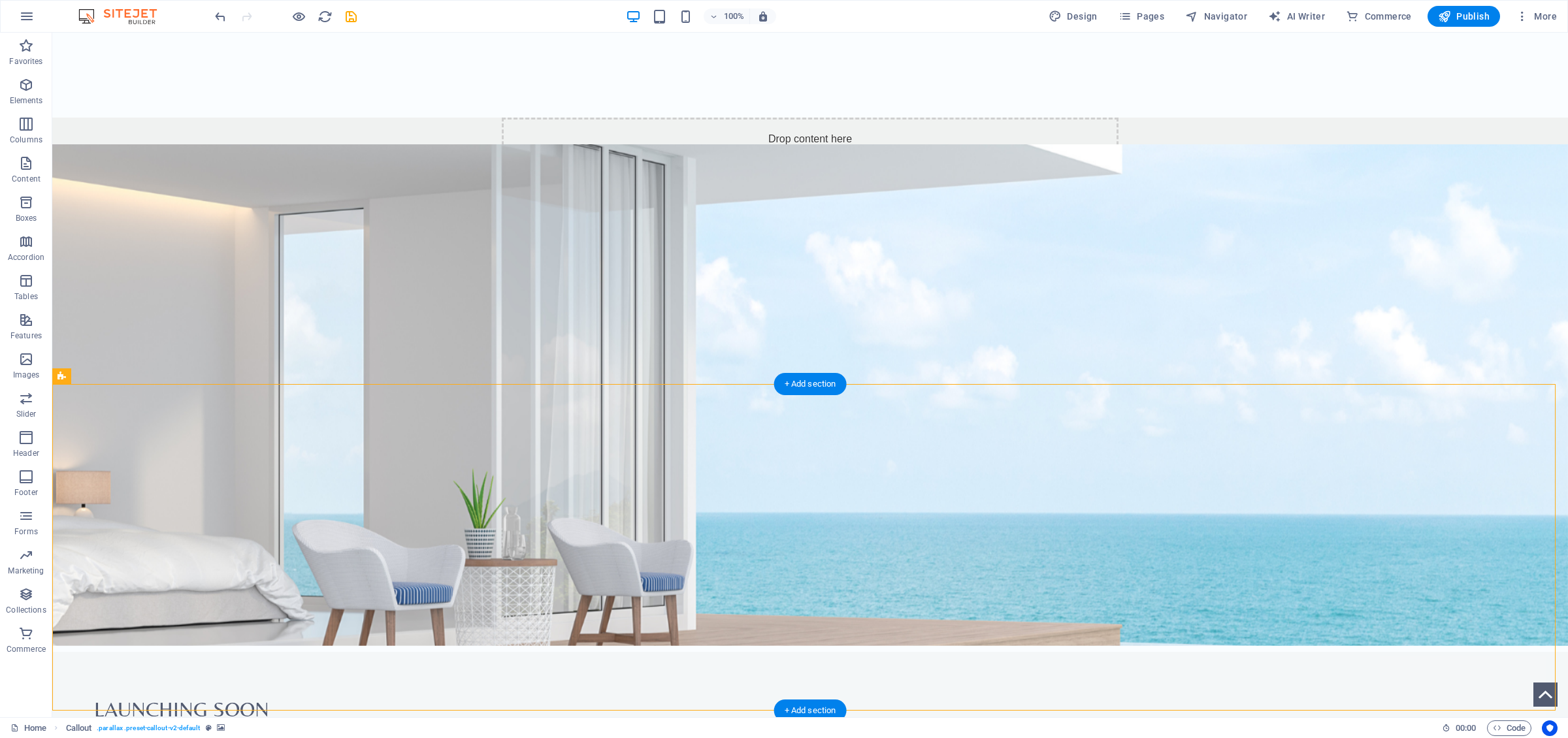
scroll to position [705, 0]
click at [111, 376] on icon at bounding box center [110, 376] width 8 height 14
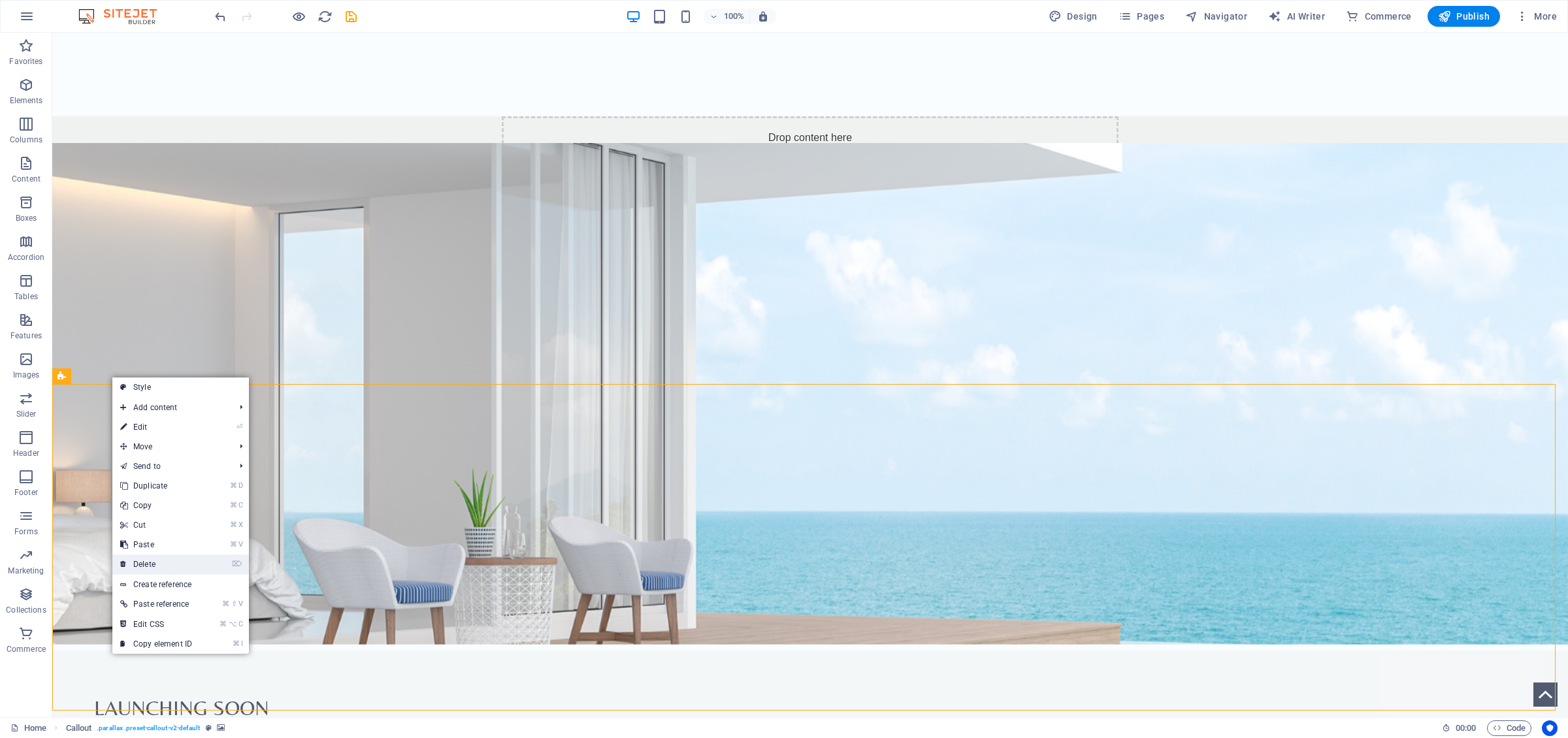
click at [163, 509] on link "⌦ Delete" at bounding box center [156, 564] width 87 height 20
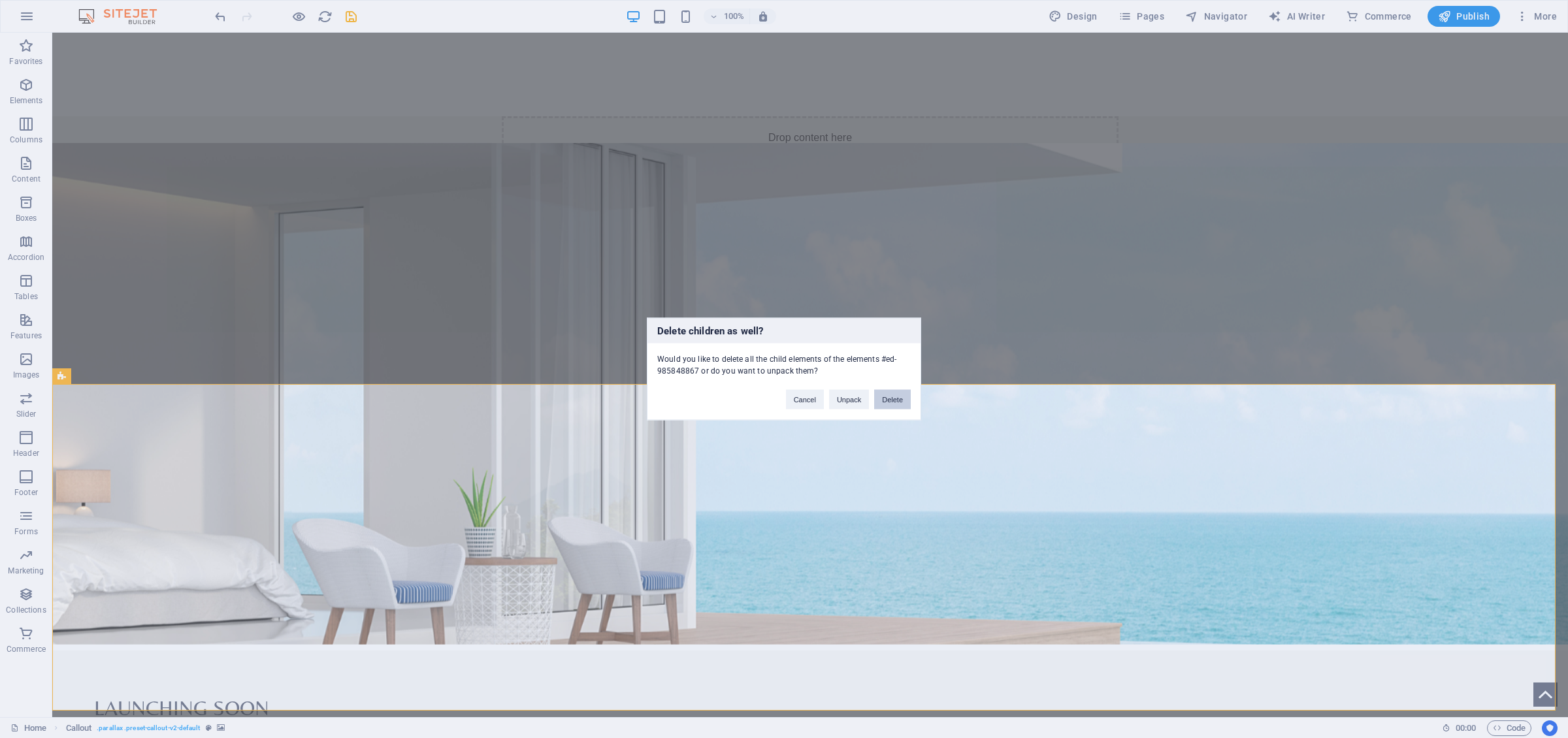
click at [889, 403] on button "Delete" at bounding box center [892, 399] width 37 height 20
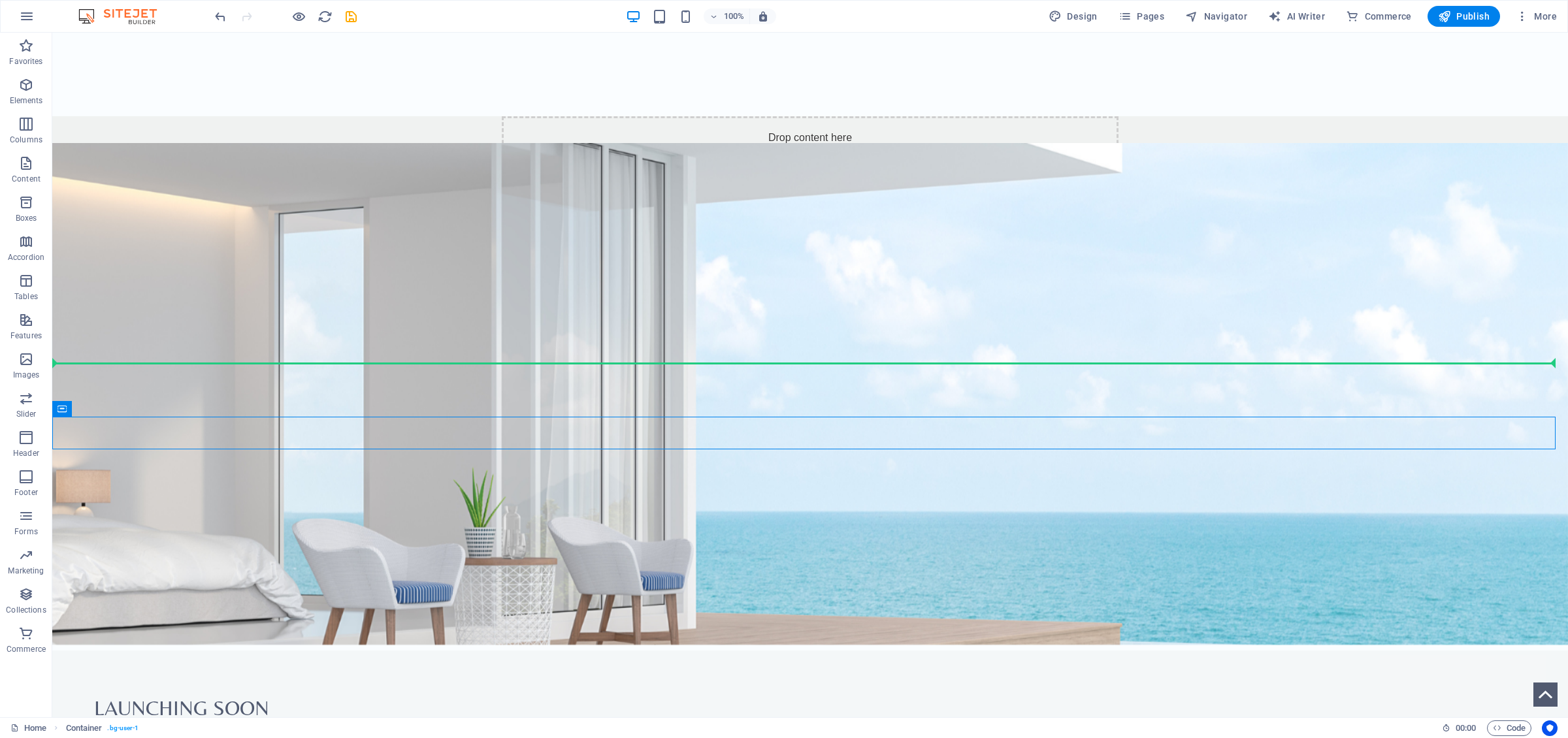
drag, startPoint x: 249, startPoint y: 432, endPoint x: 251, endPoint y: 368, distance: 64.0
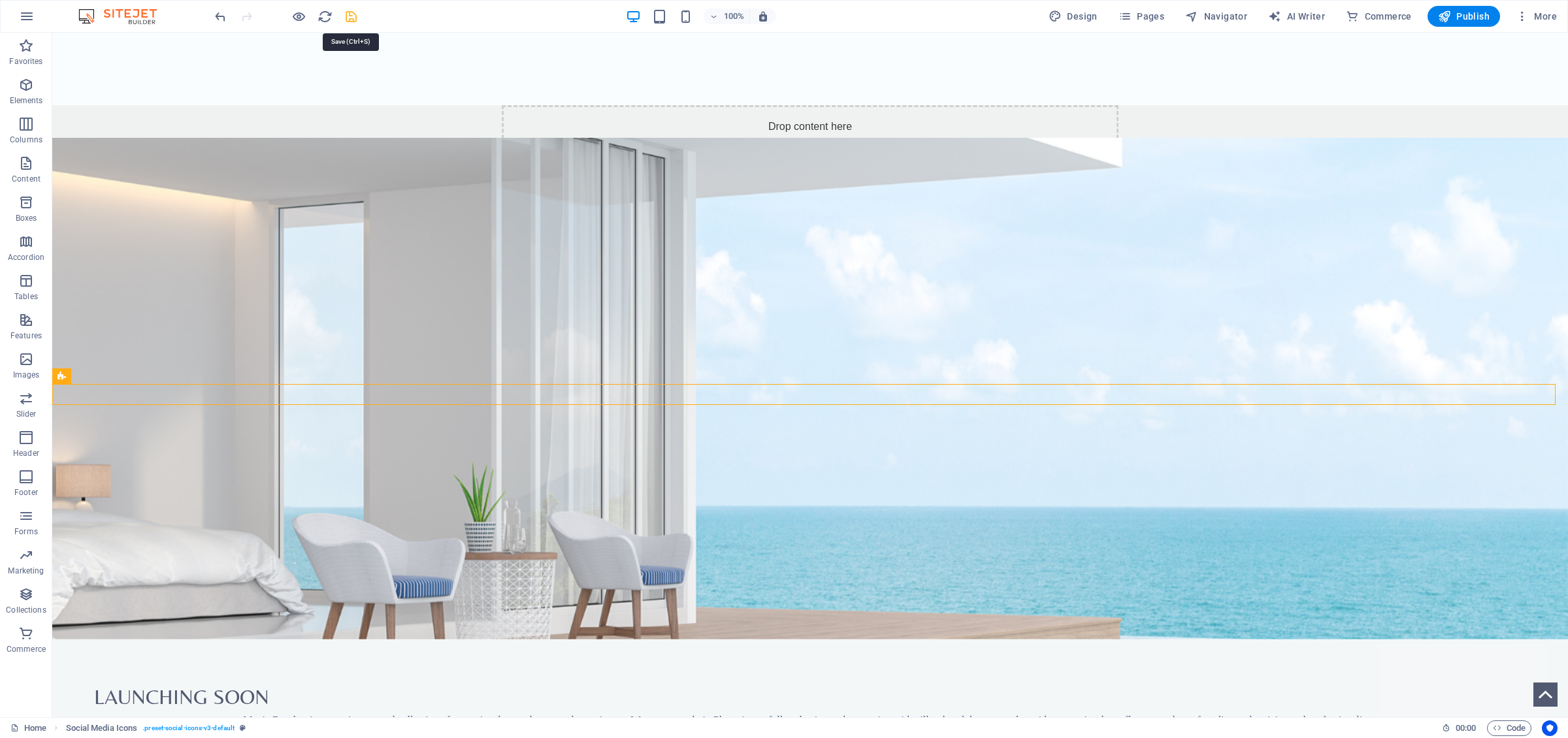
click at [354, 19] on icon "save" at bounding box center [351, 17] width 15 height 15
checkbox input "false"
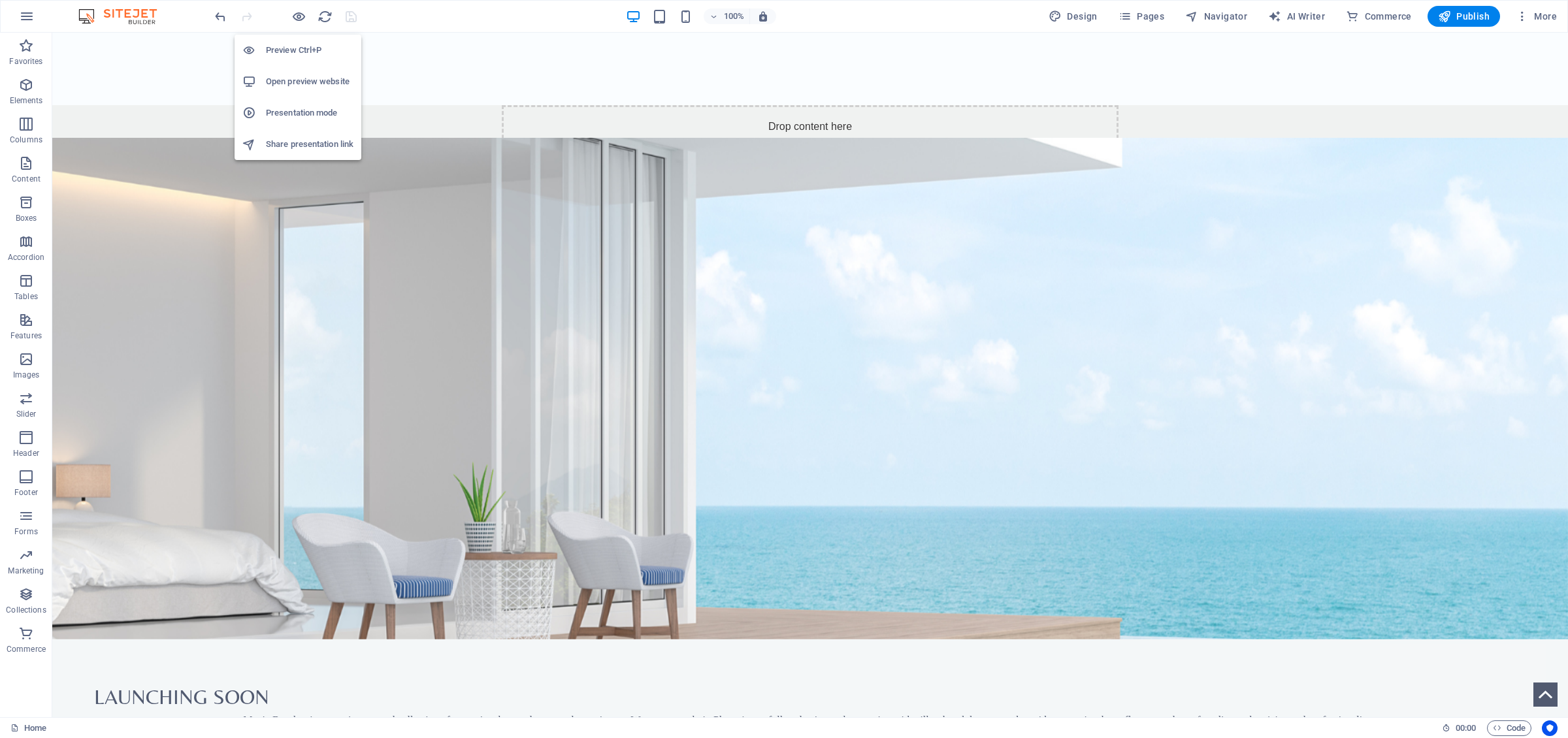
click at [297, 47] on h6 "Preview Ctrl+P" at bounding box center [309, 50] width 87 height 16
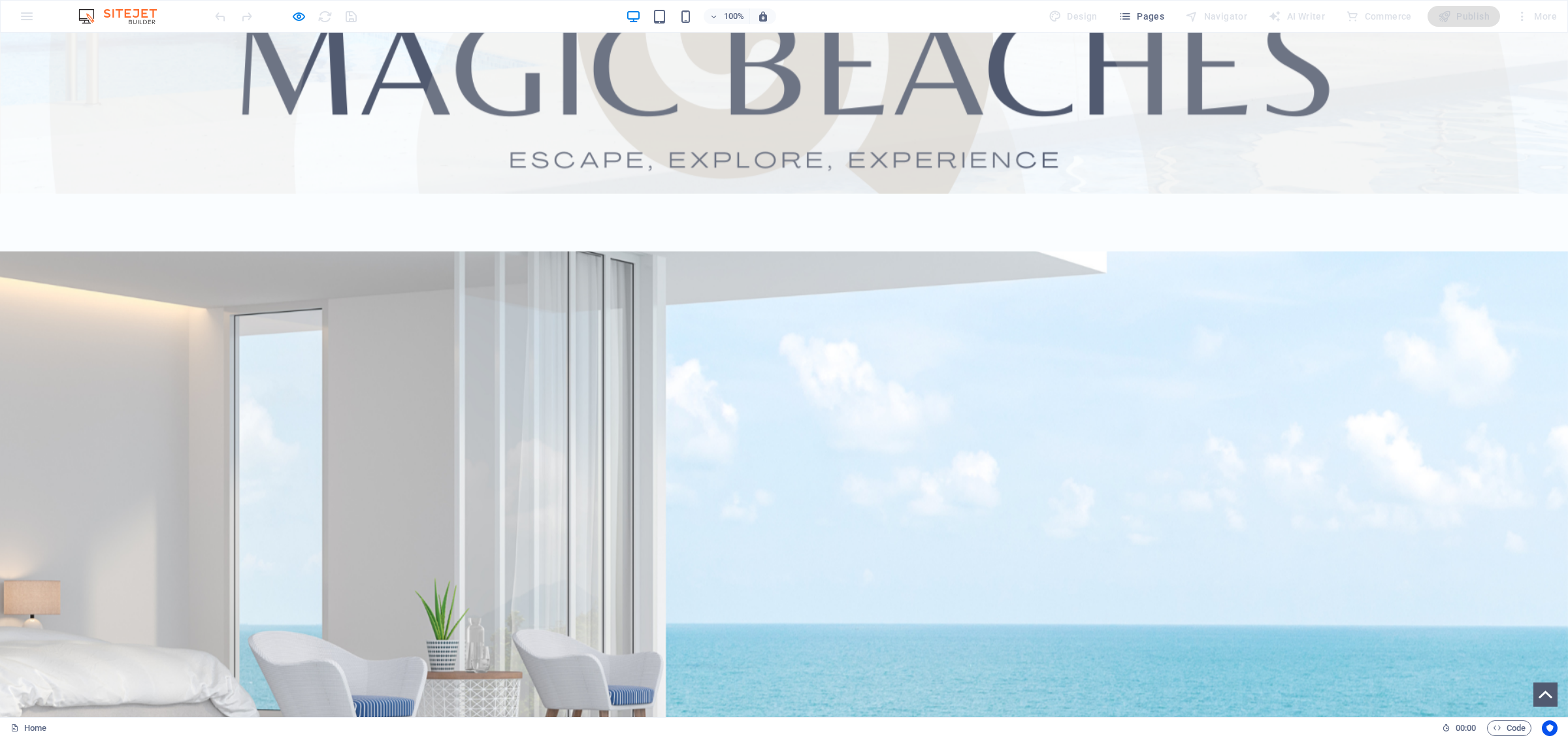
scroll to position [594, 0]
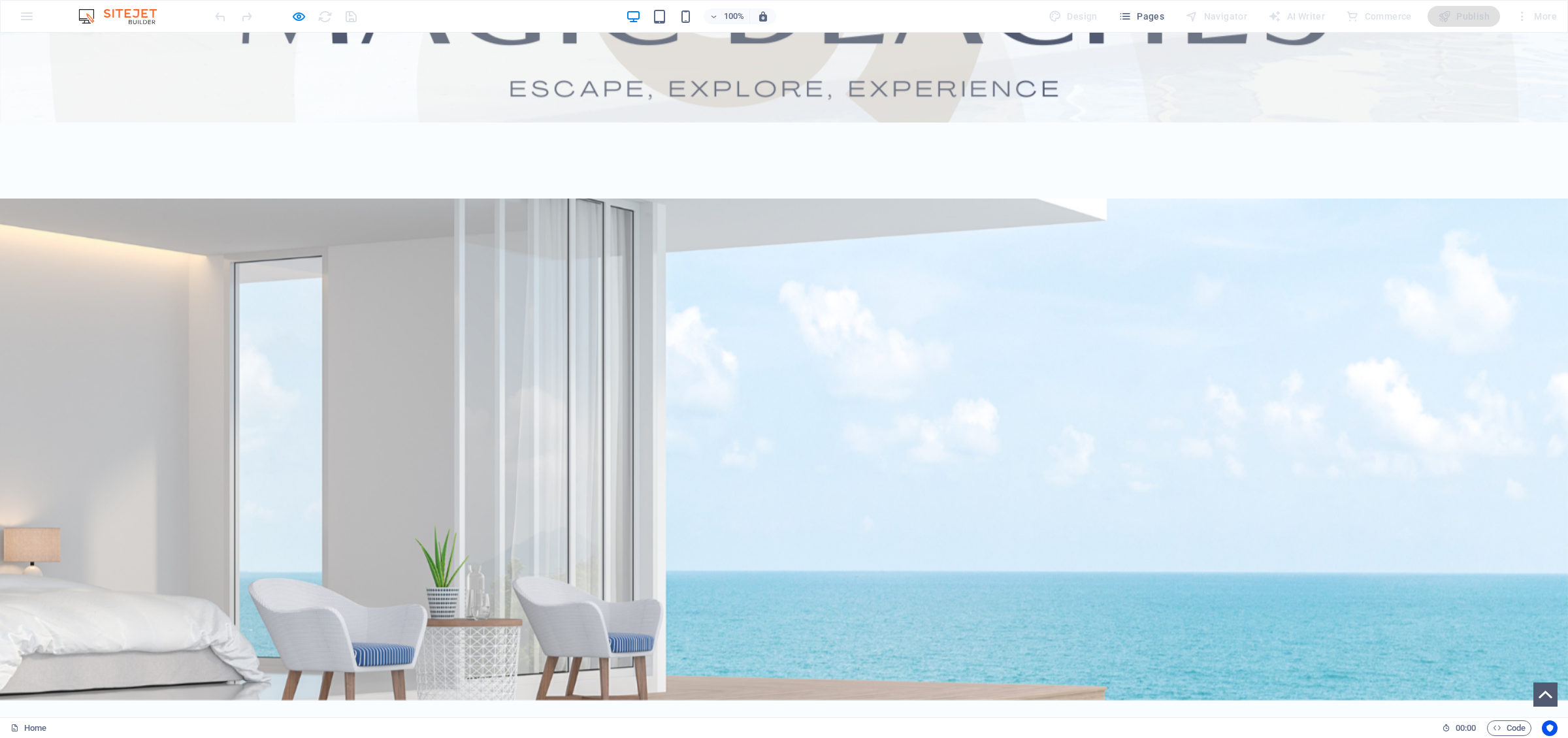
click at [281, 201] on div at bounding box center [784, 449] width 1568 height 502
click at [299, 18] on icon "button" at bounding box center [299, 17] width 15 height 15
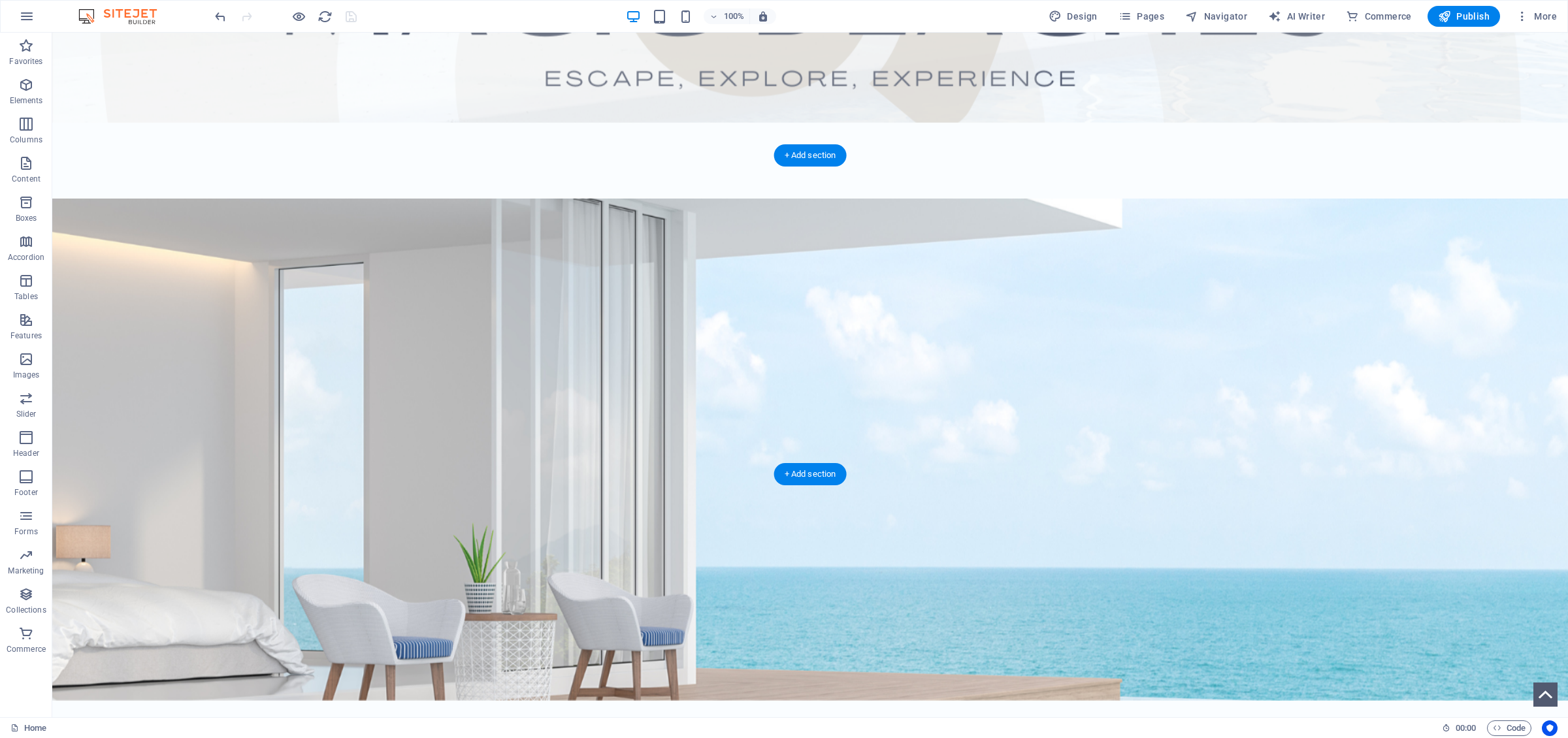
click at [324, 320] on figure at bounding box center [809, 449] width 1515 height 502
click at [146, 200] on figure at bounding box center [809, 449] width 1515 height 502
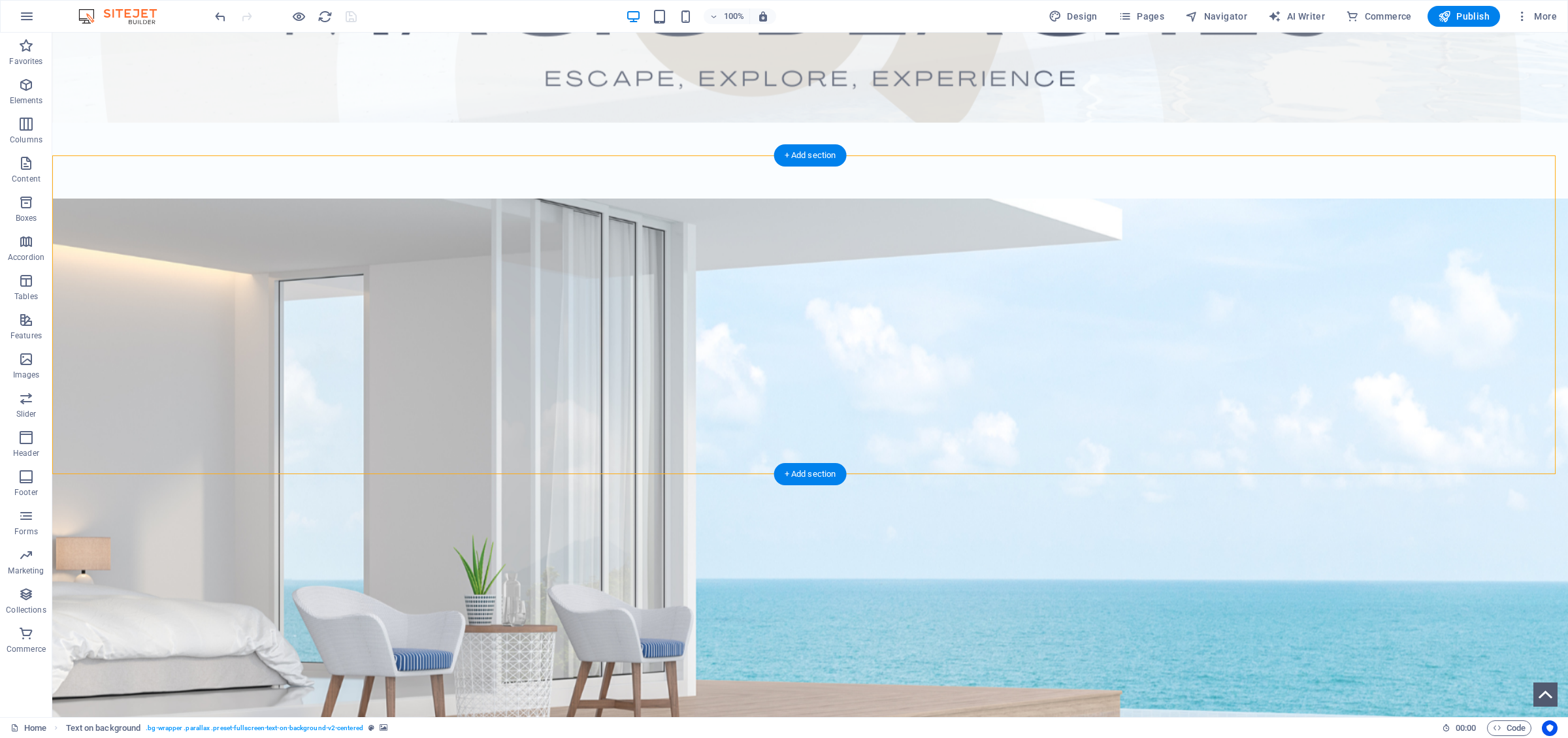
select select "%"
select select "rem"
select select "px"
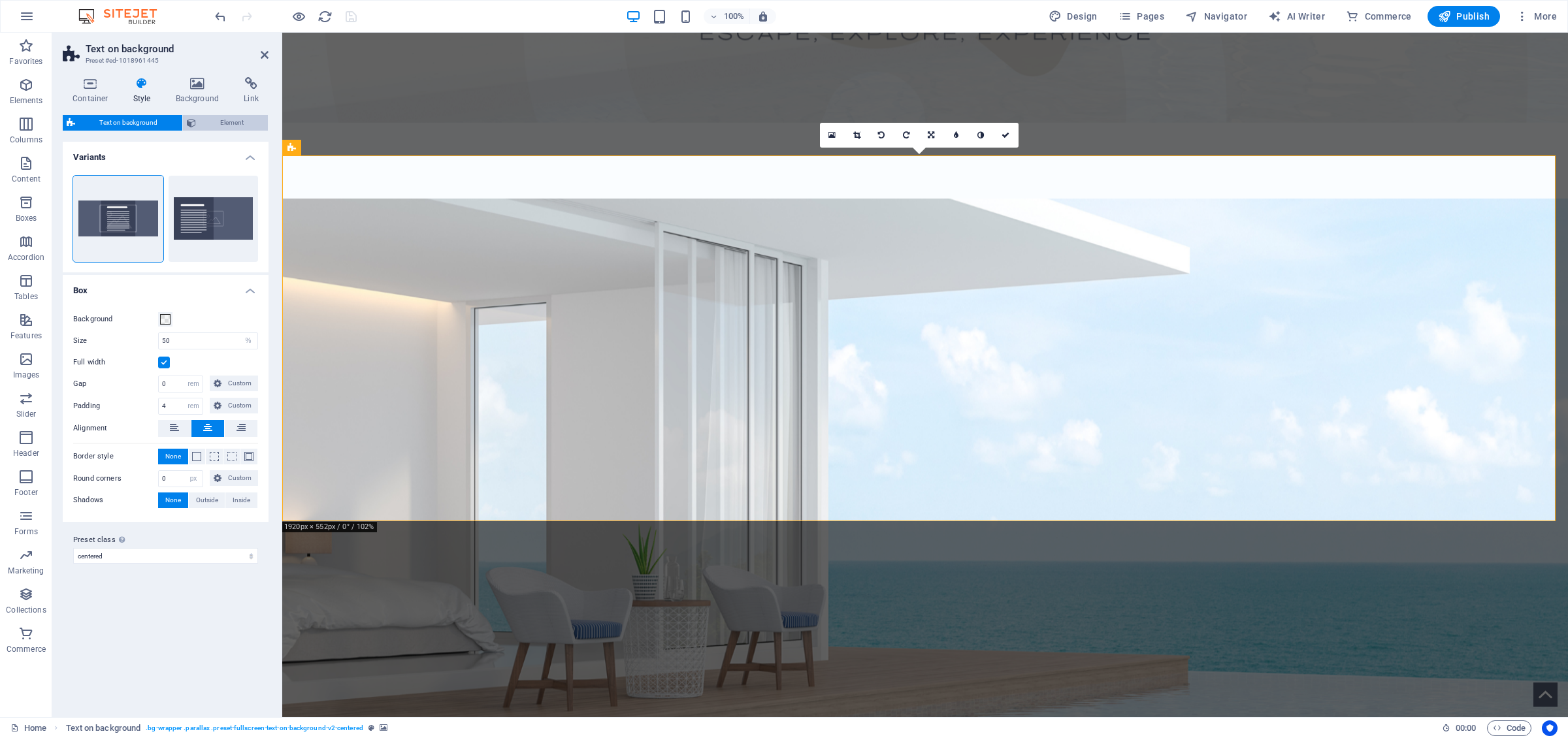
click at [206, 120] on span "Element" at bounding box center [233, 123] width 65 height 16
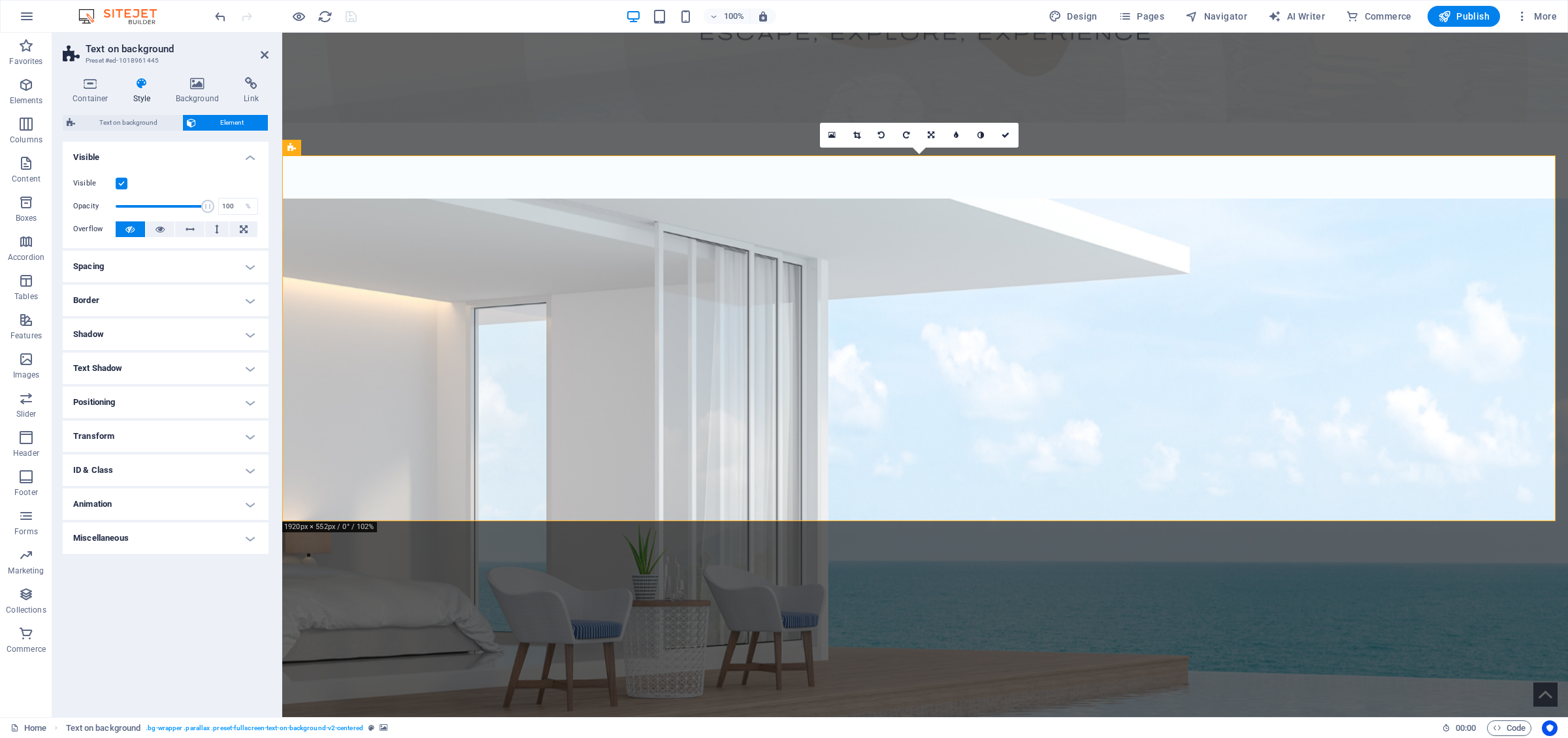
click at [163, 273] on h4 "Spacing" at bounding box center [165, 266] width 206 height 32
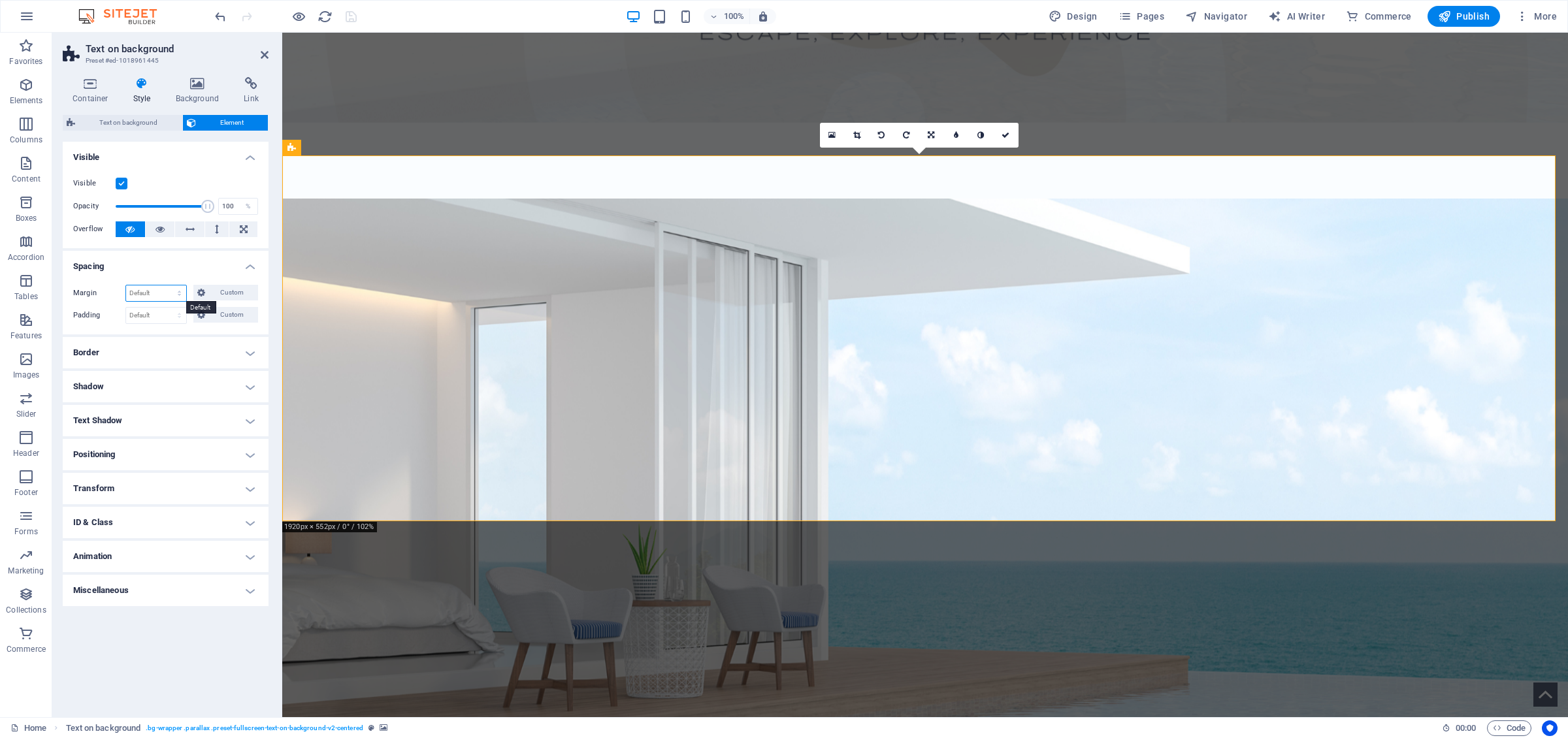
click at [126, 285] on select "Default auto px % rem vw vh Custom" at bounding box center [156, 293] width 60 height 16
select select "px"
click option "px" at bounding box center [0, 0] width 0 height 0
type input "0"
click at [153, 289] on input "0" at bounding box center [156, 293] width 60 height 16
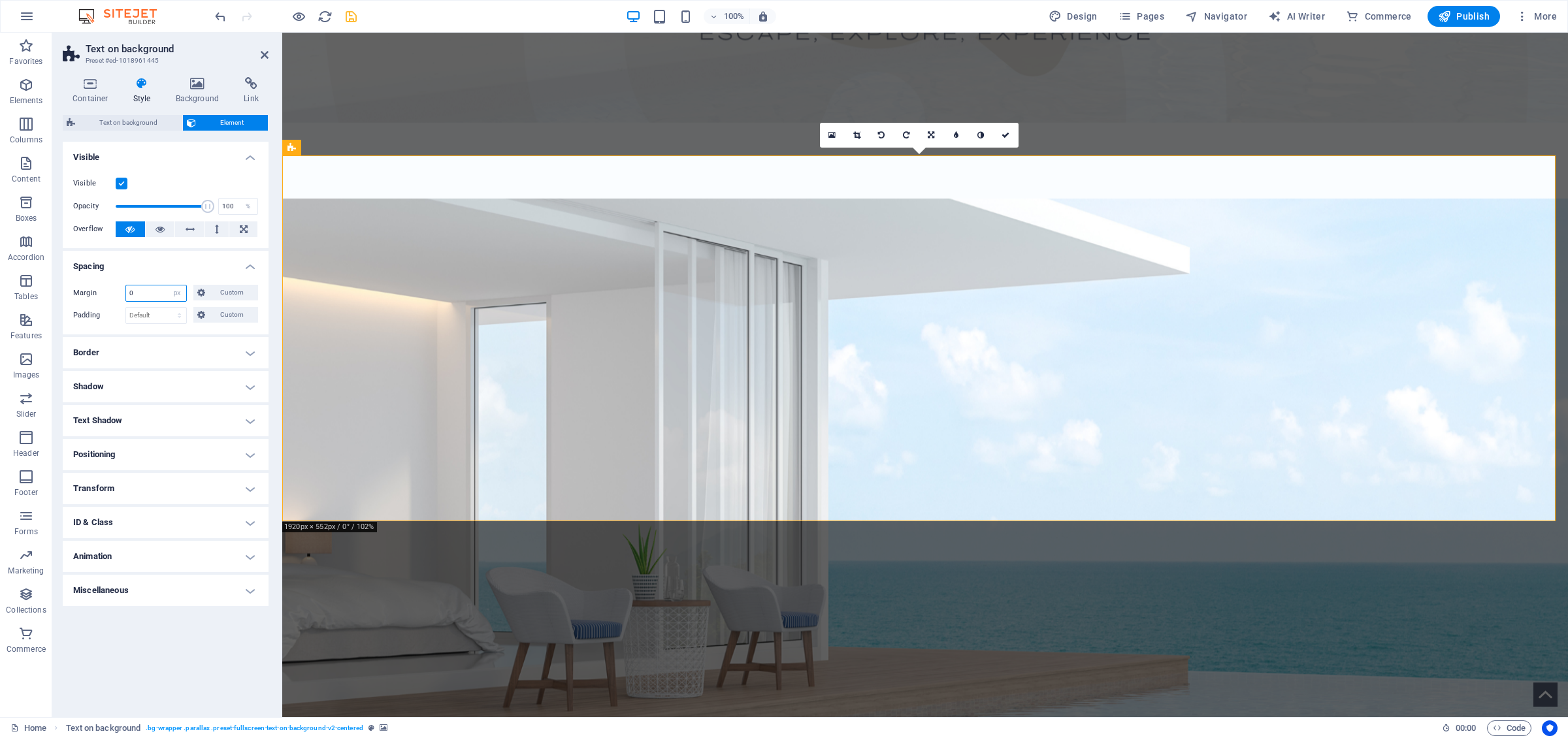
click at [153, 293] on input "0" at bounding box center [156, 293] width 60 height 16
click at [163, 337] on ul "Layout How this element expands within the layout (Flexbox). Size Default auto …" at bounding box center [165, 373] width 206 height 464
click at [163, 296] on input "0" at bounding box center [156, 293] width 60 height 16
select select "default"
click option "Default" at bounding box center [0, 0] width 0 height 0
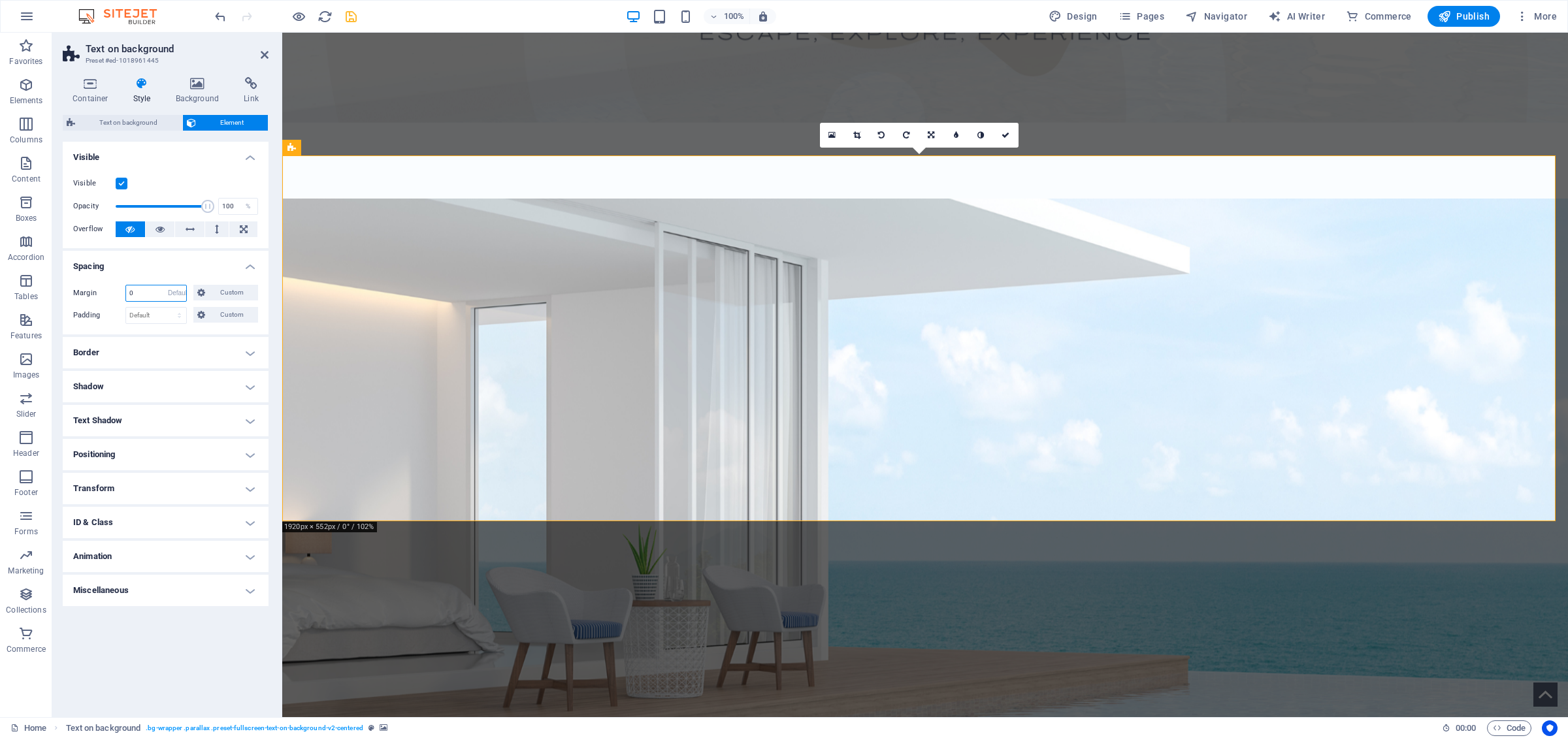
select select "DISABLED_OPTION_VALUE"
click at [160, 264] on h4 "Spacing" at bounding box center [165, 262] width 206 height 23
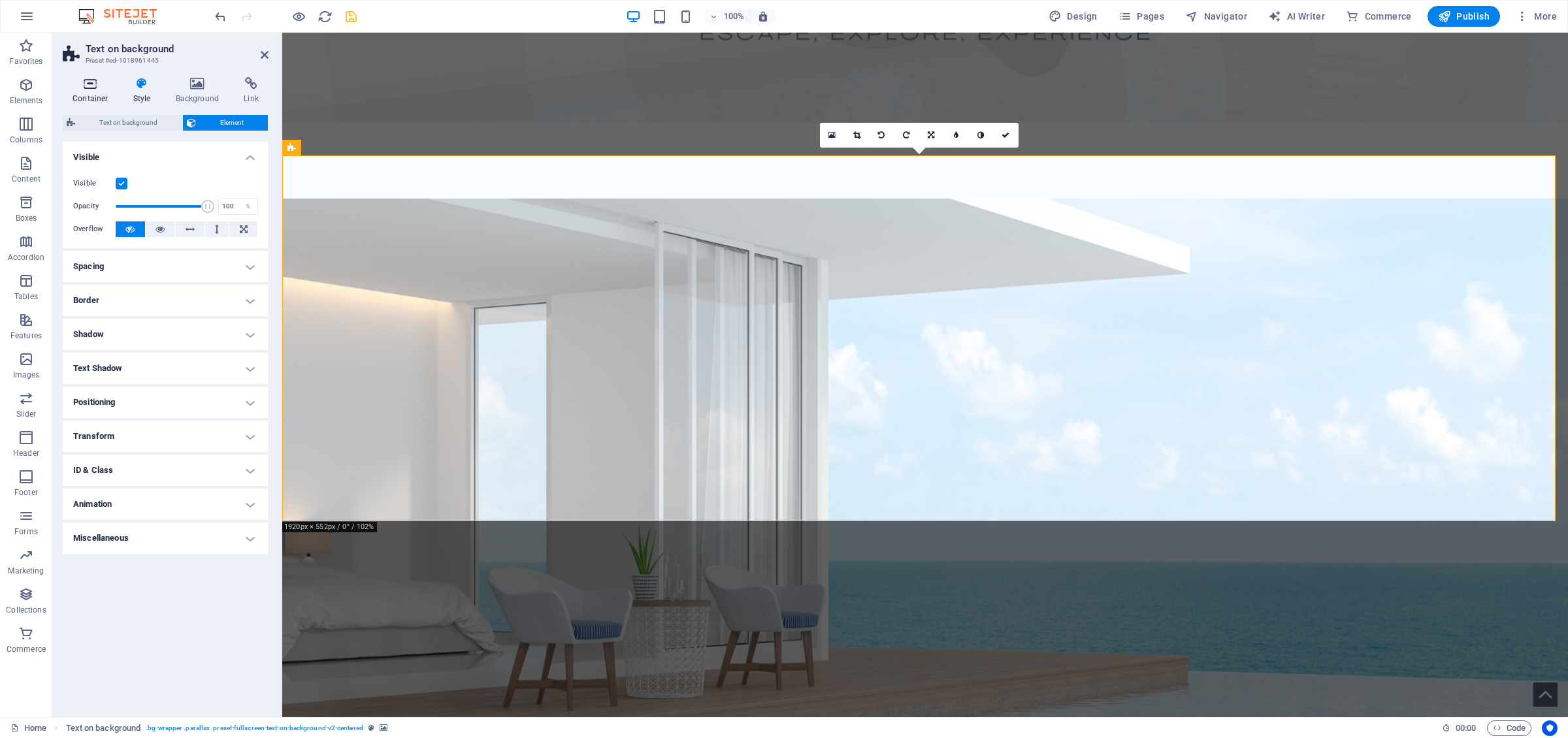
click at [90, 81] on icon at bounding box center [90, 83] width 56 height 13
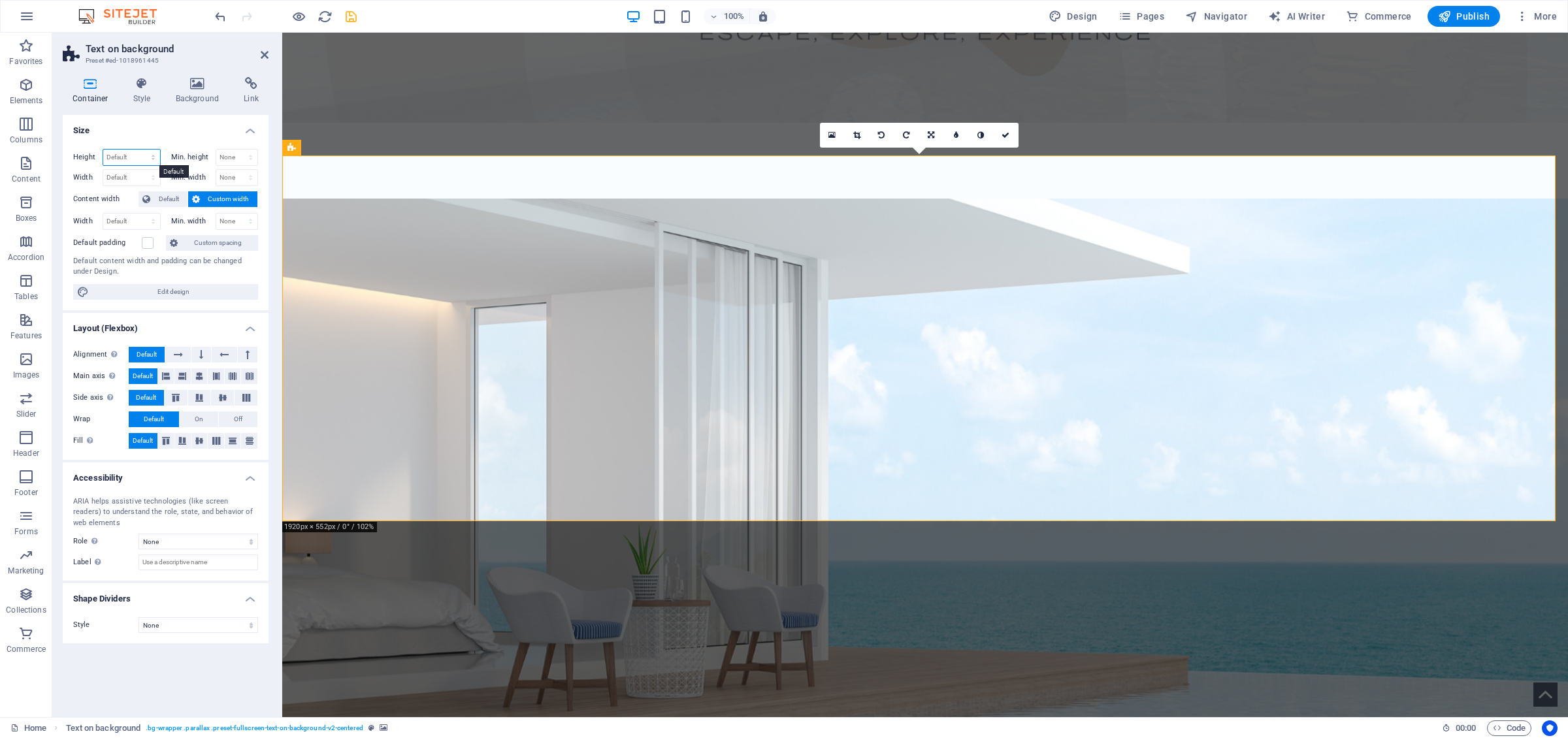
click at [103, 150] on select "Default px rem % vh vw" at bounding box center [132, 157] width 57 height 16
select select "px"
click option "px" at bounding box center [0, 0] width 0 height 0
click at [130, 154] on input "560" at bounding box center [132, 157] width 57 height 16
drag, startPoint x: 131, startPoint y: 157, endPoint x: 69, endPoint y: 154, distance: 62.1
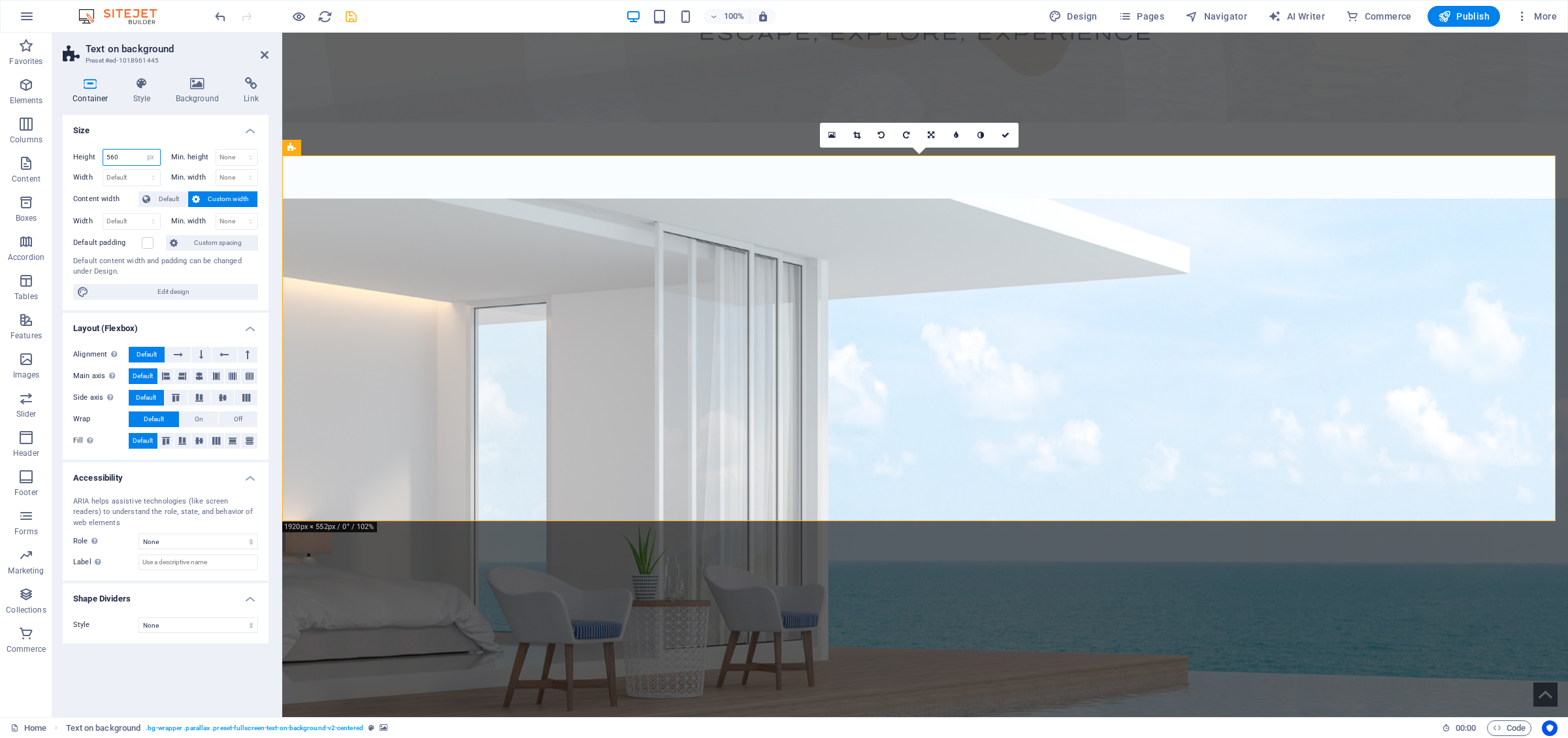
click at [103, 154] on input "560" at bounding box center [132, 157] width 57 height 16
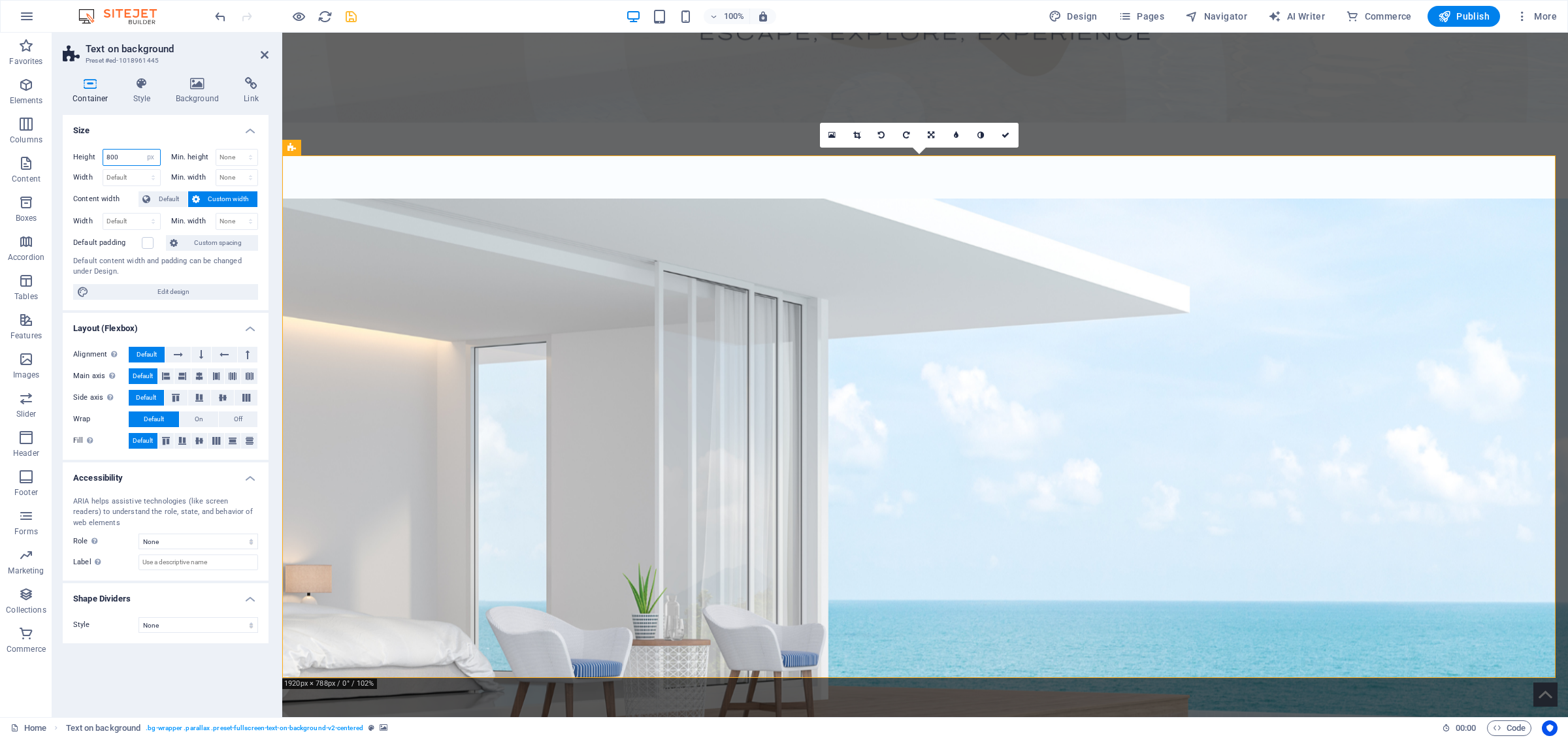
click at [125, 157] on input "800" at bounding box center [132, 157] width 57 height 16
drag, startPoint x: 130, startPoint y: 159, endPoint x: 68, endPoint y: 156, distance: 62.1
click at [103, 156] on input "800" at bounding box center [132, 157] width 57 height 16
type input "900"
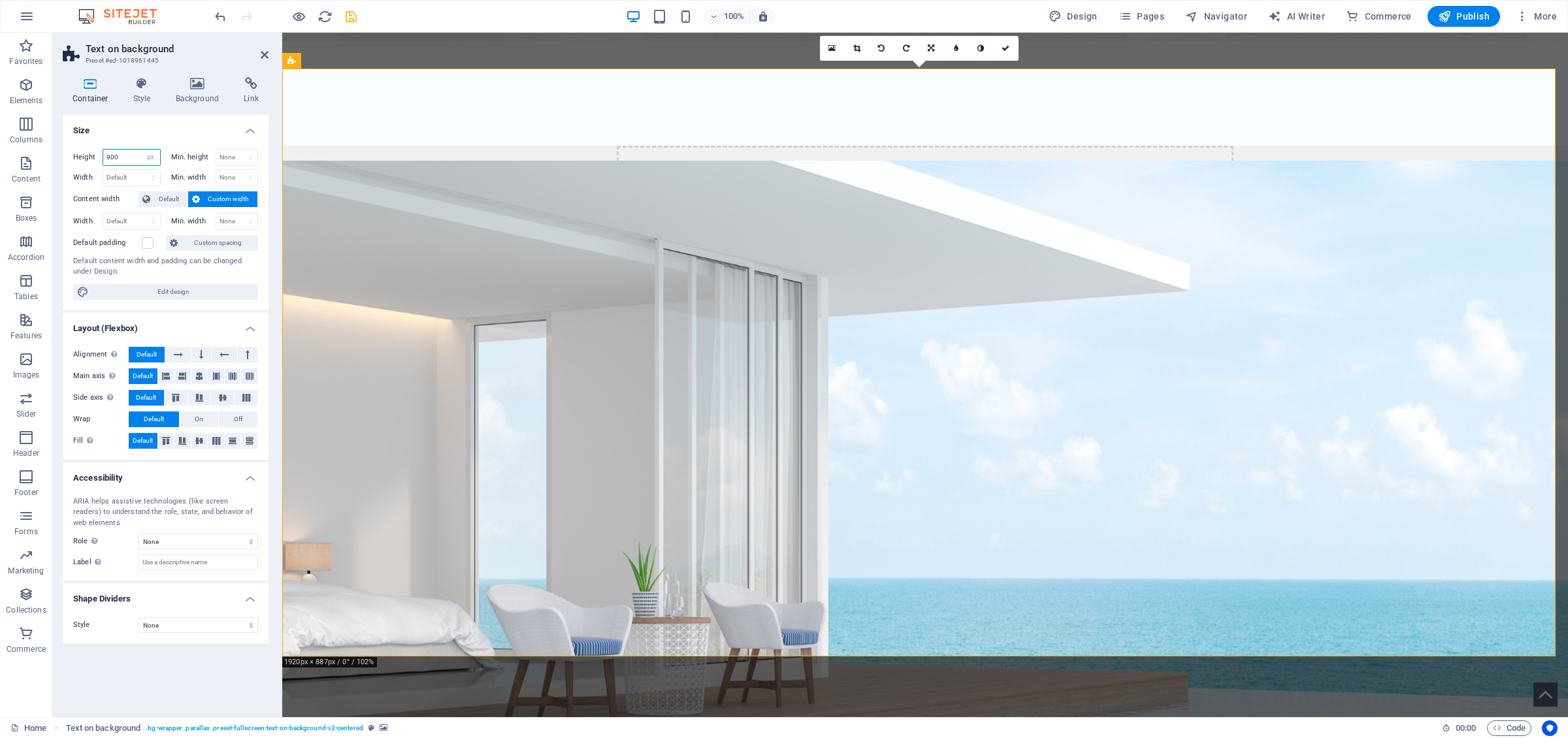
scroll to position [663, 0]
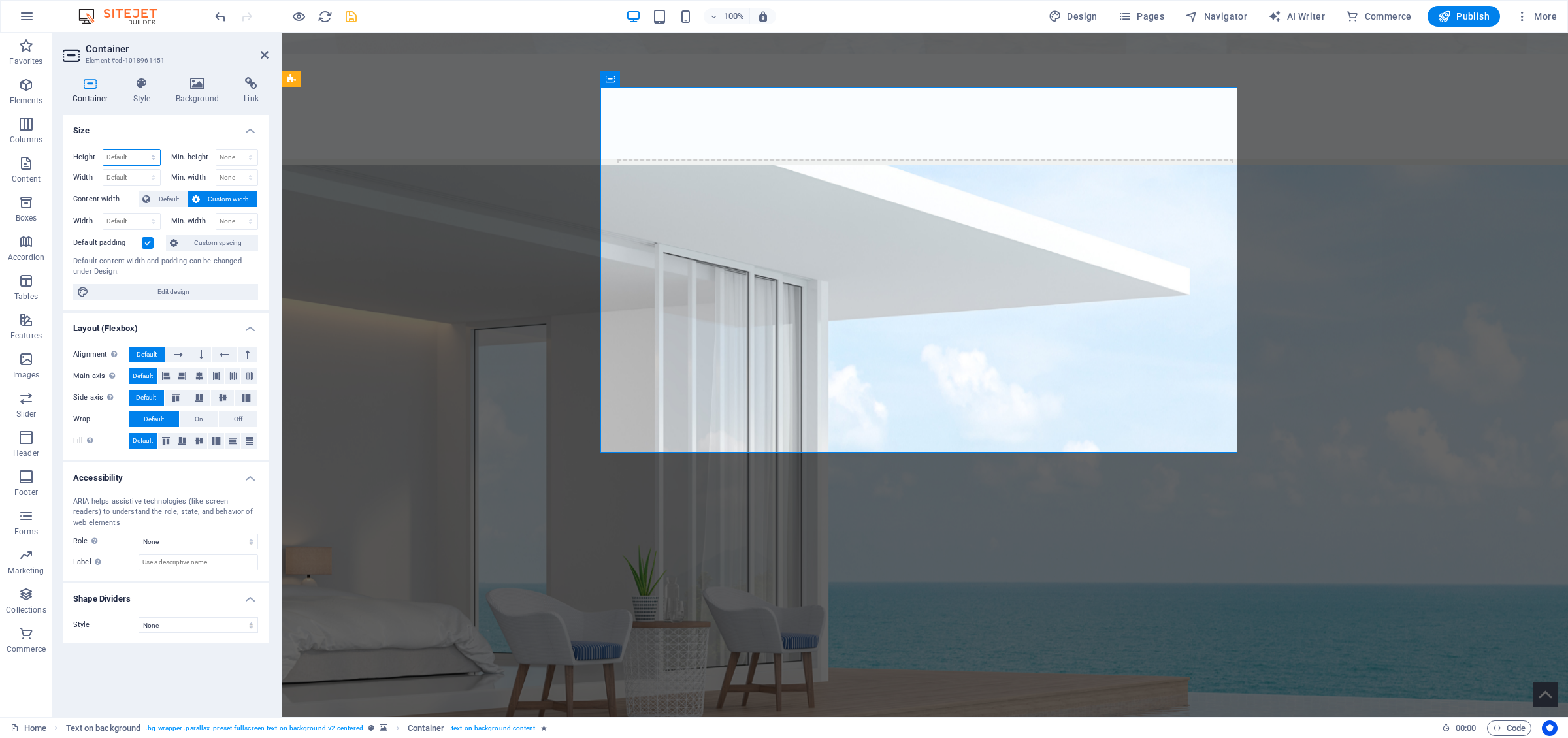
click at [121, 157] on select "Default px rem % vh vw" at bounding box center [132, 157] width 57 height 16
select select "px"
click option "px" at bounding box center [0, 0] width 0 height 0
click at [127, 156] on input "560" at bounding box center [132, 157] width 57 height 16
drag, startPoint x: 117, startPoint y: 156, endPoint x: 52, endPoint y: 156, distance: 65.0
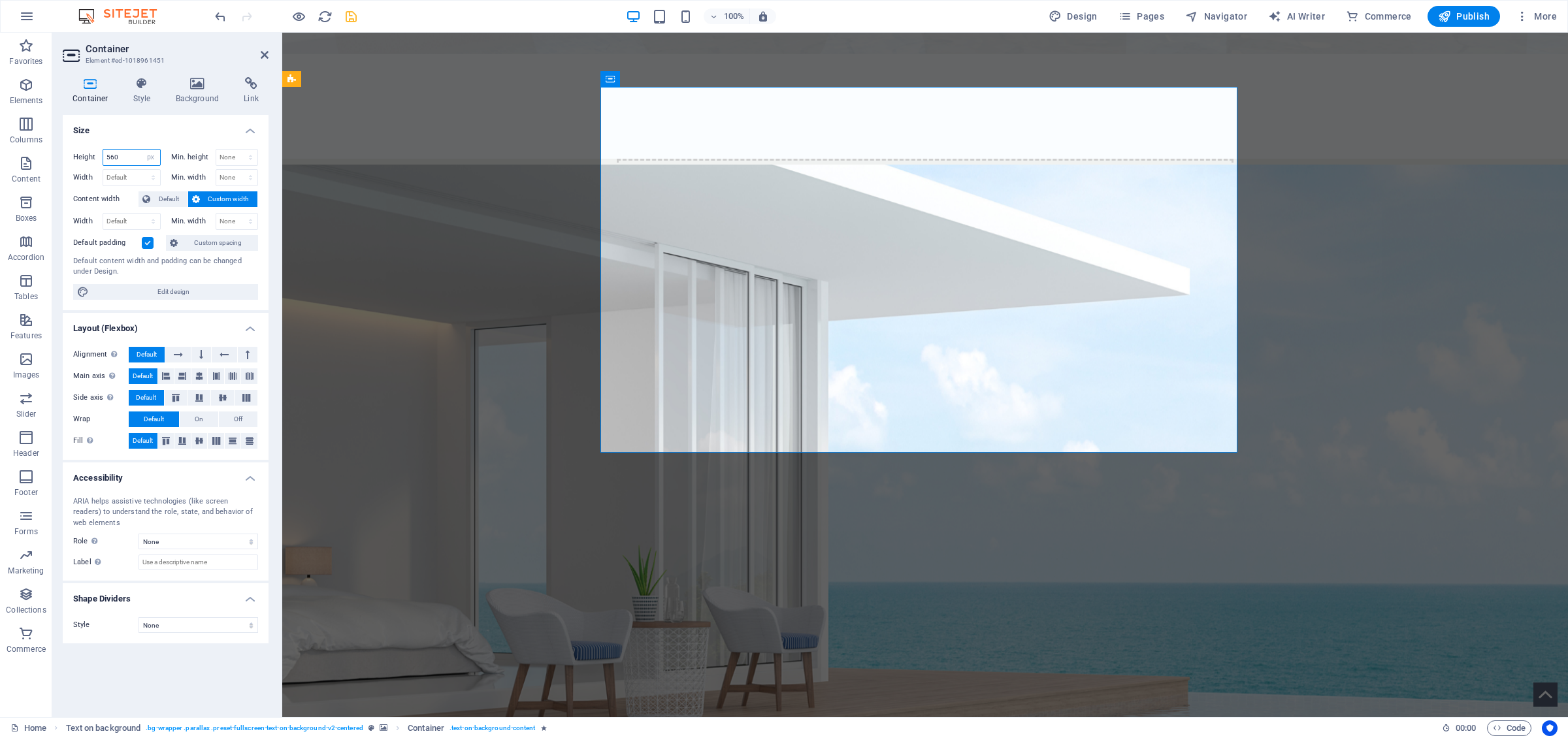
click at [103, 156] on input "560" at bounding box center [132, 157] width 57 height 16
type input "900"
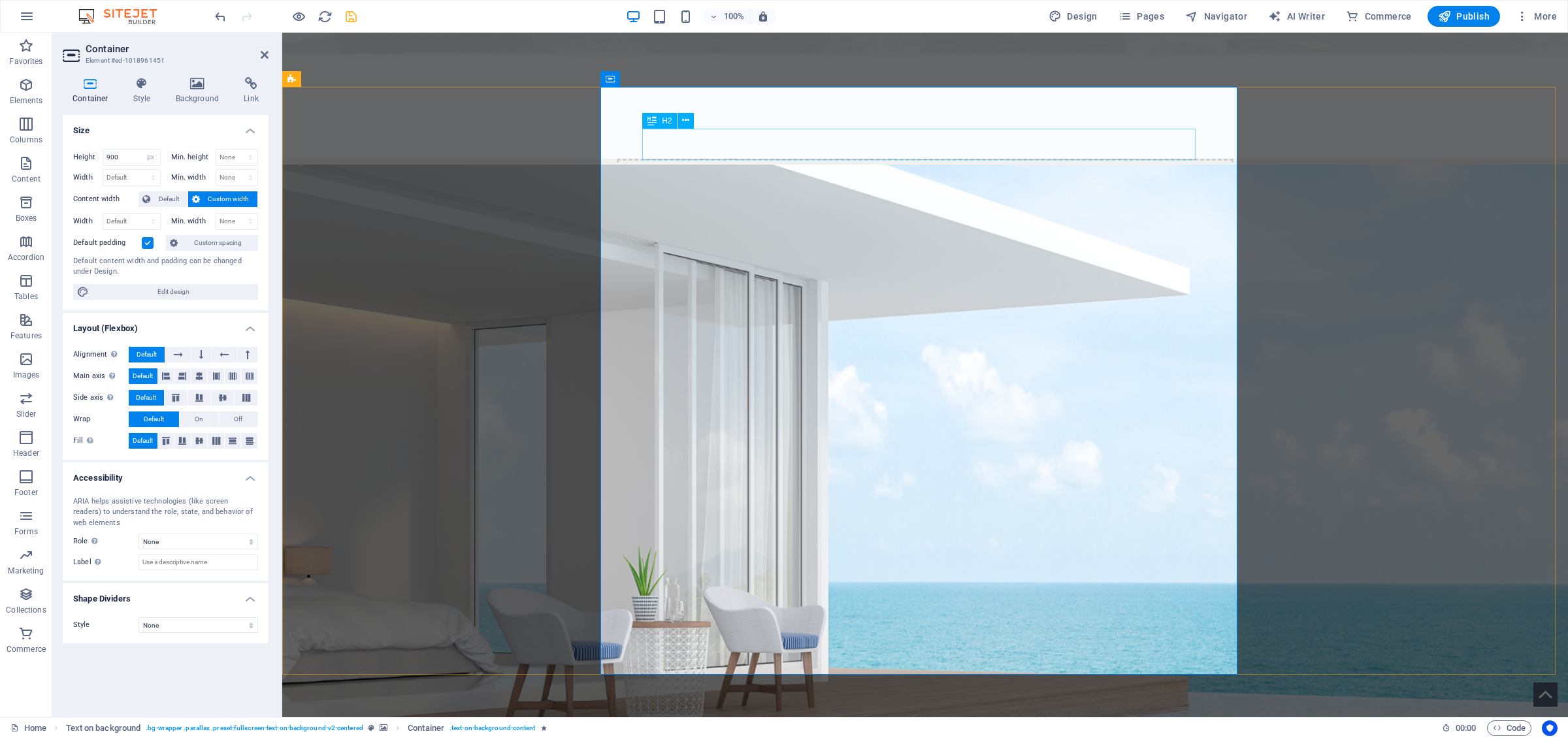
click at [668, 121] on span "H2" at bounding box center [666, 120] width 10 height 8
click at [686, 121] on icon at bounding box center [686, 120] width 8 height 14
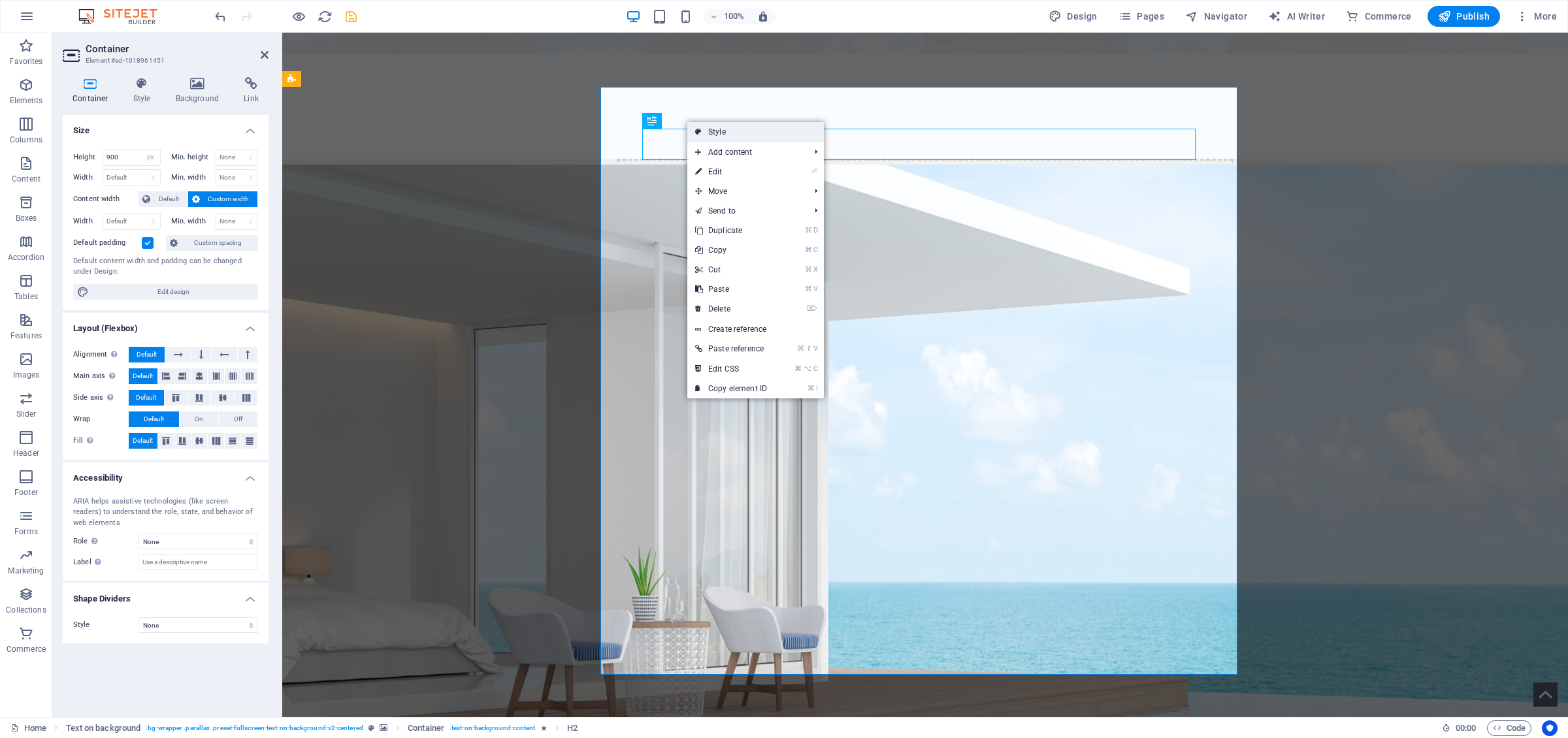
click at [711, 134] on link "Style" at bounding box center [755, 132] width 136 height 20
select select "%"
select select "rem"
select select "px"
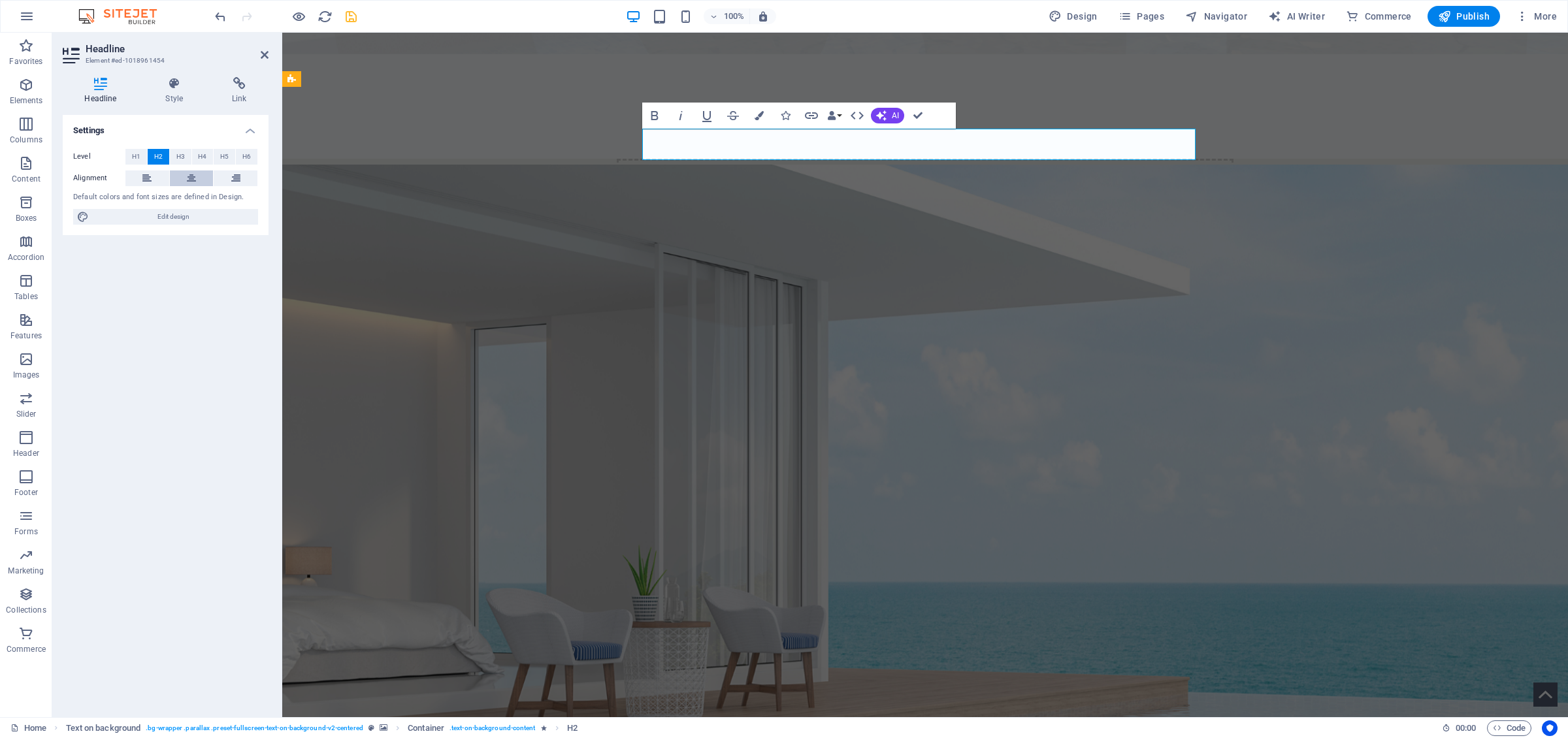
click at [192, 181] on icon at bounding box center [191, 178] width 9 height 16
click at [136, 159] on span "H1" at bounding box center [135, 156] width 8 height 16
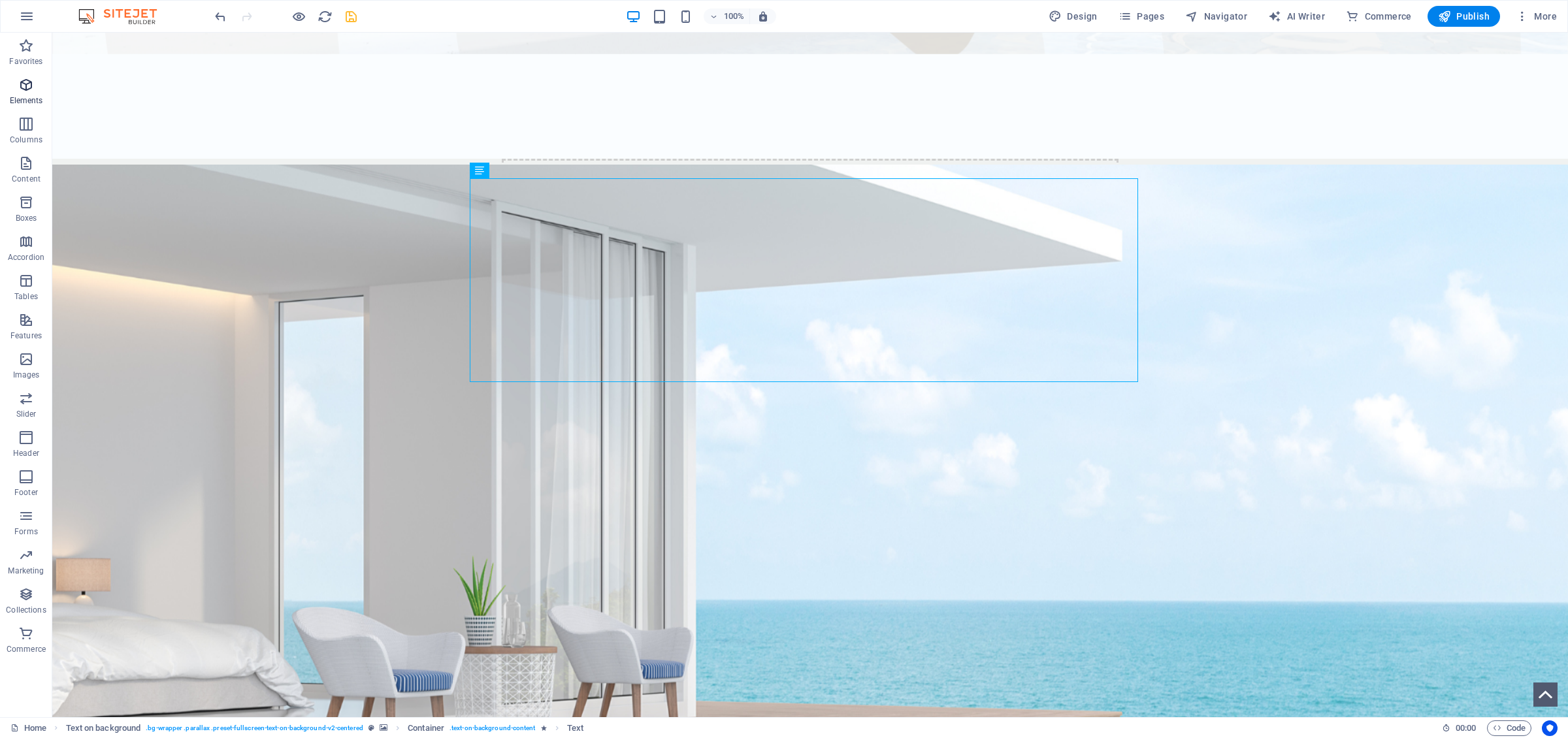
click at [32, 90] on icon "button" at bounding box center [26, 84] width 16 height 16
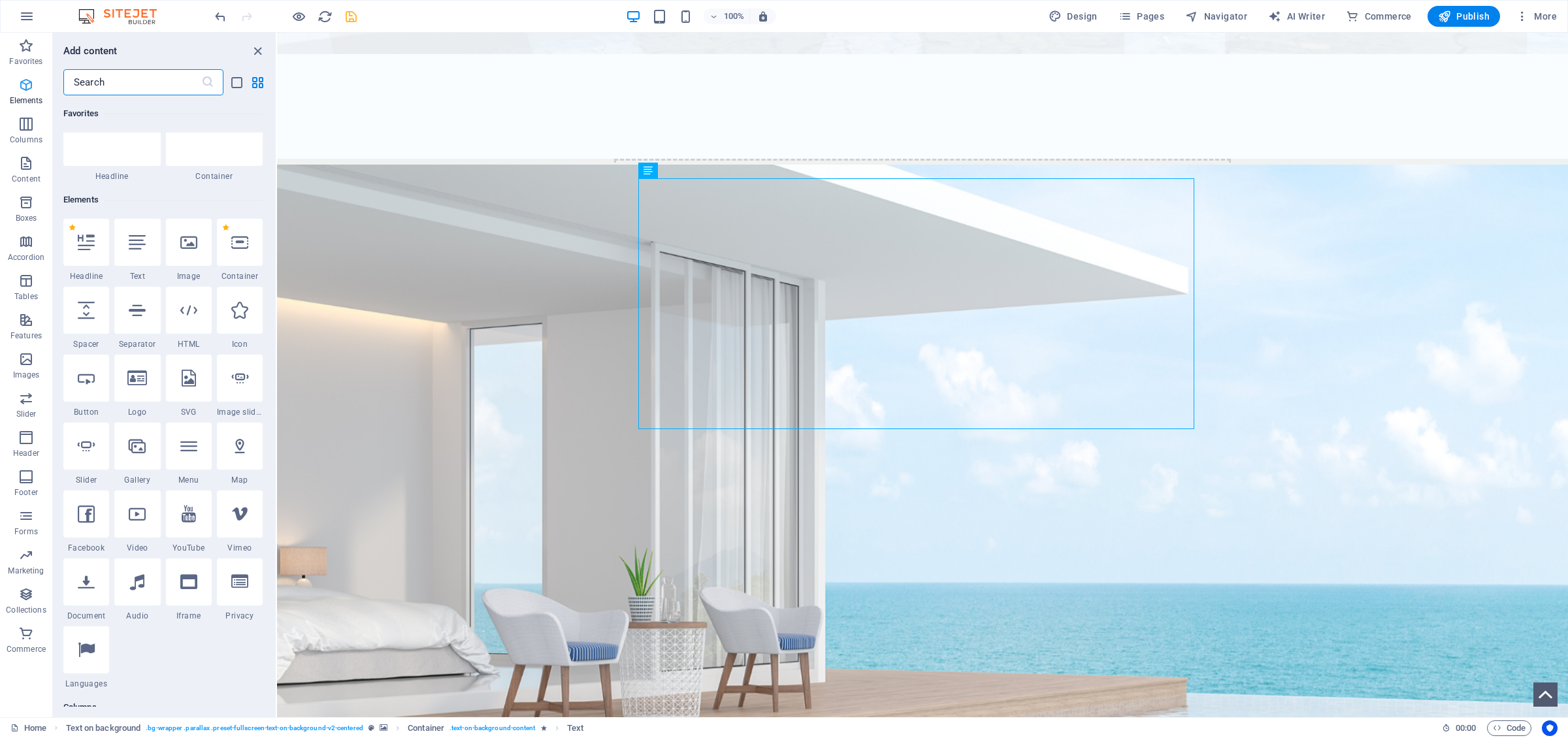
scroll to position [139, 0]
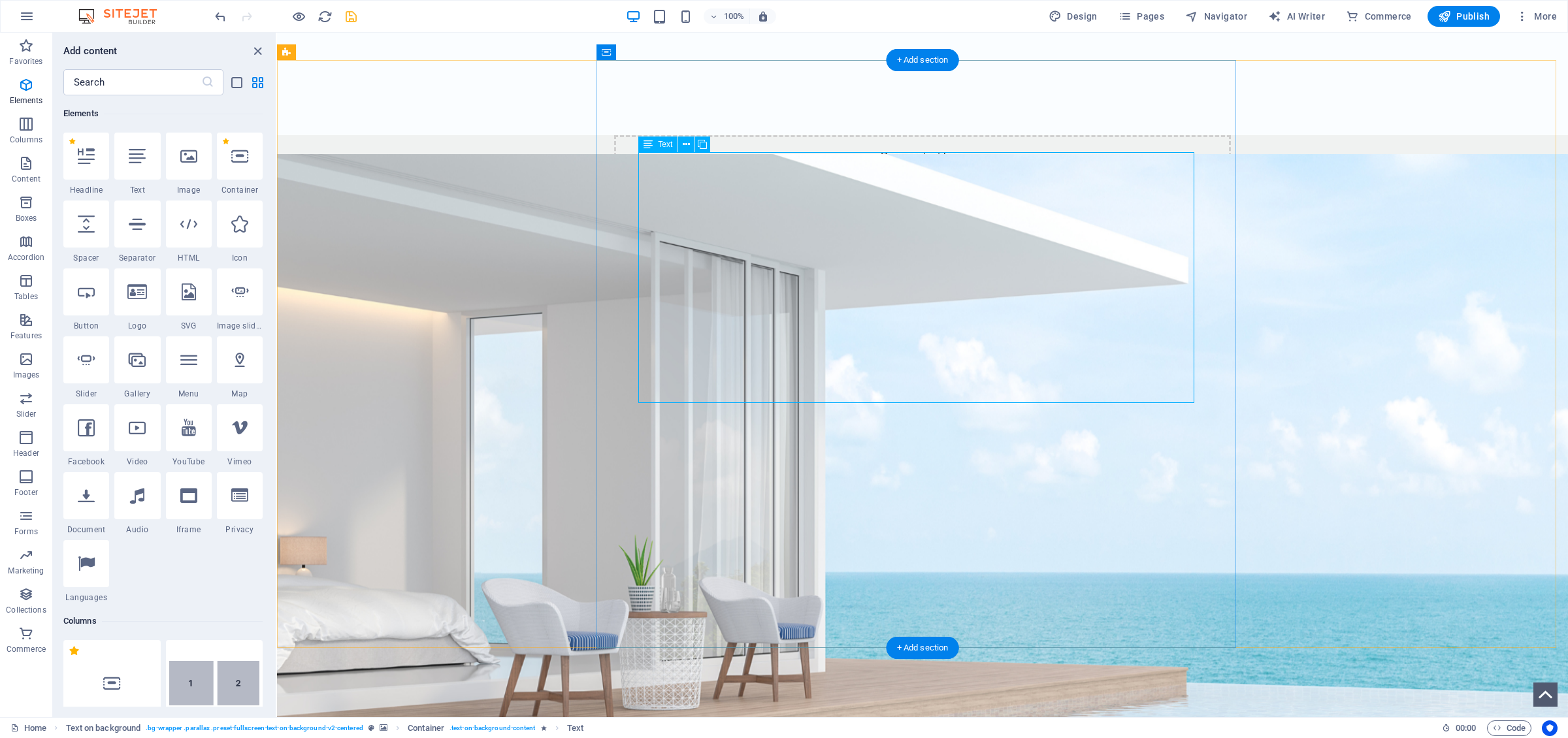
scroll to position [697, 0]
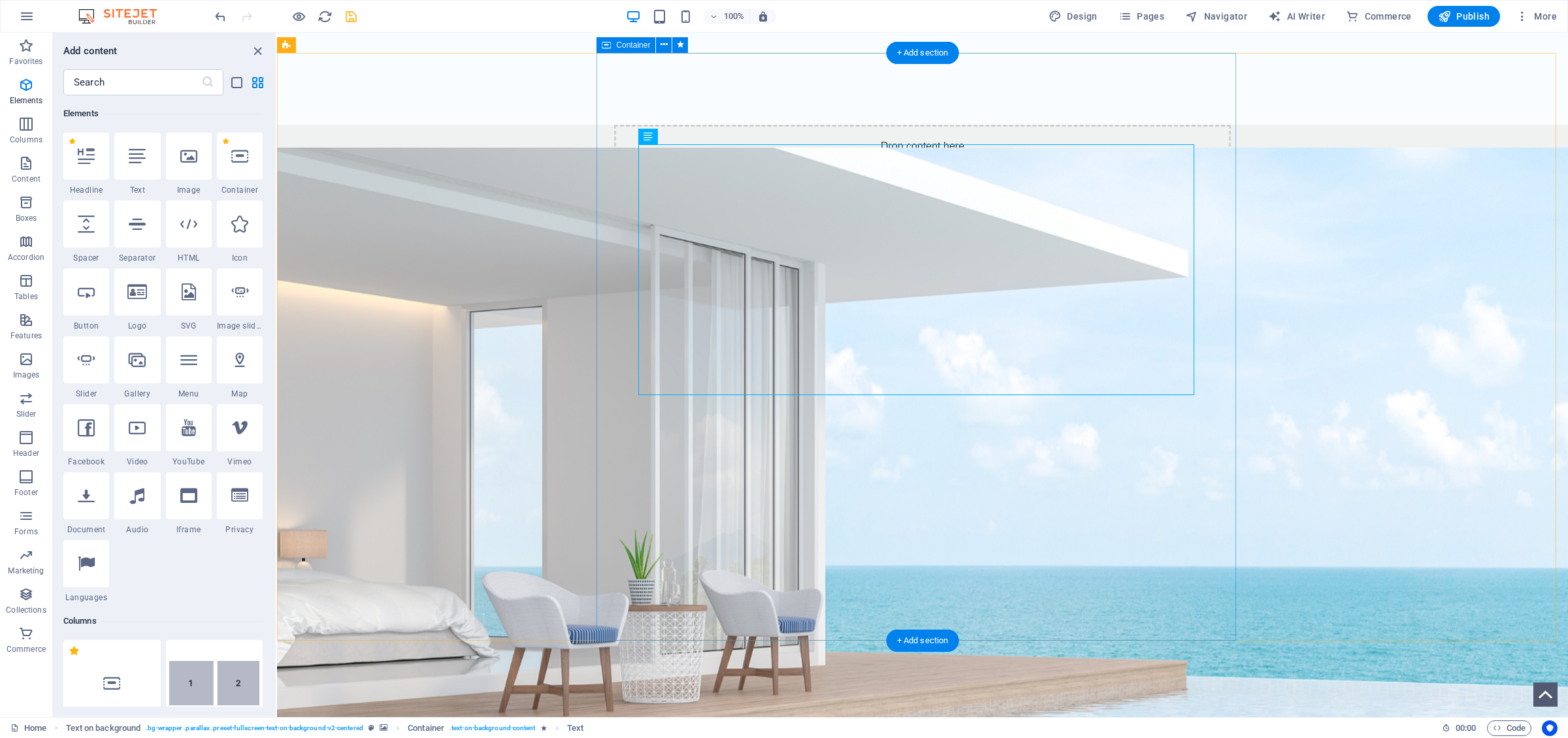
click at [512, 494] on figure at bounding box center [922, 465] width 1291 height 636
select select "%"
select select "rem"
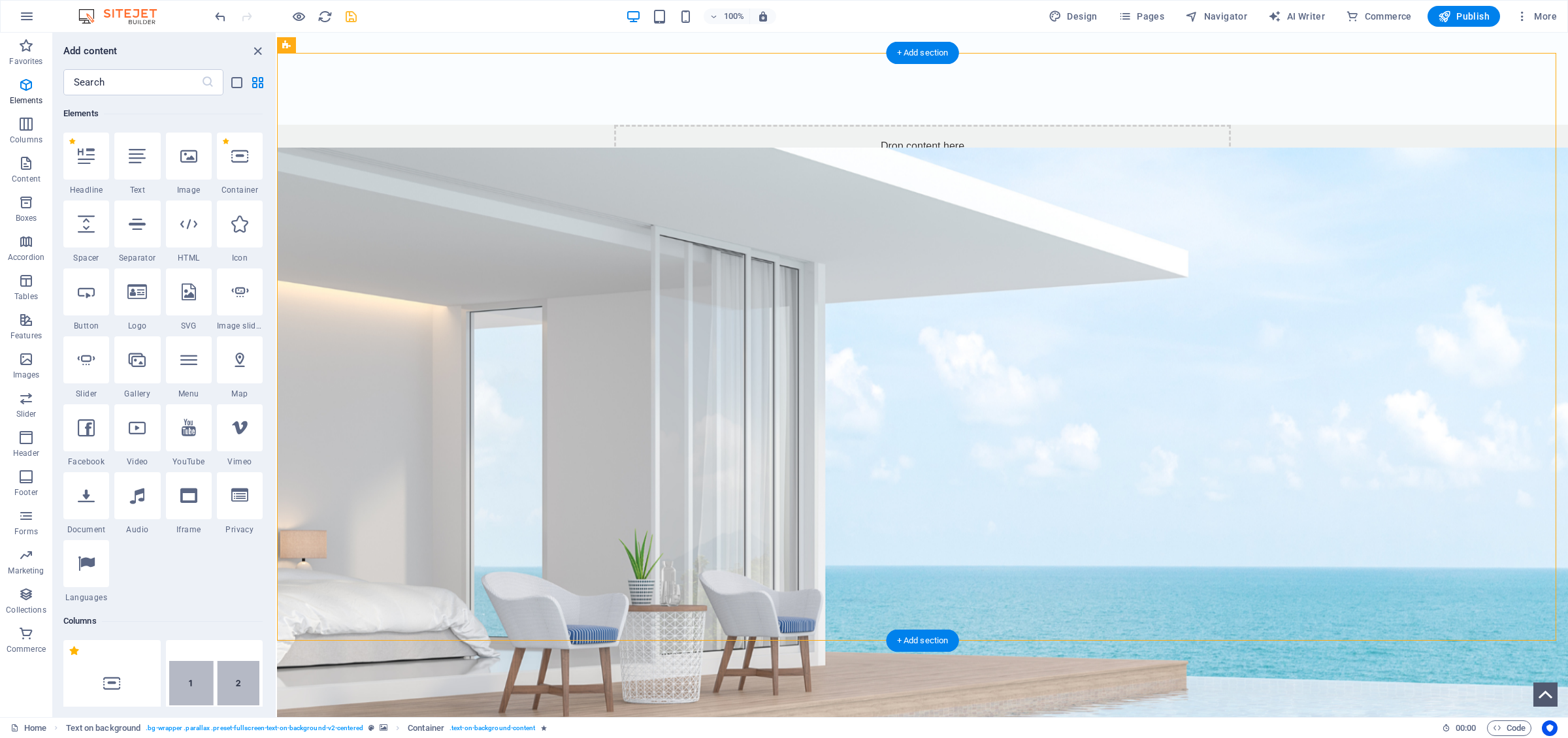
select select "rem"
select select "px"
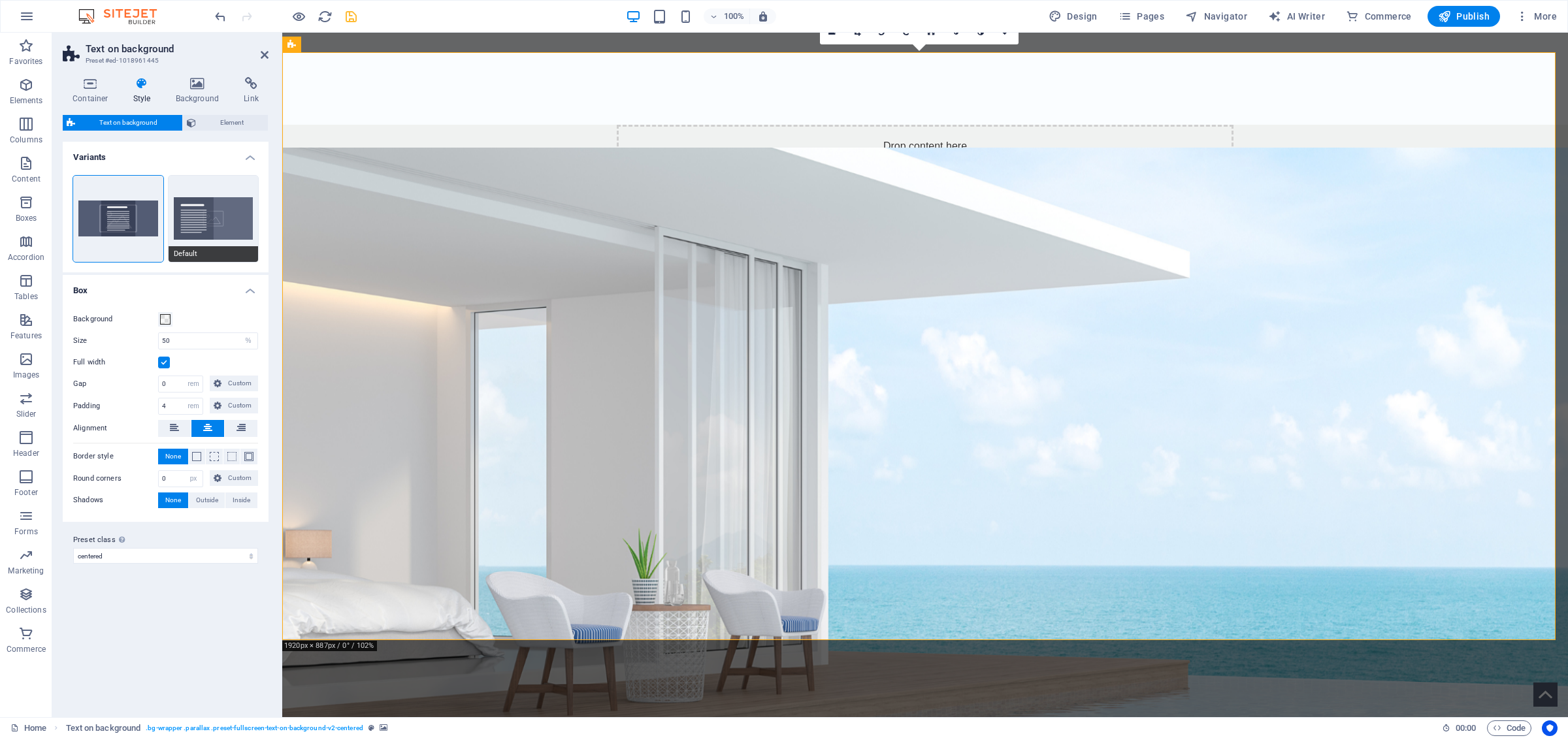
click at [218, 231] on button "Default" at bounding box center [214, 218] width 90 height 87
click at [244, 432] on icon at bounding box center [241, 427] width 9 height 16
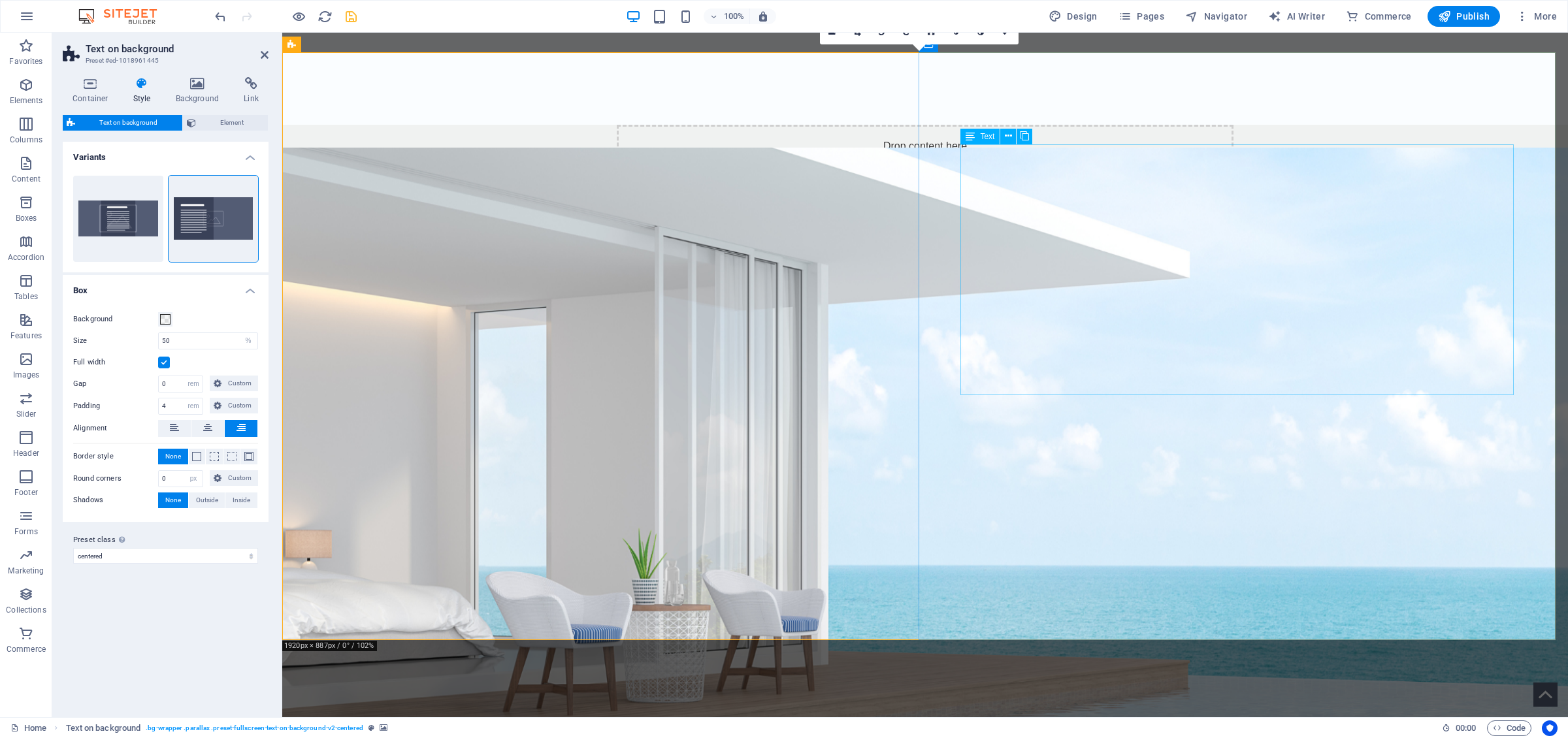
click at [902, 506] on figure at bounding box center [925, 465] width 1286 height 636
click at [166, 323] on span at bounding box center [166, 319] width 11 height 11
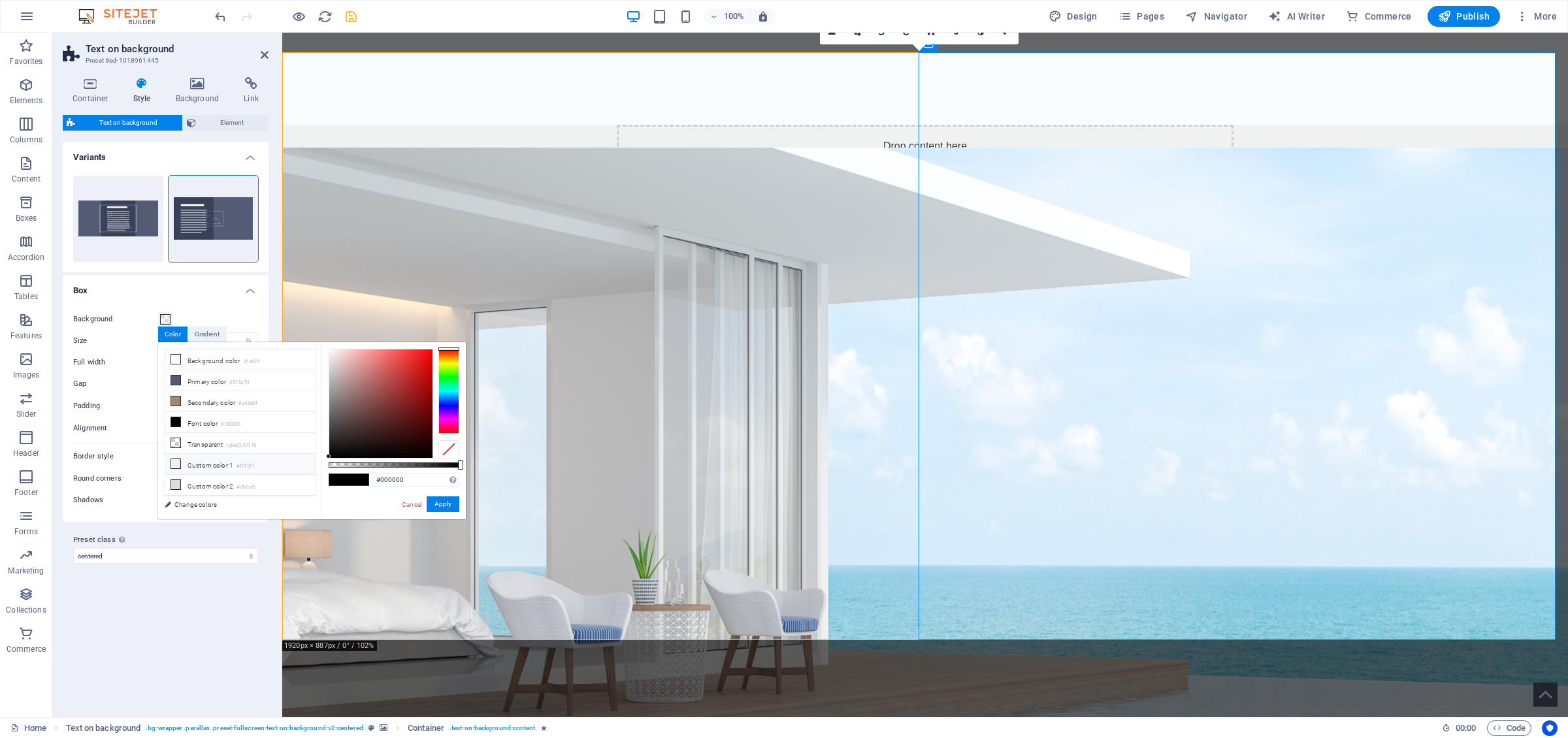
click at [208, 471] on li "Custom color 1 #f0f2f1" at bounding box center [241, 464] width 151 height 21
type input "rgba(240, 242, 241, 0.5)"
drag, startPoint x: 443, startPoint y: 508, endPoint x: 154, endPoint y: 469, distance: 291.6
click at [443, 508] on button "Apply" at bounding box center [443, 504] width 32 height 16
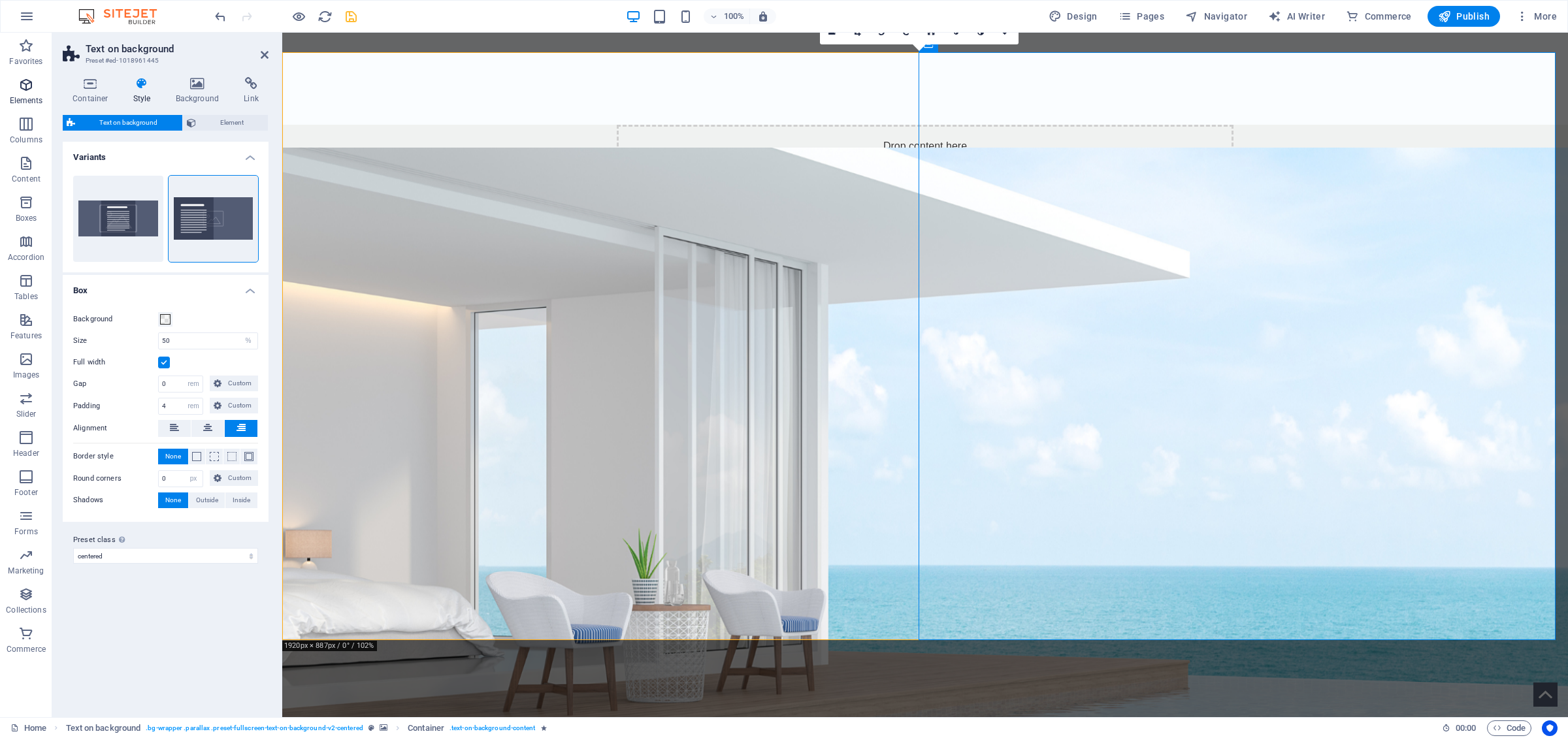
click at [35, 86] on span "Elements" at bounding box center [26, 93] width 52 height 32
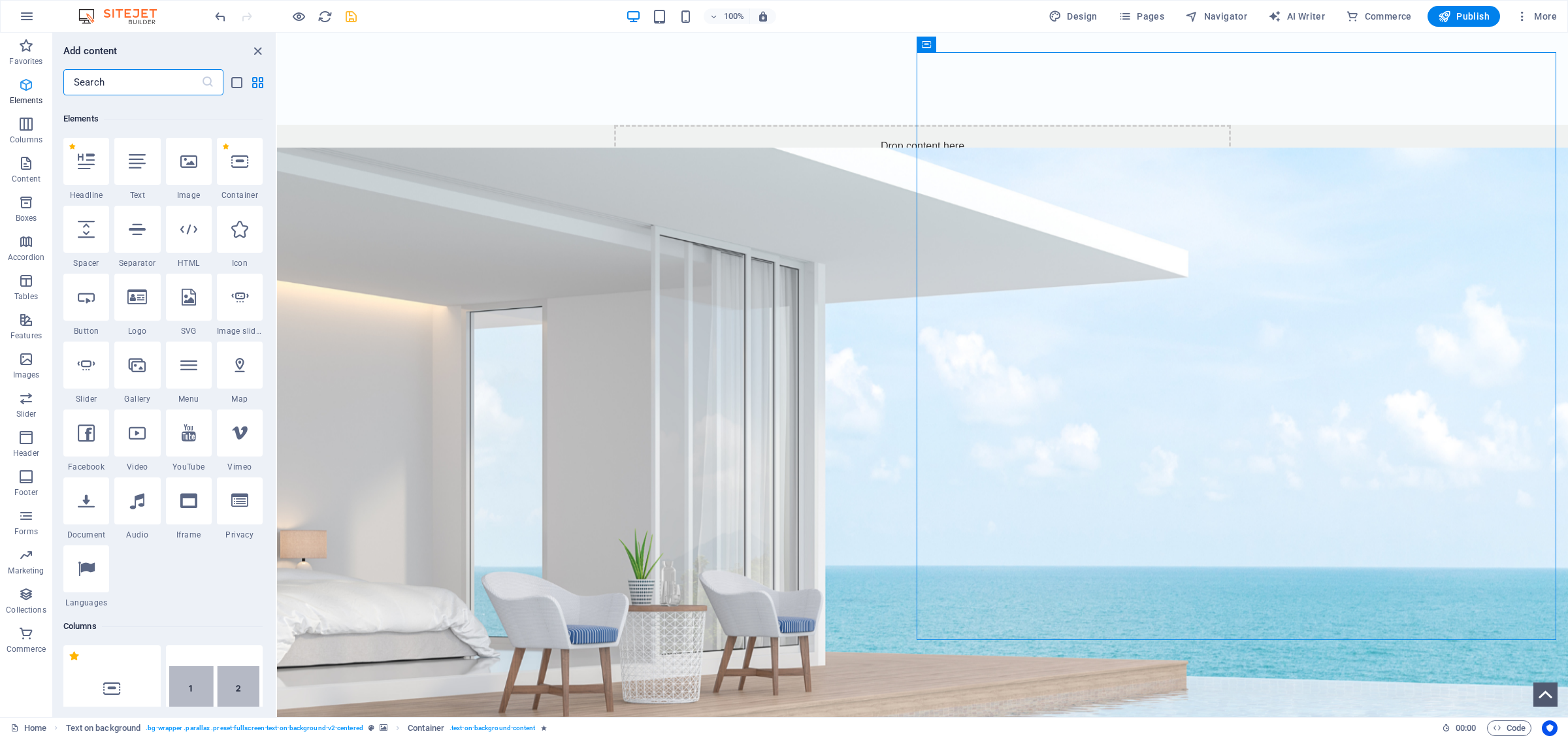
scroll to position [139, 0]
click at [98, 229] on div at bounding box center [86, 223] width 46 height 47
select select "px"
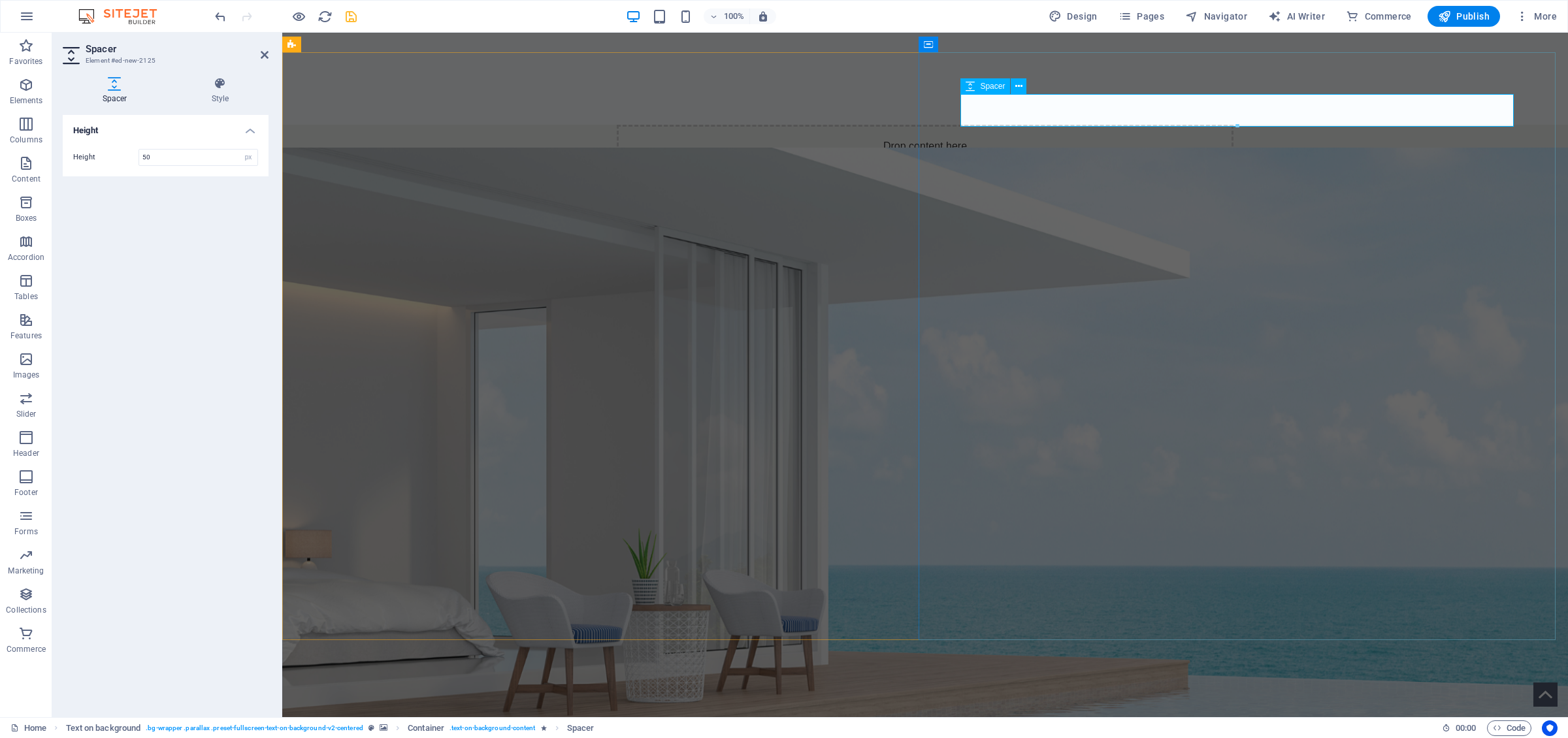
click at [166, 159] on input "50" at bounding box center [198, 157] width 118 height 16
drag, startPoint x: 206, startPoint y: 160, endPoint x: 114, endPoint y: 144, distance: 93.4
click at [139, 156] on input "50" at bounding box center [198, 157] width 118 height 16
type input "100"
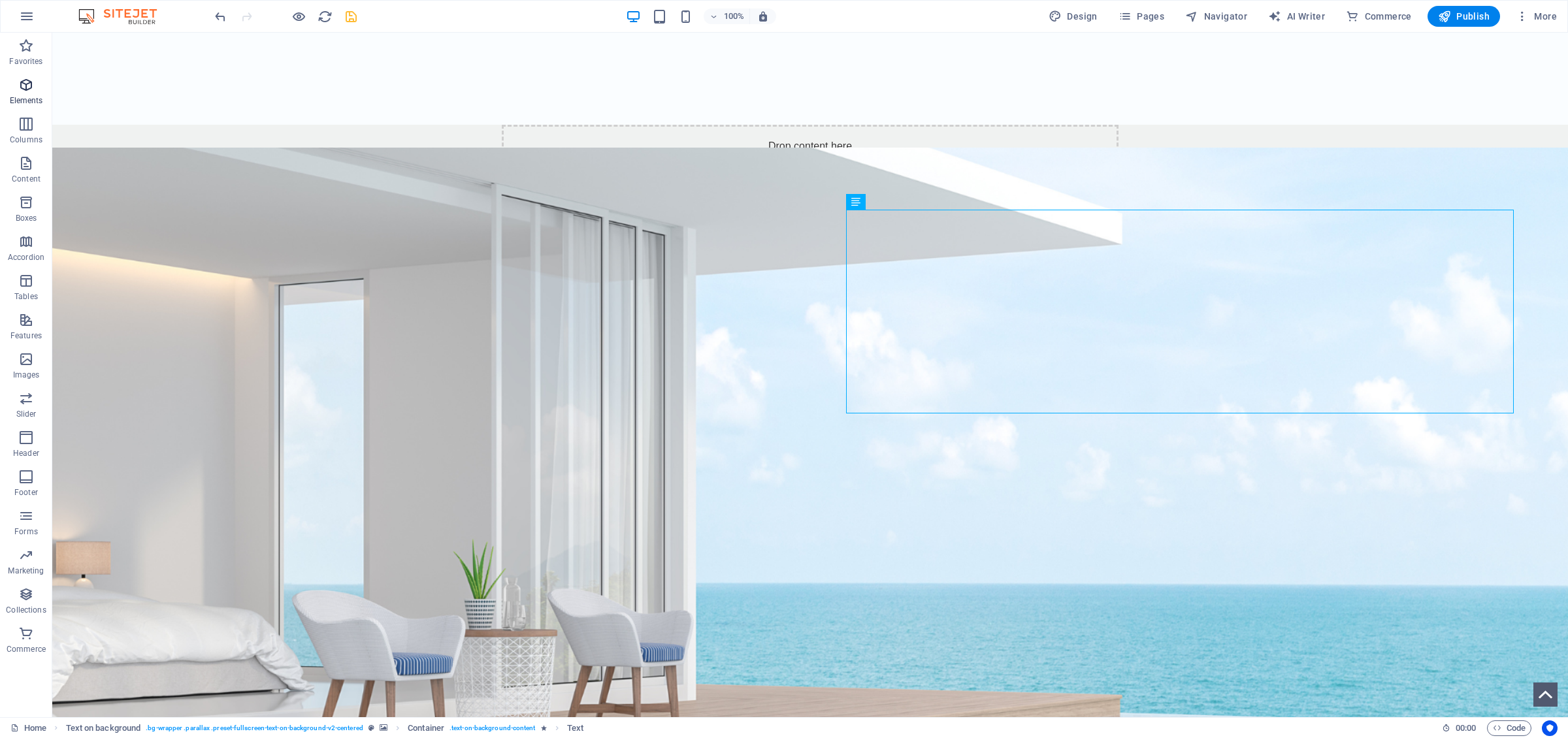
click at [23, 93] on icon "button" at bounding box center [26, 84] width 16 height 16
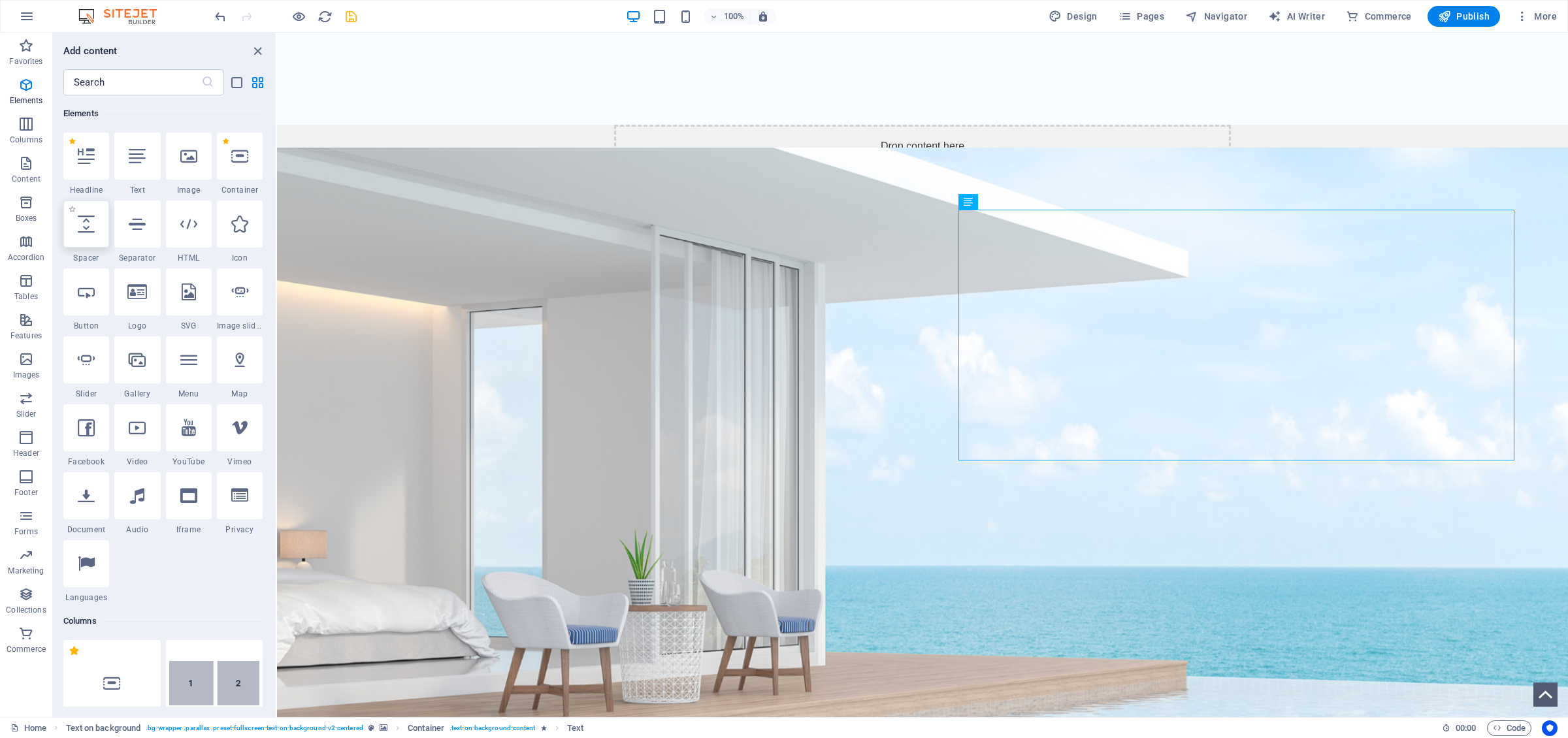
click at [84, 228] on icon at bounding box center [86, 223] width 17 height 17
select select "px"
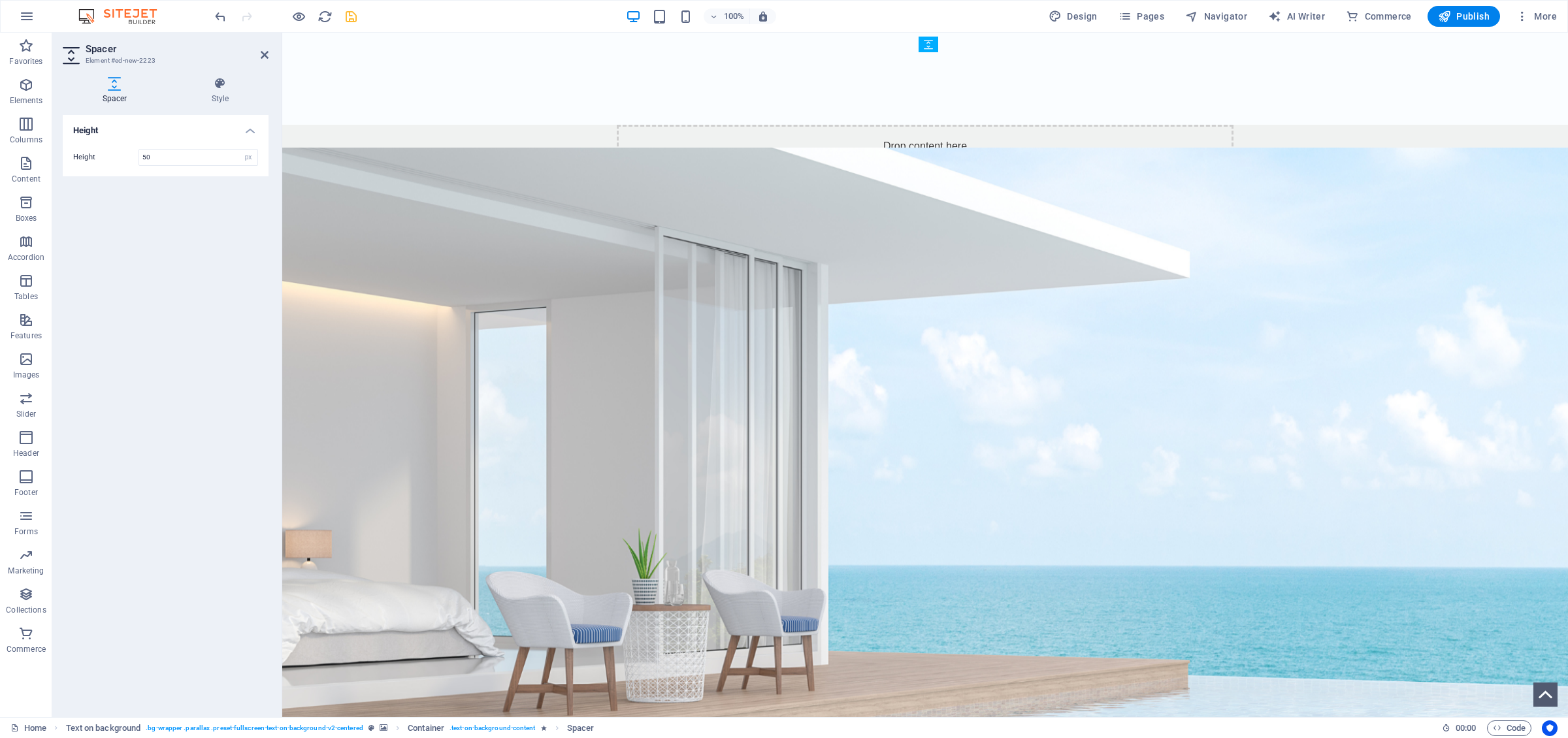
drag, startPoint x: 1113, startPoint y: 108, endPoint x: 1119, endPoint y: 241, distance: 133.1
click at [187, 159] on input "50" at bounding box center [198, 157] width 118 height 16
drag, startPoint x: 199, startPoint y: 160, endPoint x: 94, endPoint y: 150, distance: 105.5
click at [139, 150] on input "50" at bounding box center [198, 157] width 118 height 16
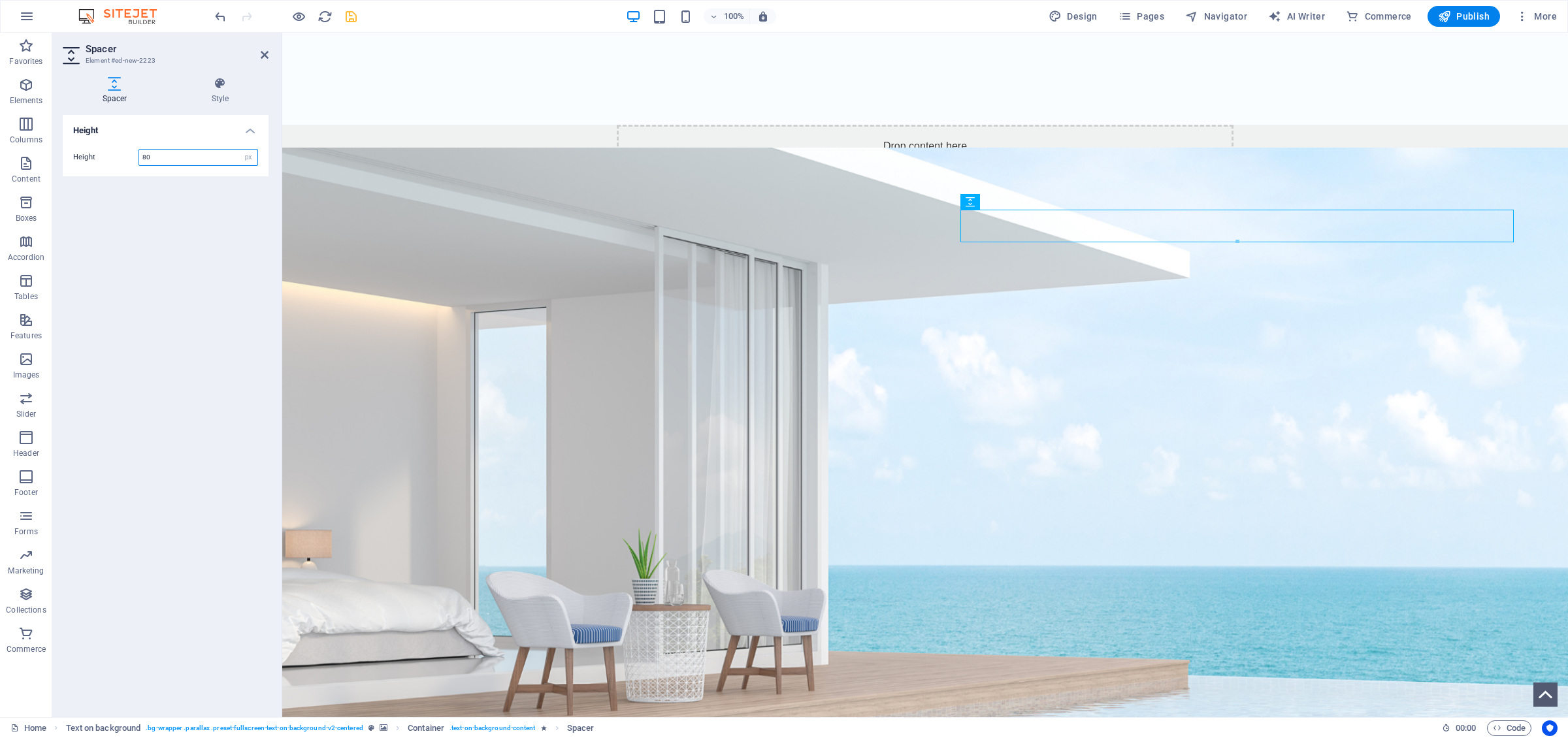
type input "80"
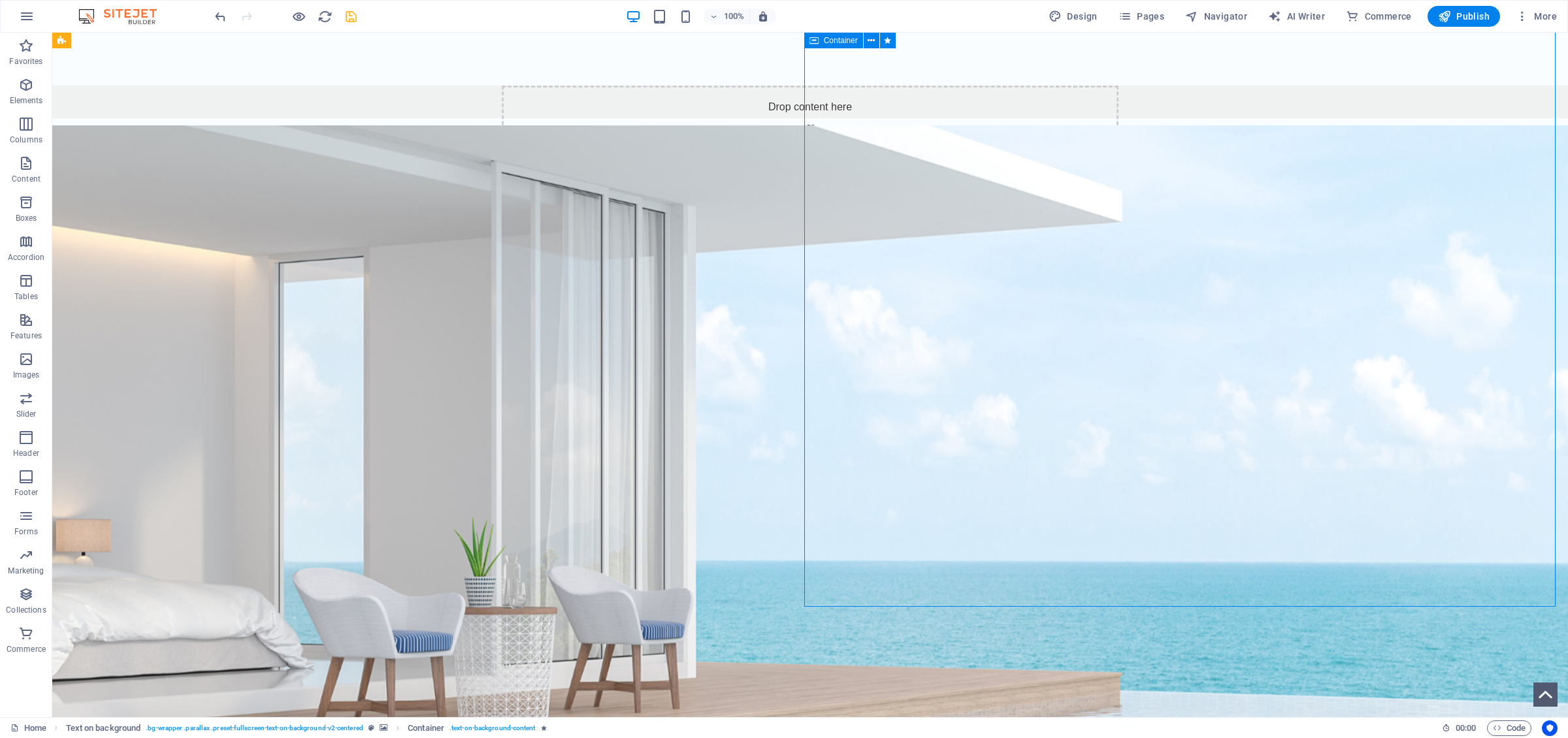
scroll to position [743, 0]
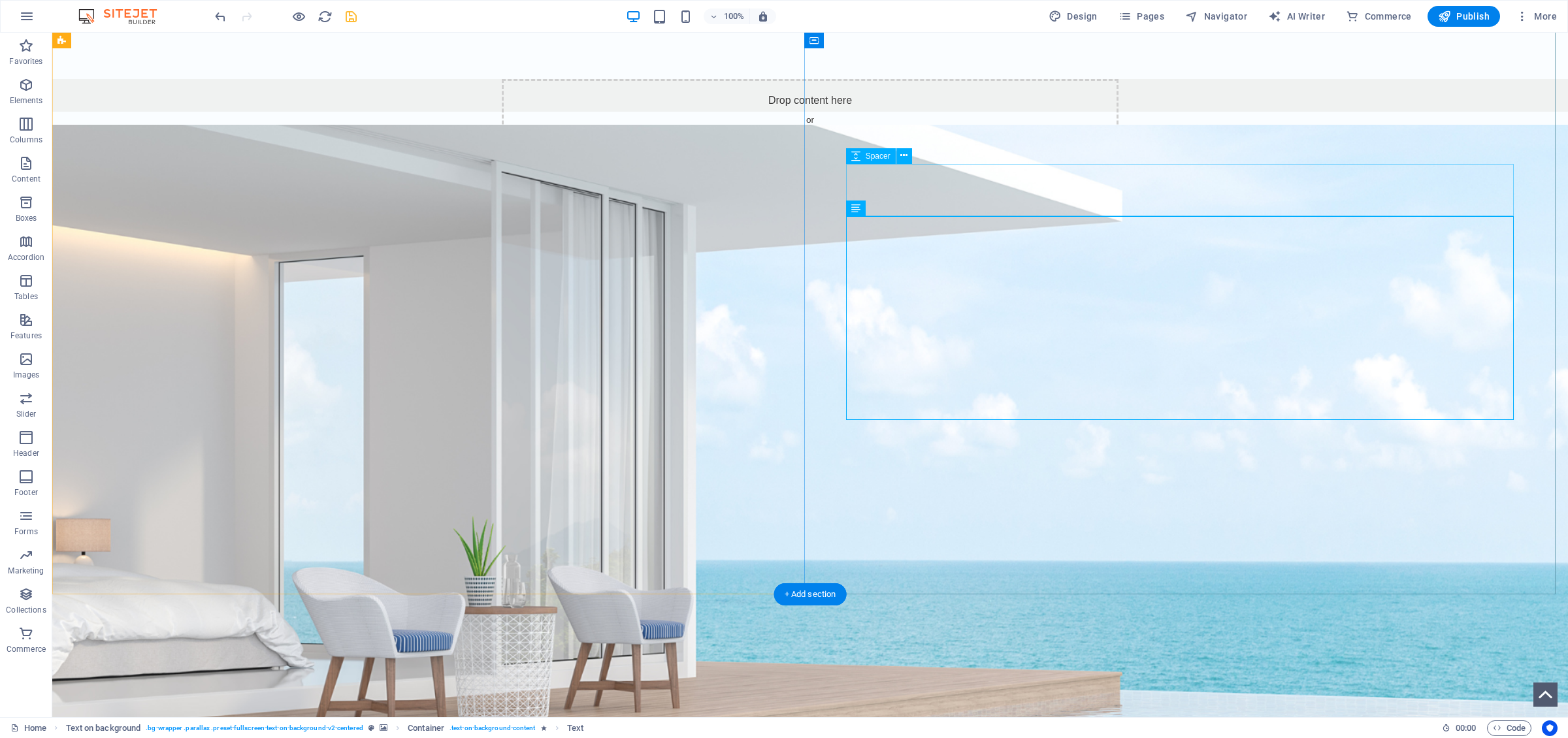
select select "px"
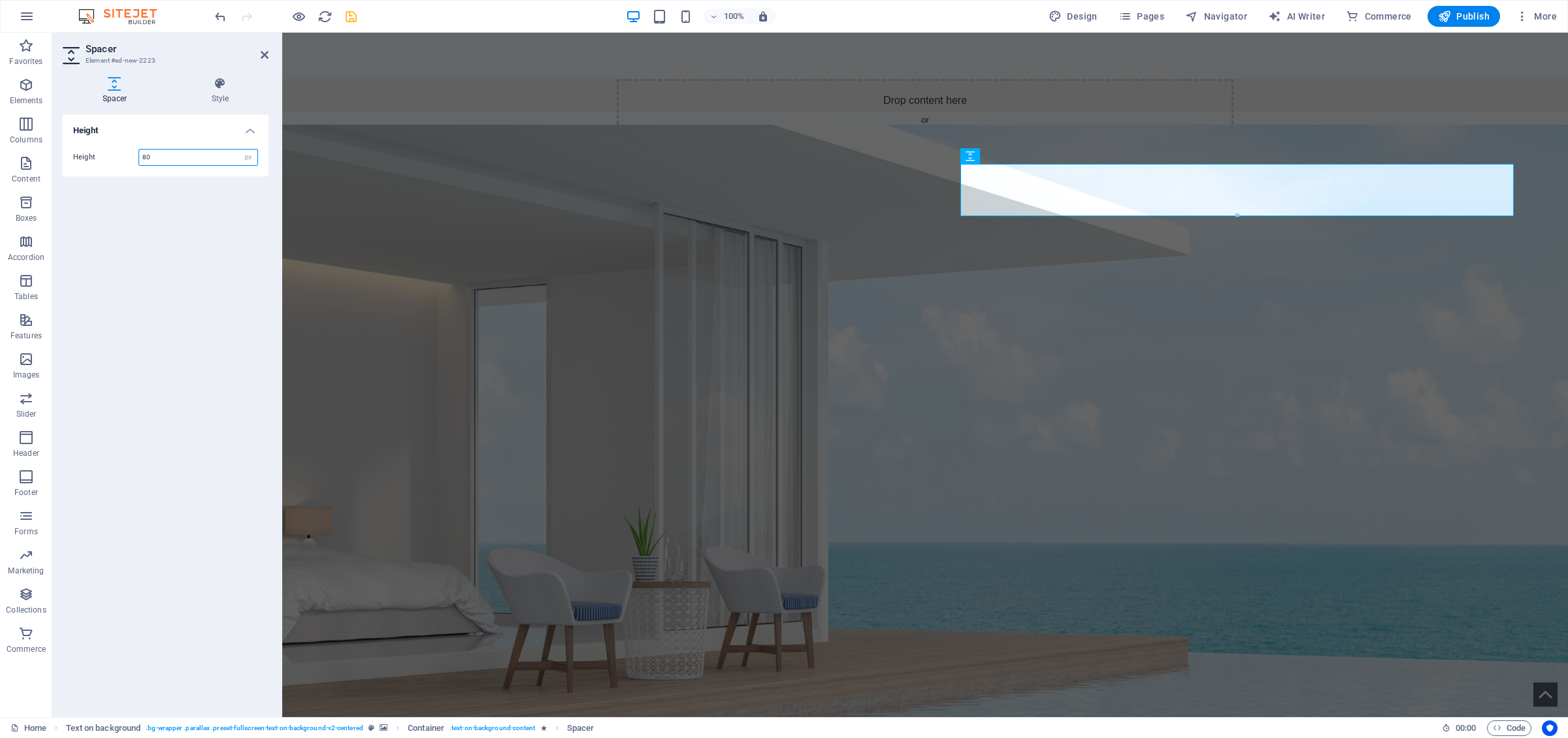
click at [174, 157] on input "80" at bounding box center [198, 157] width 118 height 16
drag, startPoint x: 100, startPoint y: 154, endPoint x: 92, endPoint y: 154, distance: 8.0
click at [139, 154] on input "80" at bounding box center [198, 157] width 118 height 16
type input "70"
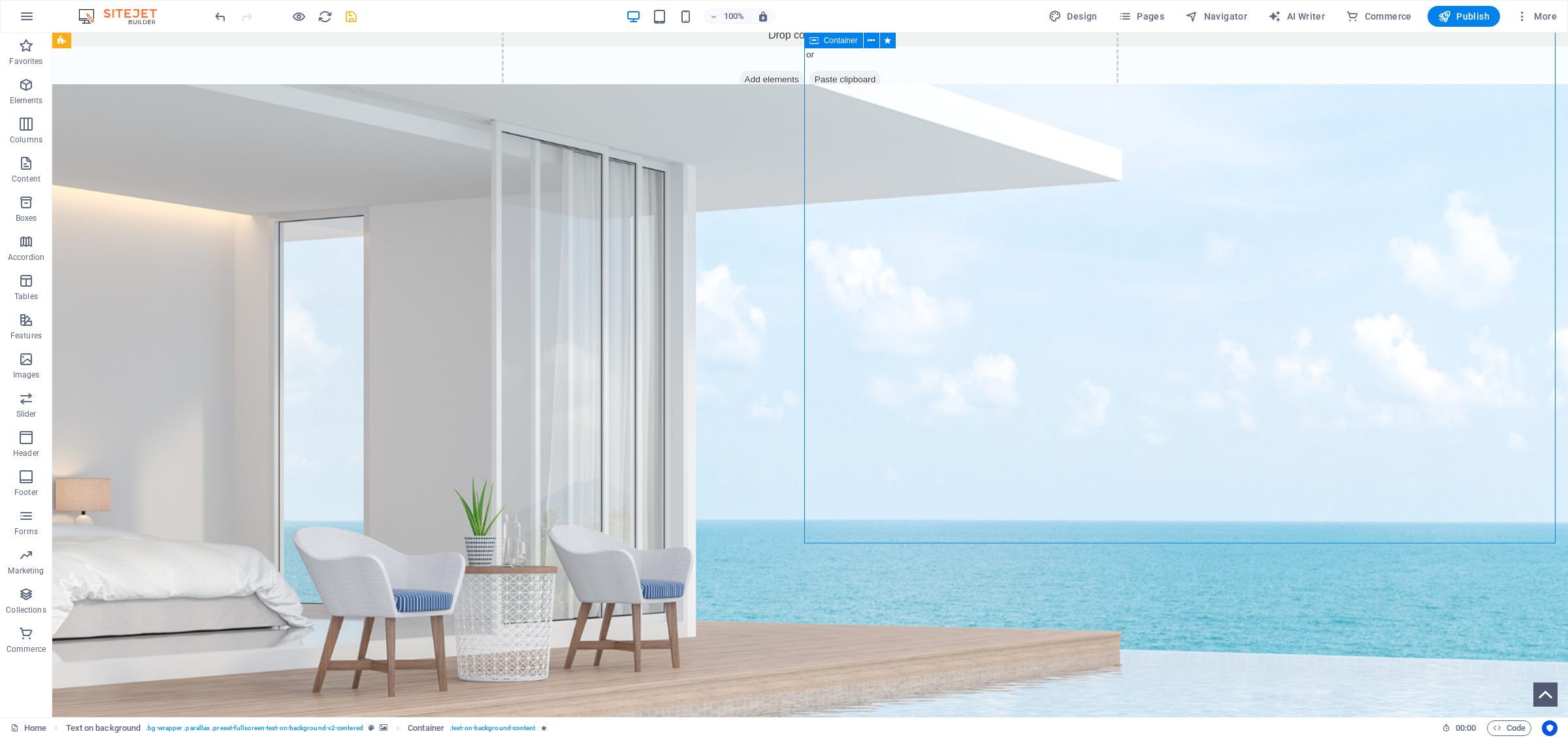
scroll to position [811, 0]
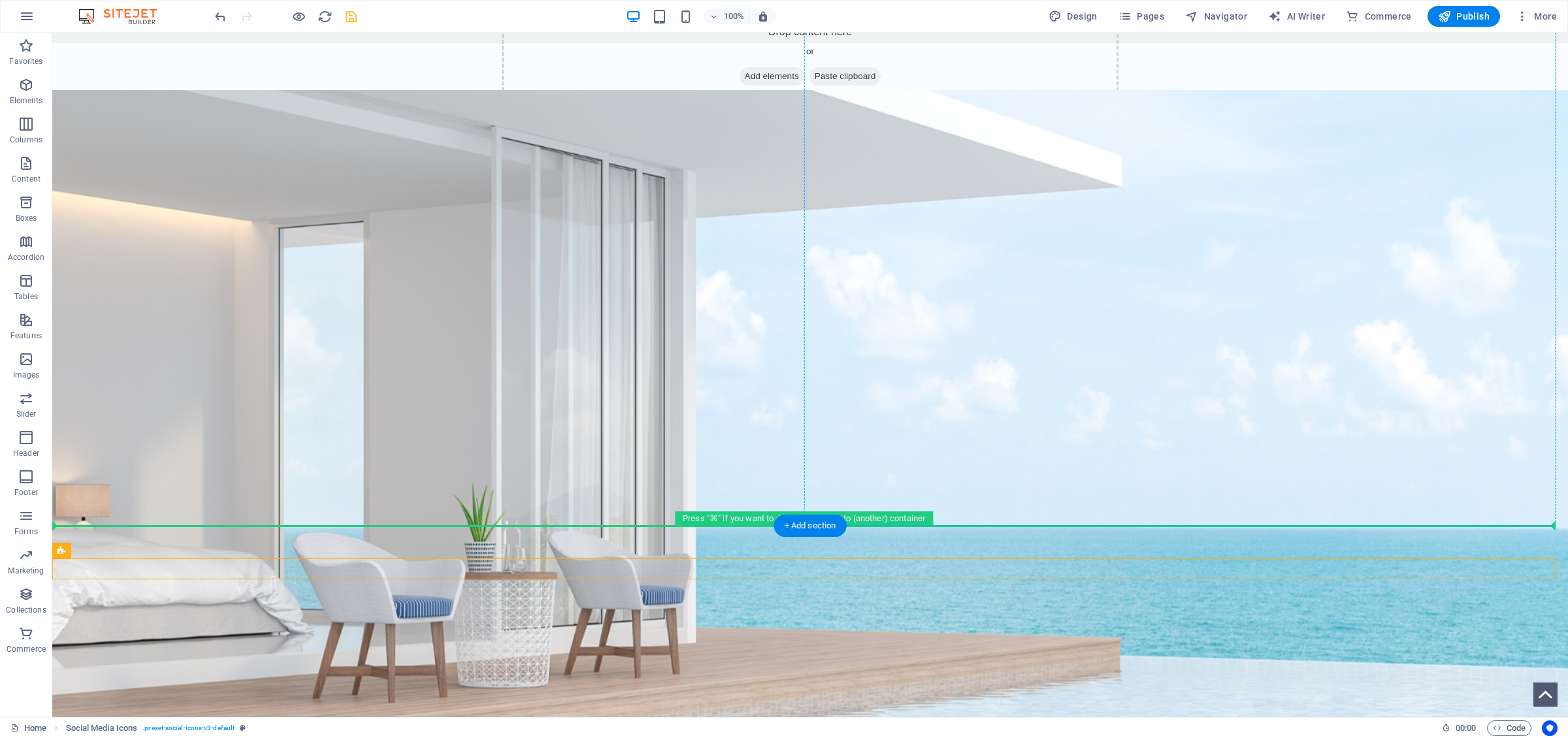
drag, startPoint x: 866, startPoint y: 570, endPoint x: 1252, endPoint y: 275, distance: 485.8
click at [1045, 275] on div "Drop content here or Add elements Paste clipboard Launching Soon Magic Beaches …" at bounding box center [809, 574] width 1515 height 2704
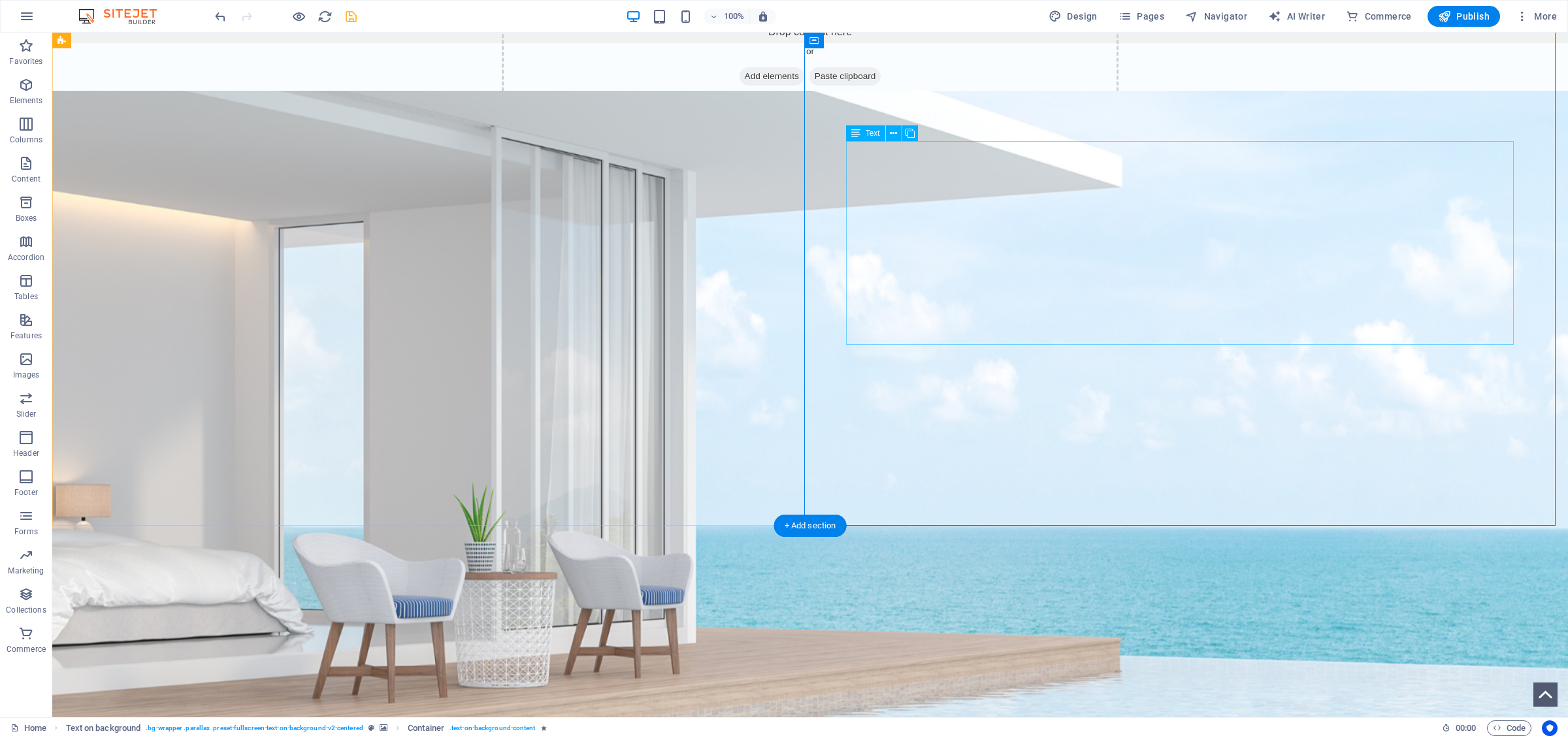
click at [23, 88] on icon "button" at bounding box center [26, 84] width 16 height 16
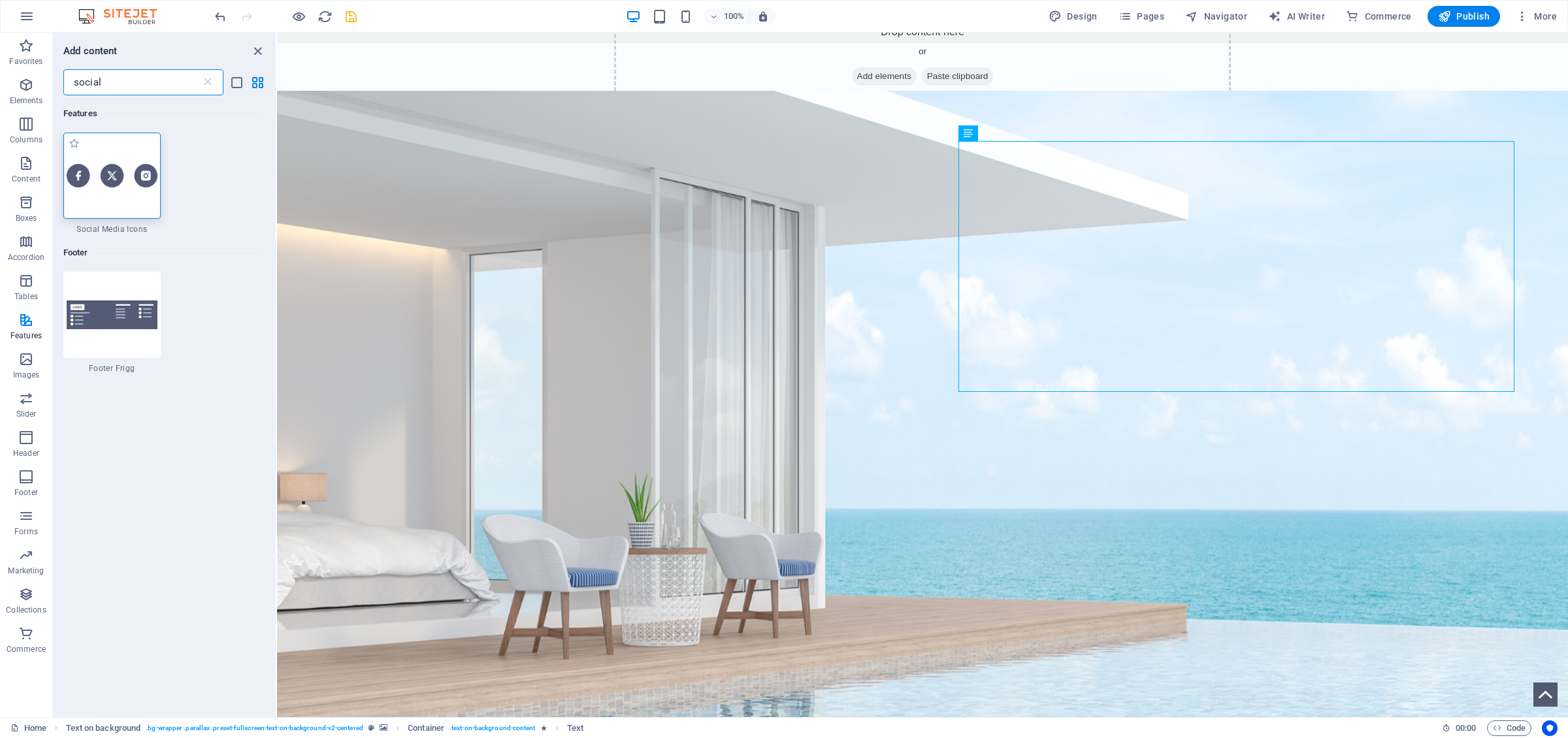
scroll to position [0, 0]
type input "social"
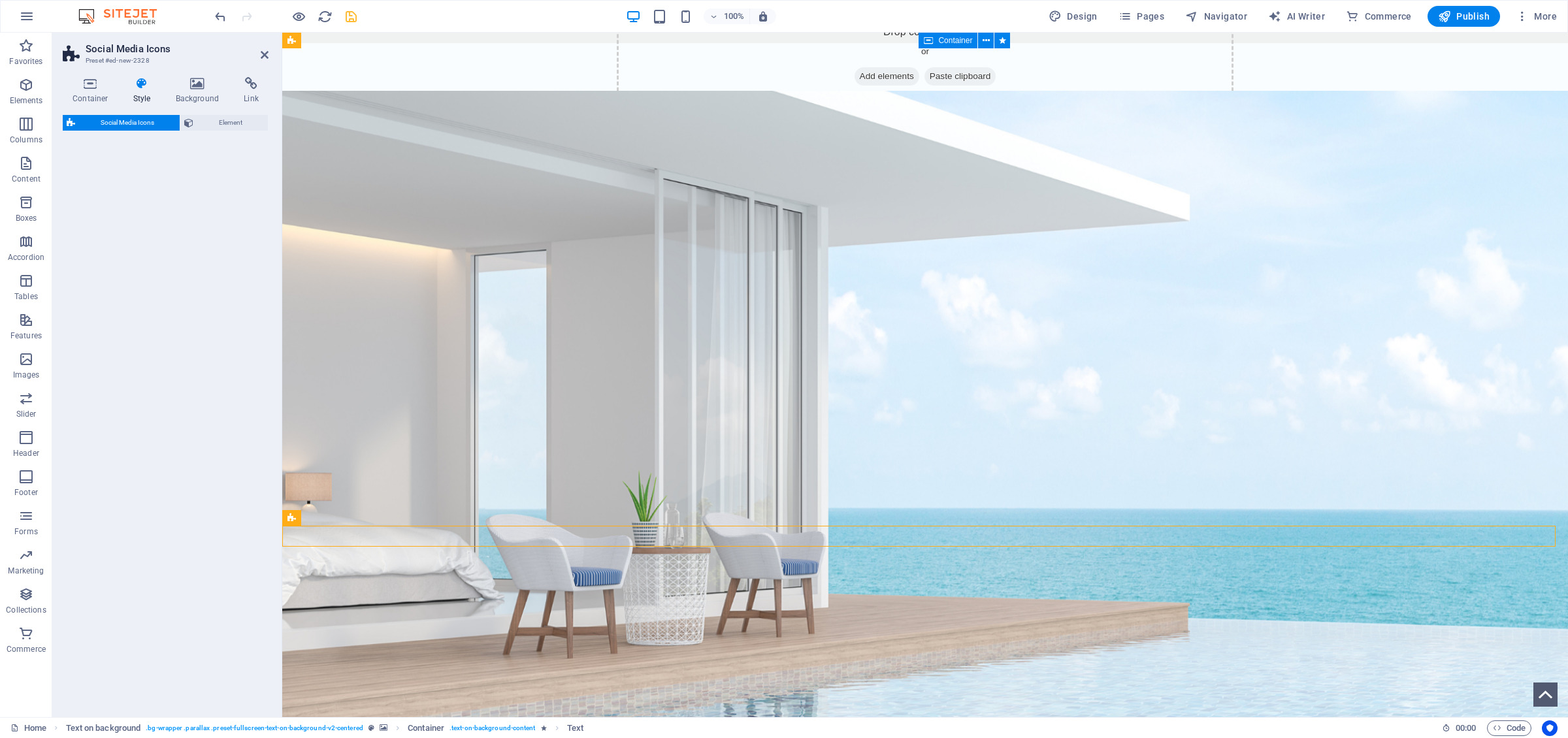
select select "rem"
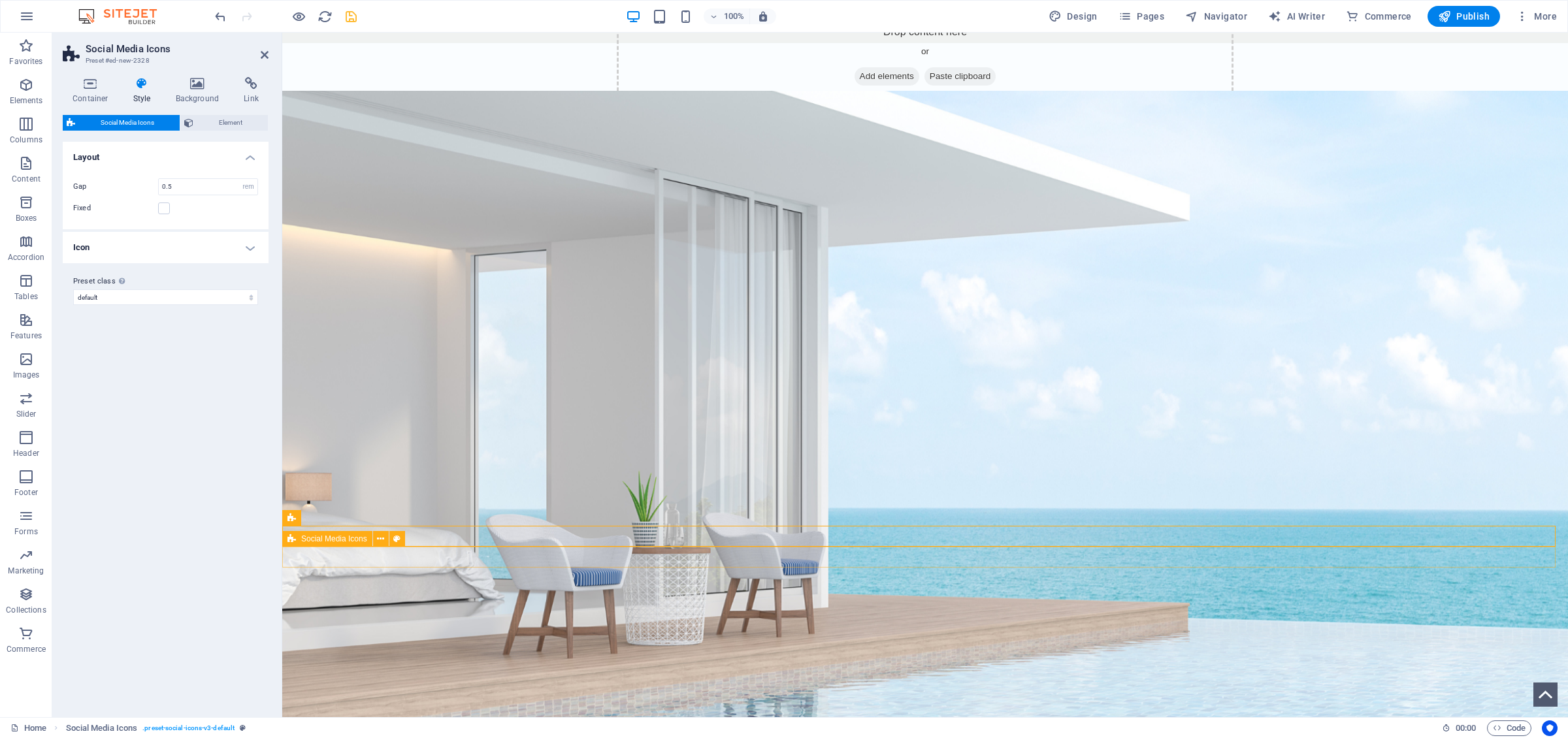
click at [382, 509] on div at bounding box center [925, 740] width 1286 height 73
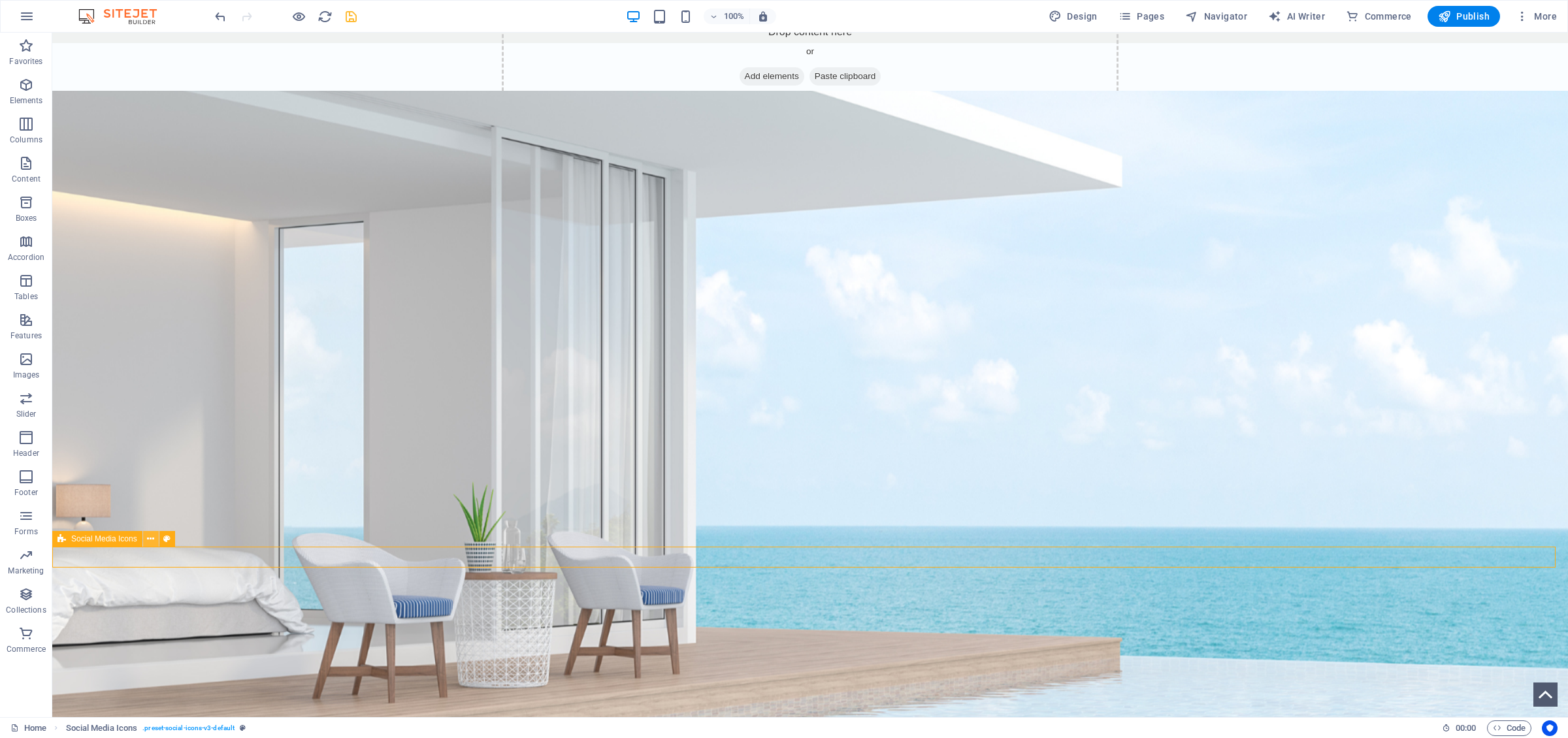
click at [149, 509] on icon at bounding box center [151, 539] width 8 height 14
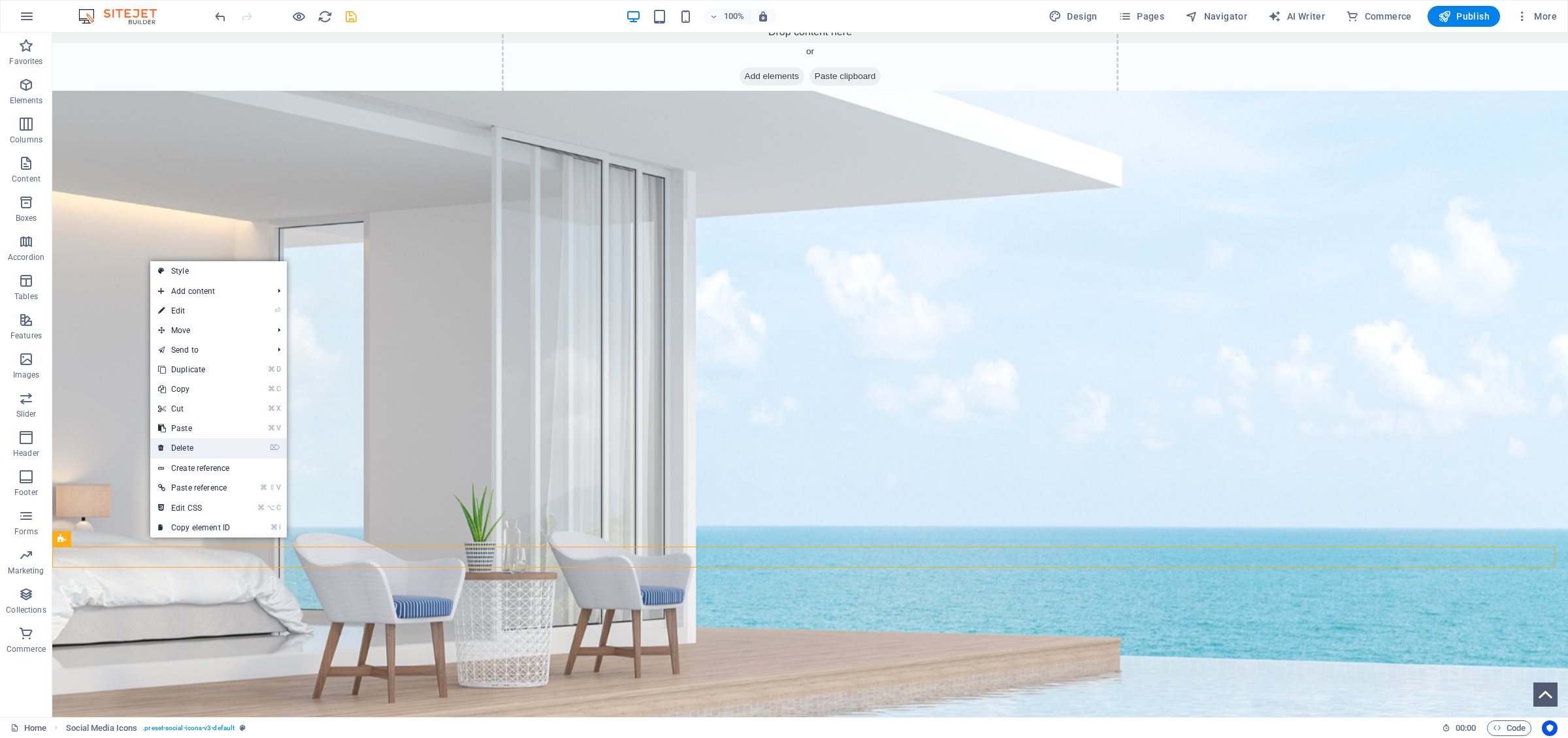
click at [164, 449] on icon at bounding box center [161, 448] width 7 height 20
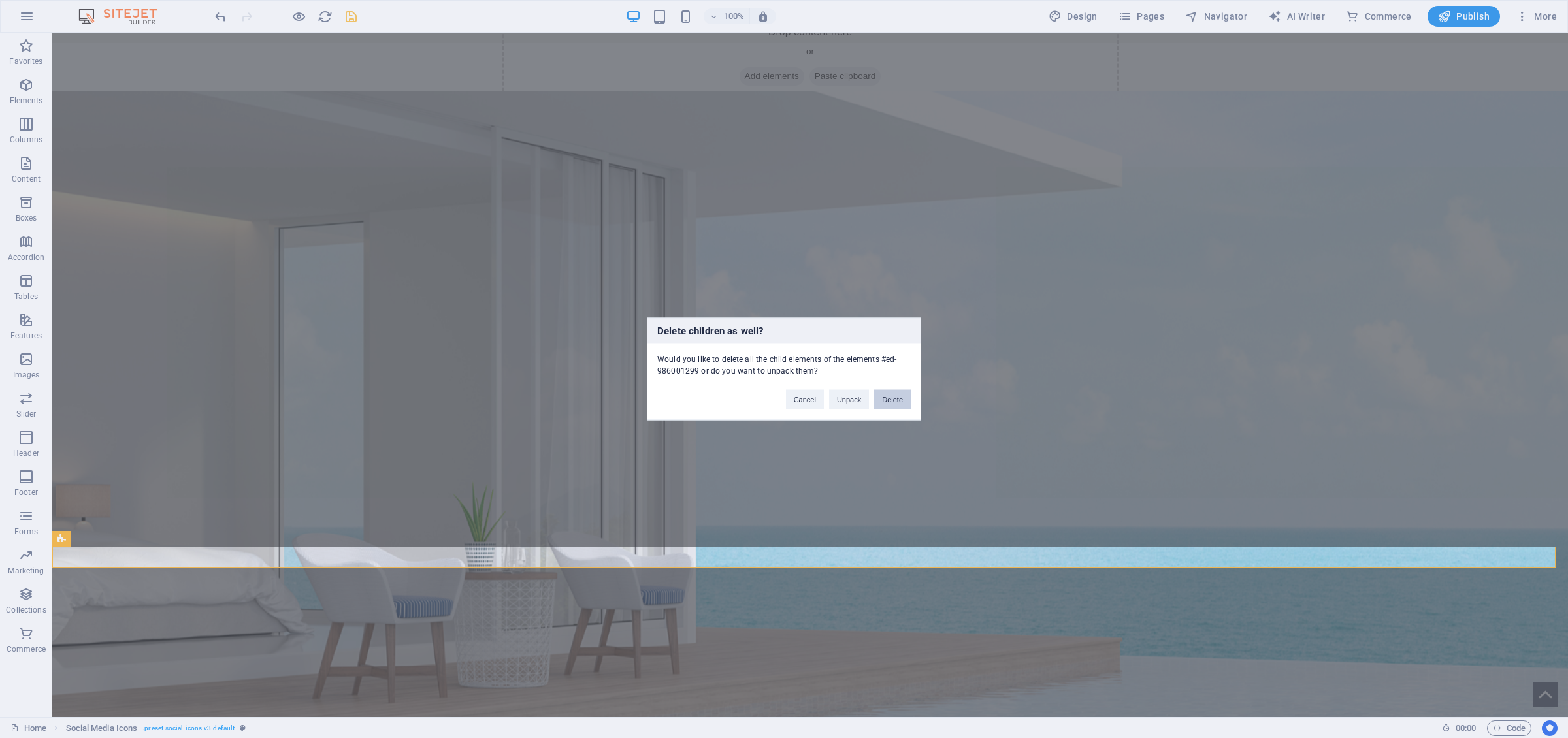
click at [888, 402] on button "Delete" at bounding box center [892, 399] width 37 height 20
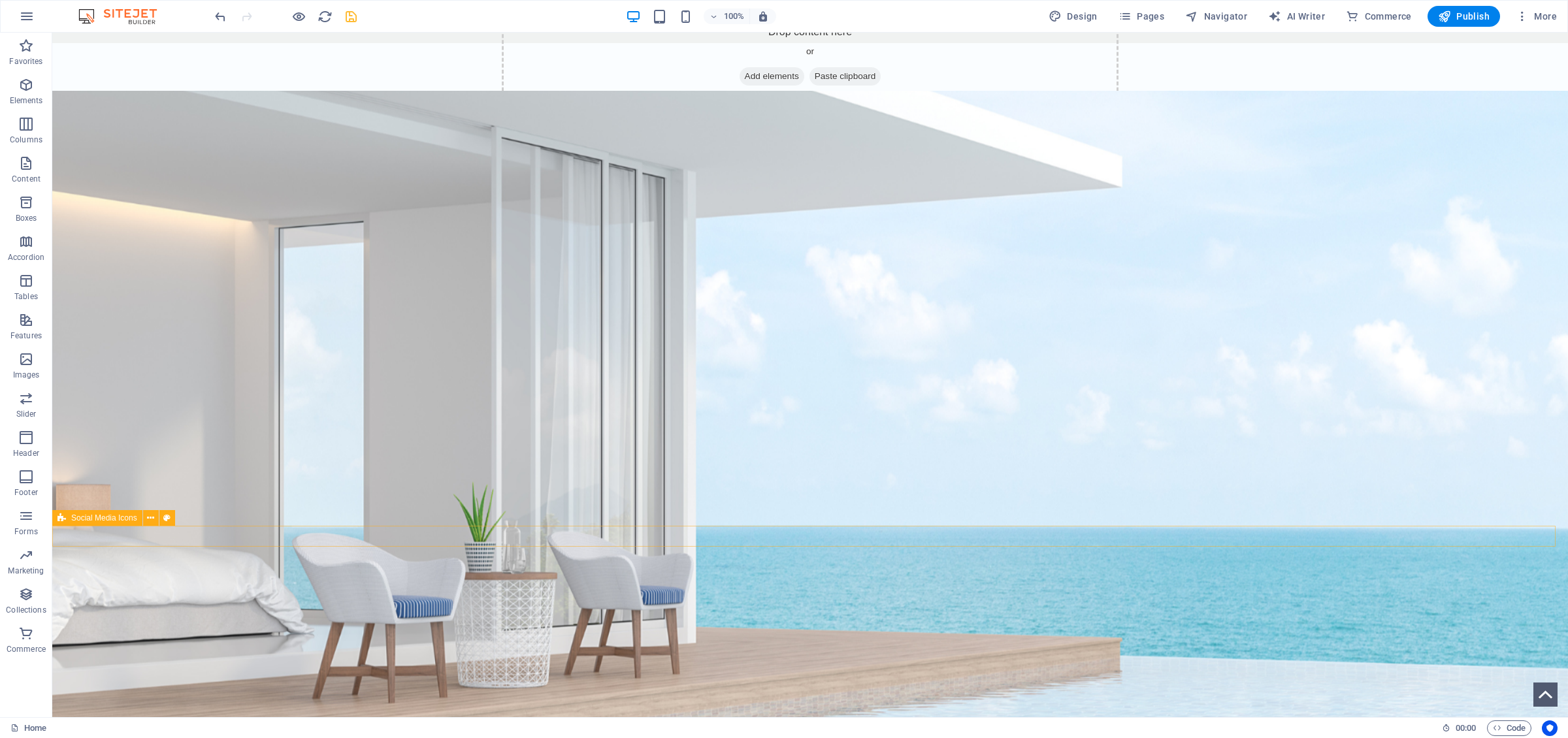
click at [865, 509] on div at bounding box center [809, 667] width 1515 height 73
select select "rem"
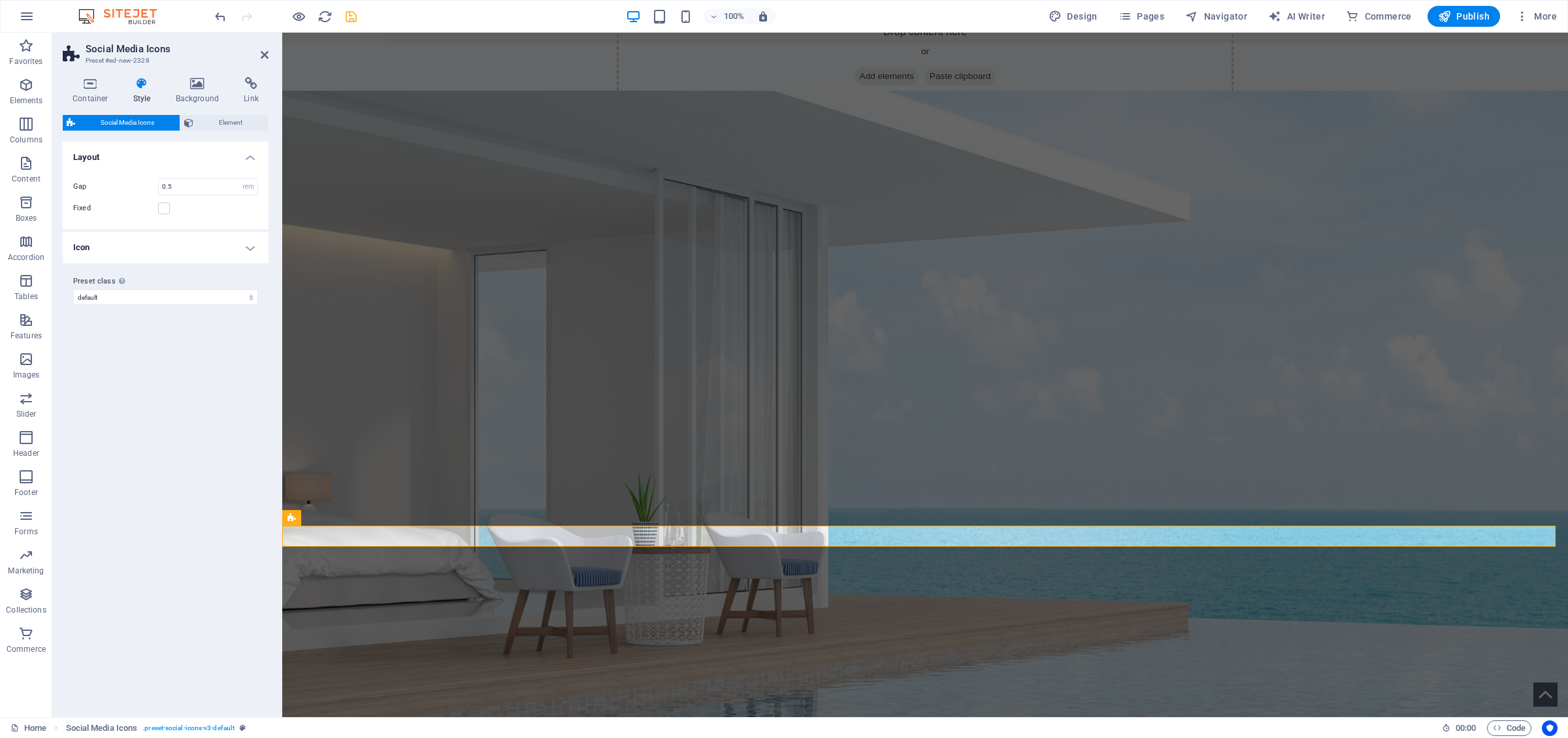
click at [199, 251] on h4 "Icon" at bounding box center [165, 248] width 206 height 32
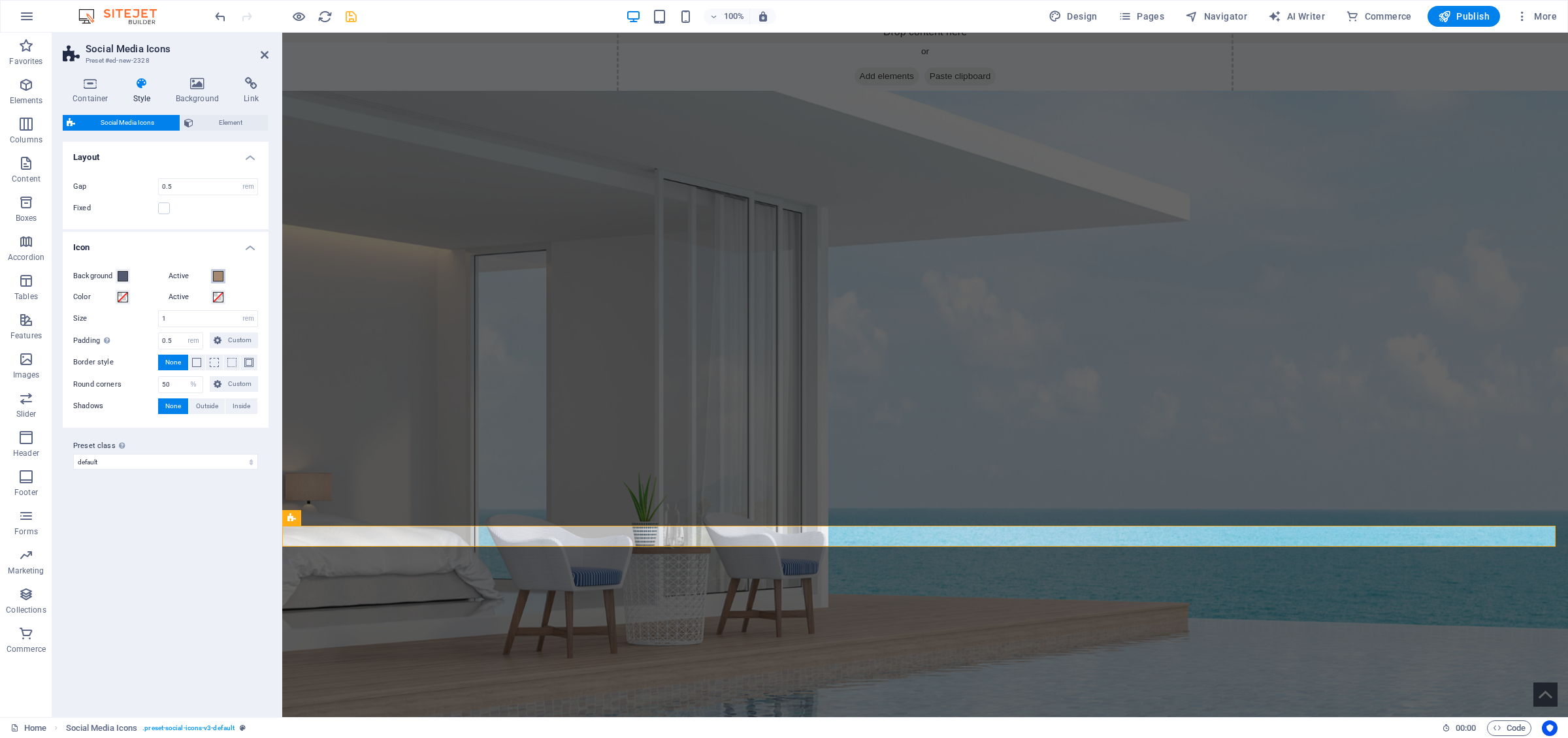
click at [218, 278] on span at bounding box center [218, 276] width 11 height 11
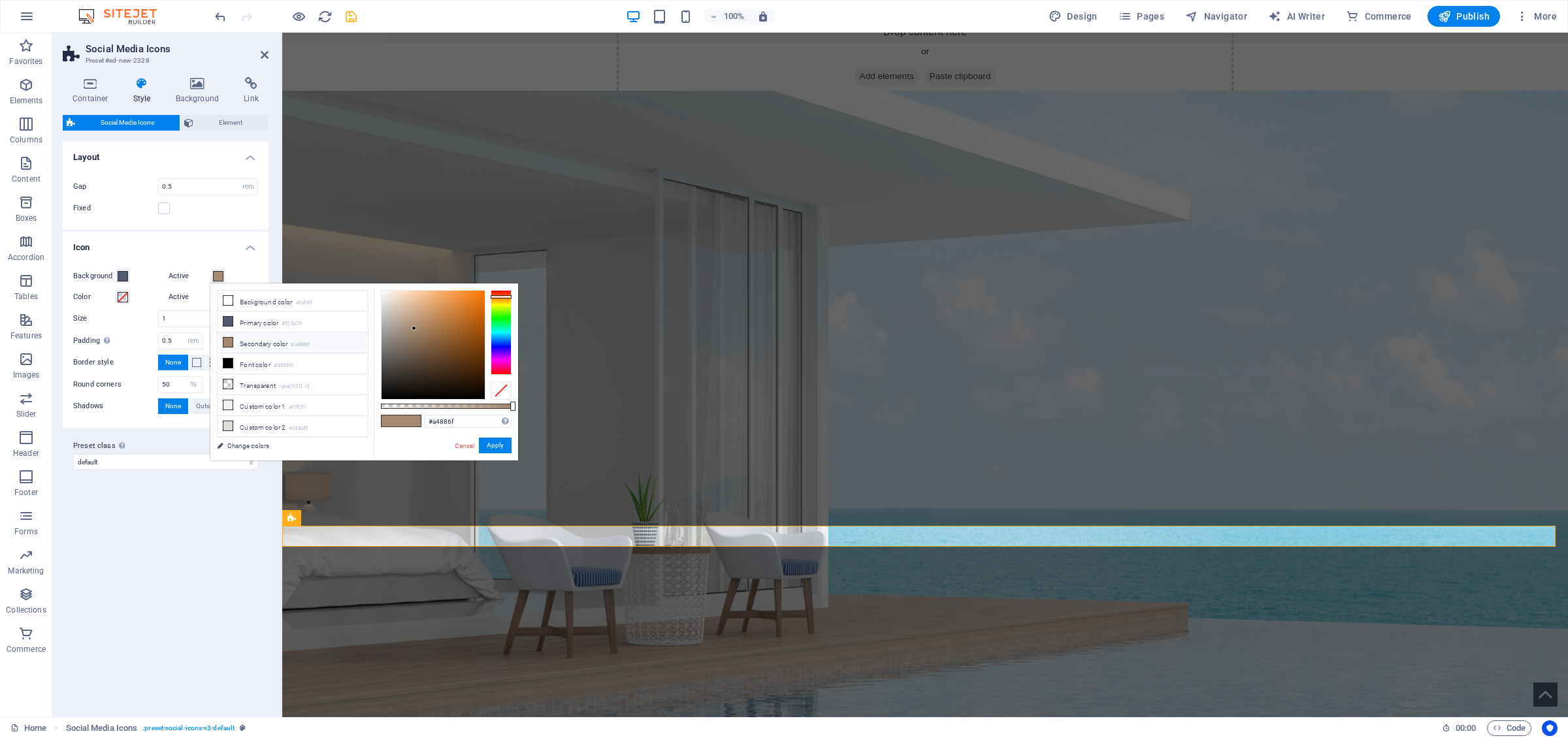
scroll to position [23, 0]
click at [240, 405] on li "Custom color 2 #dfdbd5" at bounding box center [293, 405] width 151 height 21
type input "#dfdbd5"
drag, startPoint x: 495, startPoint y: 441, endPoint x: 184, endPoint y: 400, distance: 313.7
click at [495, 441] on button "Apply" at bounding box center [495, 445] width 32 height 16
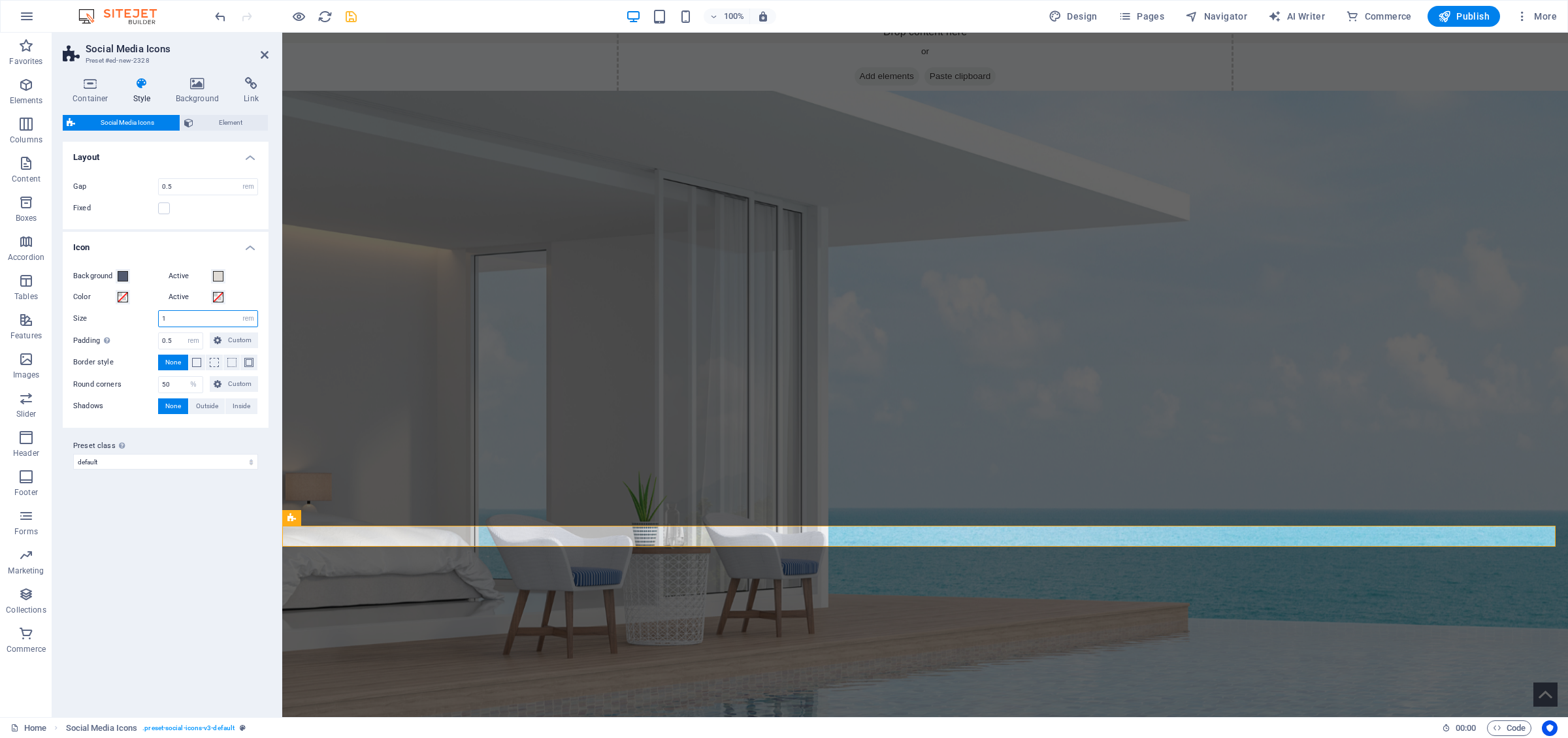
click at [203, 320] on input "1" at bounding box center [208, 318] width 99 height 16
click at [159, 314] on input "1" at bounding box center [208, 318] width 99 height 16
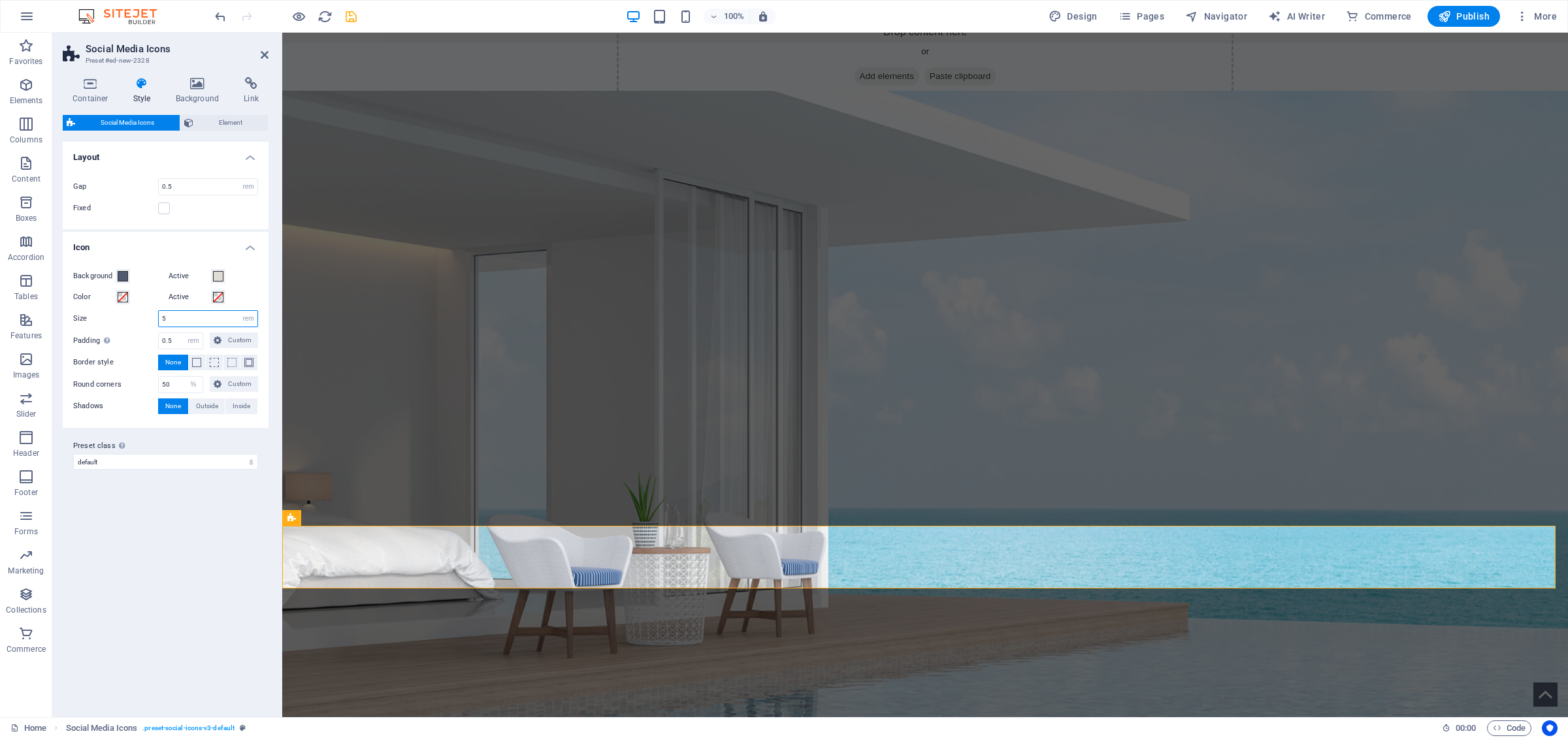
drag, startPoint x: 176, startPoint y: 319, endPoint x: 126, endPoint y: 317, distance: 50.0
click at [159, 317] on input "5" at bounding box center [208, 318] width 99 height 16
type input "1"
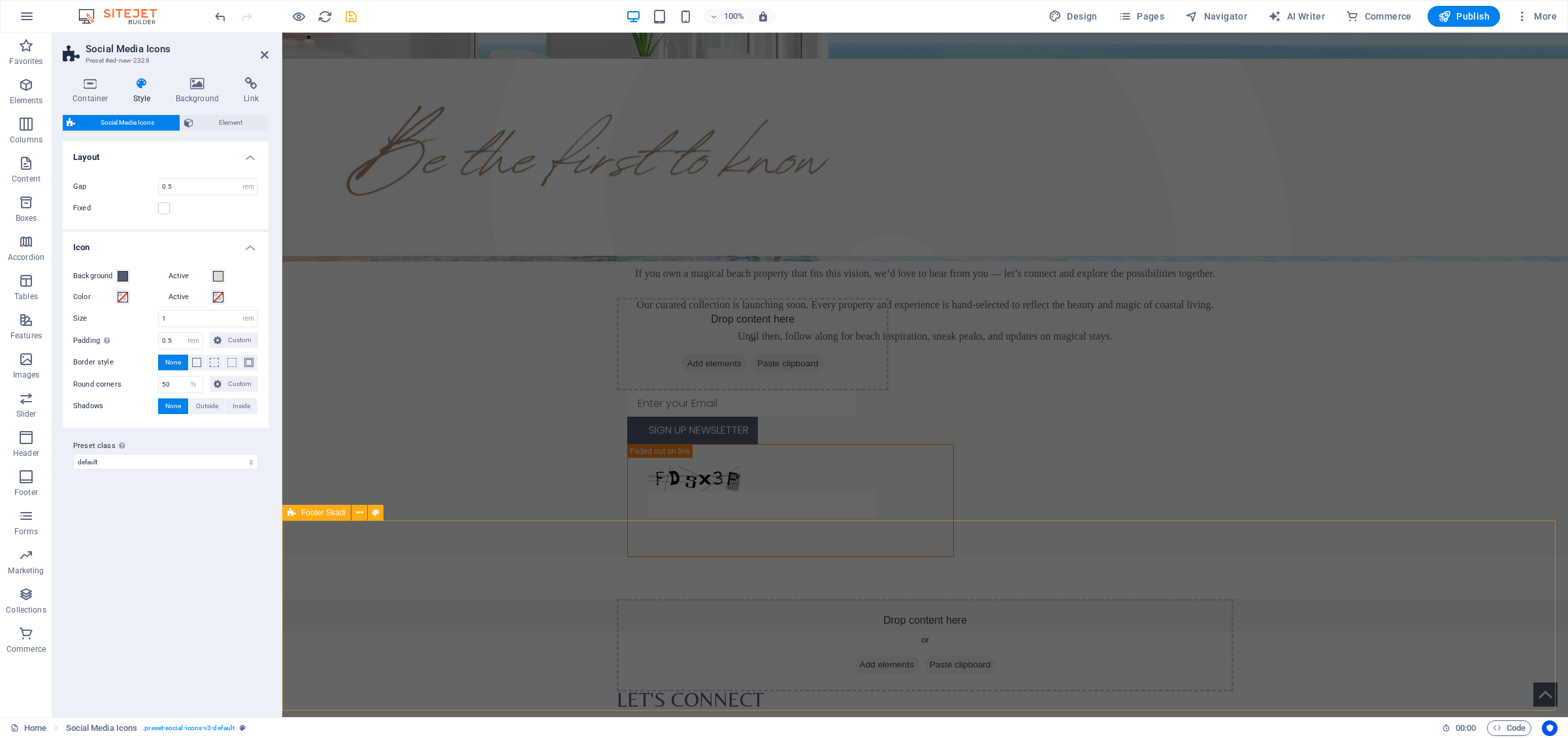
scroll to position [1528, 0]
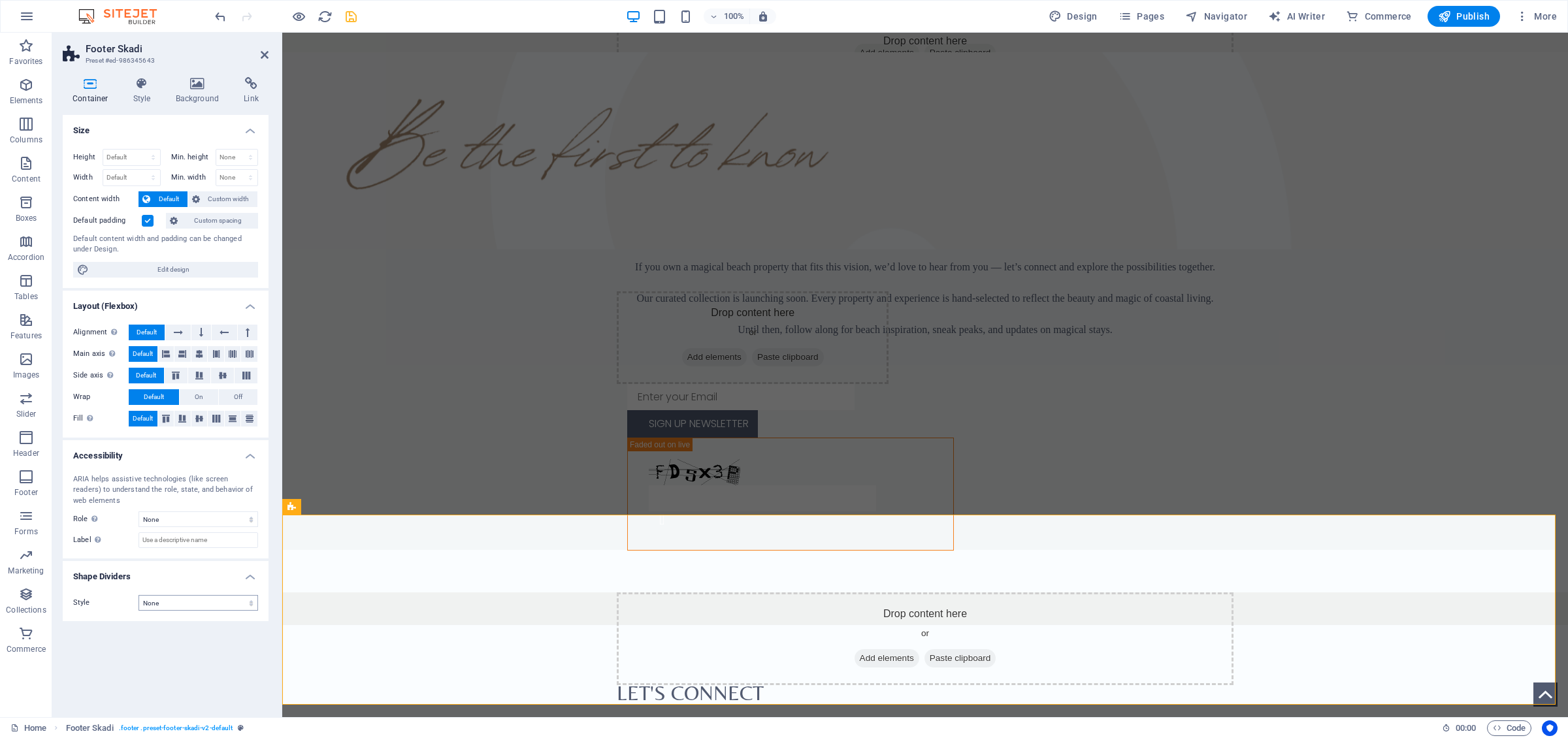
select select "rem"
click at [144, 102] on h4 "Style" at bounding box center [145, 90] width 42 height 27
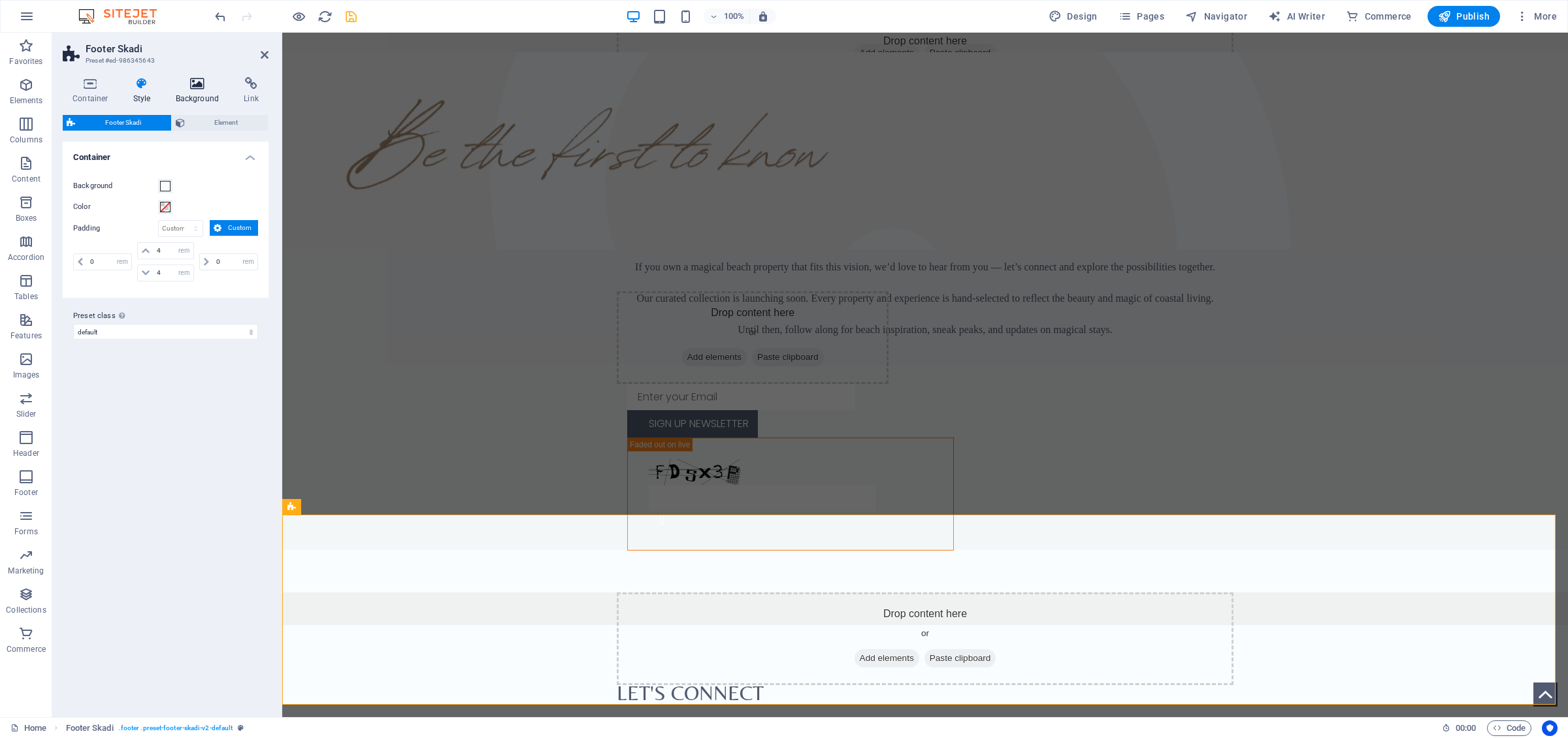
click at [189, 96] on h4 "Background" at bounding box center [199, 90] width 69 height 27
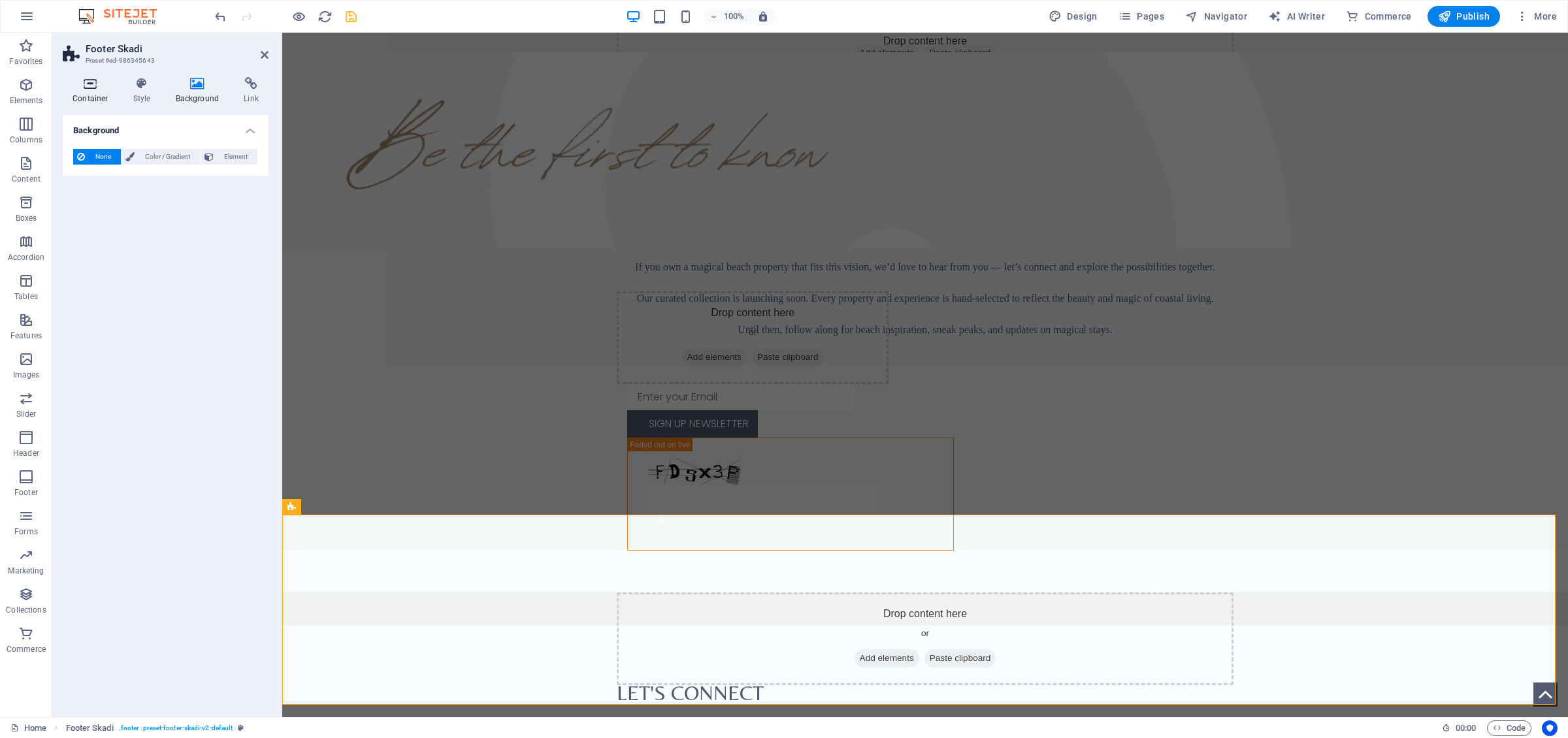
click at [93, 90] on icon at bounding box center [90, 83] width 56 height 13
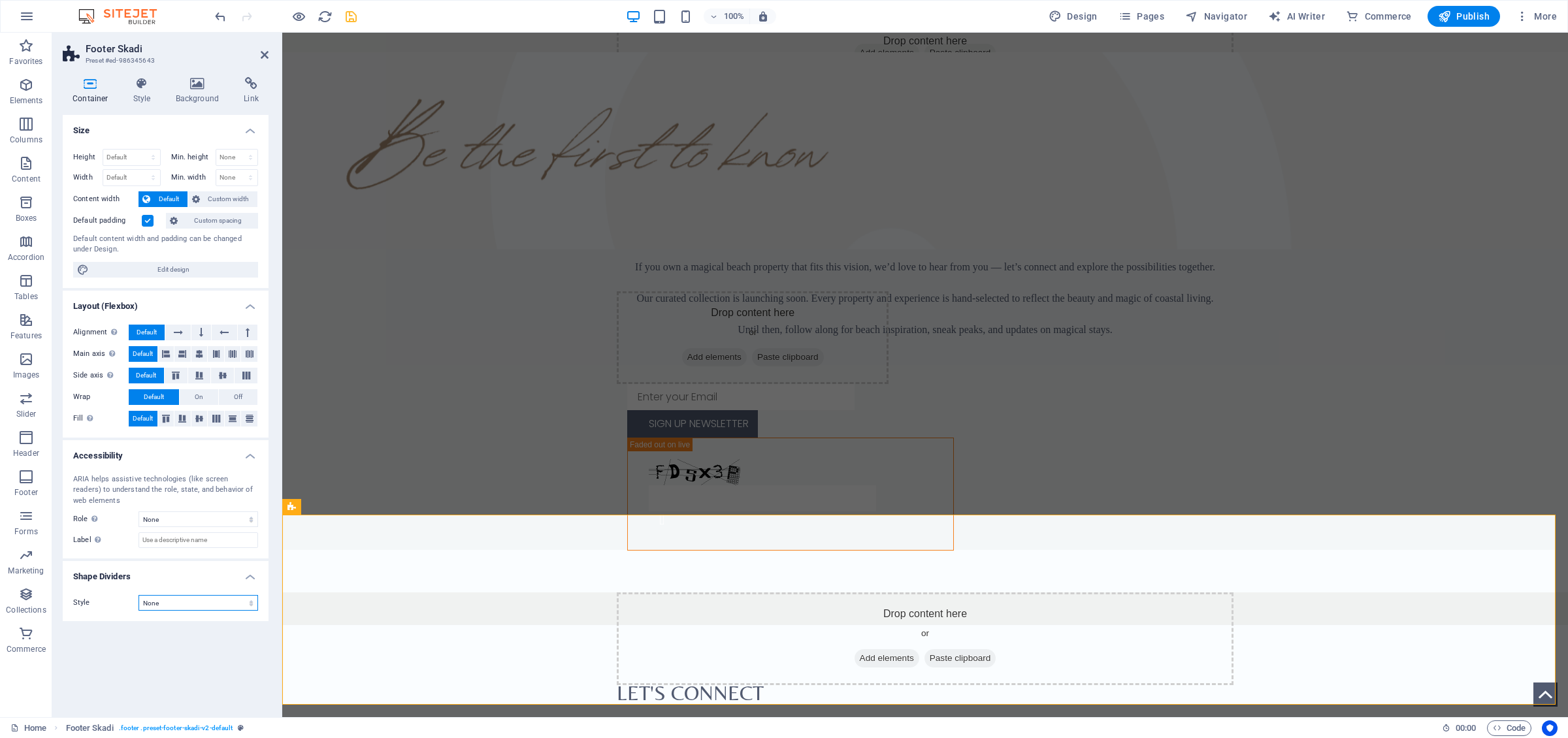
click at [139, 509] on select "None Triangle Square Diagonal Polygon 1 Polygon 2 Zigzag Multiple Zigzags Waves…" at bounding box center [198, 603] width 120 height 16
click option "Waves" at bounding box center [0, 0] width 0 height 0
click at [139, 509] on select "None Triangle Square Diagonal Polygon 1 Polygon 2 Zigzag Multiple Zigzags Waves…" at bounding box center [198, 603] width 120 height 16
select select "none"
click option "None" at bounding box center [0, 0] width 0 height 0
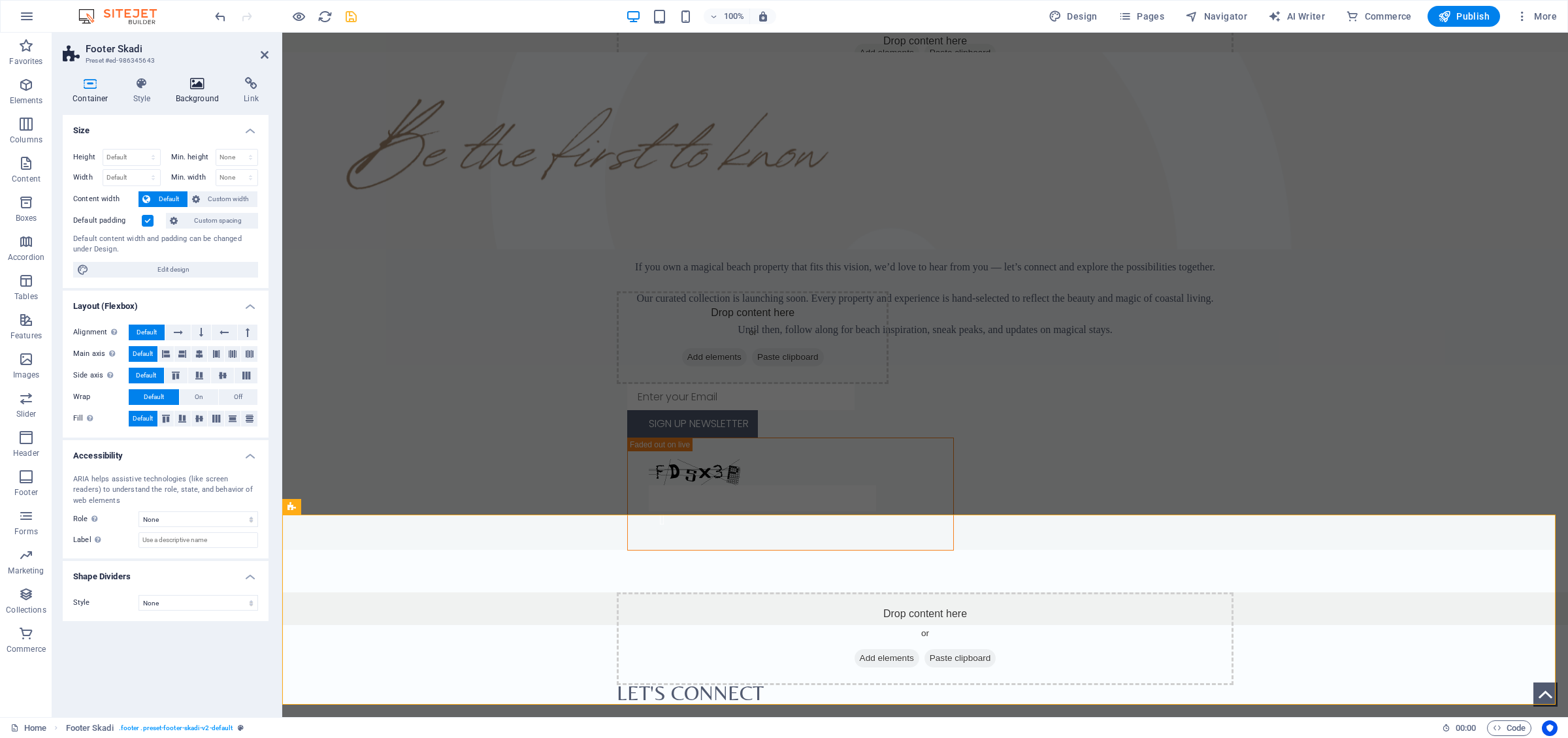
click at [185, 80] on icon at bounding box center [197, 83] width 63 height 13
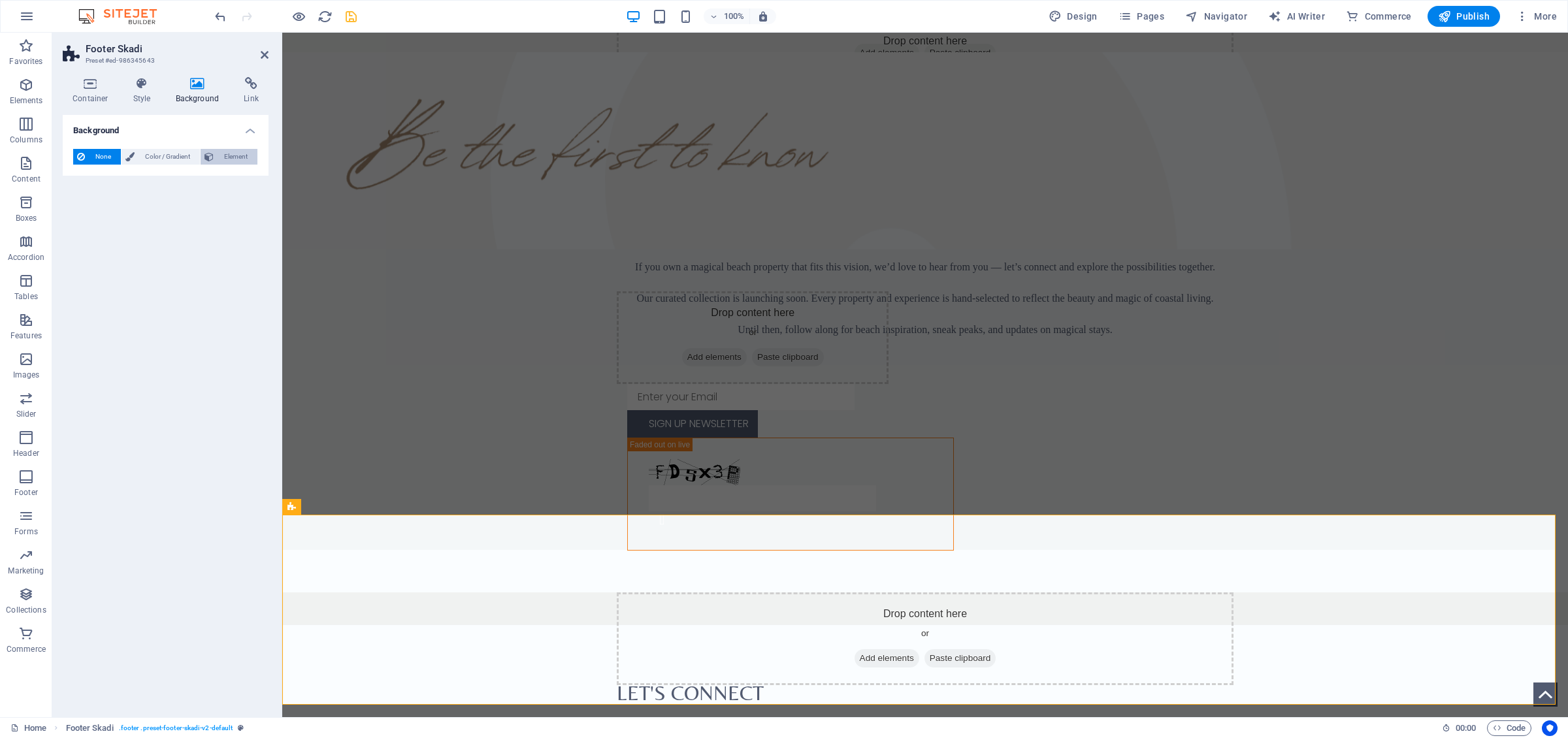
click at [218, 160] on span "Element" at bounding box center [236, 156] width 36 height 16
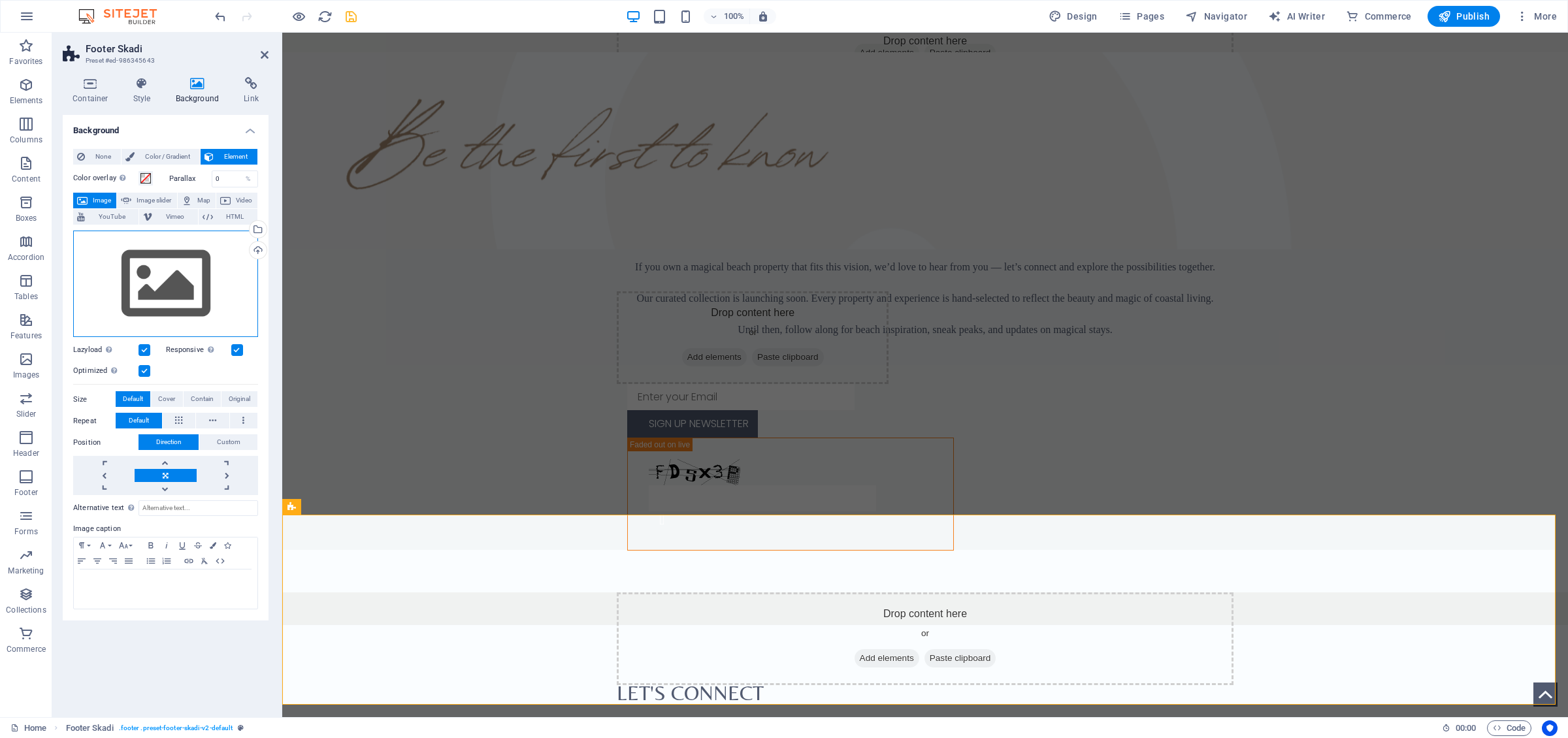
click at [166, 290] on div "Drag files here, click to choose files or select files from Files or our free s…" at bounding box center [166, 284] width 185 height 107
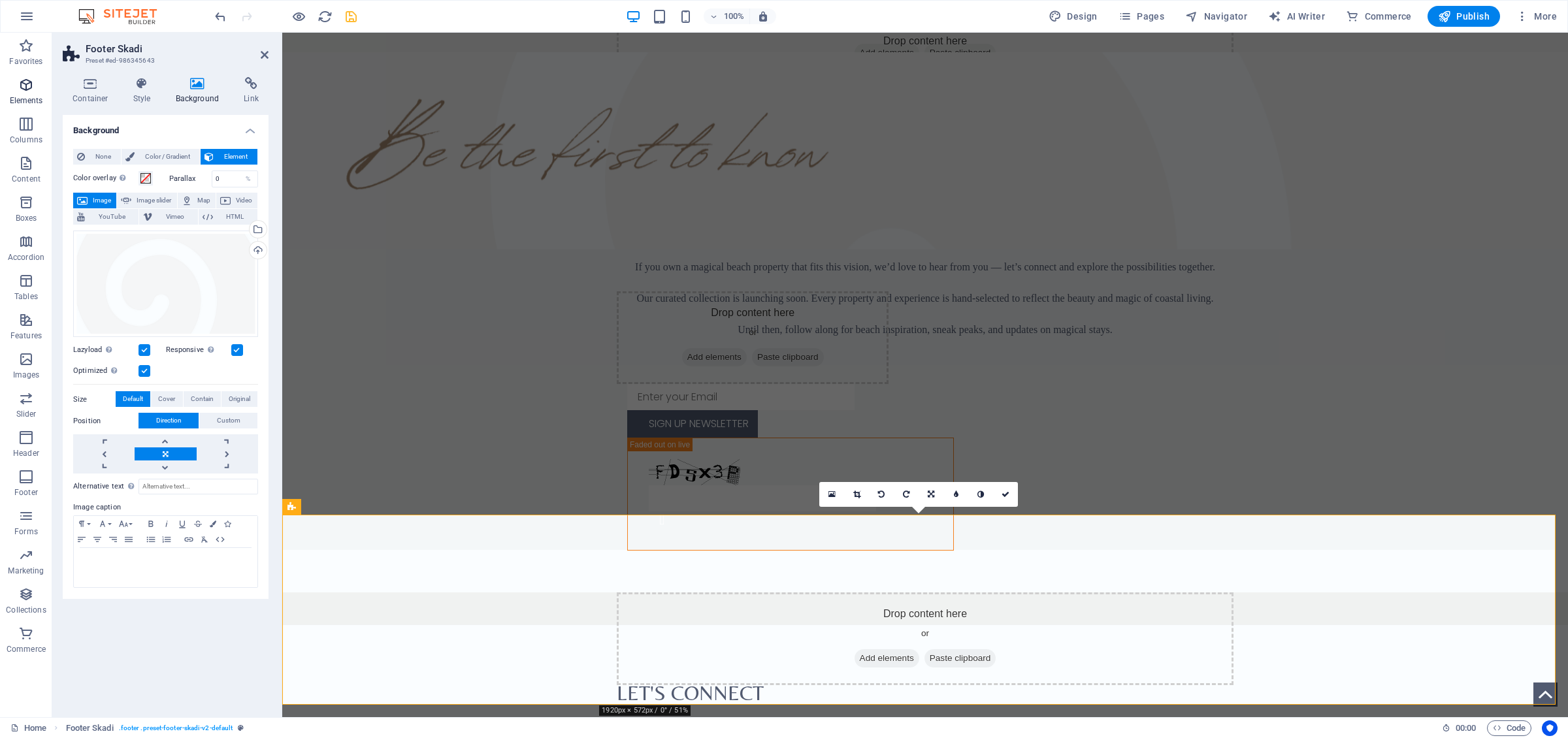
click at [26, 89] on icon "button" at bounding box center [26, 84] width 16 height 16
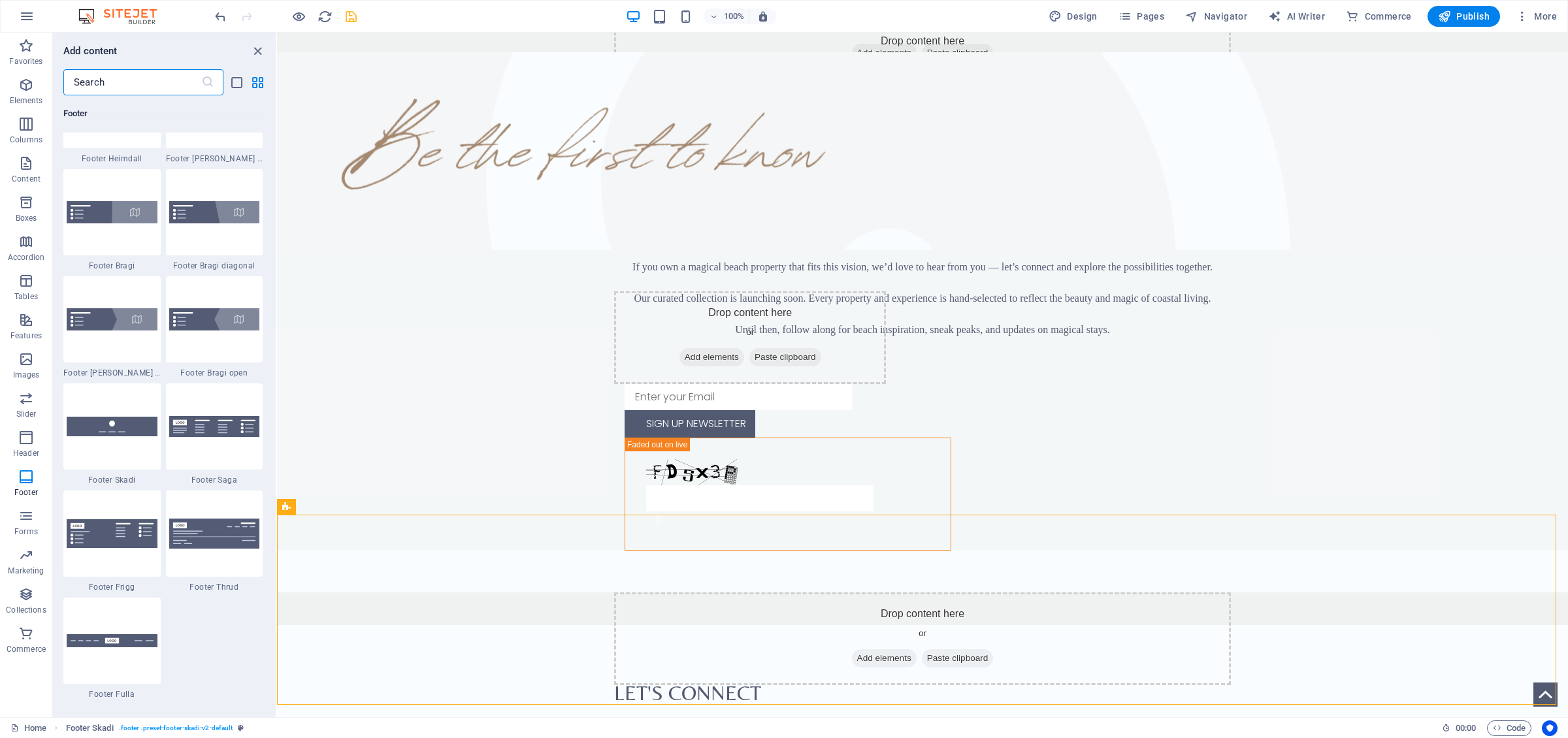
scroll to position [8927, 0]
click at [129, 457] on div at bounding box center [111, 427] width 97 height 87
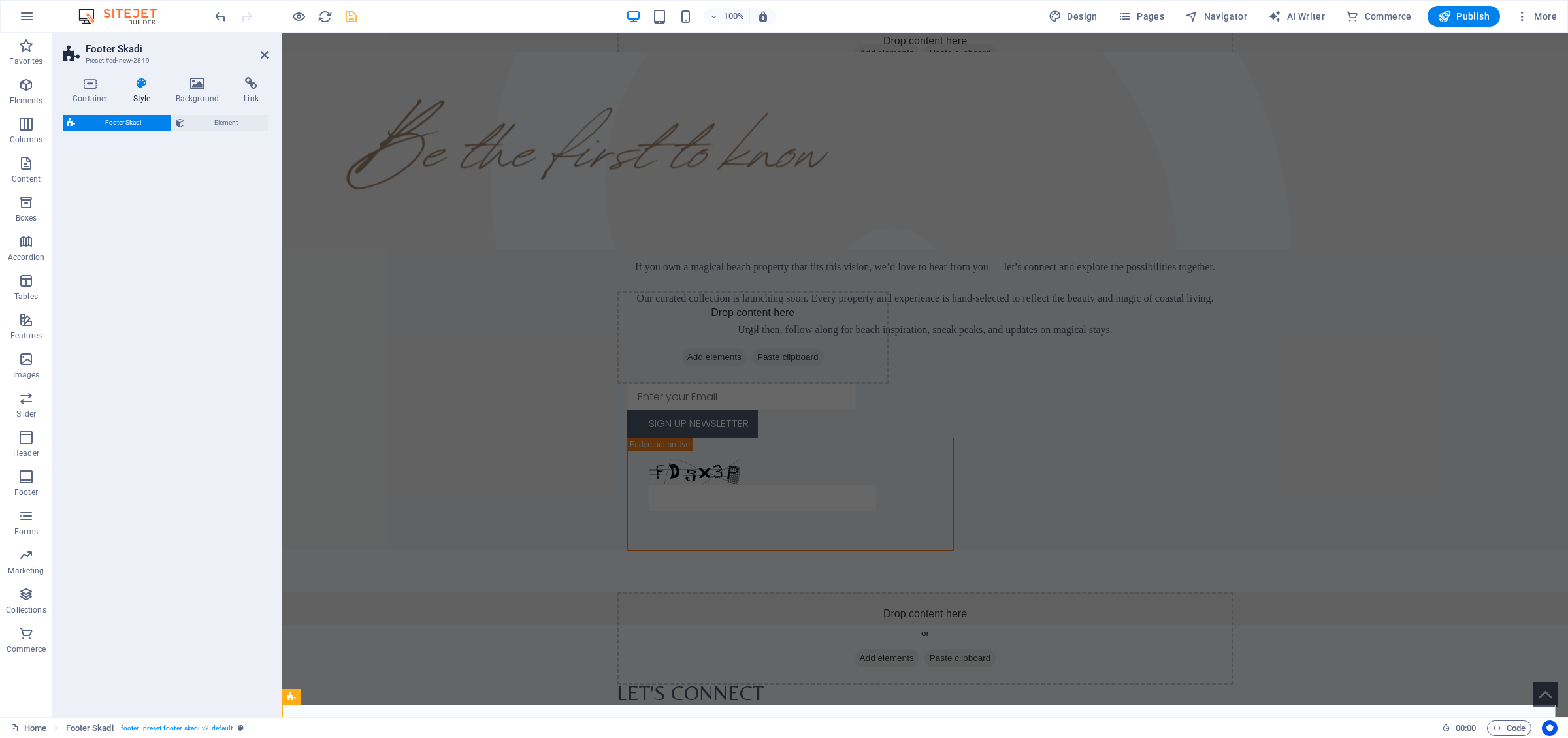
select select "rem"
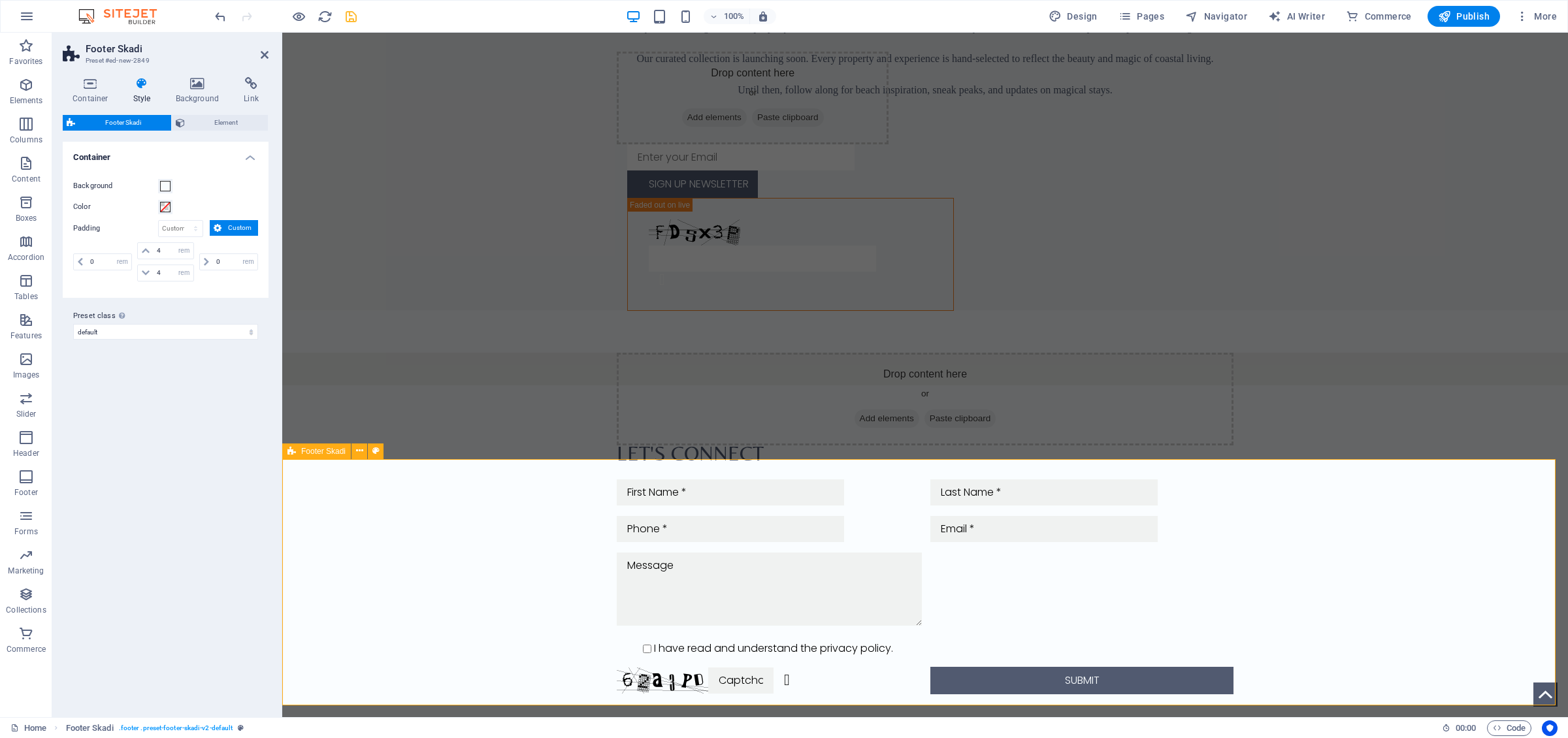
scroll to position [1773, 0]
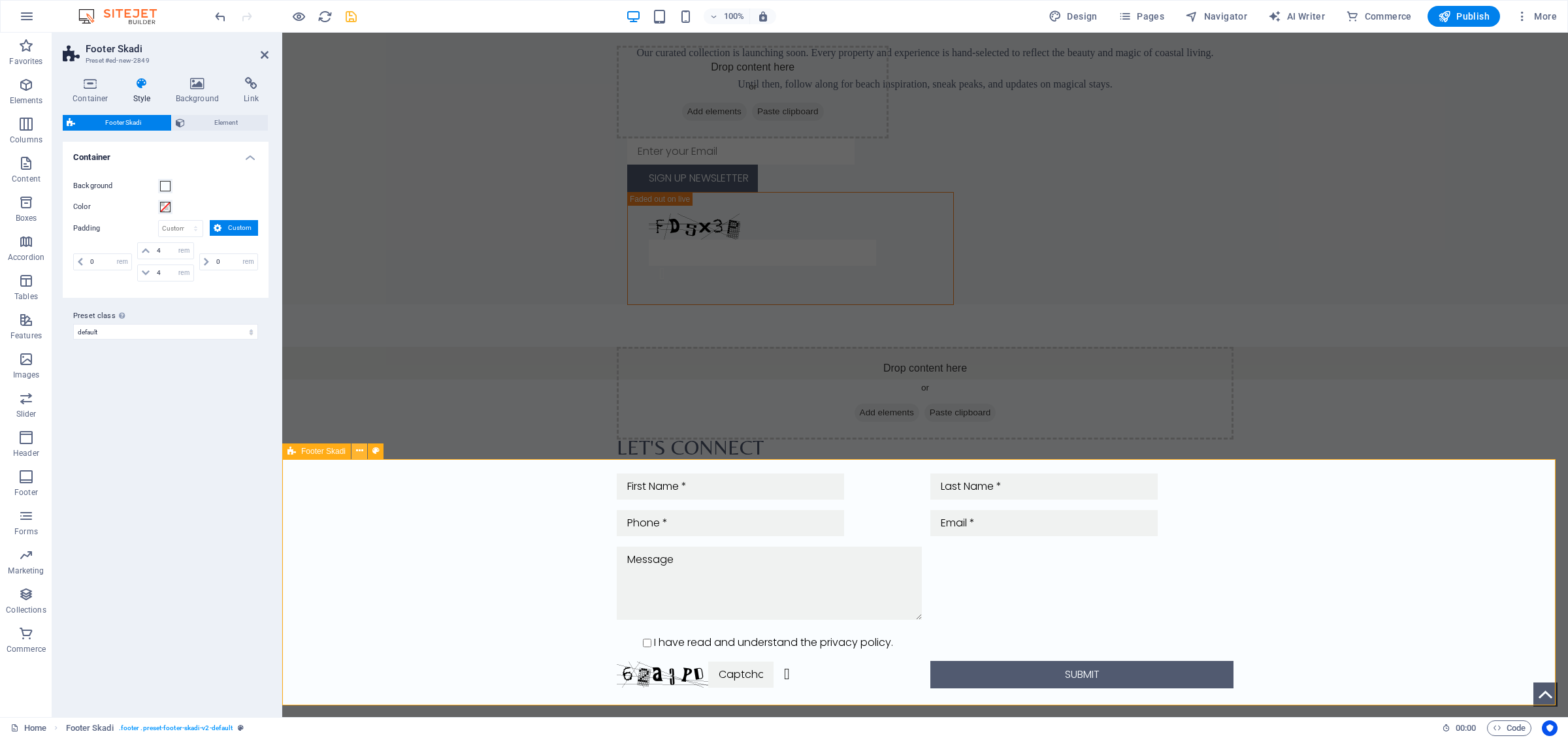
click at [358, 452] on icon at bounding box center [360, 451] width 8 height 14
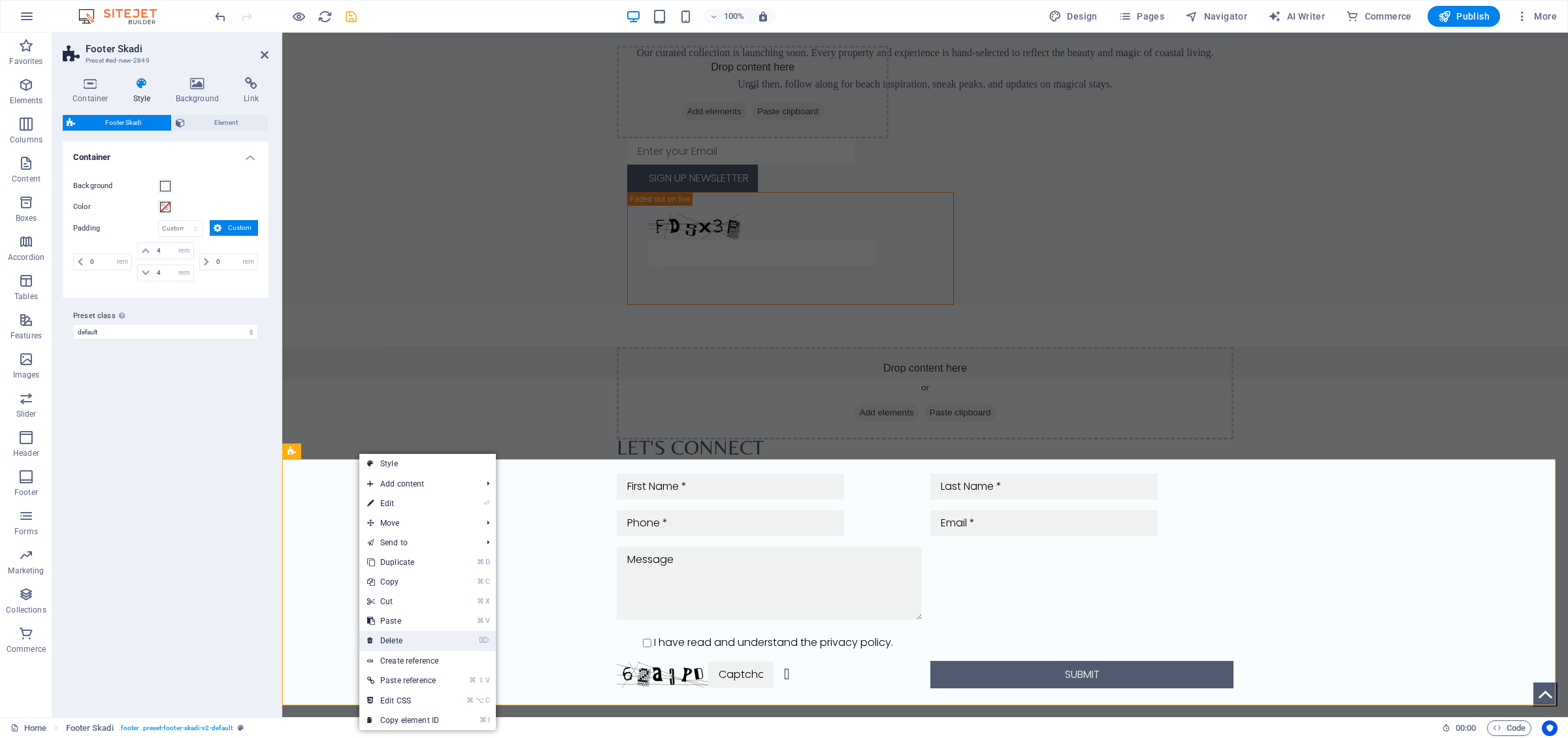
click at [403, 509] on link "⌦ Delete" at bounding box center [403, 640] width 87 height 20
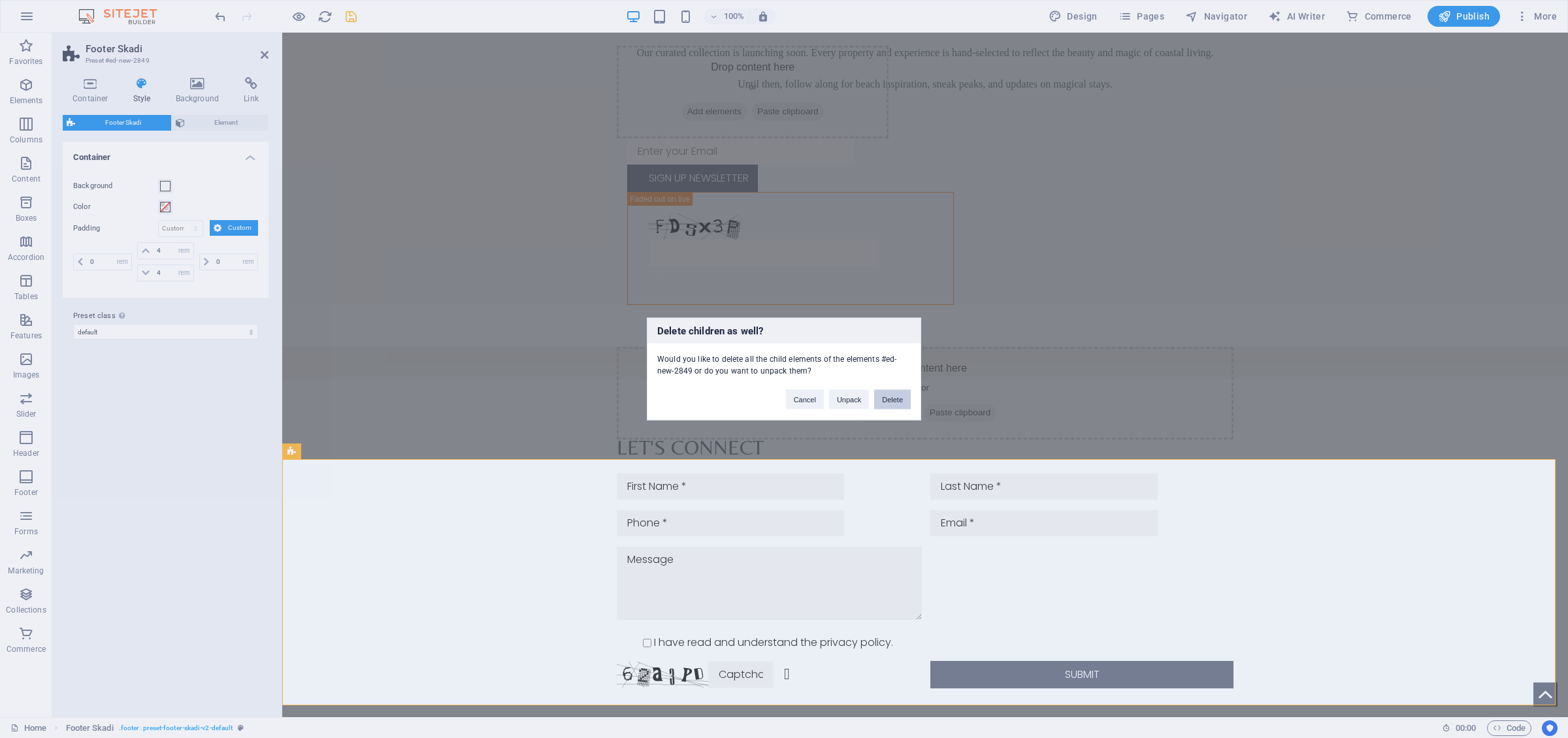
click at [903, 403] on button "Delete" at bounding box center [892, 399] width 37 height 20
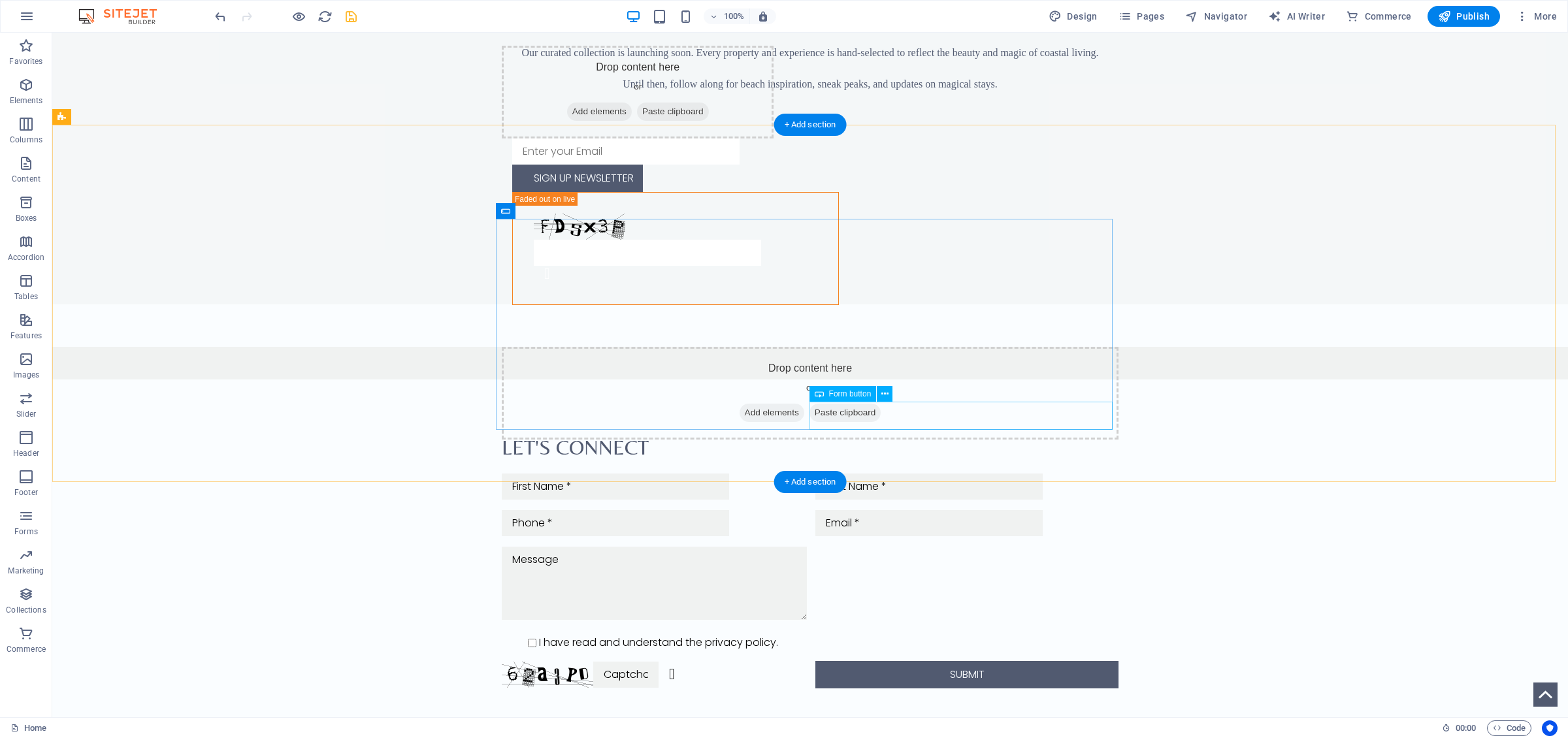
scroll to position [1528, 0]
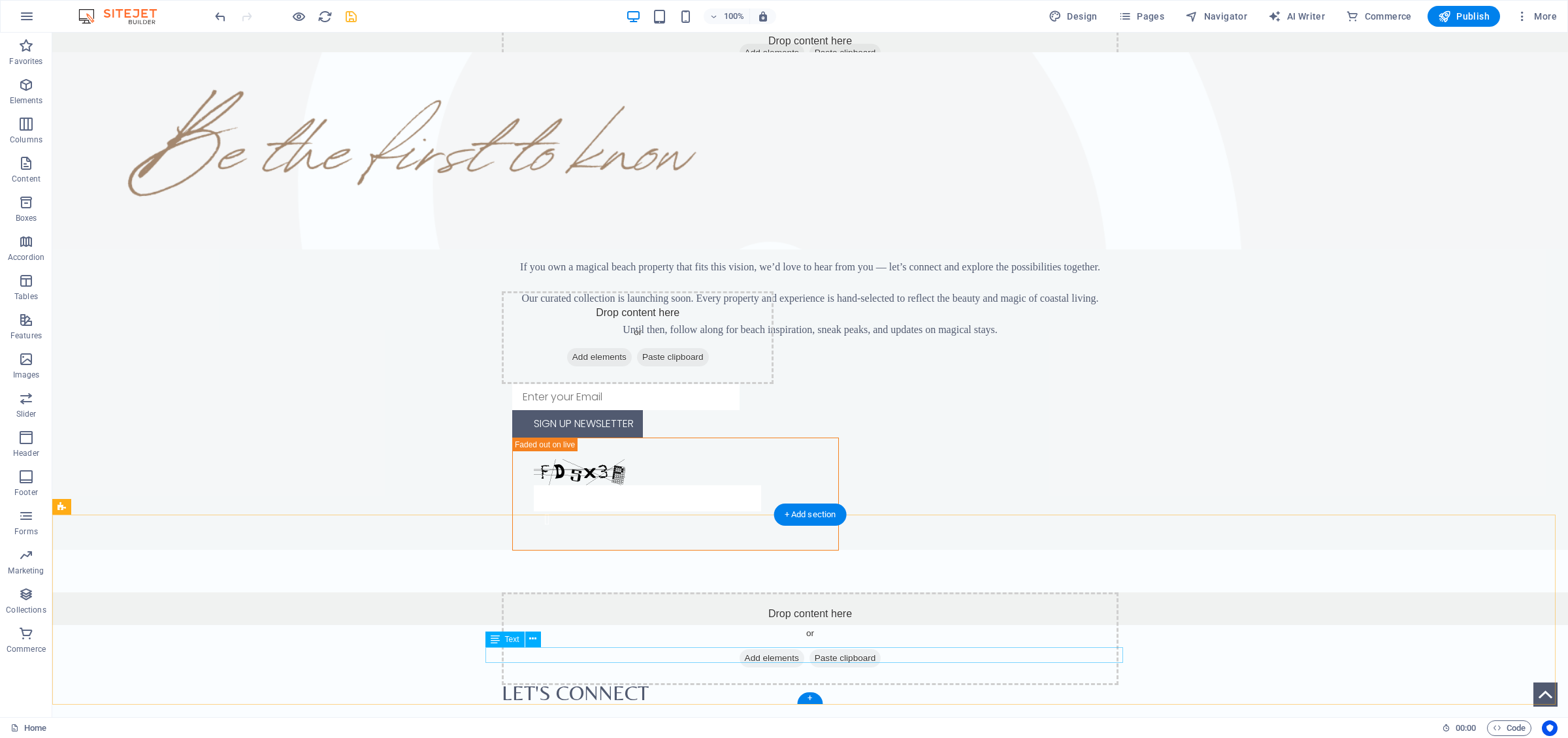
click at [23, 84] on icon "button" at bounding box center [26, 84] width 16 height 16
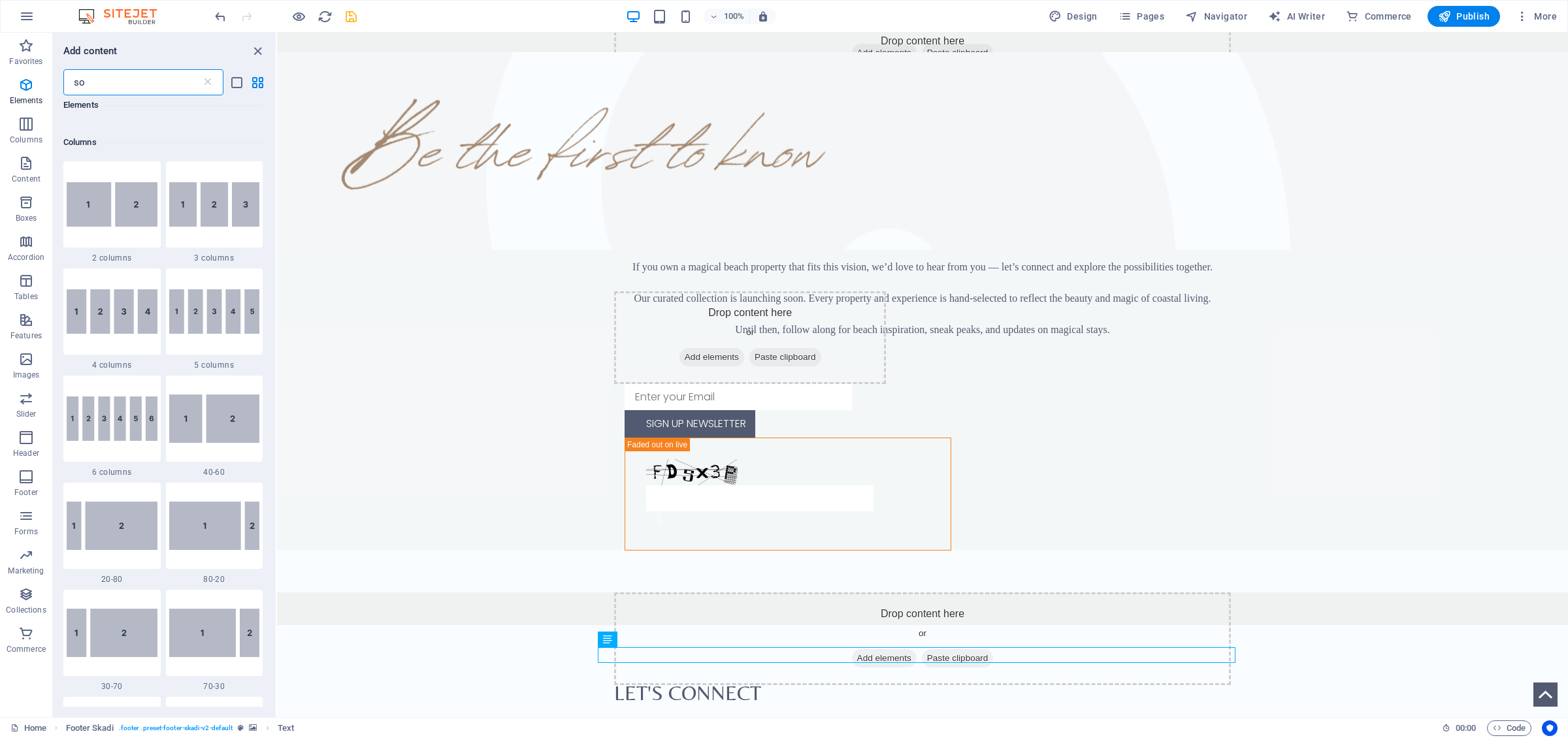
scroll to position [0, 0]
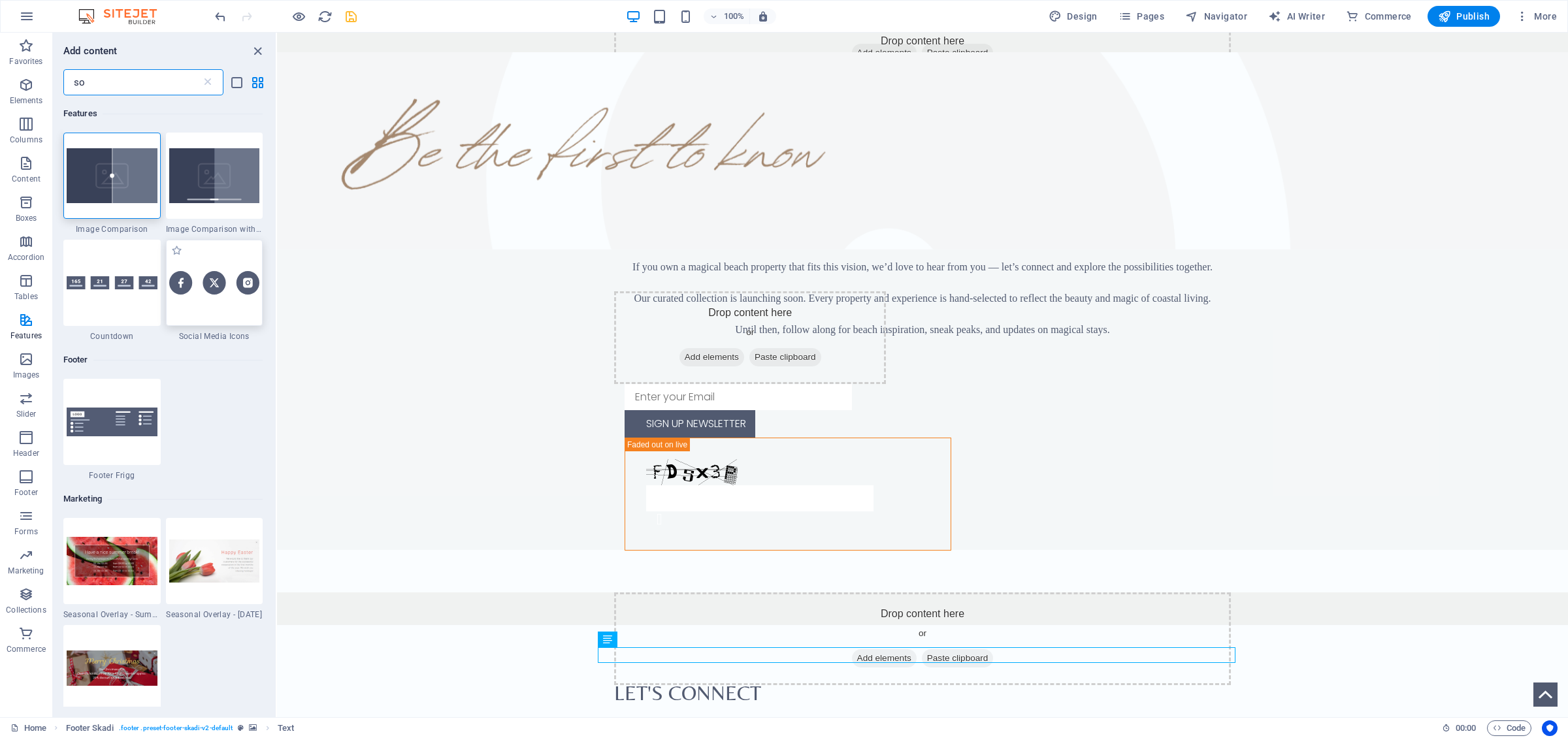
type input "so"
click at [203, 310] on div at bounding box center [214, 282] width 97 height 87
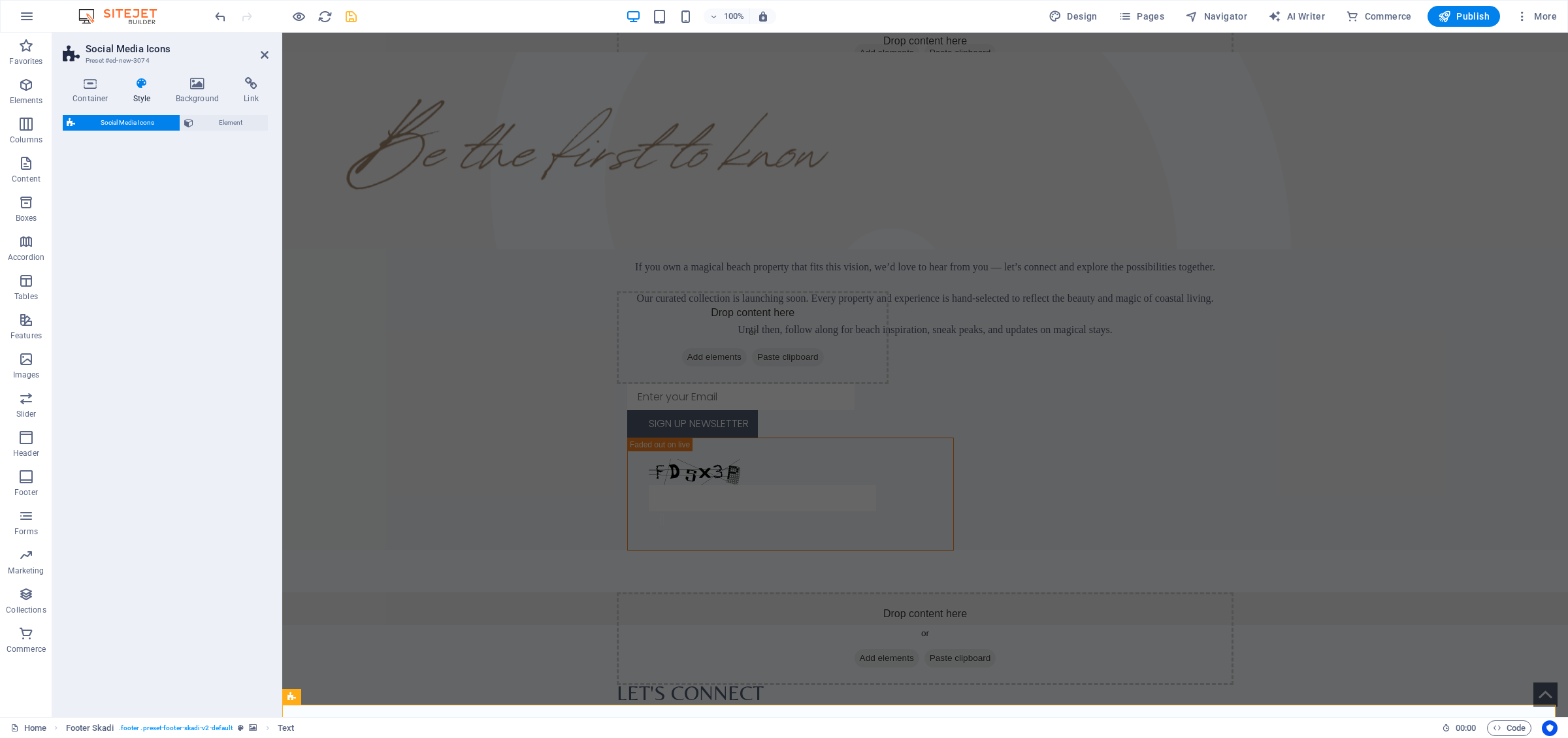
select select "rem"
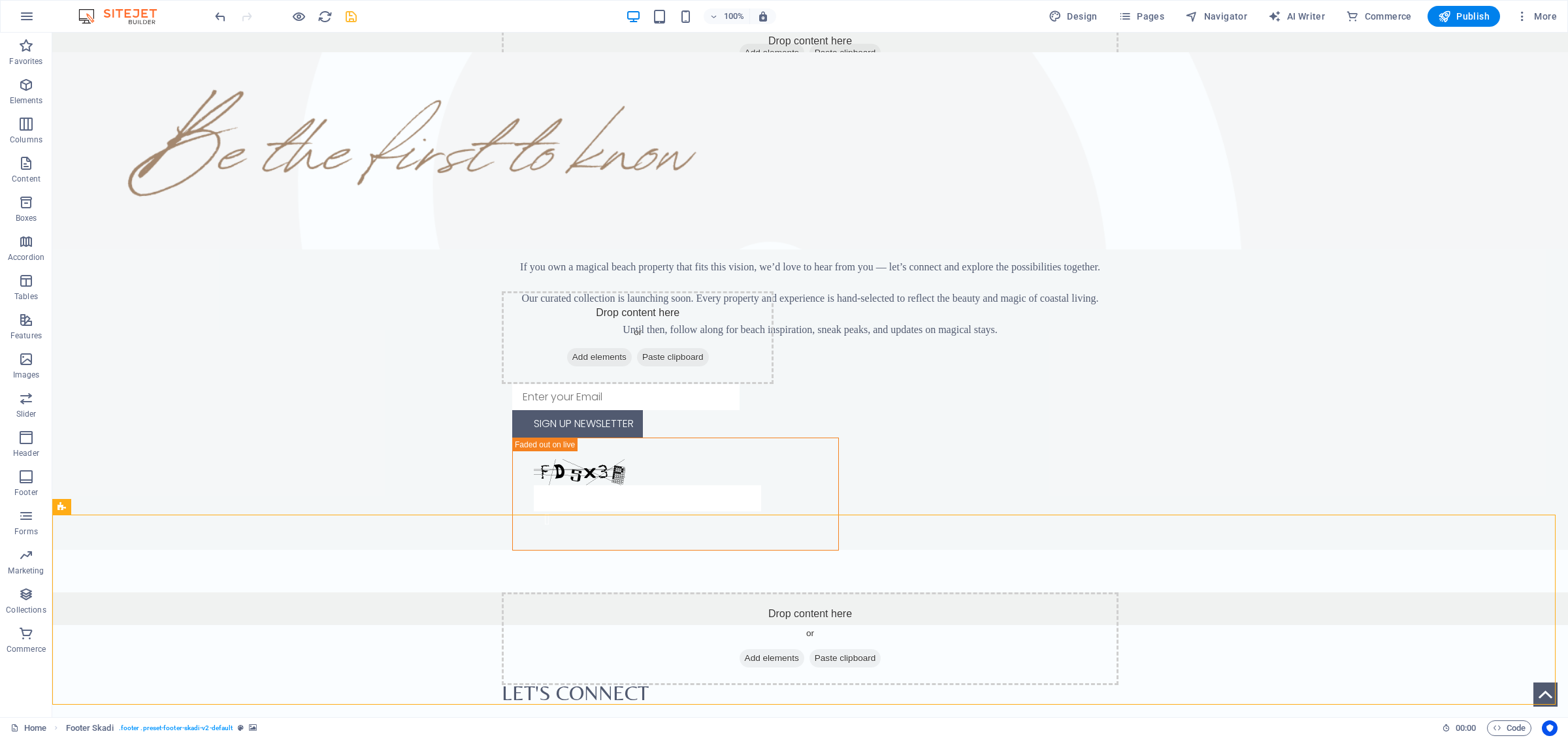
scroll to position [1553, 0]
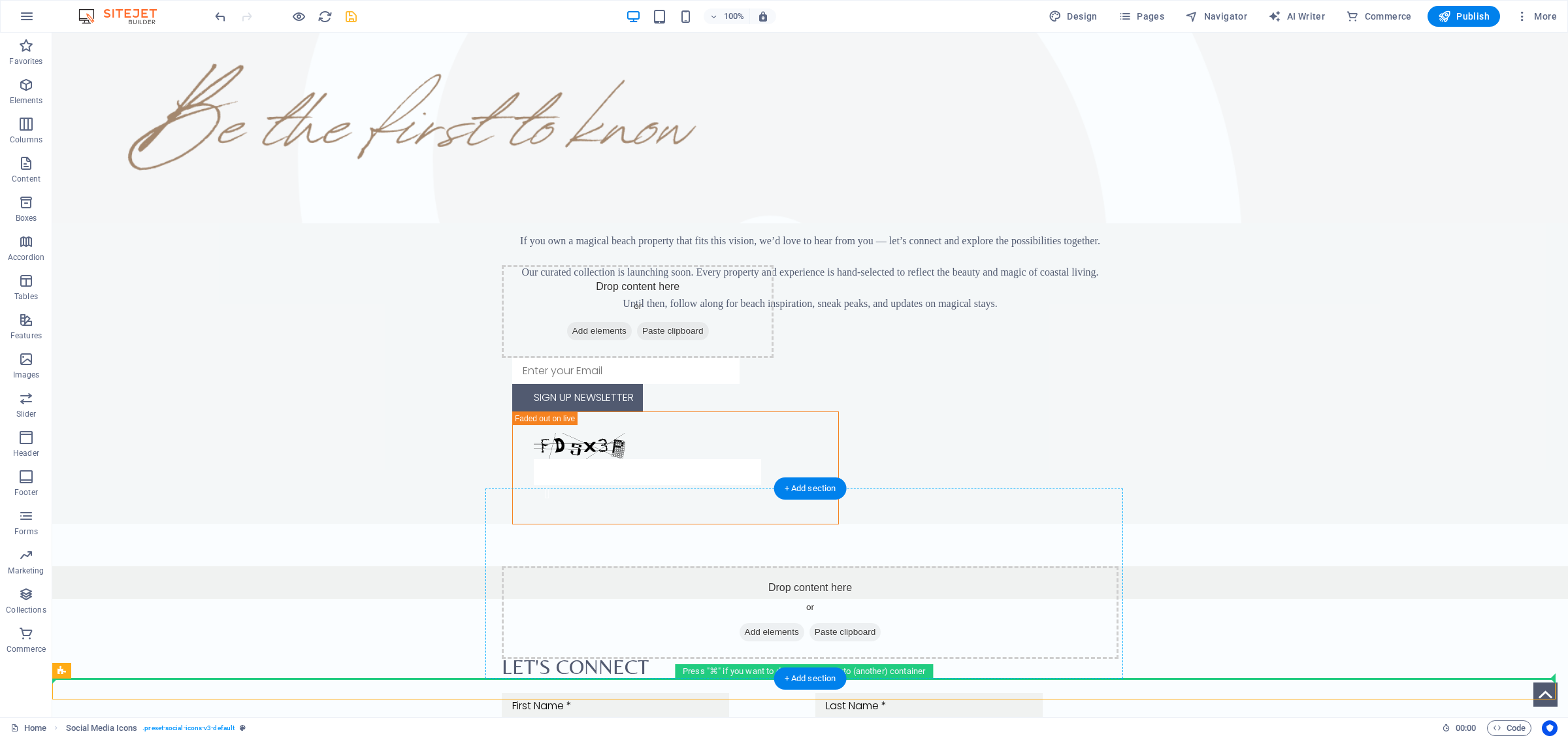
drag, startPoint x: 724, startPoint y: 691, endPoint x: 757, endPoint y: 622, distance: 76.5
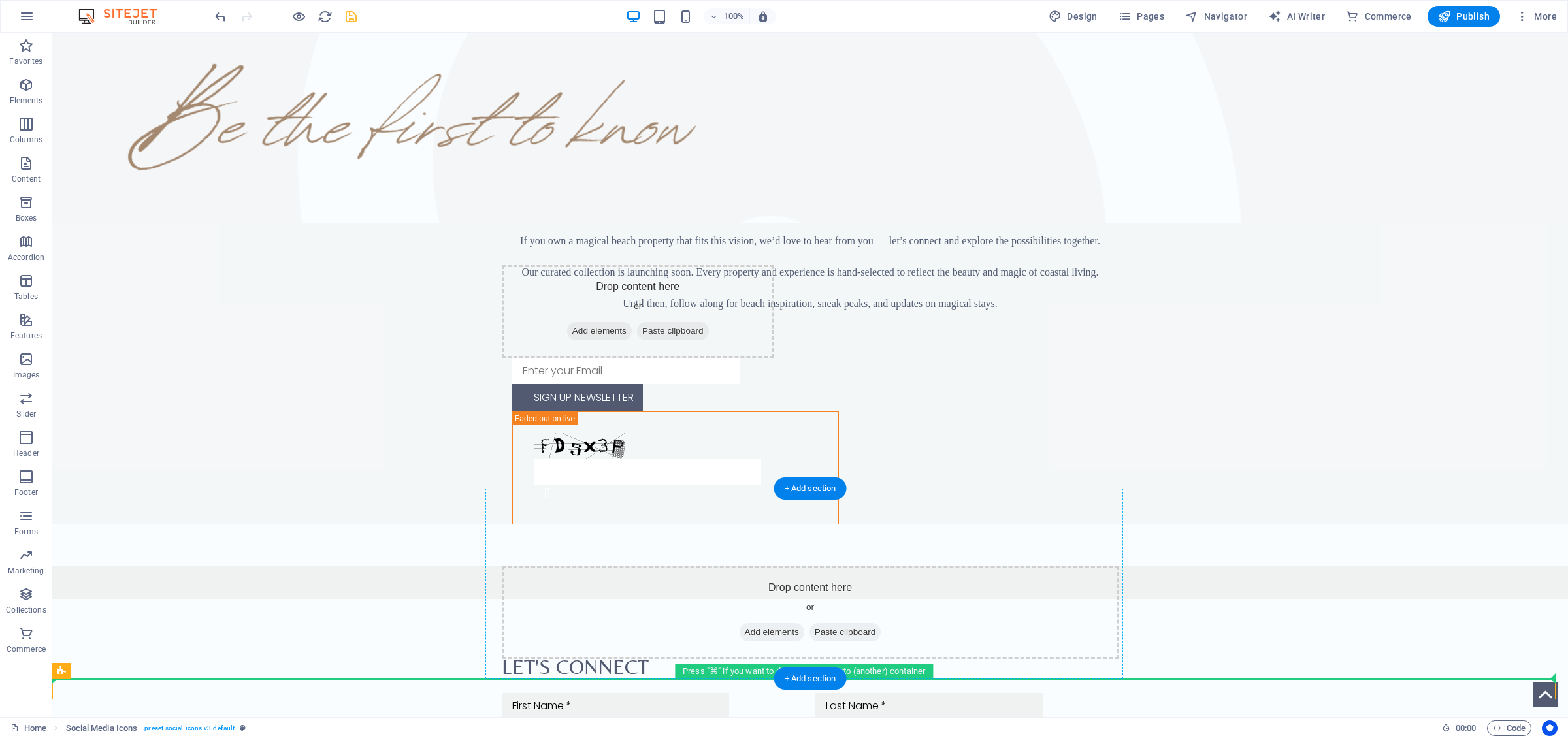
drag, startPoint x: 735, startPoint y: 693, endPoint x: 771, endPoint y: 603, distance: 96.9
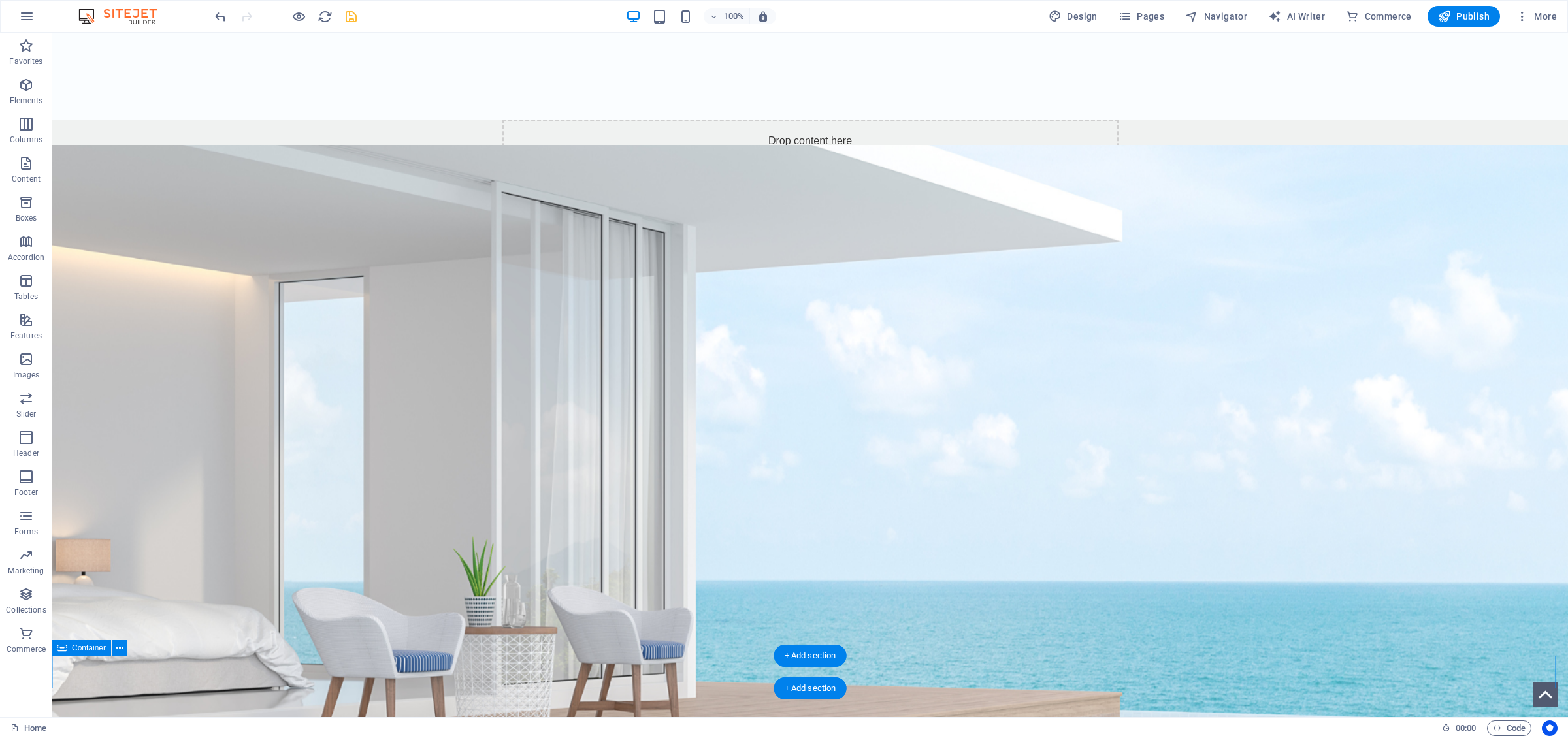
scroll to position [709, 0]
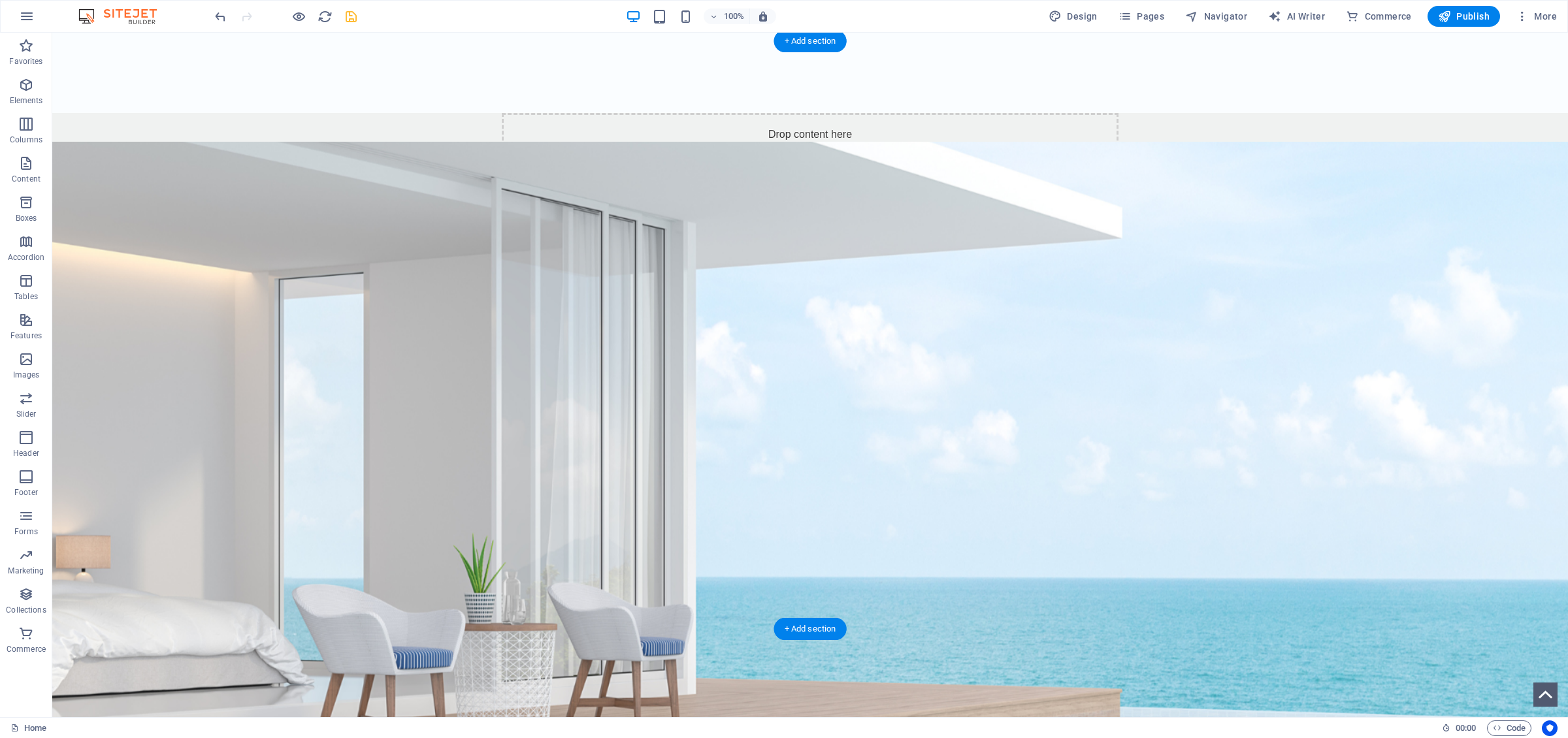
click at [502, 413] on figure at bounding box center [809, 459] width 1515 height 636
click at [329, 266] on figure at bounding box center [809, 459] width 1515 height 636
select select "%"
select select "rem"
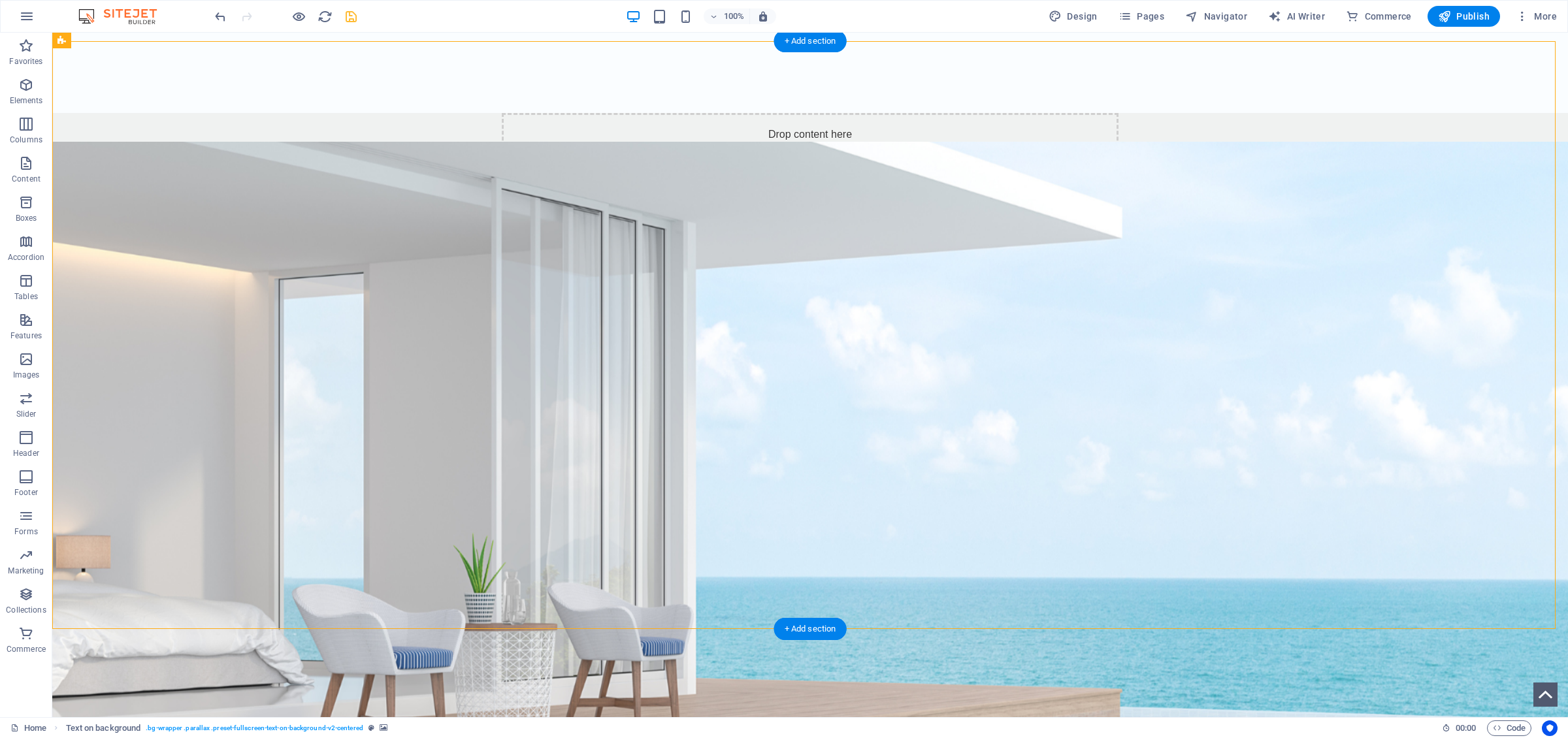
select select "rem"
select select "px"
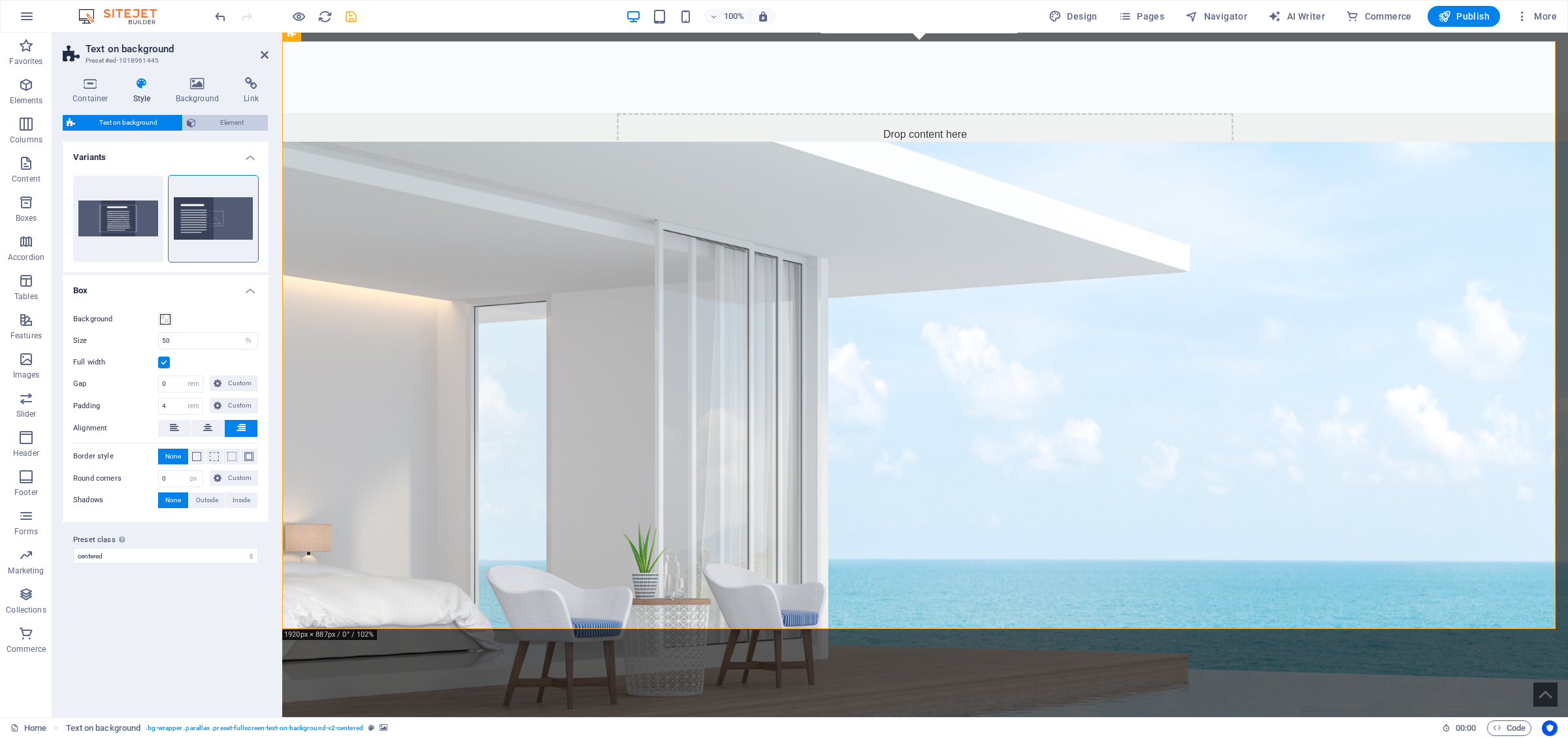
click at [230, 123] on span "Element" at bounding box center [233, 123] width 65 height 16
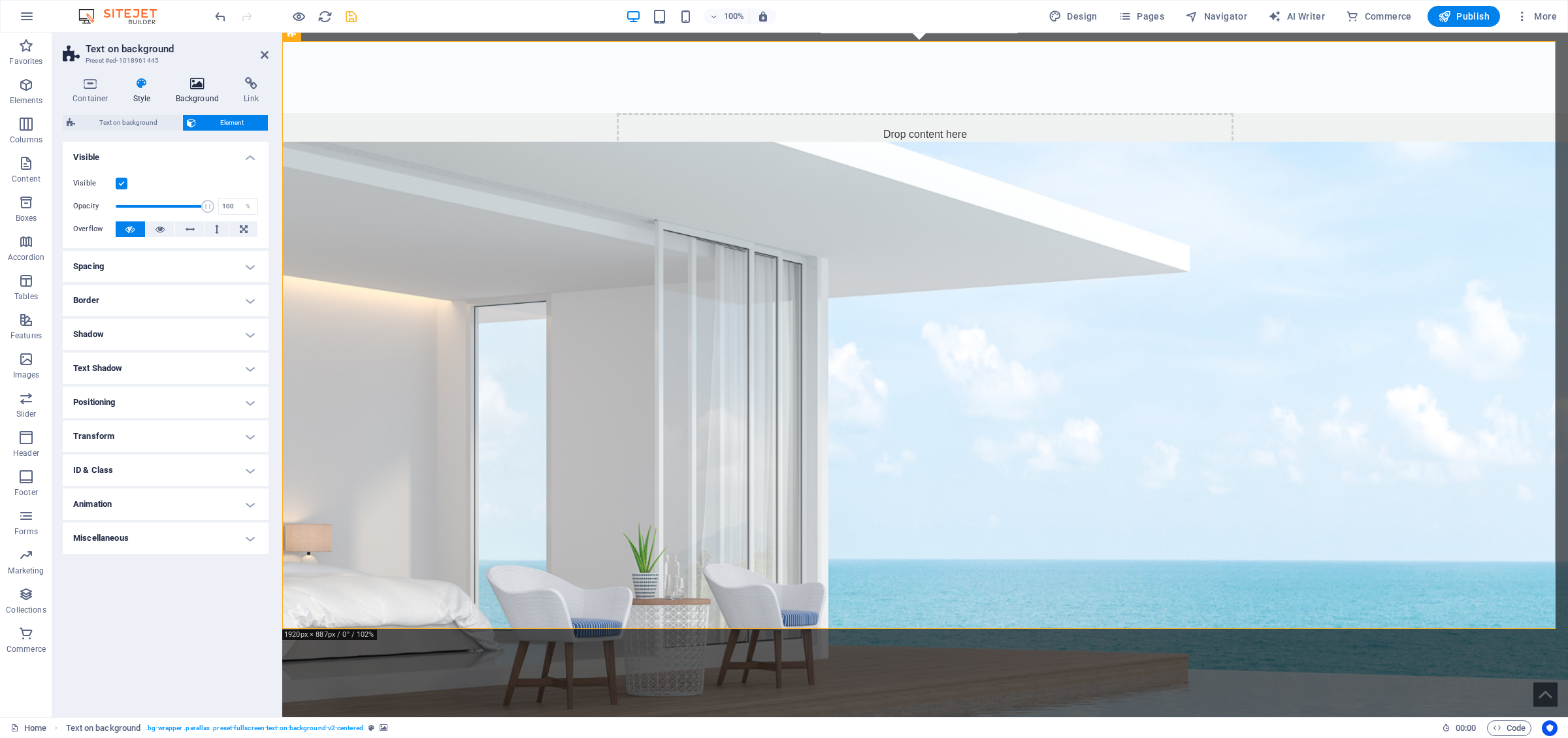
click at [206, 85] on icon at bounding box center [197, 83] width 63 height 13
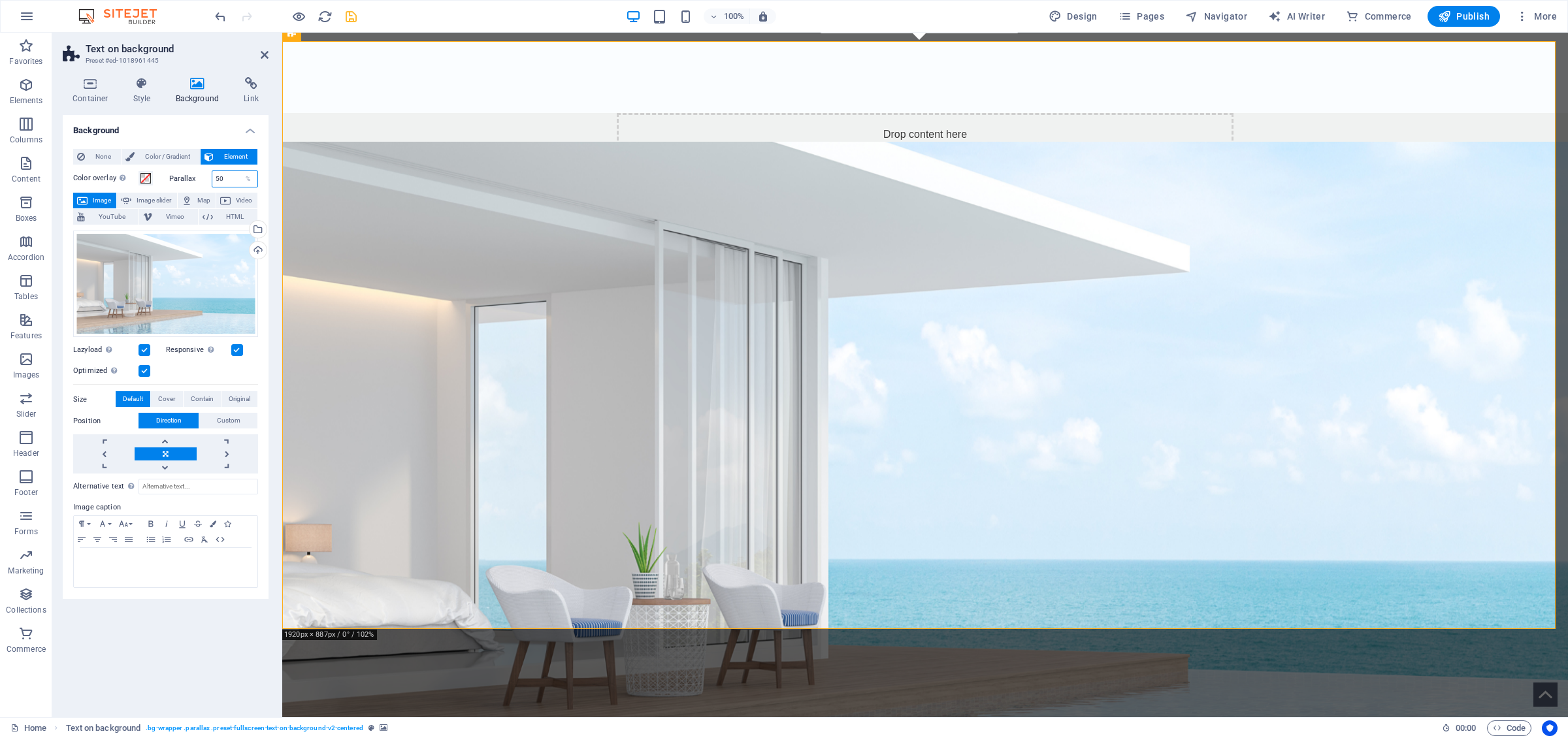
click at [222, 178] on input "50" at bounding box center [235, 178] width 46 height 16
drag, startPoint x: 236, startPoint y: 181, endPoint x: 173, endPoint y: 181, distance: 63.0
click at [212, 181] on input "50" at bounding box center [235, 178] width 46 height 16
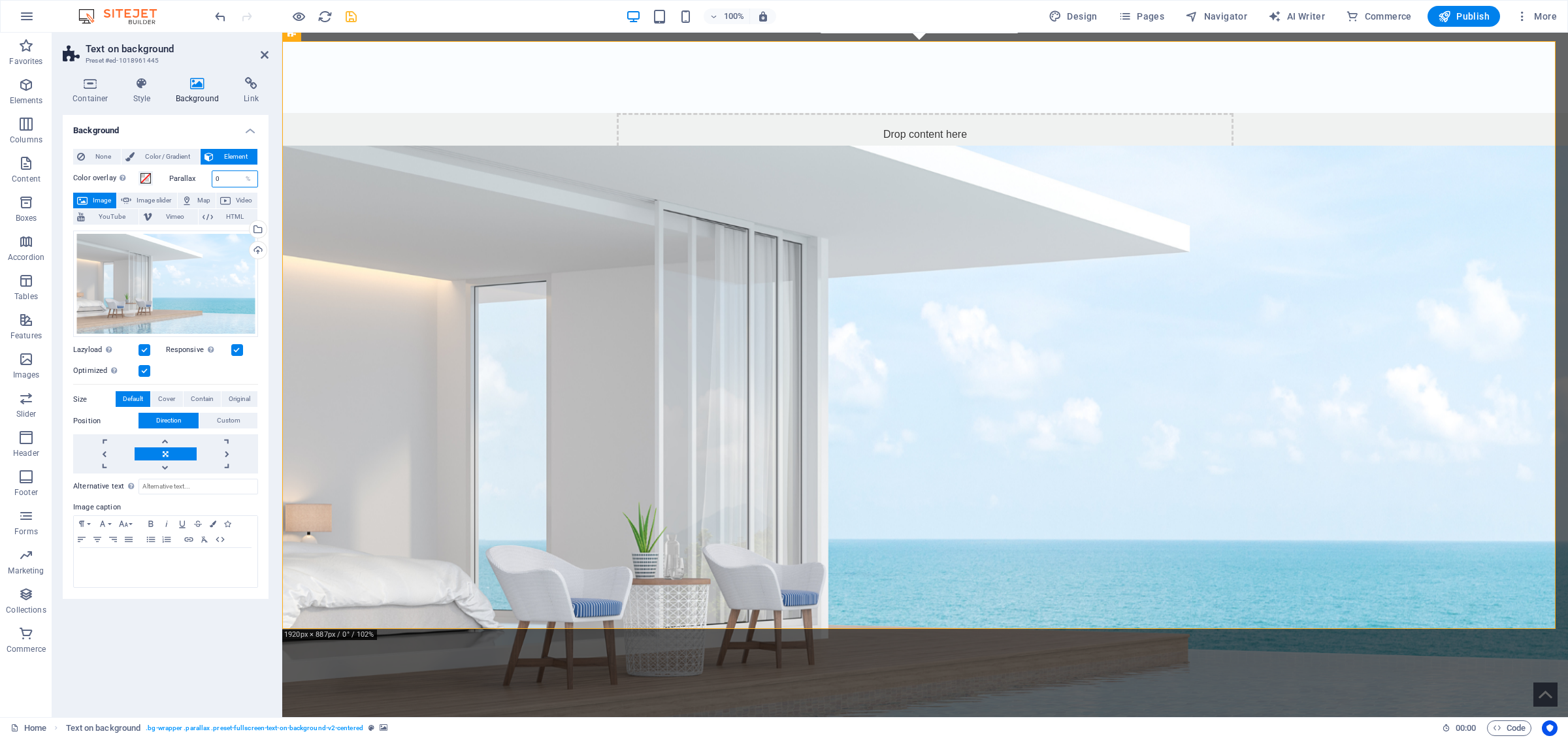
type input "0"
click at [176, 126] on h4 "Background" at bounding box center [165, 126] width 206 height 23
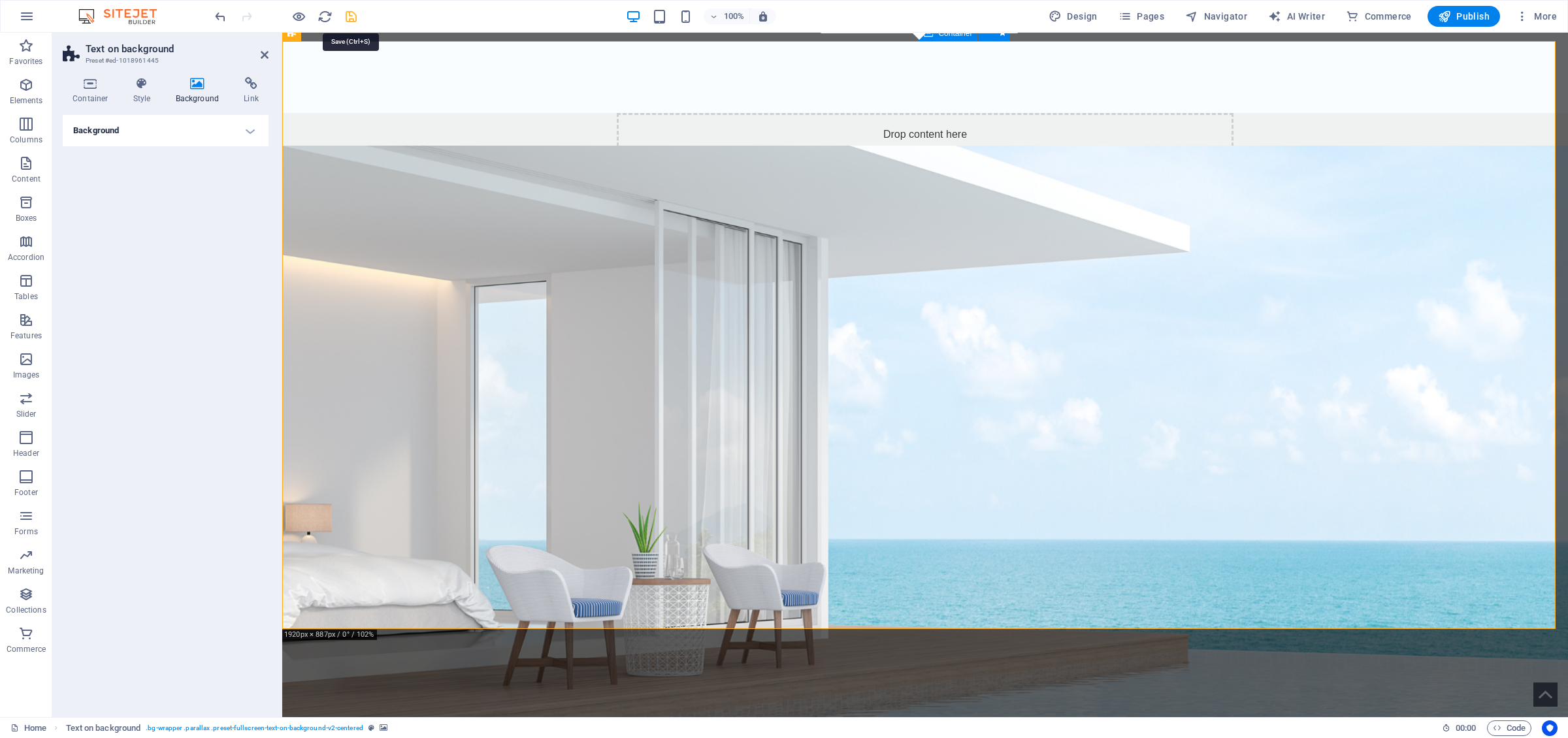
drag, startPoint x: 353, startPoint y: 20, endPoint x: 297, endPoint y: 160, distance: 150.8
click at [353, 20] on icon "save" at bounding box center [351, 17] width 15 height 15
checkbox input "false"
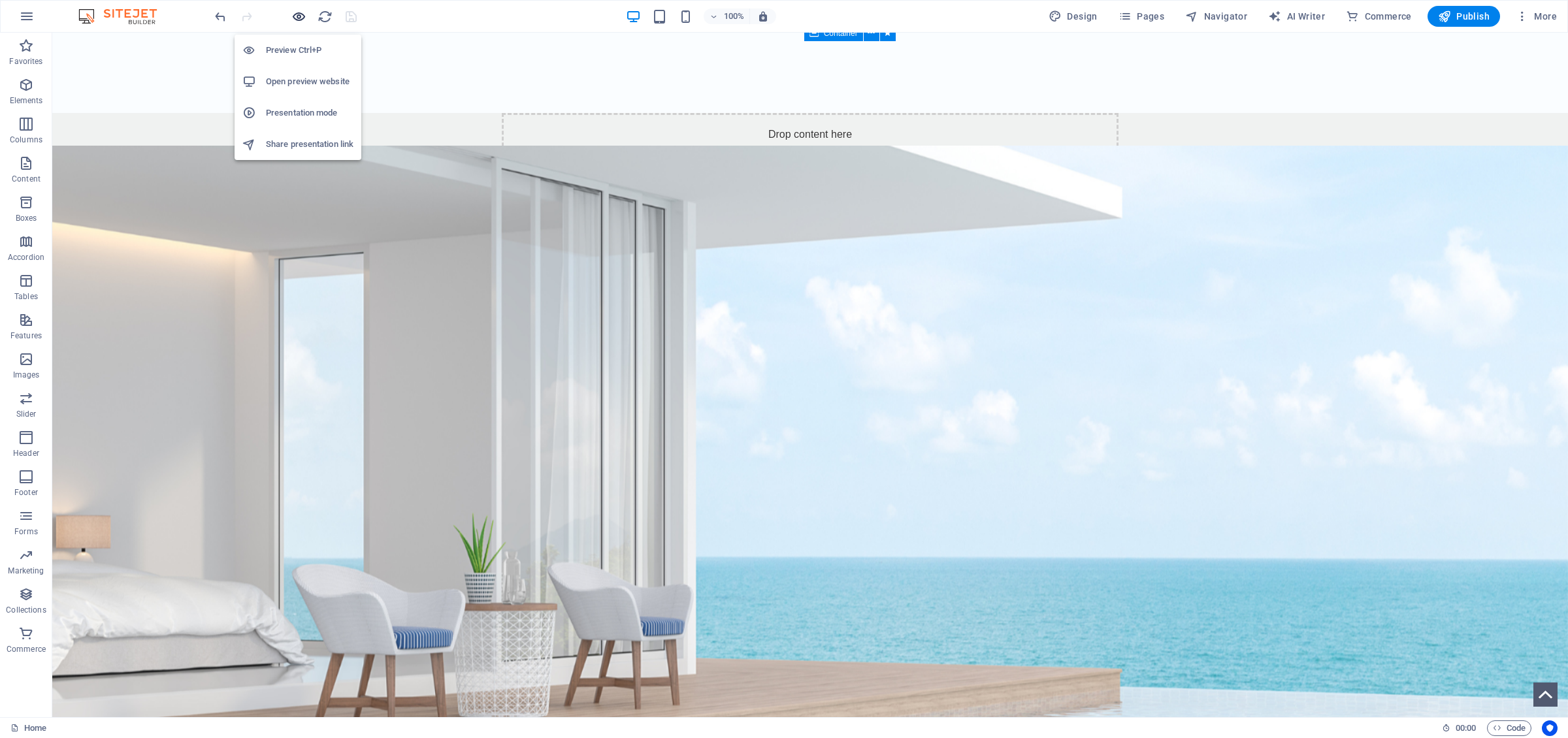
click at [296, 18] on icon "button" at bounding box center [299, 17] width 15 height 15
